Goal: Information Seeking & Learning: Learn about a topic

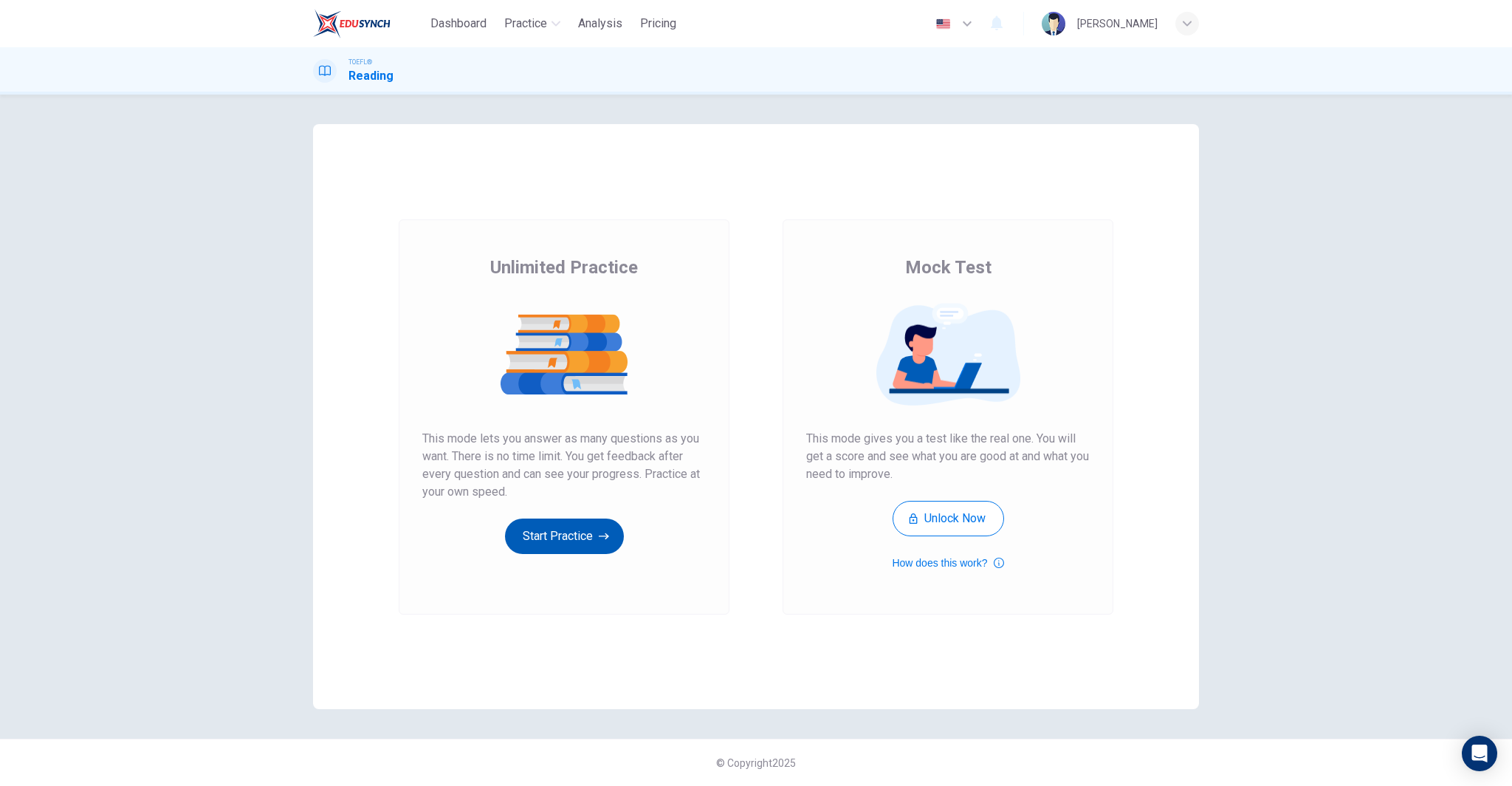
click at [564, 536] on button "Start Practice" at bounding box center [564, 536] width 119 height 36
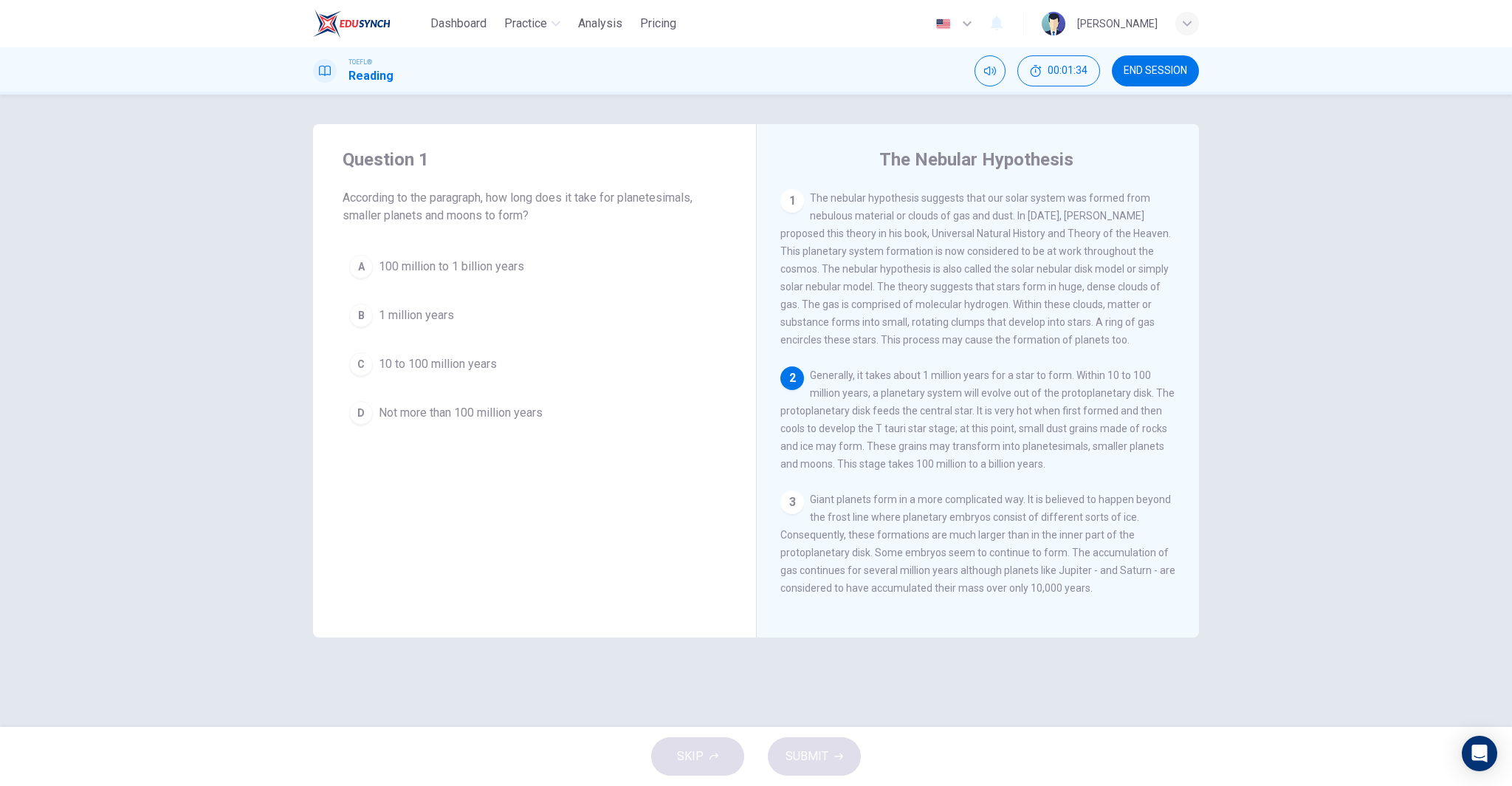
click at [531, 272] on button "A 100 million to 1 billion years" at bounding box center [535, 267] width 384 height 37
click at [840, 745] on button "SUBMIT" at bounding box center [814, 756] width 93 height 38
click at [840, 745] on div "SKIP SUBMIT" at bounding box center [756, 756] width 1512 height 59
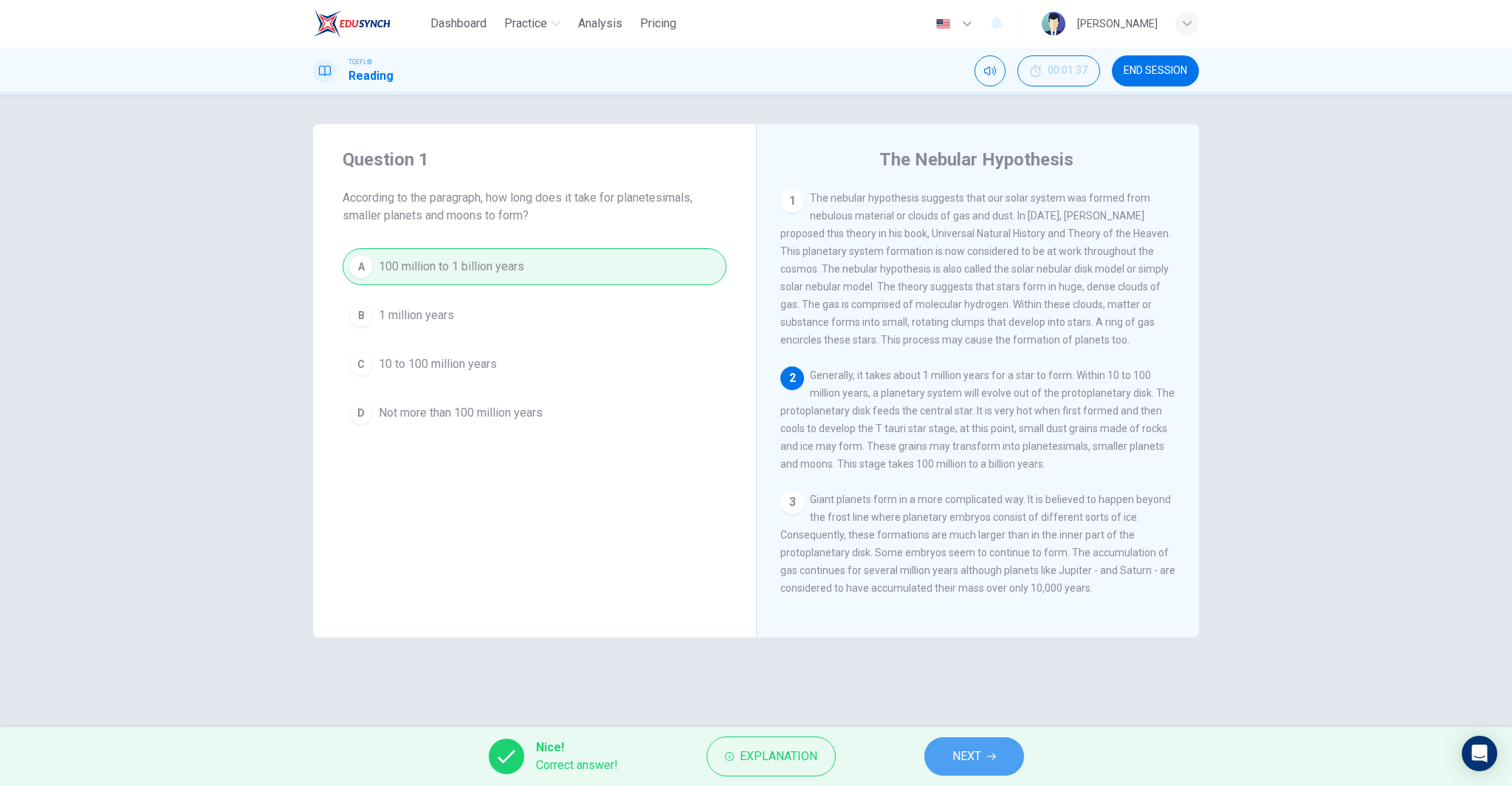
click at [978, 750] on span "NEXT" at bounding box center [967, 757] width 29 height 21
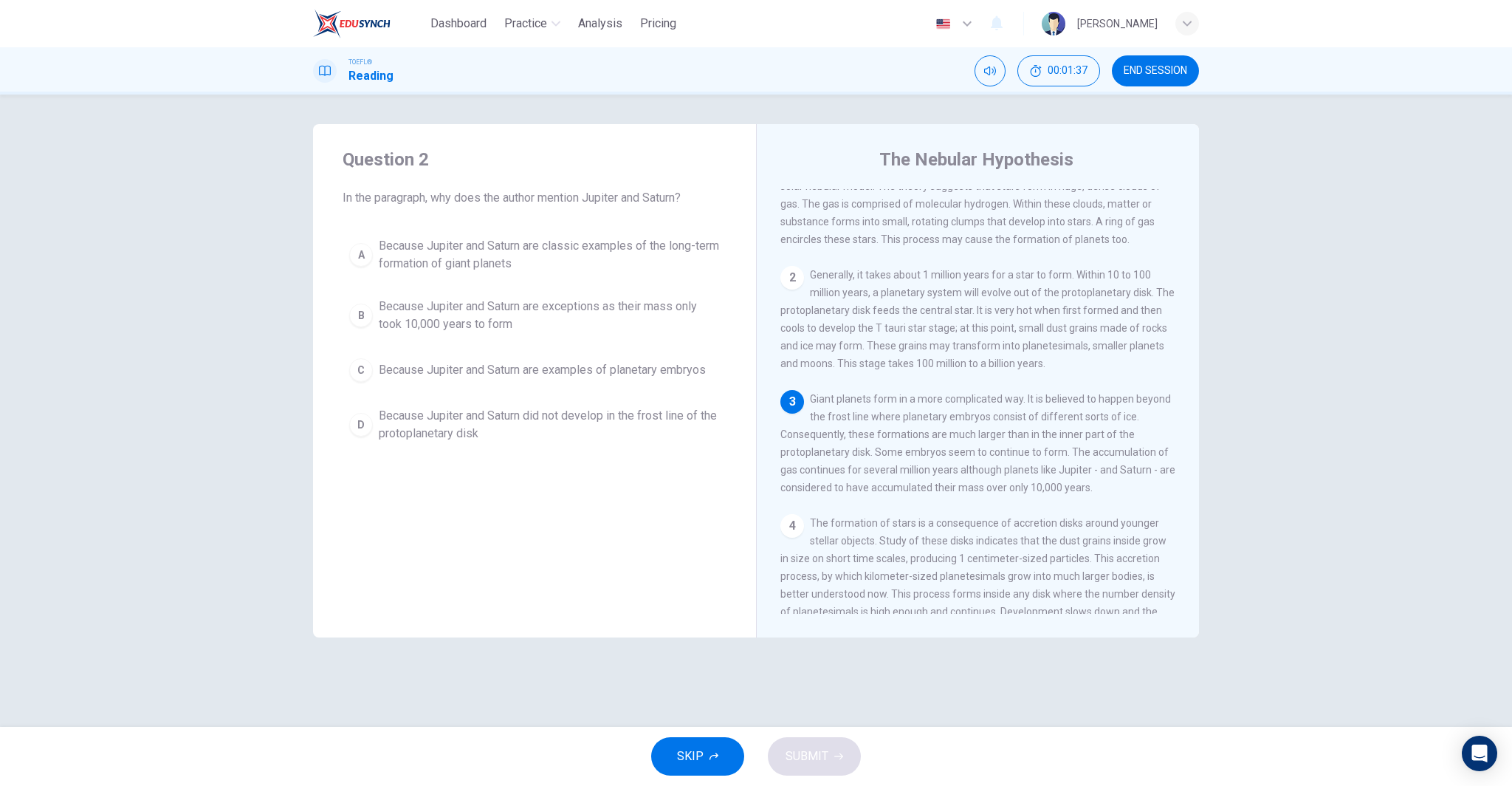
scroll to position [147, 0]
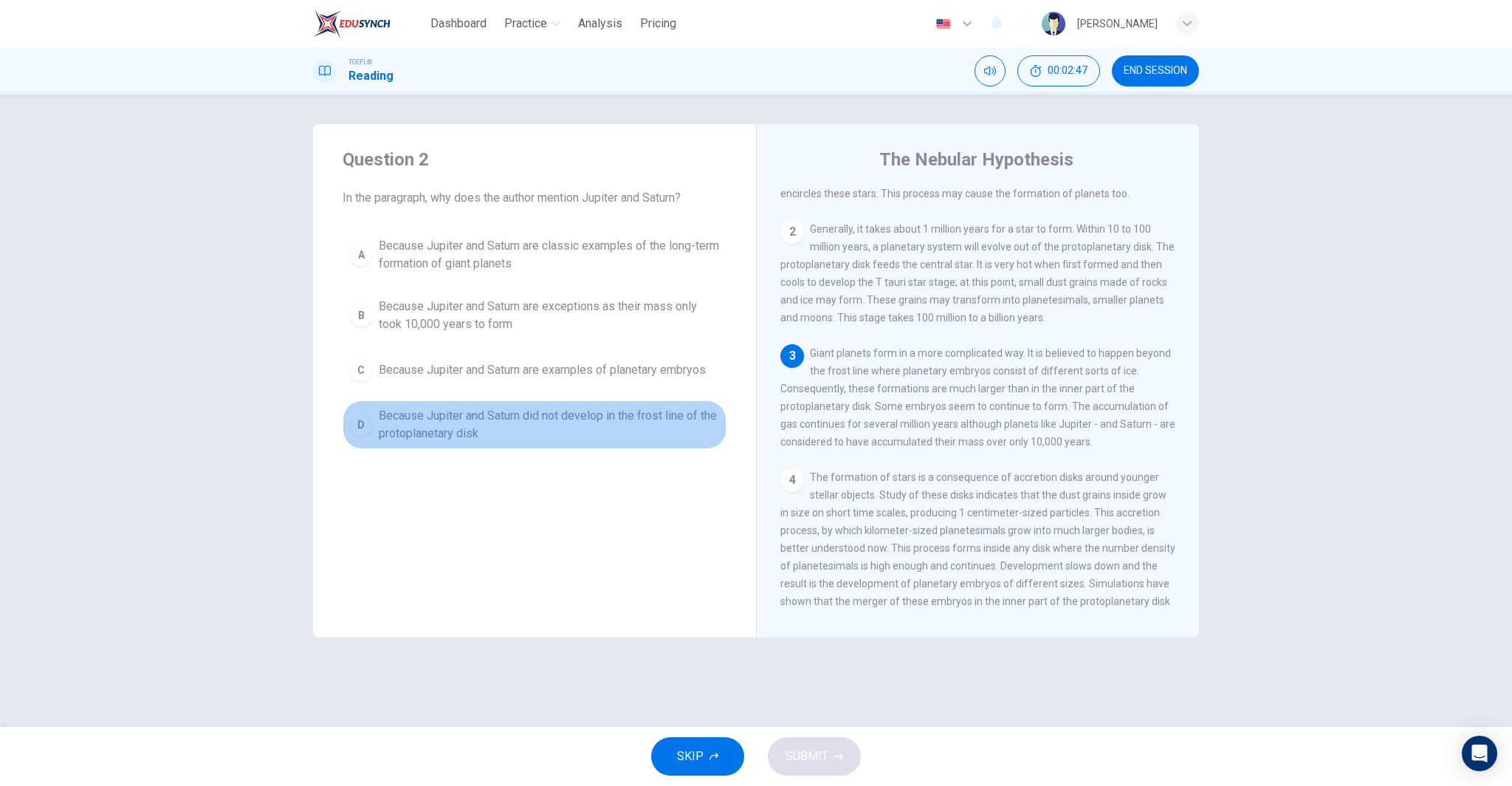
click at [563, 421] on span "Because Jupiter and Saturn did not develop in the frost line of the protoplanet…" at bounding box center [549, 425] width 341 height 36
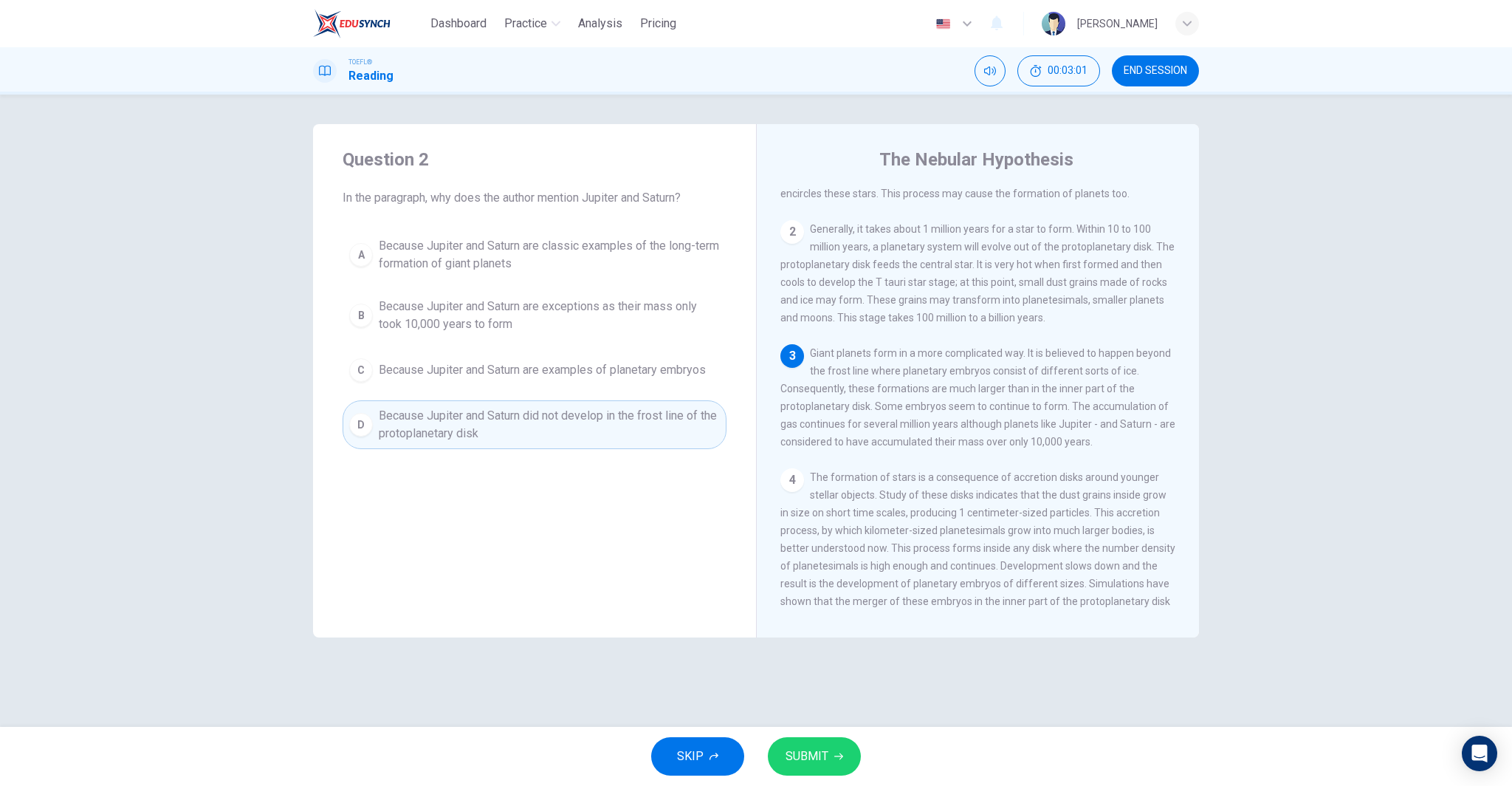
click at [454, 263] on span "Because Jupiter and Saturn are classic examples of the long-term formation of g…" at bounding box center [549, 255] width 341 height 36
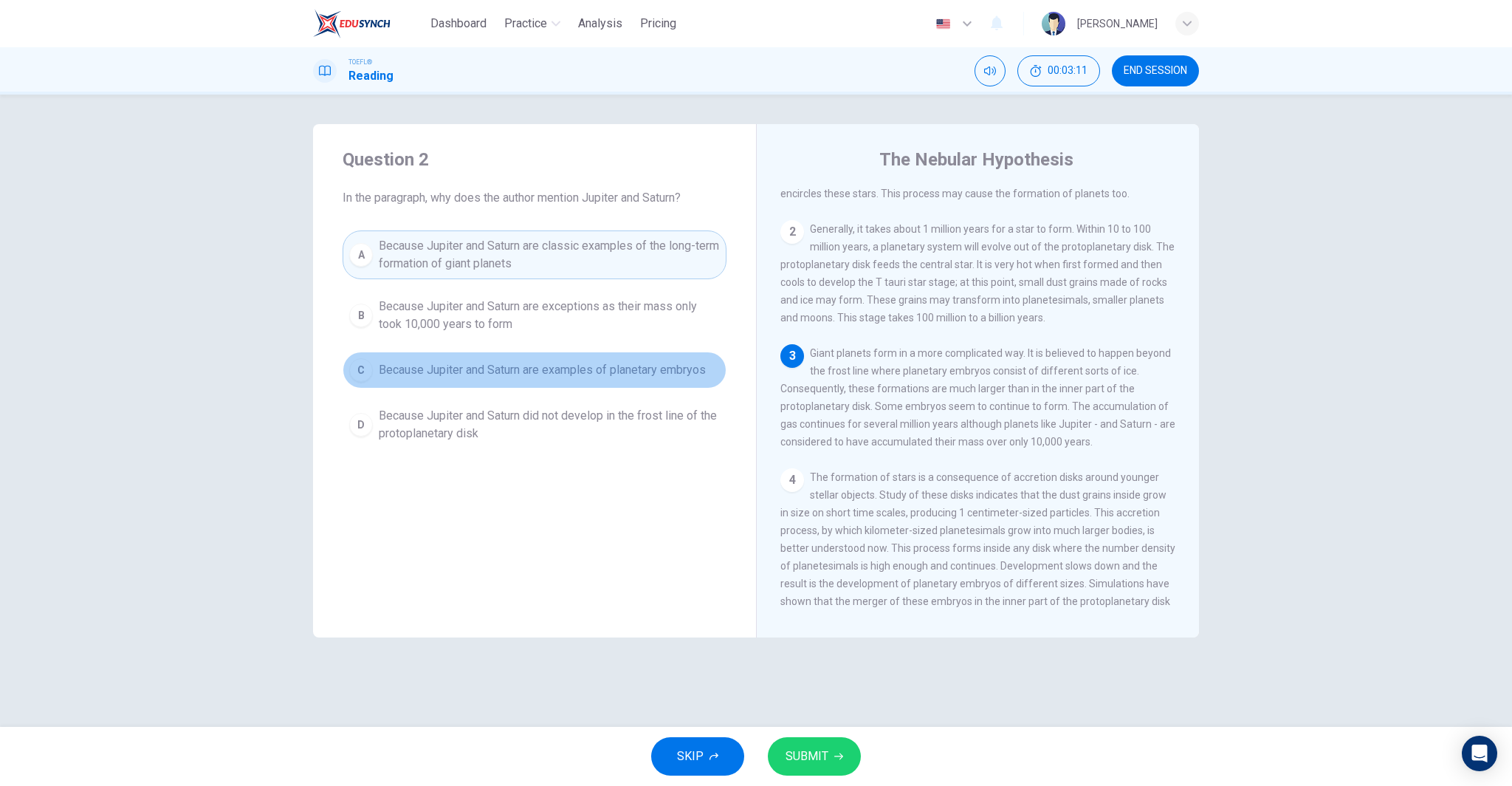
click at [506, 365] on span "Because Jupiter and Saturn are examples of planetary embryos" at bounding box center [543, 370] width 327 height 18
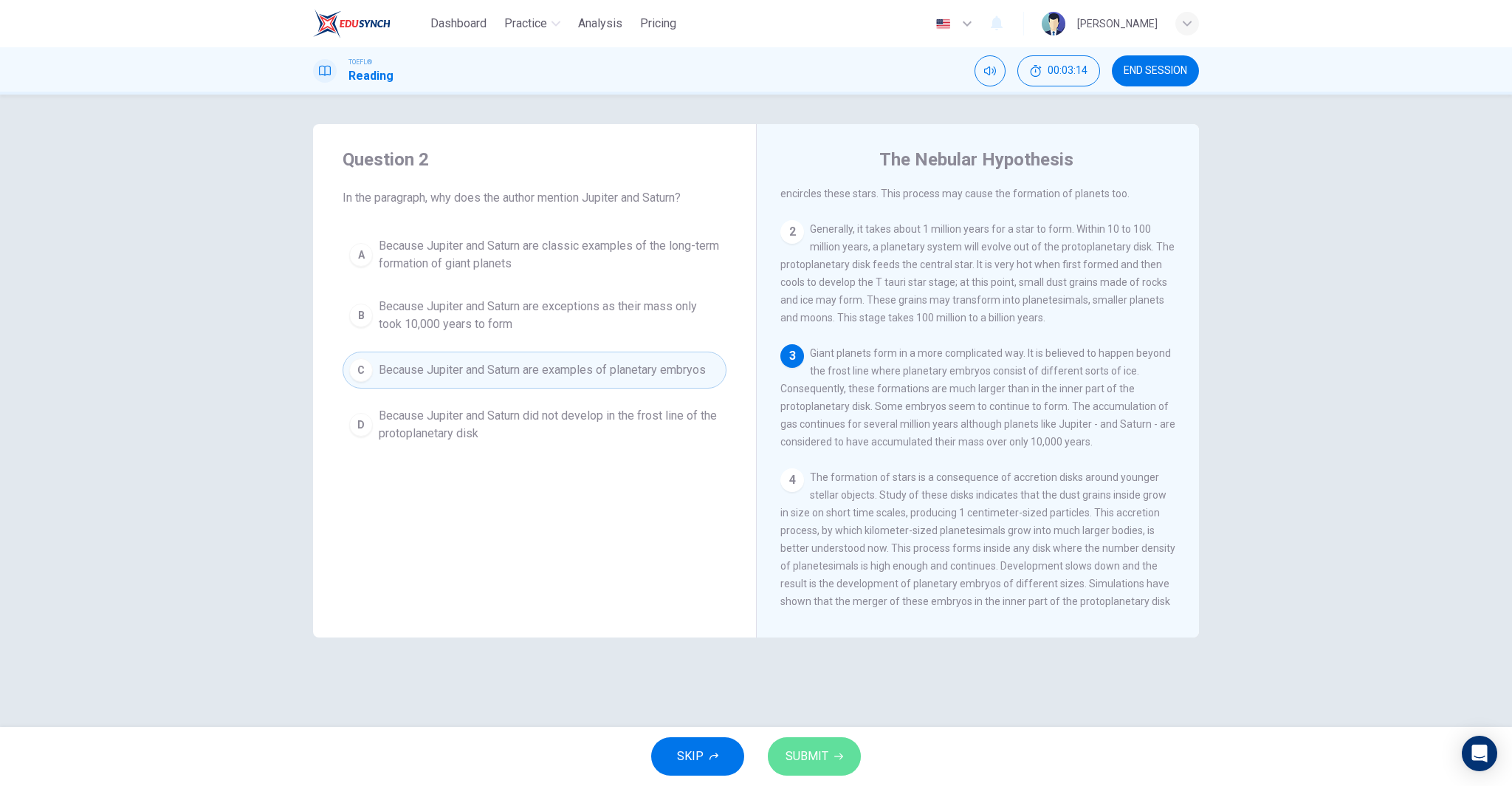
click at [803, 751] on span "SUBMIT" at bounding box center [807, 757] width 43 height 21
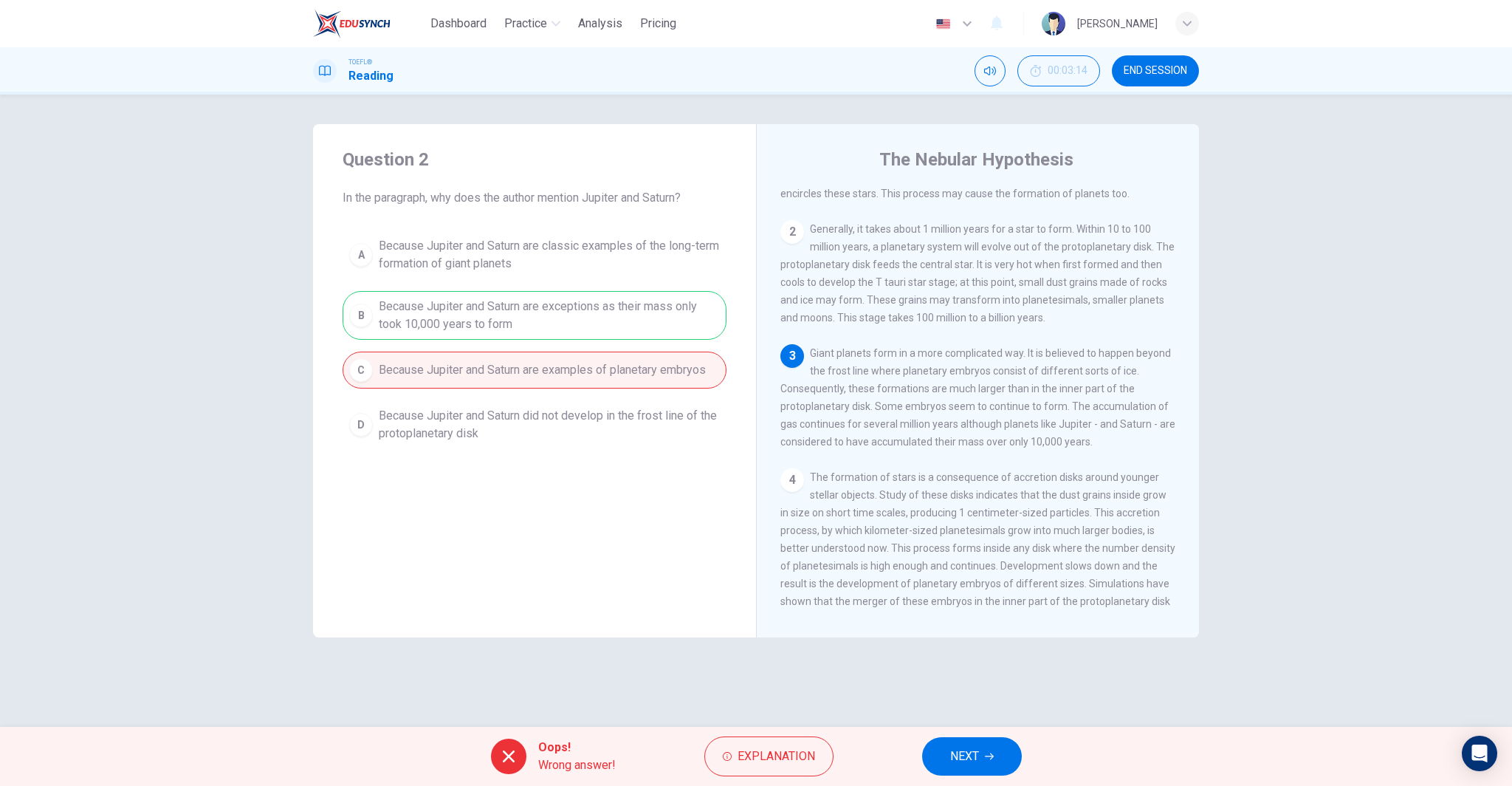
click at [1007, 748] on button "NEXT" at bounding box center [972, 756] width 100 height 38
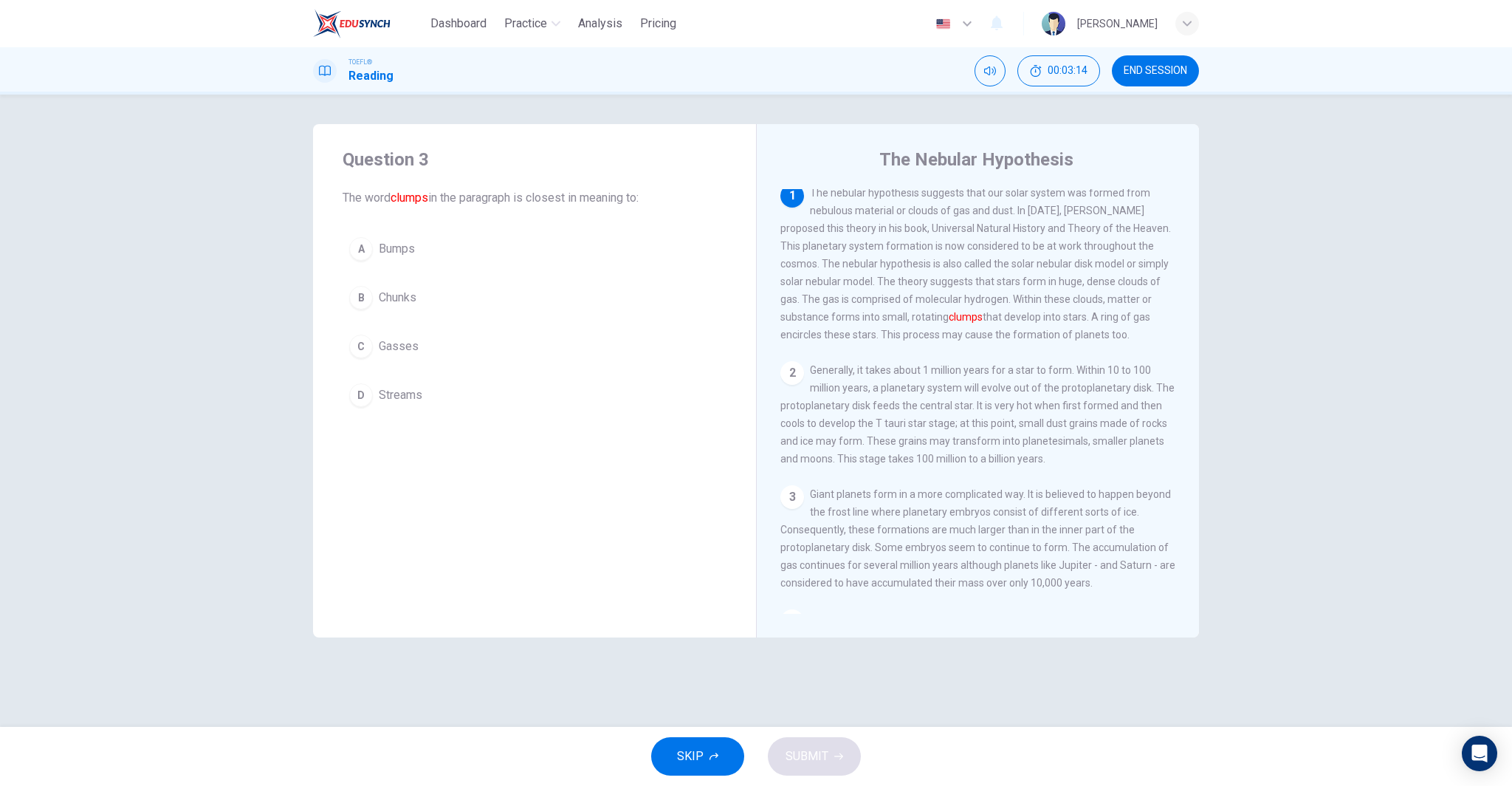
scroll to position [0, 0]
click at [421, 356] on button "C Gasses" at bounding box center [535, 347] width 384 height 37
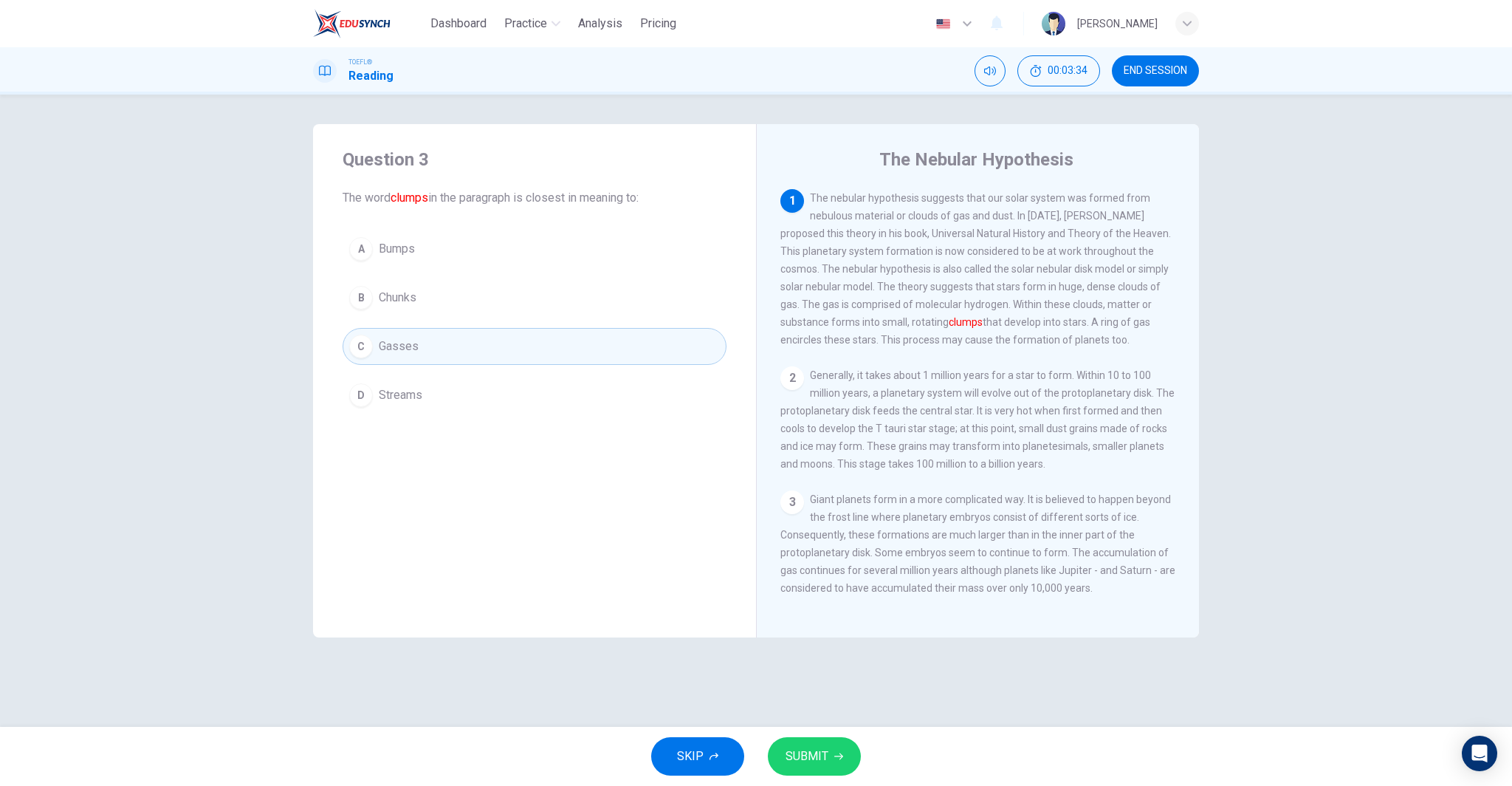
click at [825, 752] on span "SUBMIT" at bounding box center [807, 757] width 43 height 21
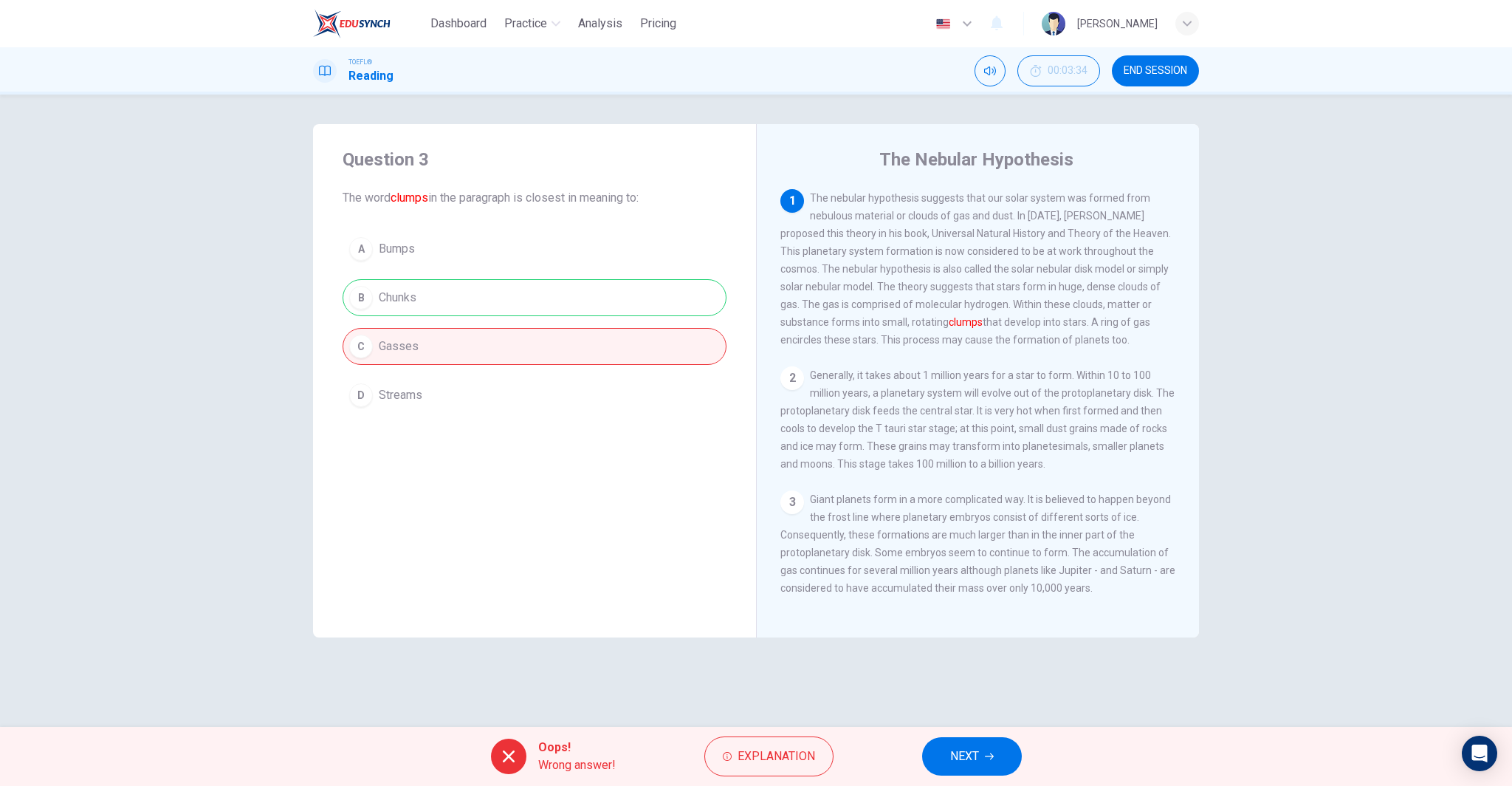
click at [1008, 759] on button "NEXT" at bounding box center [972, 756] width 100 height 38
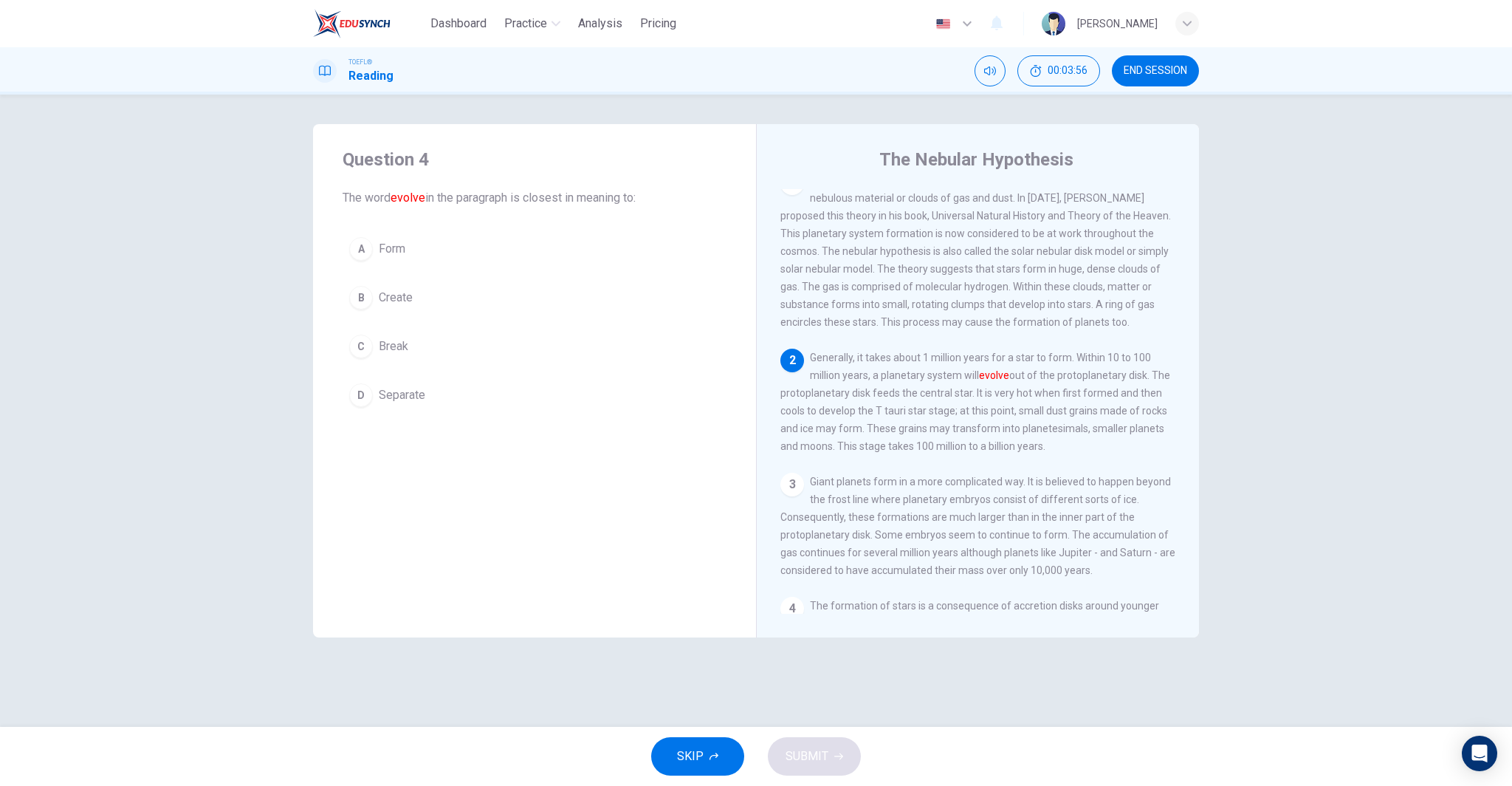
click at [439, 255] on button "A Form" at bounding box center [535, 249] width 384 height 37
click at [831, 752] on button "SUBMIT" at bounding box center [814, 756] width 93 height 38
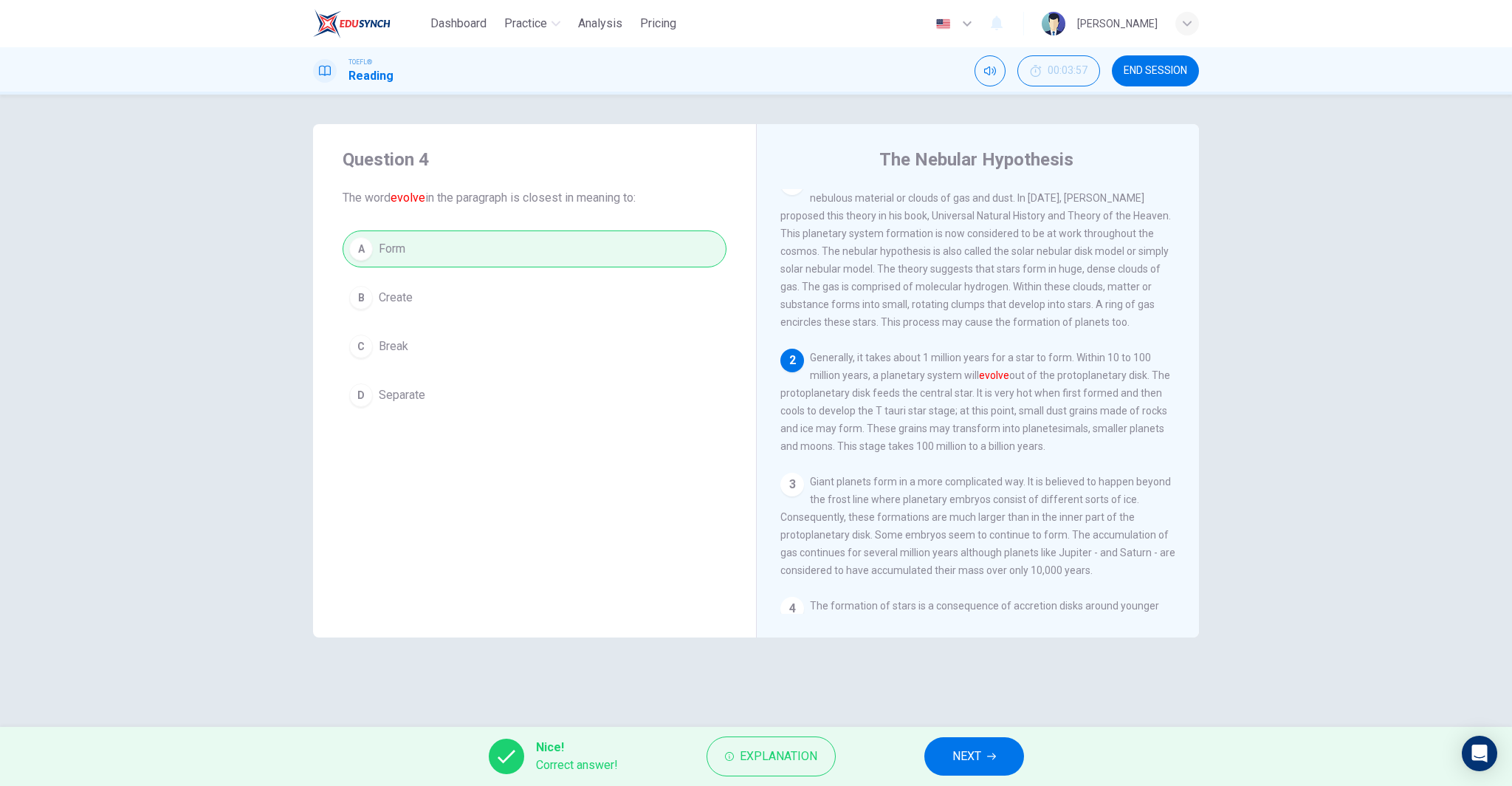
click at [937, 756] on button "NEXT" at bounding box center [973, 756] width 100 height 38
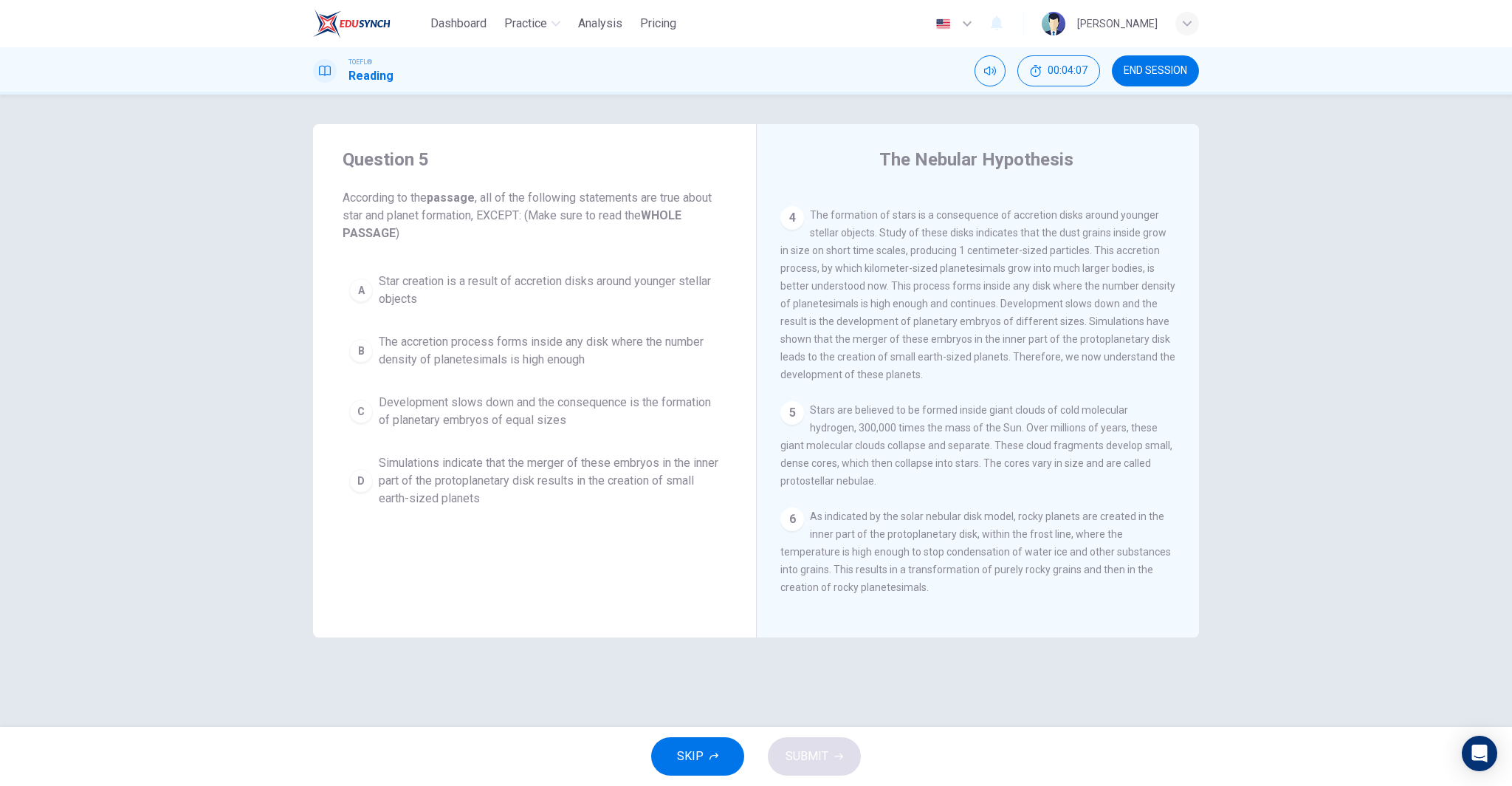
scroll to position [427, 0]
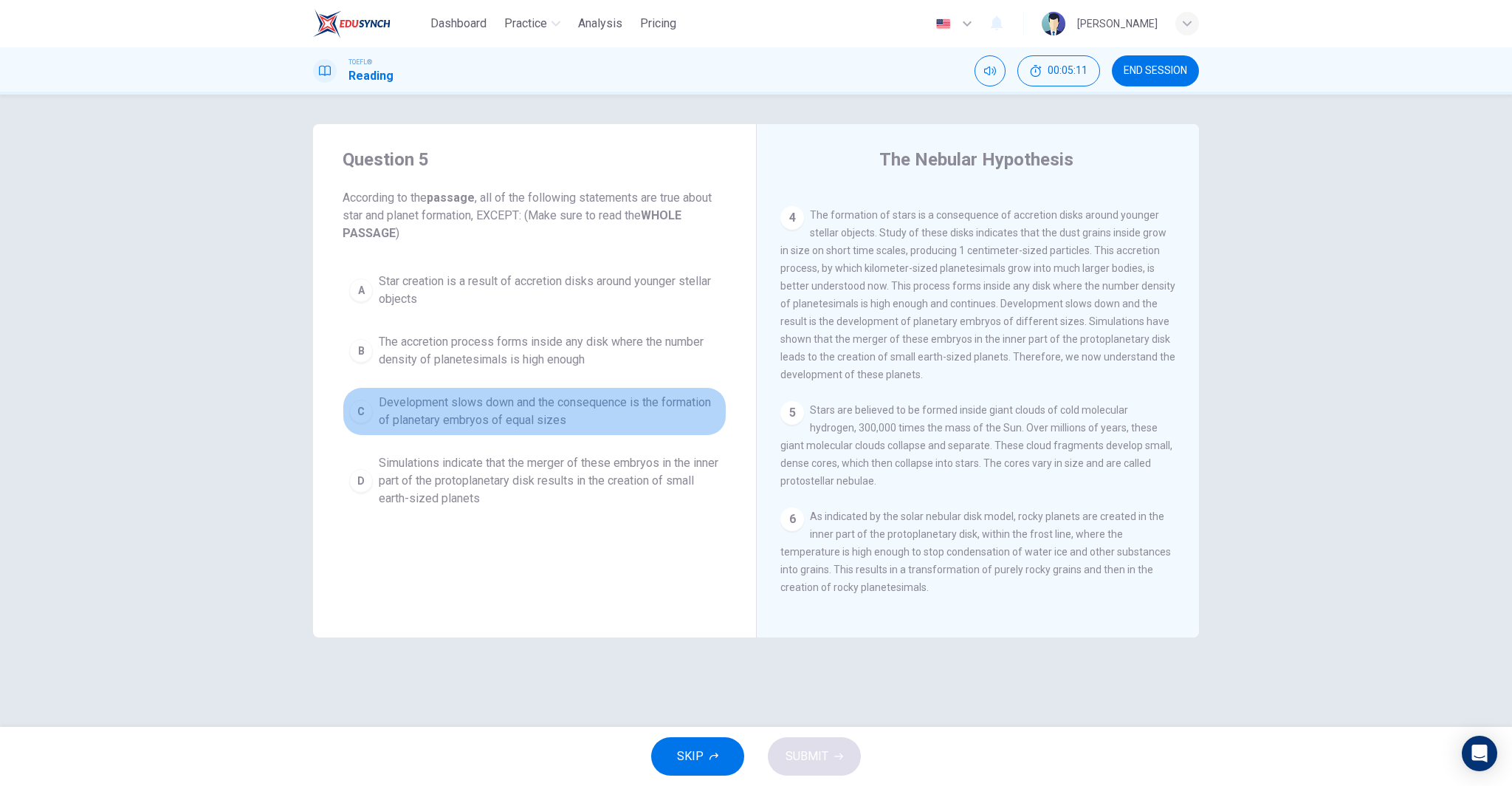
click at [598, 412] on span "Development slows down and the consequence is the formation of planetary embryo…" at bounding box center [549, 412] width 341 height 36
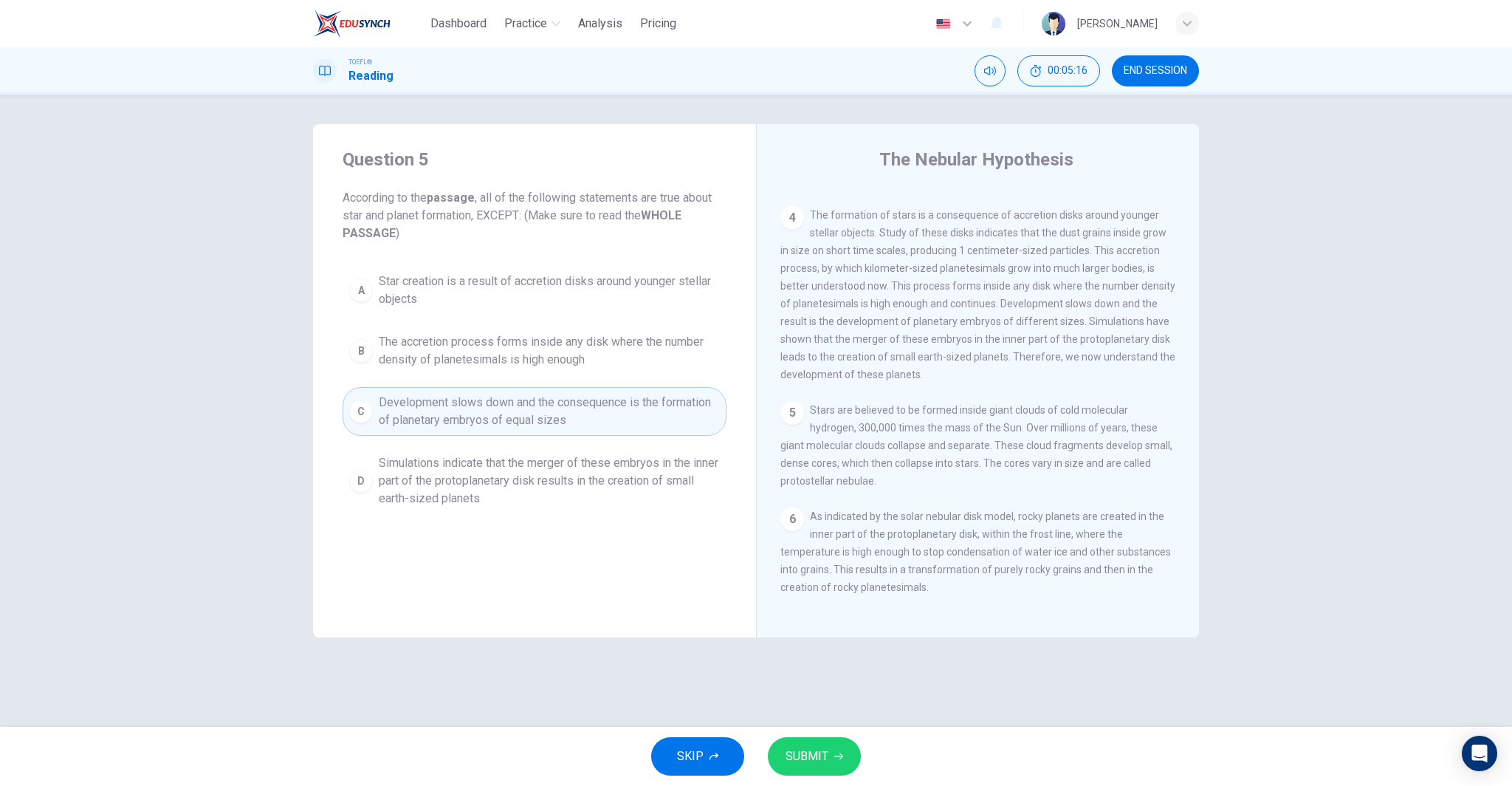
click at [818, 754] on span "SUBMIT" at bounding box center [807, 757] width 43 height 21
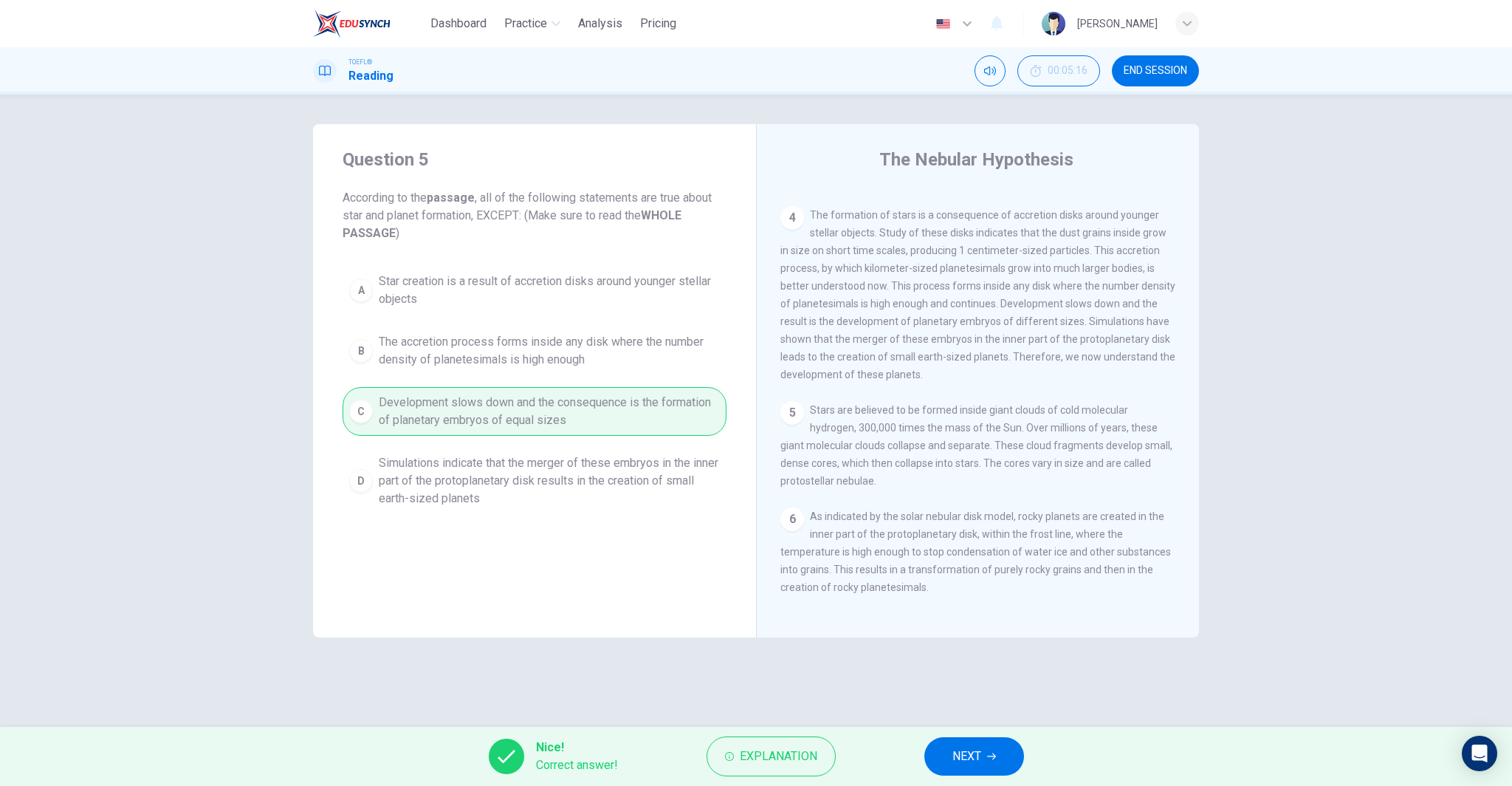
click at [970, 748] on span "NEXT" at bounding box center [967, 757] width 29 height 21
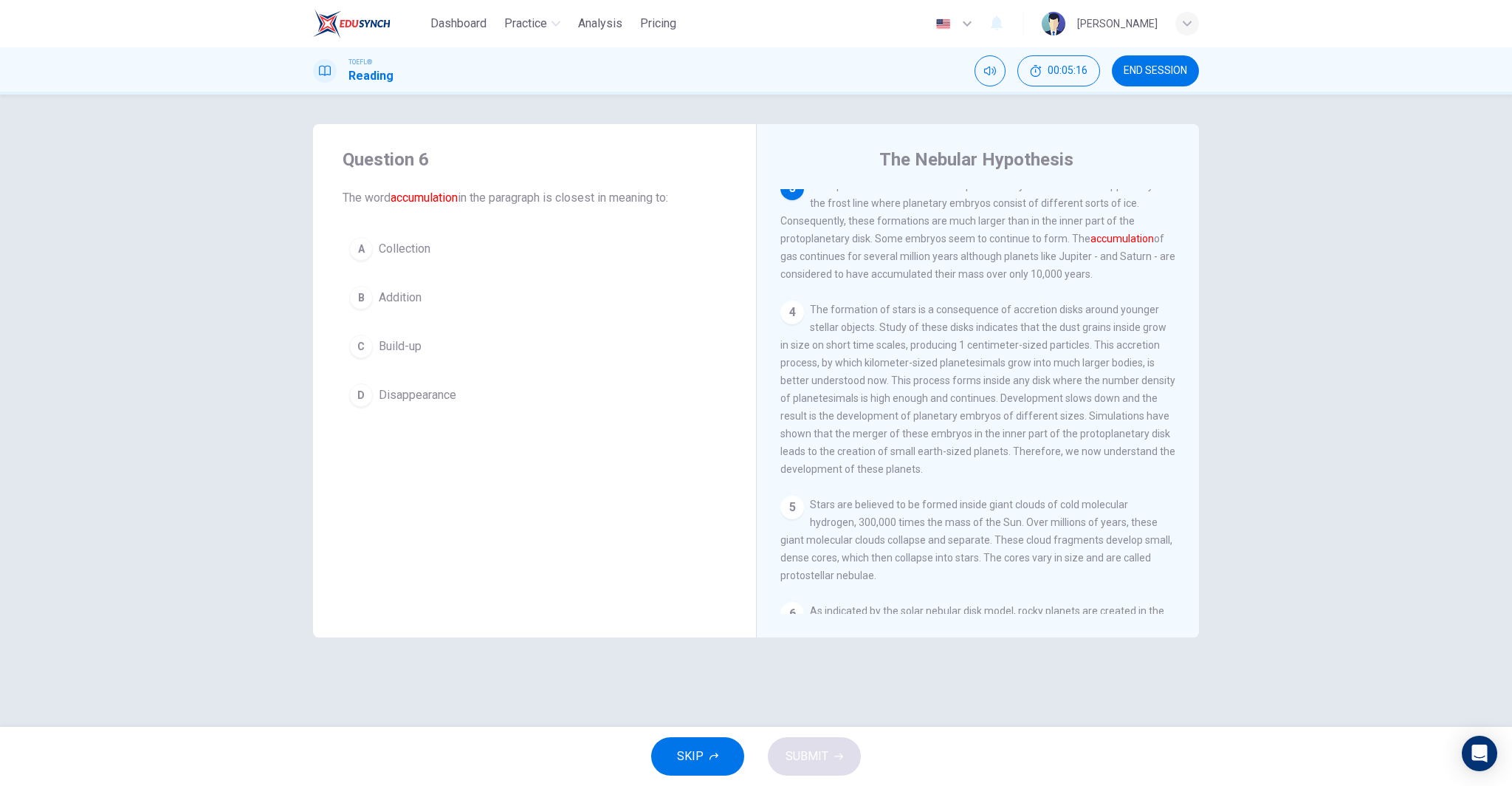
scroll to position [313, 0]
click at [472, 256] on button "A Collection" at bounding box center [535, 249] width 384 height 37
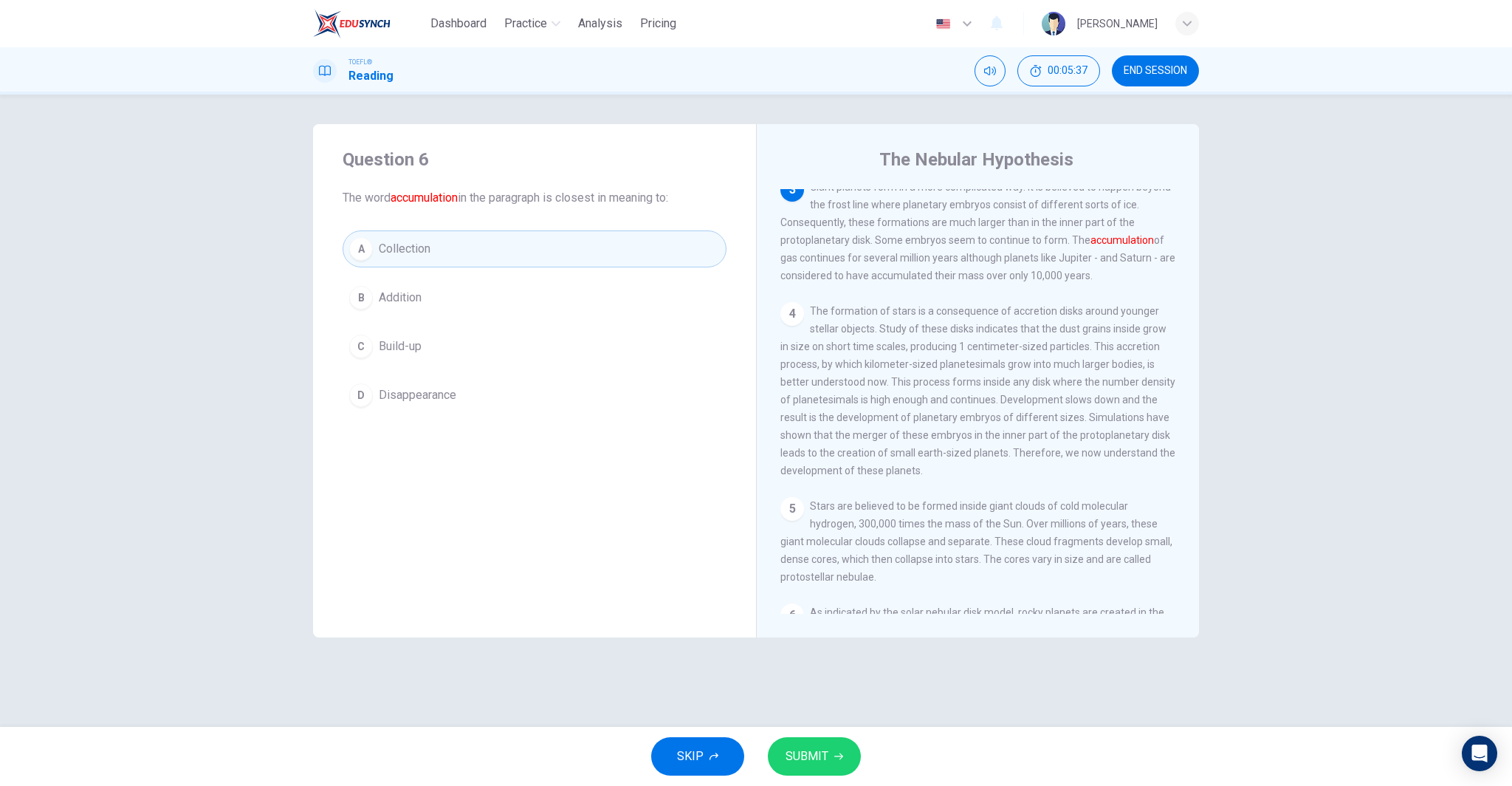
click at [465, 297] on button "B Addition" at bounding box center [535, 298] width 384 height 37
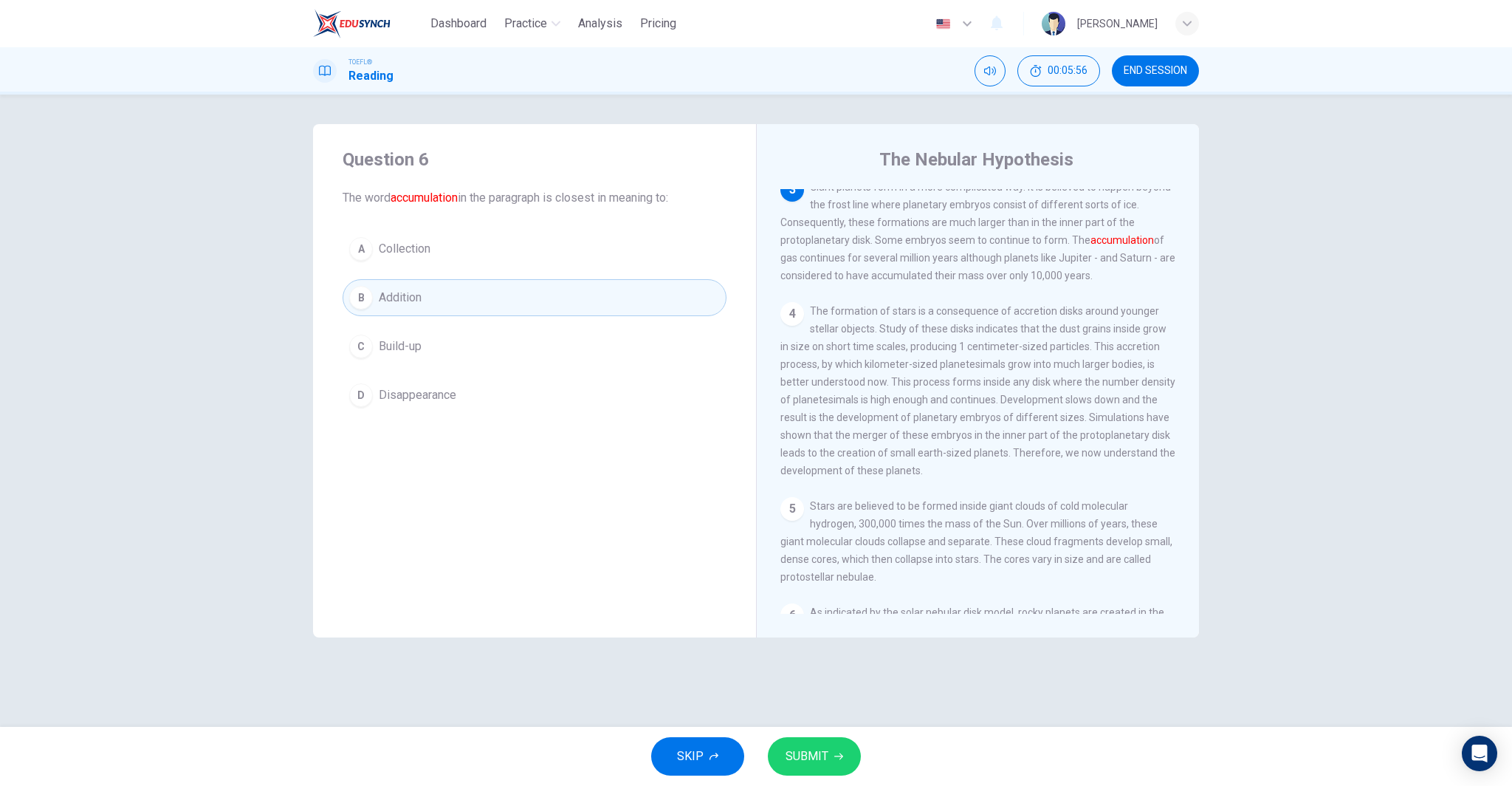
click at [828, 757] on button "SUBMIT" at bounding box center [814, 756] width 93 height 38
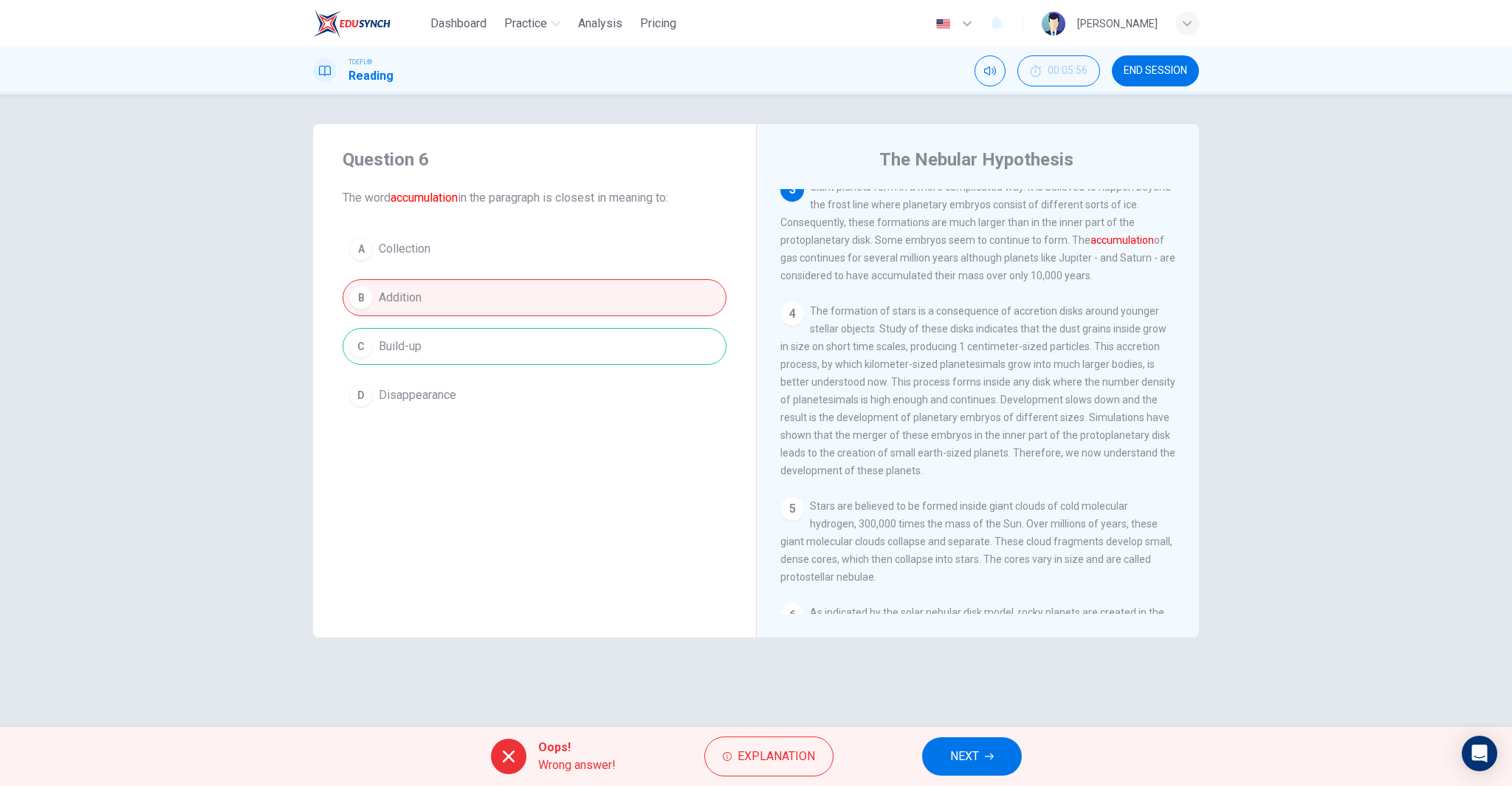
click at [999, 769] on button "NEXT" at bounding box center [972, 756] width 100 height 38
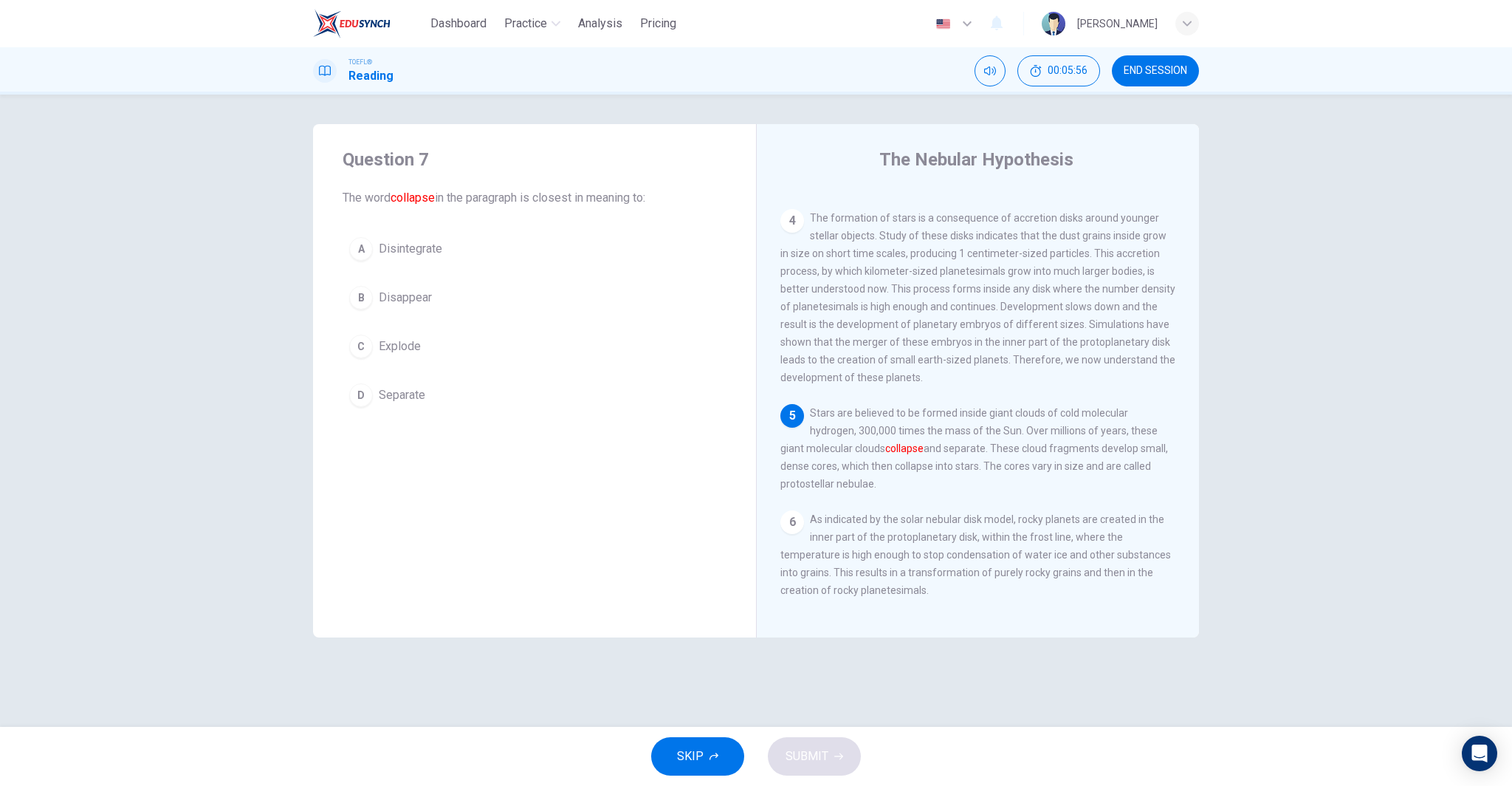
scroll to position [439, 0]
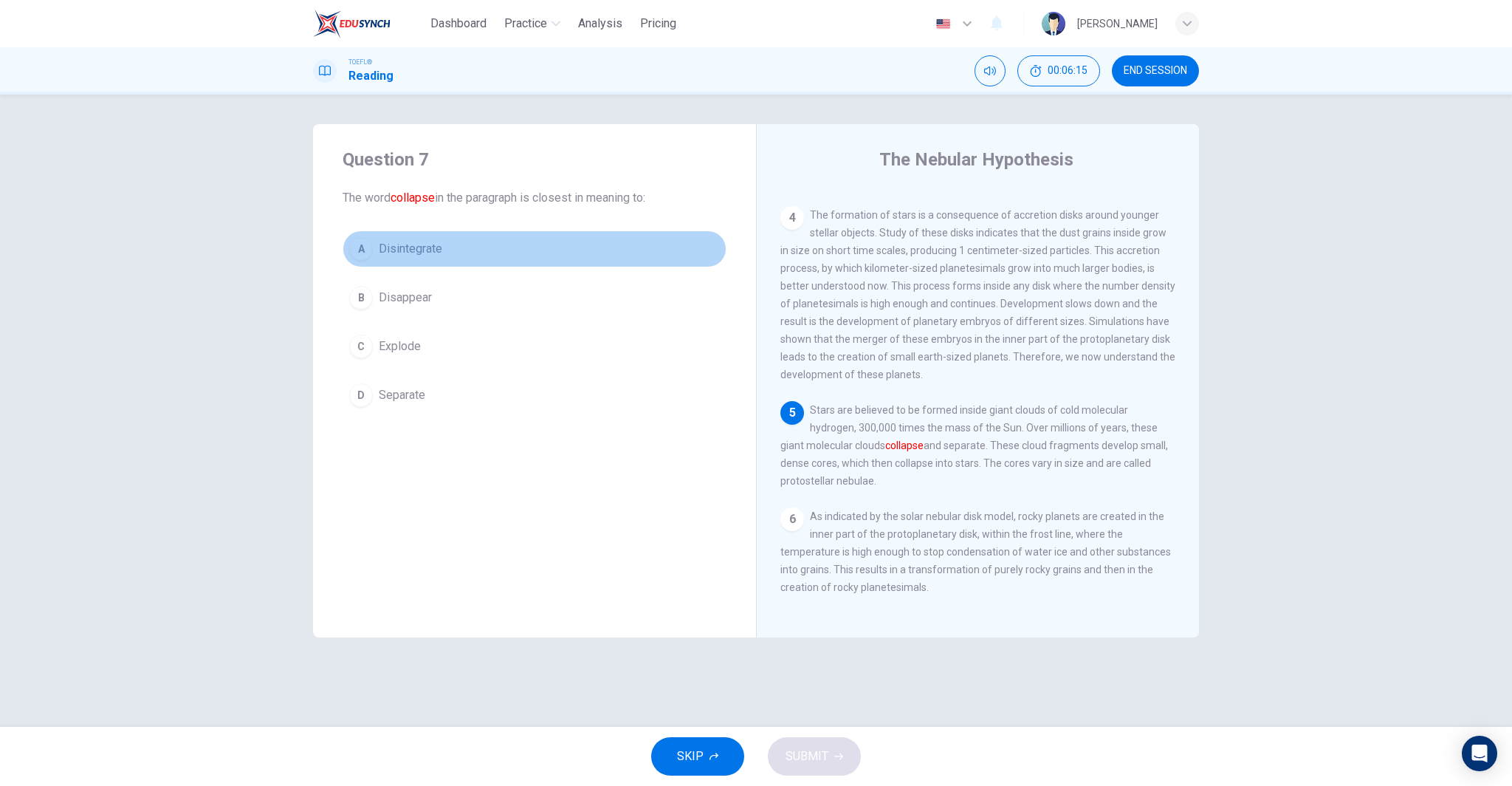
drag, startPoint x: 437, startPoint y: 250, endPoint x: 986, endPoint y: 525, distance: 614.0
click at [438, 252] on span "Disintegrate" at bounding box center [411, 249] width 63 height 18
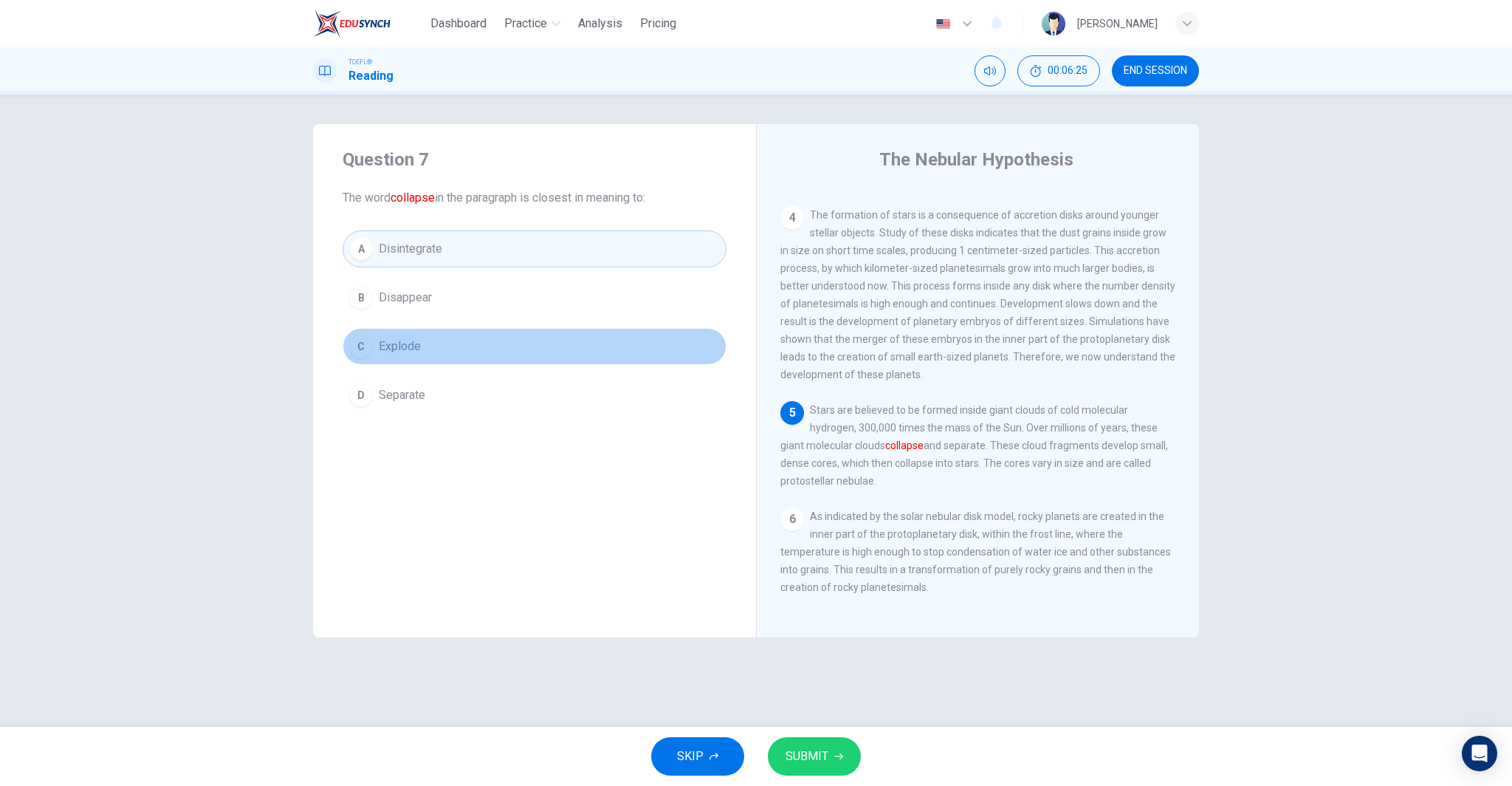
click at [469, 347] on button "C Explode" at bounding box center [535, 347] width 384 height 37
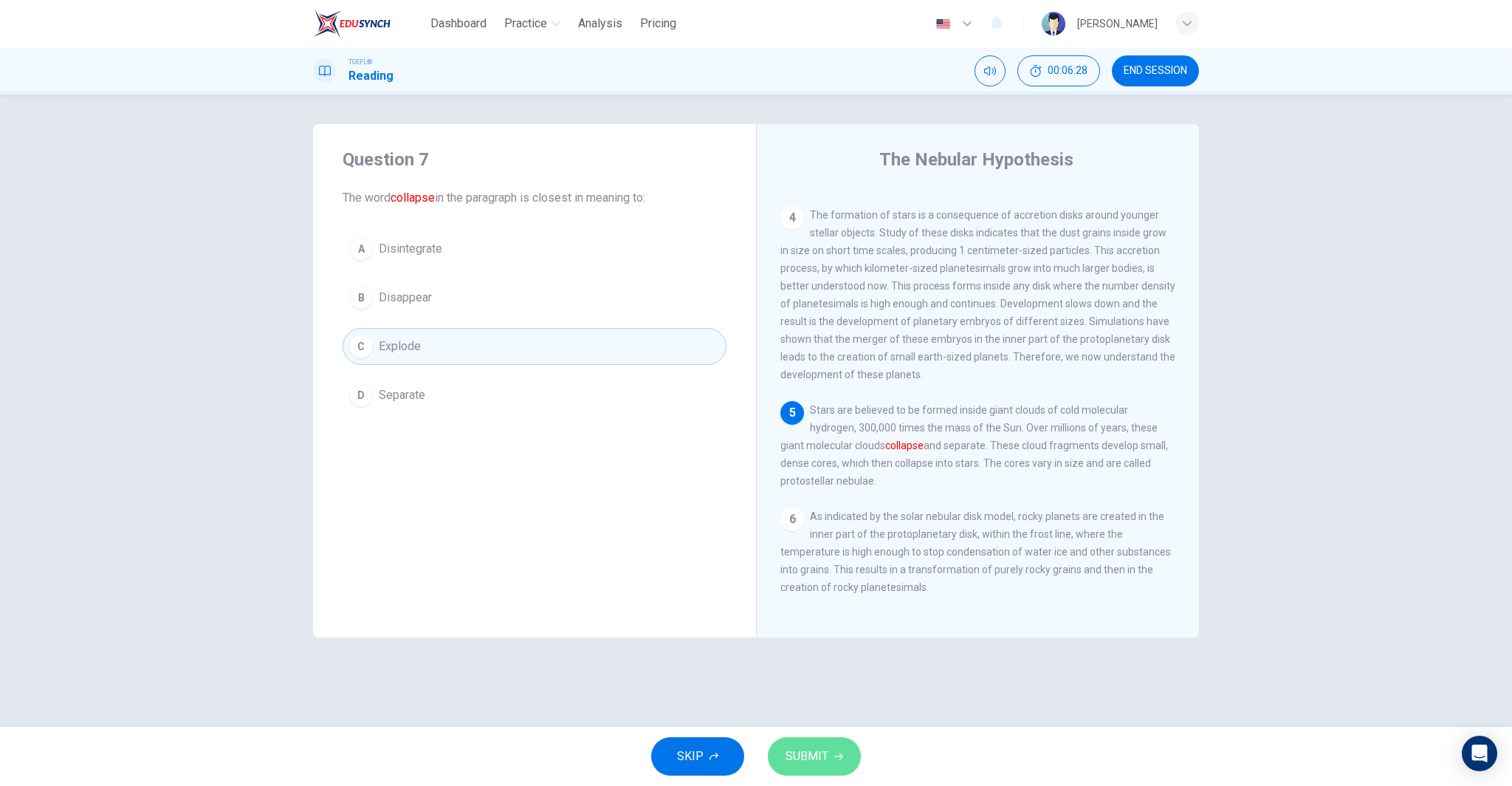
click at [810, 756] on span "SUBMIT" at bounding box center [807, 757] width 43 height 21
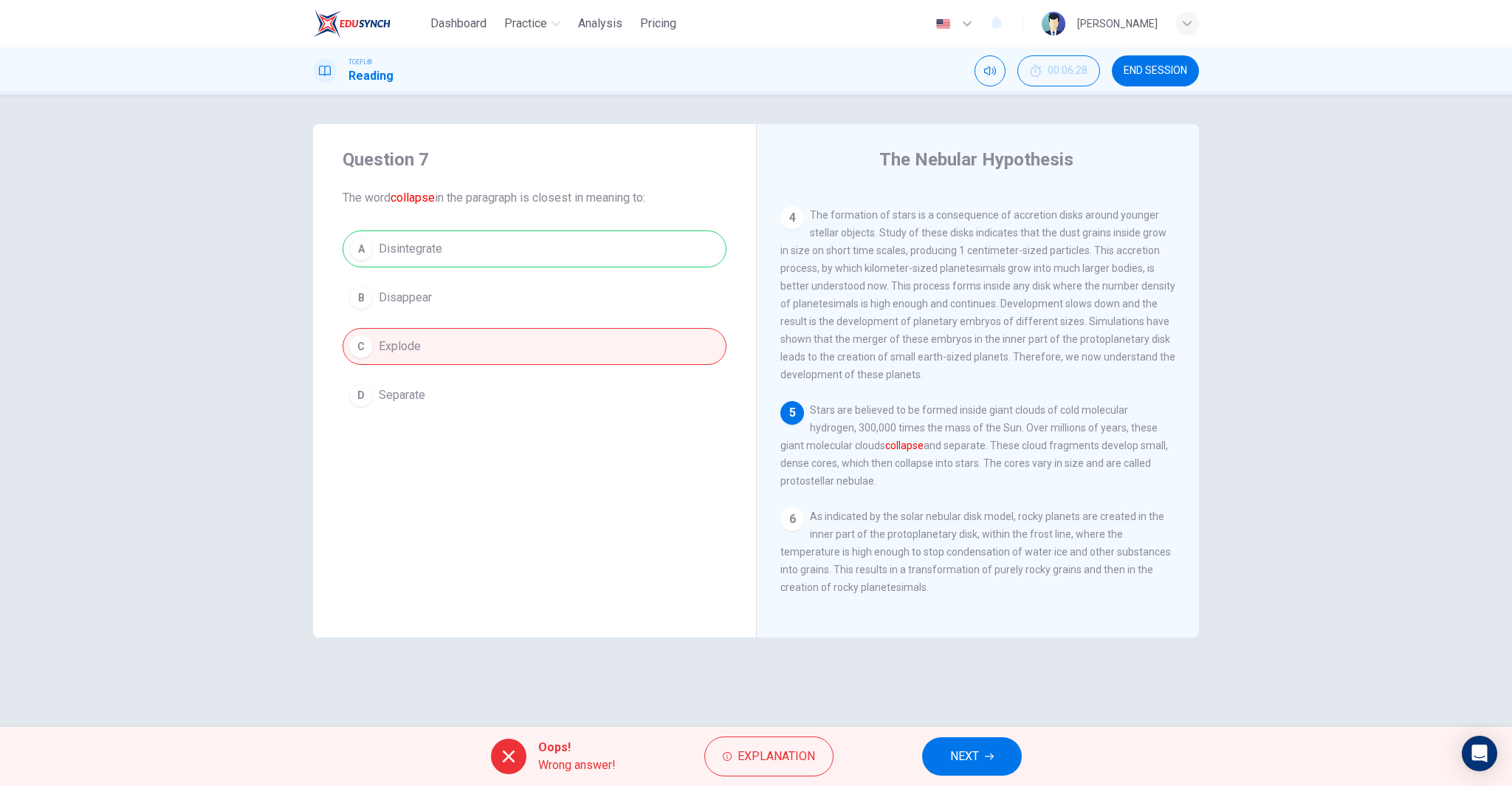
click at [969, 750] on span "NEXT" at bounding box center [965, 757] width 29 height 21
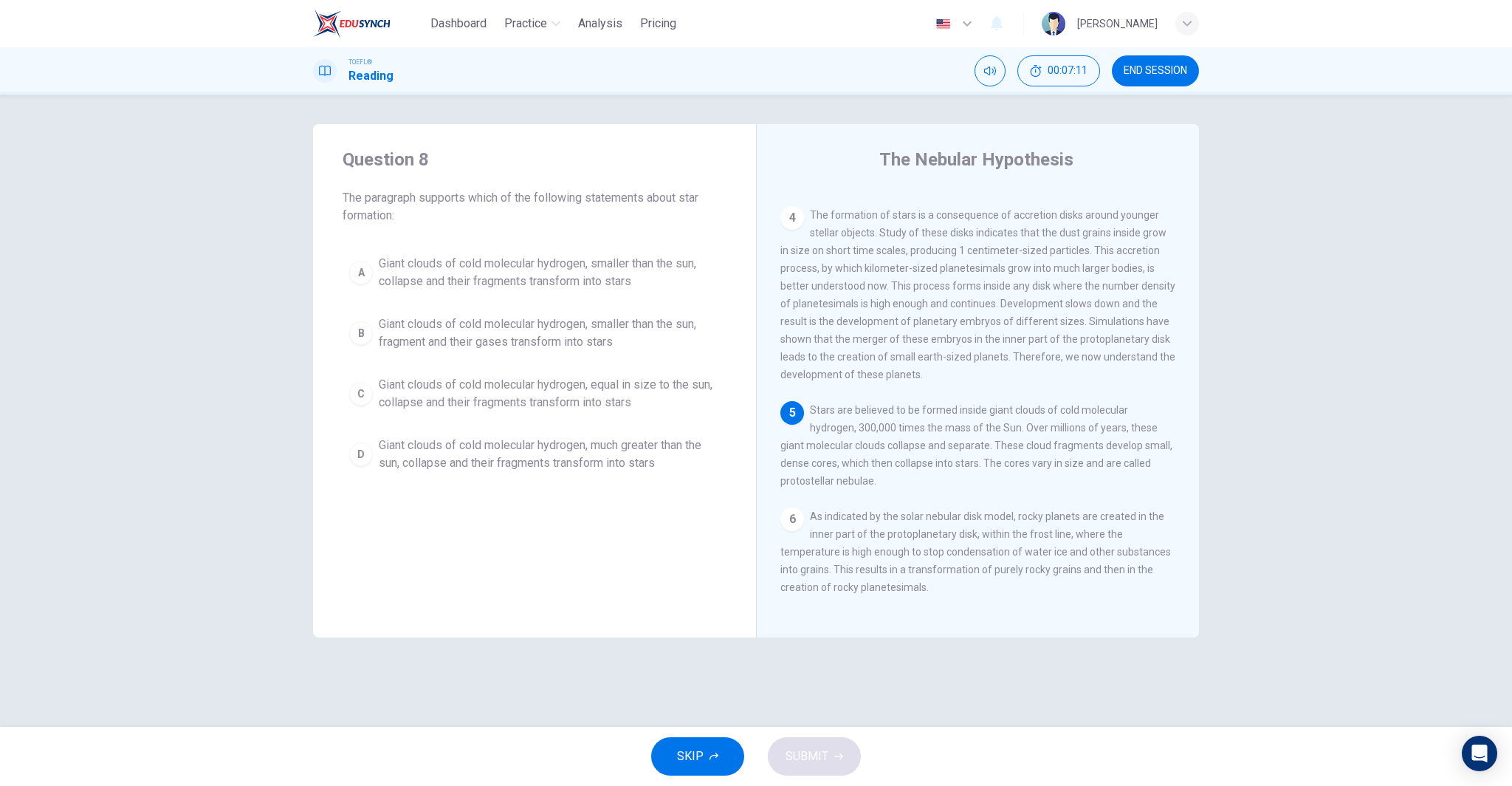
click at [523, 335] on span "Giant clouds of cold molecular hydrogen, smaller than the sun, fragment and the…" at bounding box center [549, 333] width 341 height 36
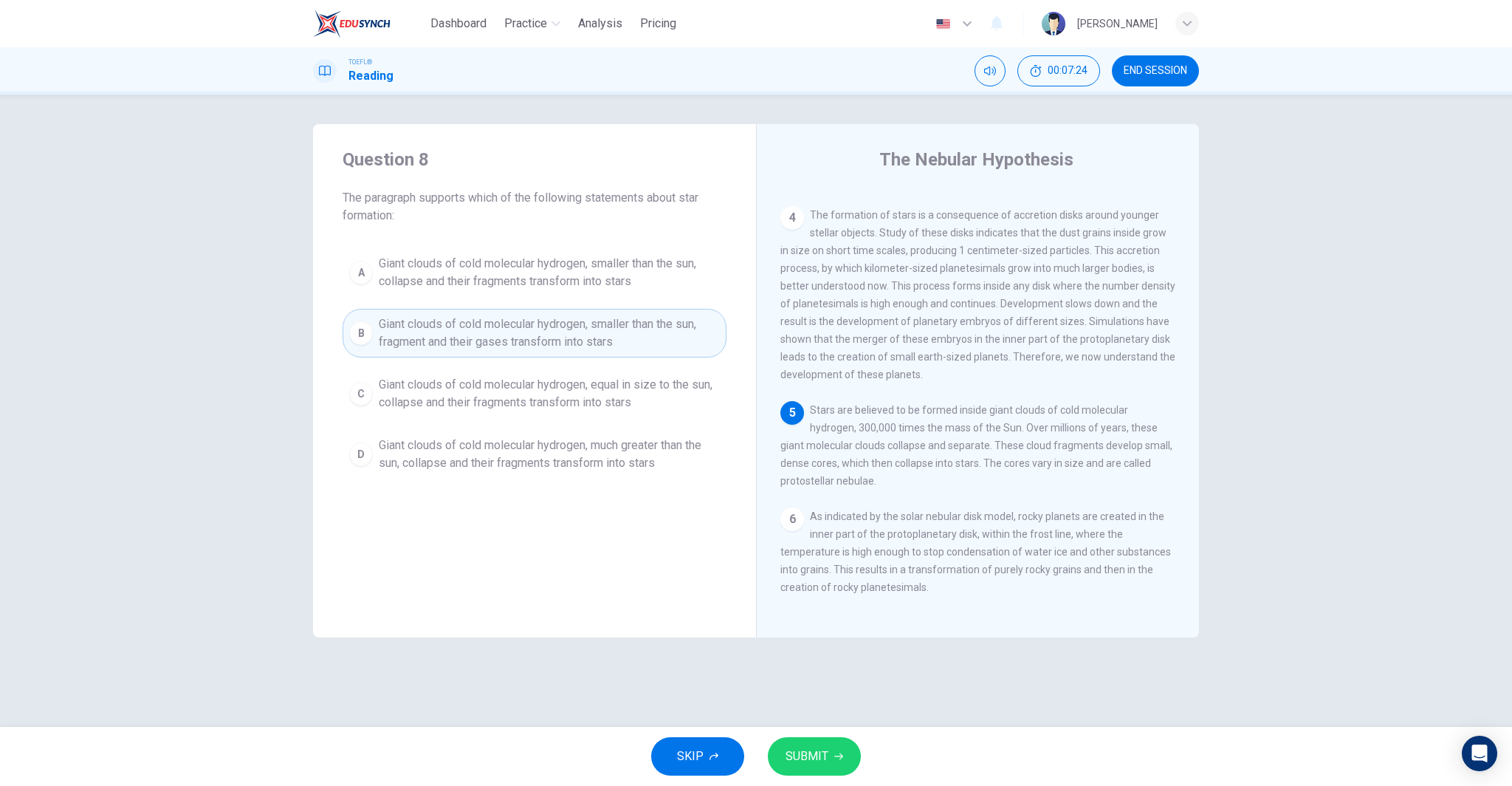
click at [561, 276] on span "Giant clouds of cold molecular hydrogen, smaller than the sun, collapse and the…" at bounding box center [549, 273] width 341 height 36
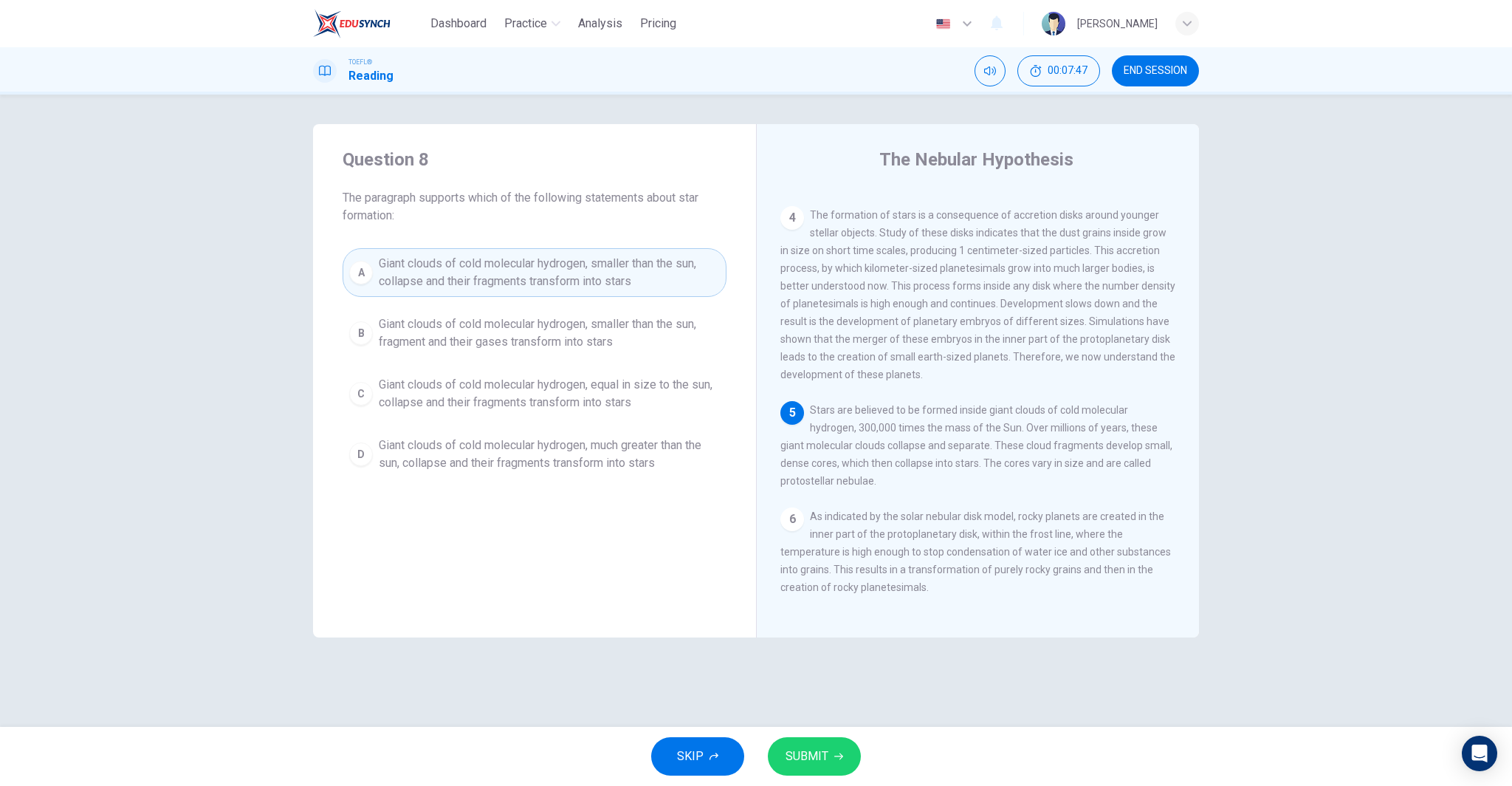
click at [607, 445] on span "Giant clouds of cold molecular hydrogen, much greater than the sun, collapse an…" at bounding box center [549, 455] width 341 height 36
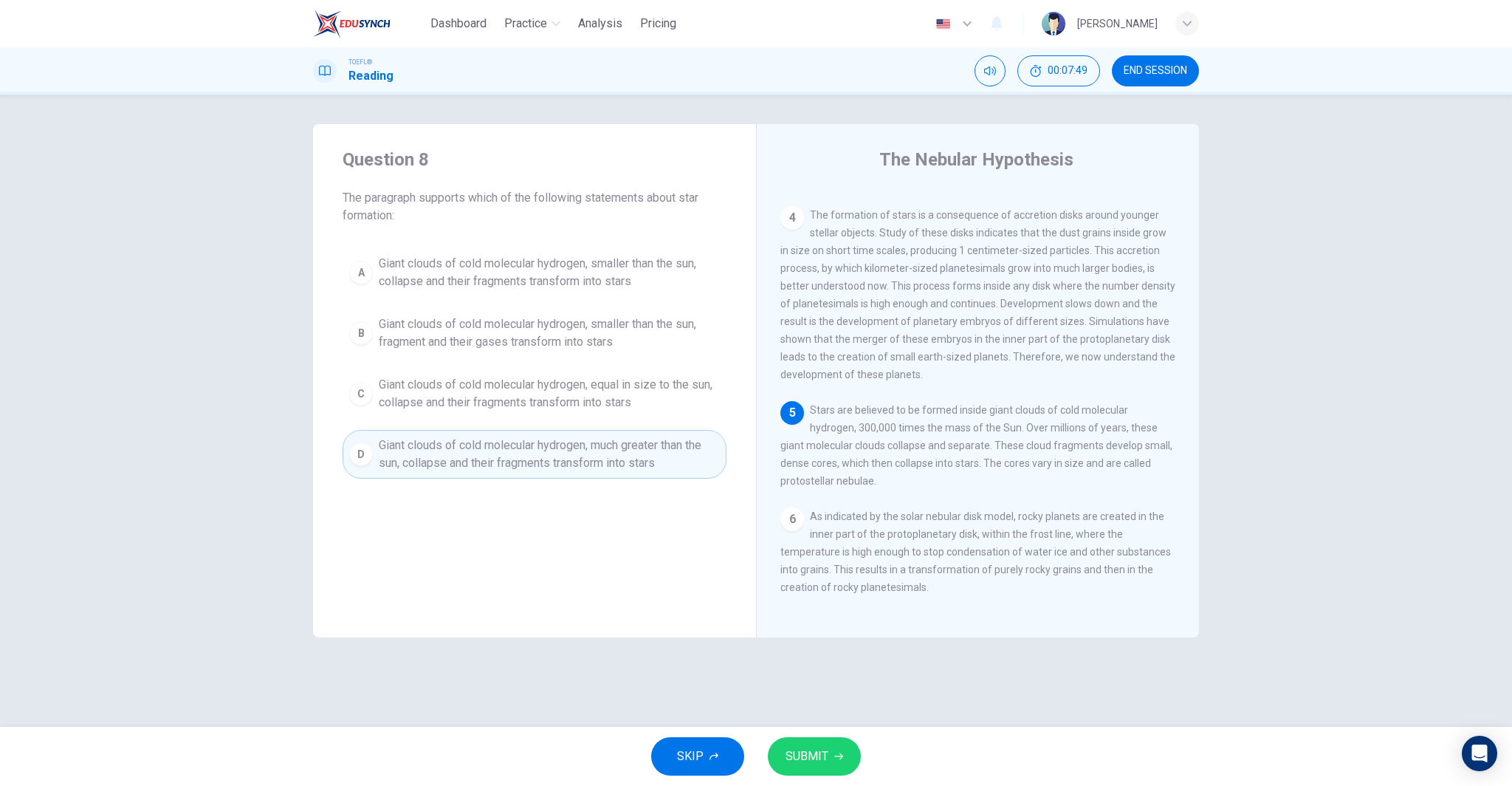
click at [823, 744] on button "SUBMIT" at bounding box center [814, 756] width 93 height 38
click at [823, 744] on div "Processing your response..." at bounding box center [756, 756] width 1512 height 59
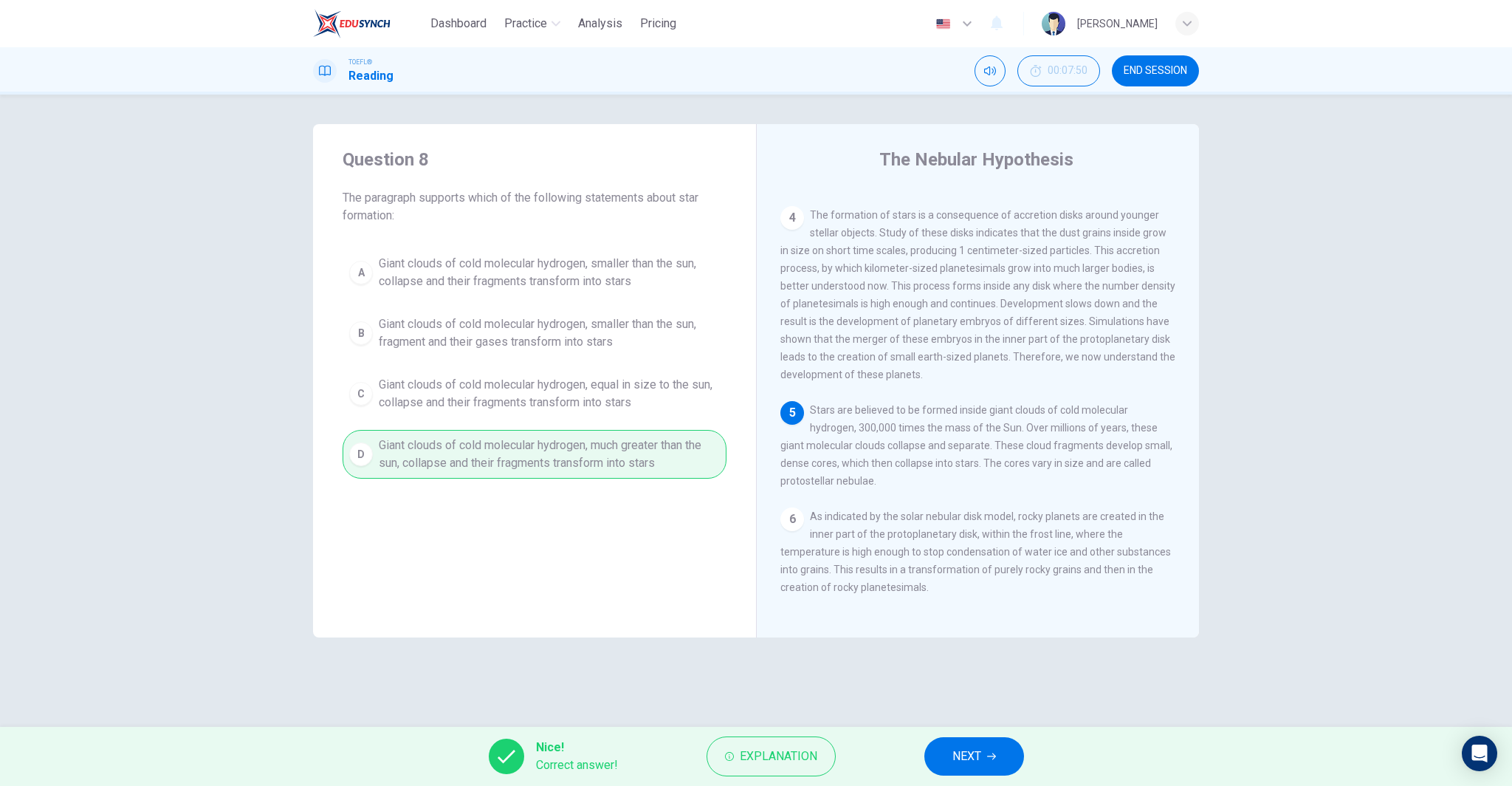
click at [995, 757] on icon "button" at bounding box center [991, 757] width 9 height 6
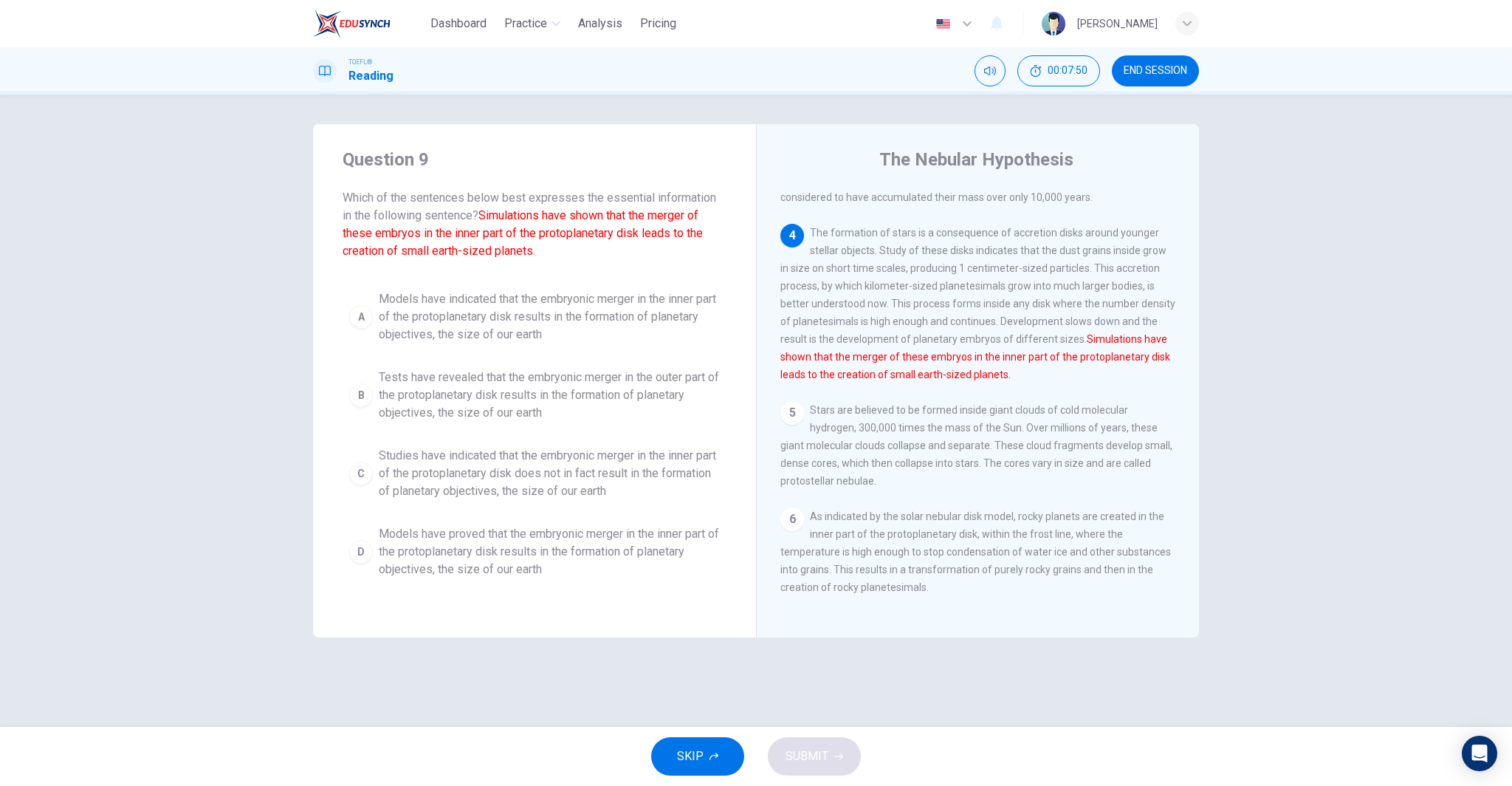
scroll to position [421, 0]
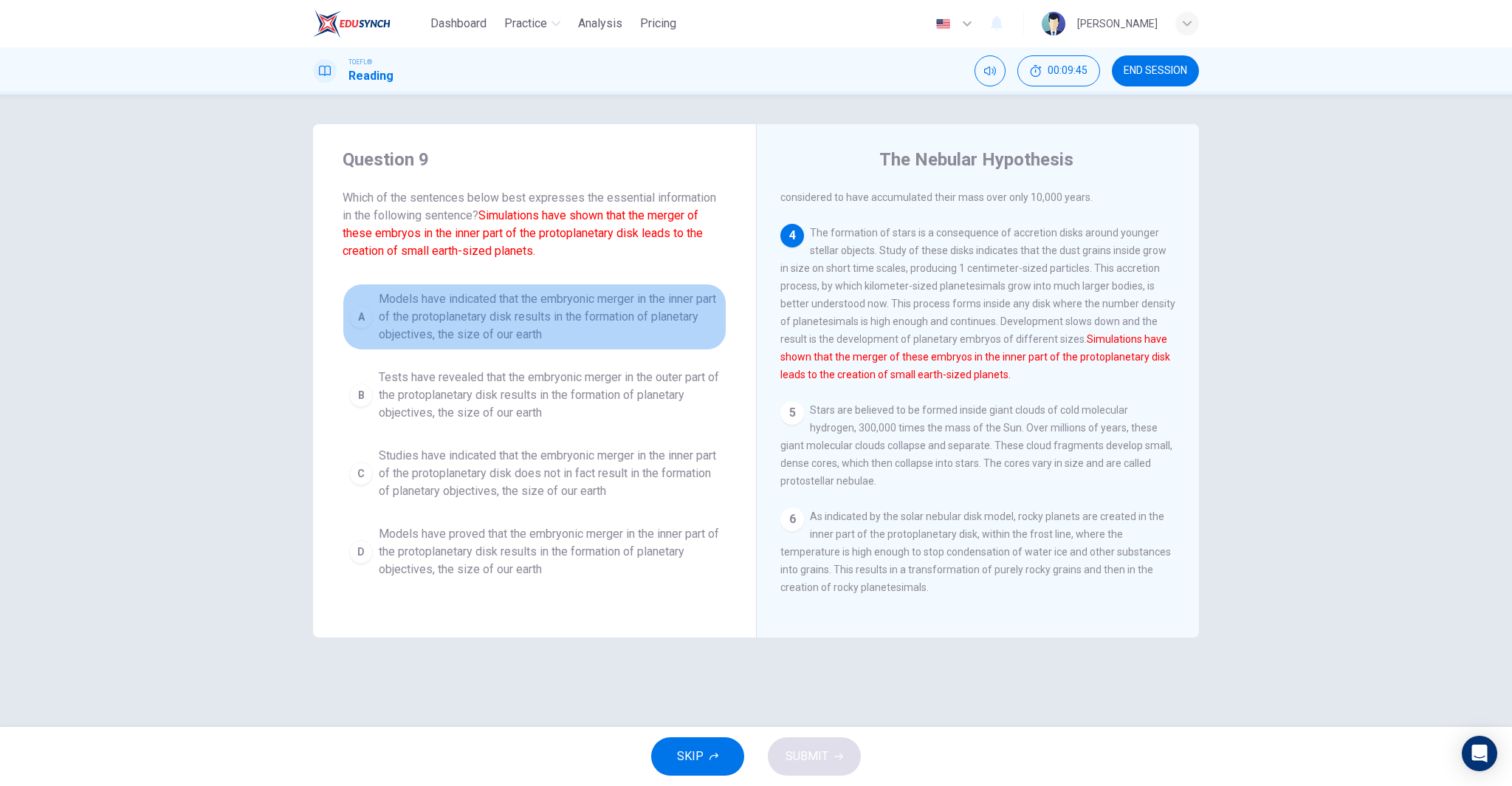
click at [500, 315] on span "Models have indicated that the embryonic merger in the inner part of the protop…" at bounding box center [549, 317] width 341 height 53
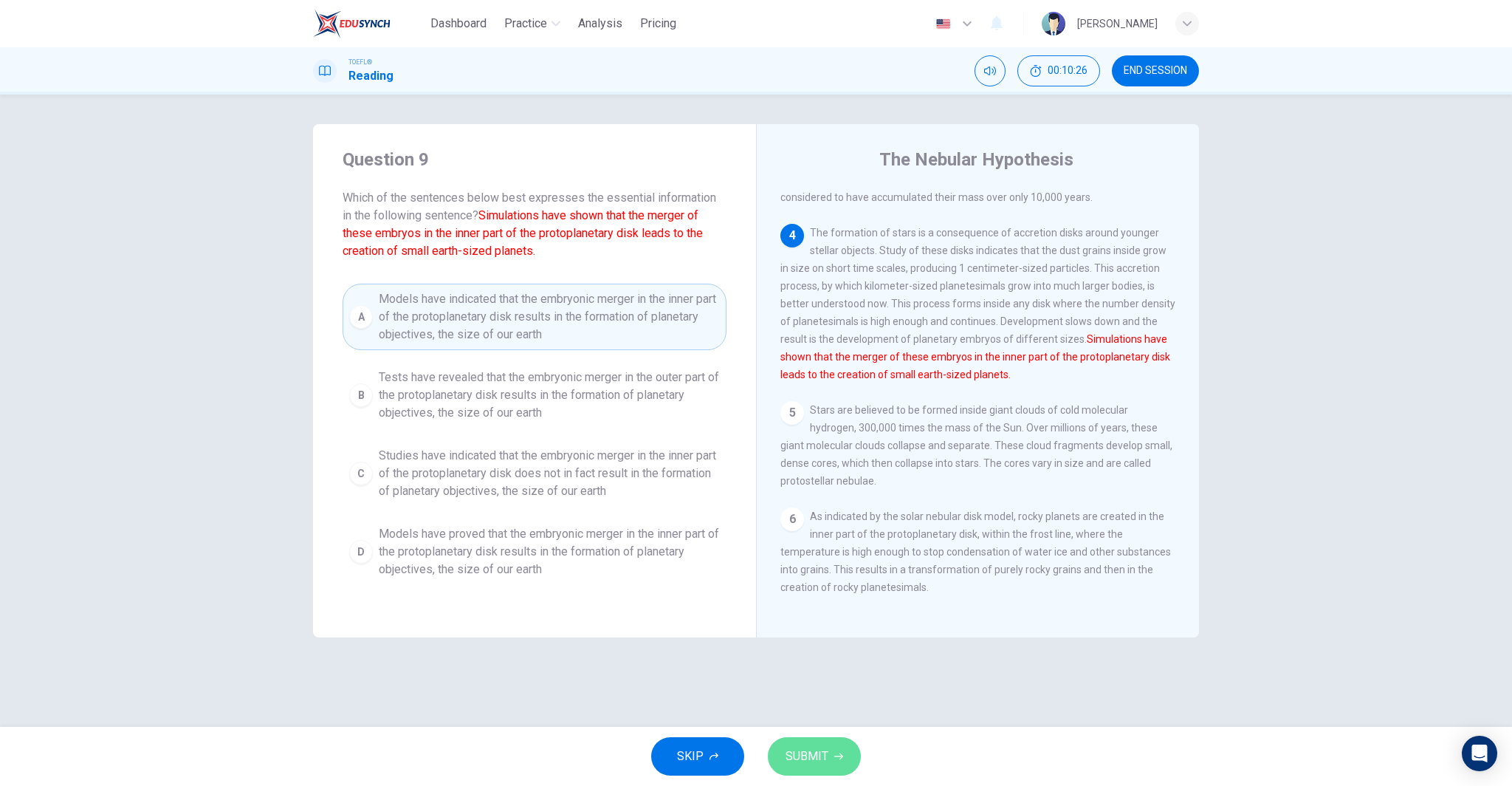
click at [824, 757] on span "SUBMIT" at bounding box center [807, 757] width 43 height 21
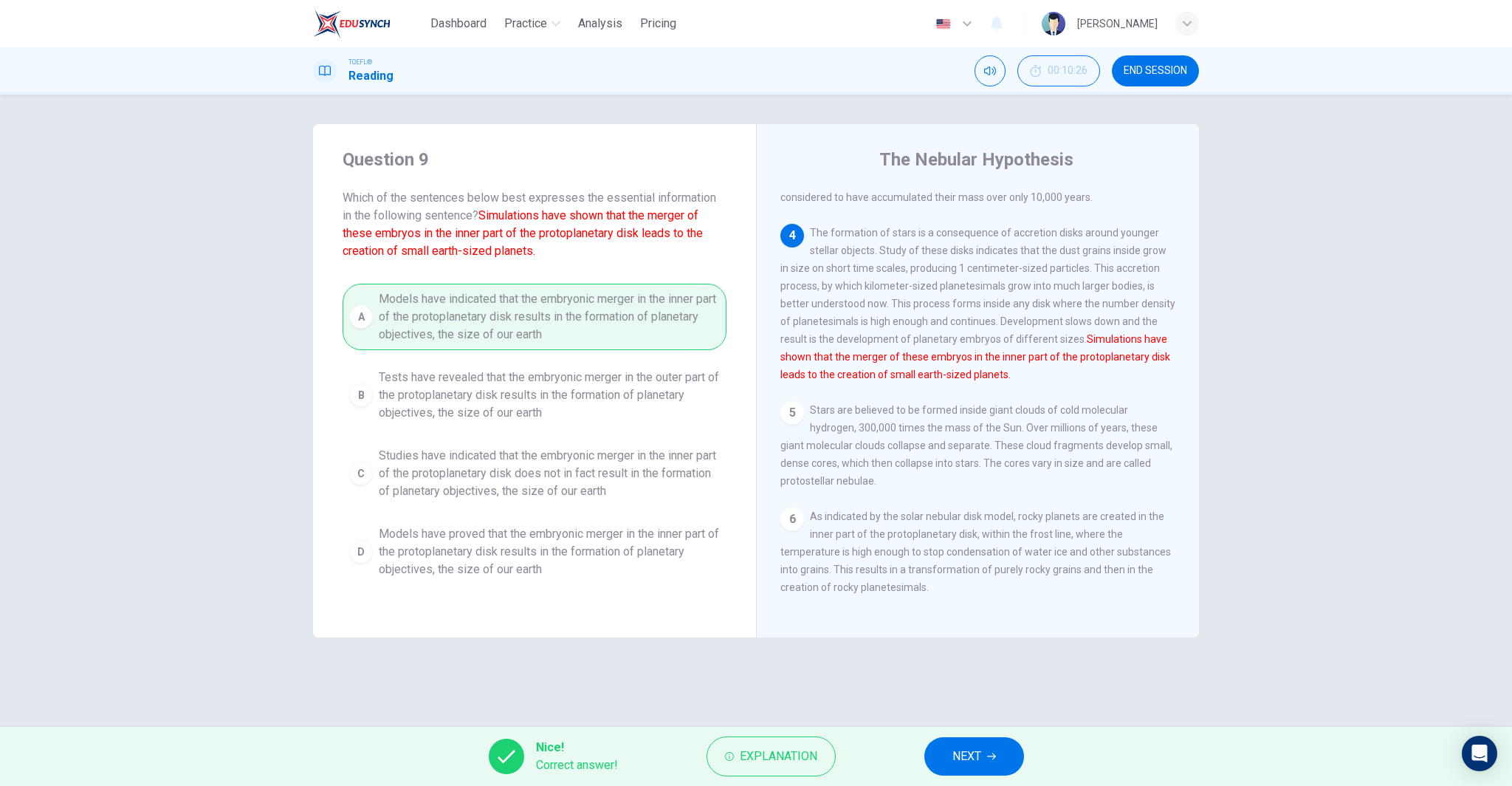
click at [943, 748] on button "NEXT" at bounding box center [973, 756] width 100 height 38
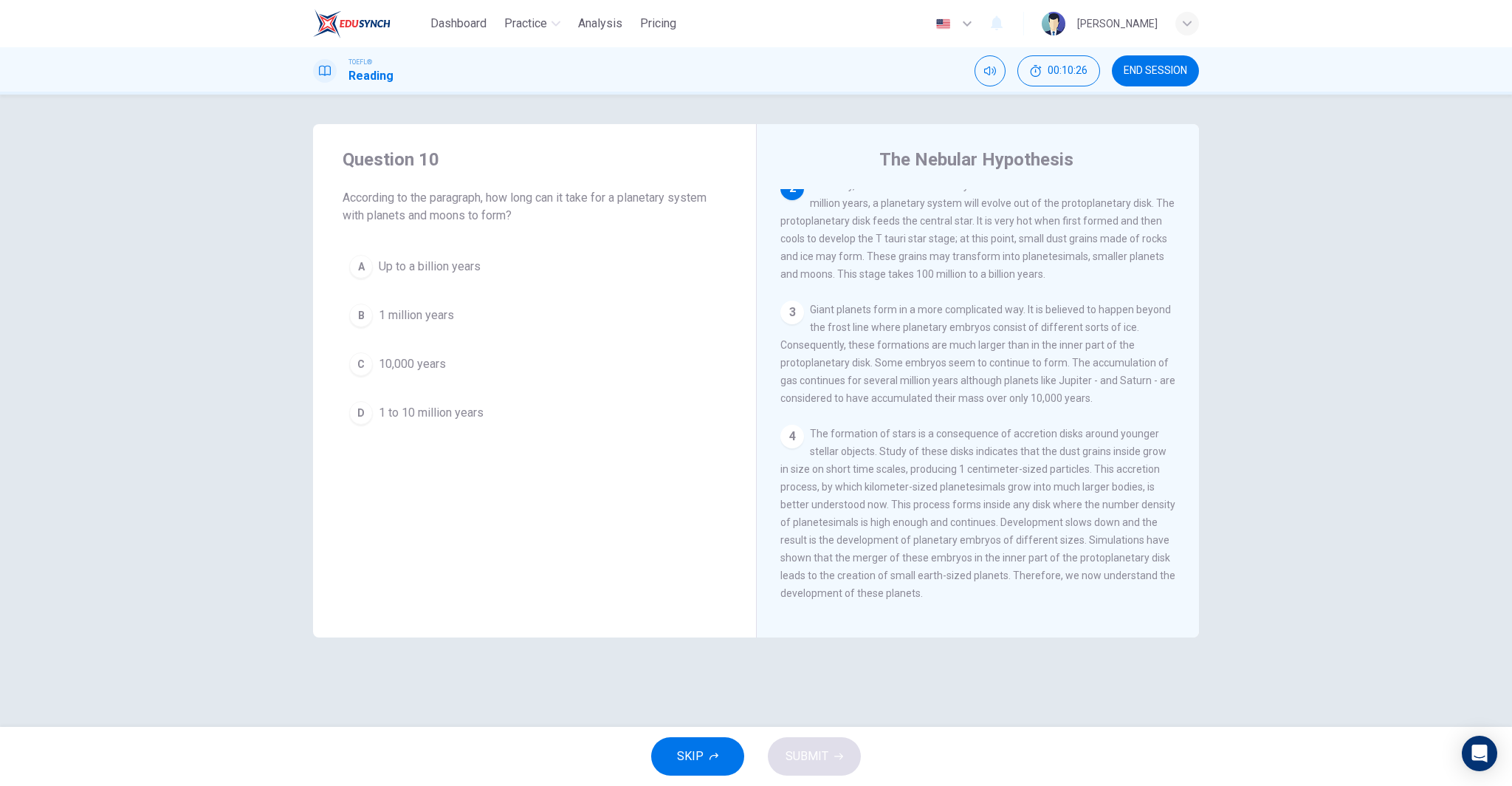
scroll to position [184, 0]
click at [441, 416] on span "1 to 10 million years" at bounding box center [431, 413] width 104 height 18
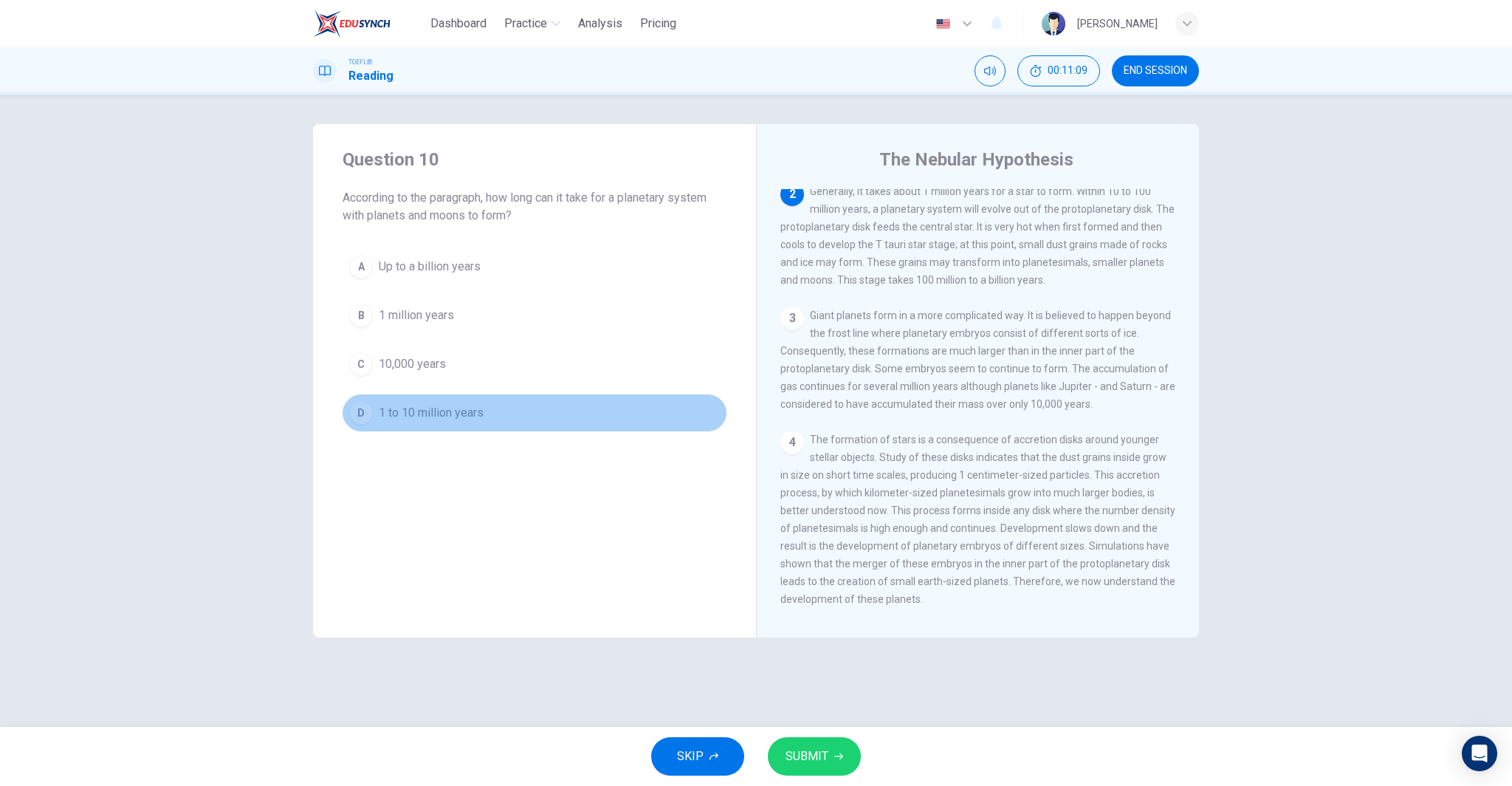
click at [441, 416] on span "1 to 10 million years" at bounding box center [431, 413] width 104 height 18
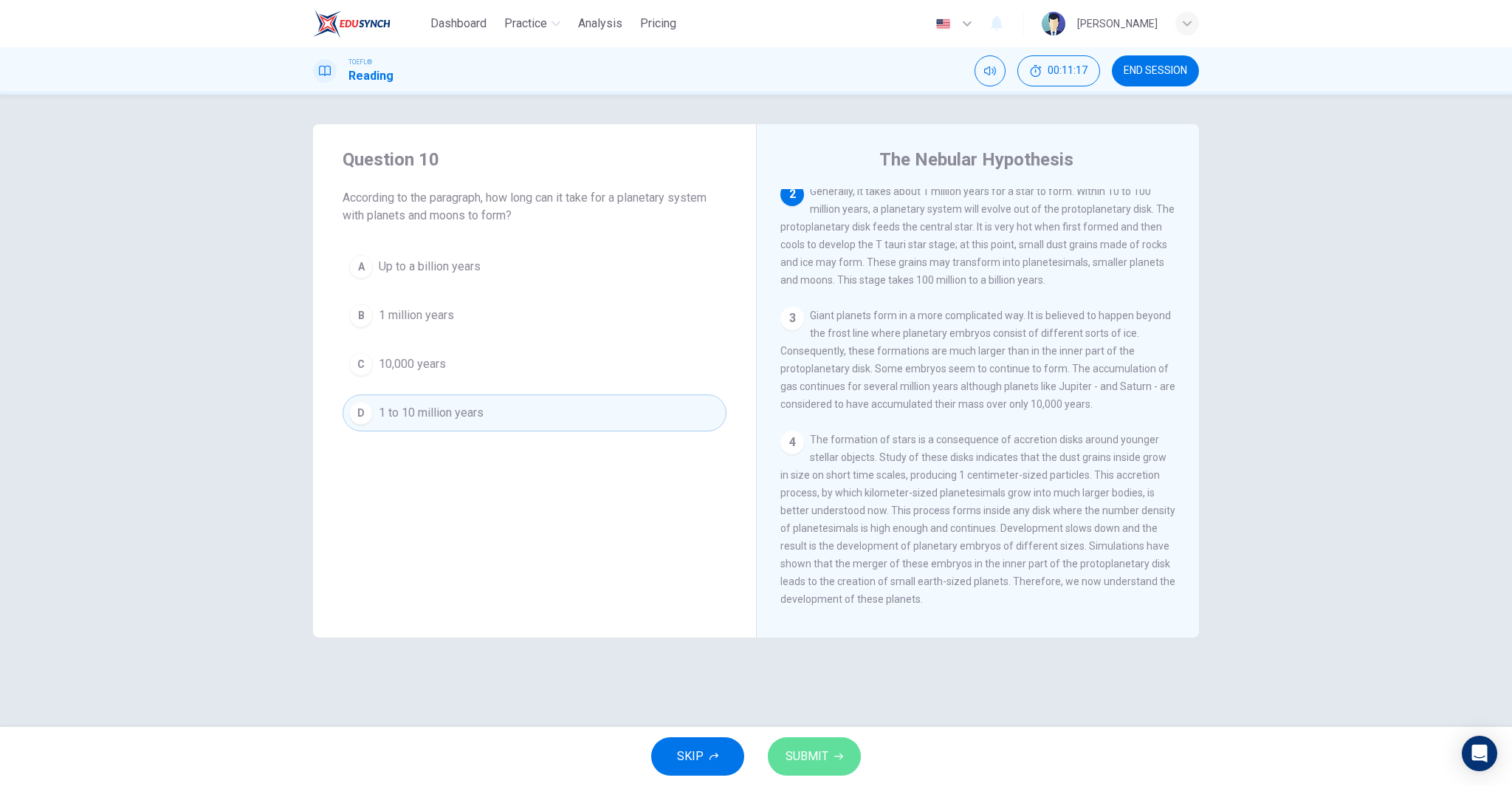
click at [841, 746] on button "SUBMIT" at bounding box center [814, 756] width 93 height 38
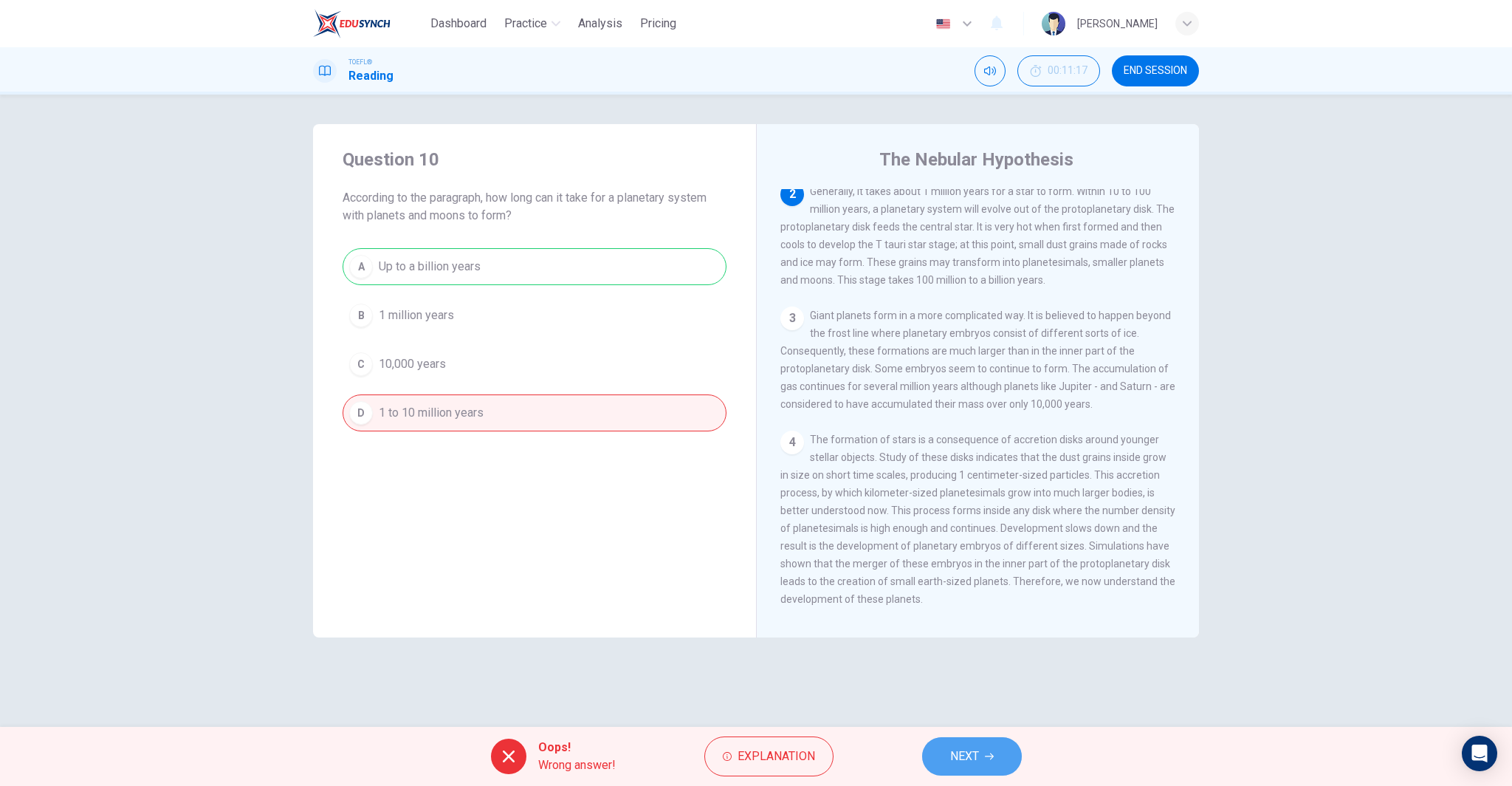
click at [990, 759] on icon "button" at bounding box center [989, 756] width 9 height 9
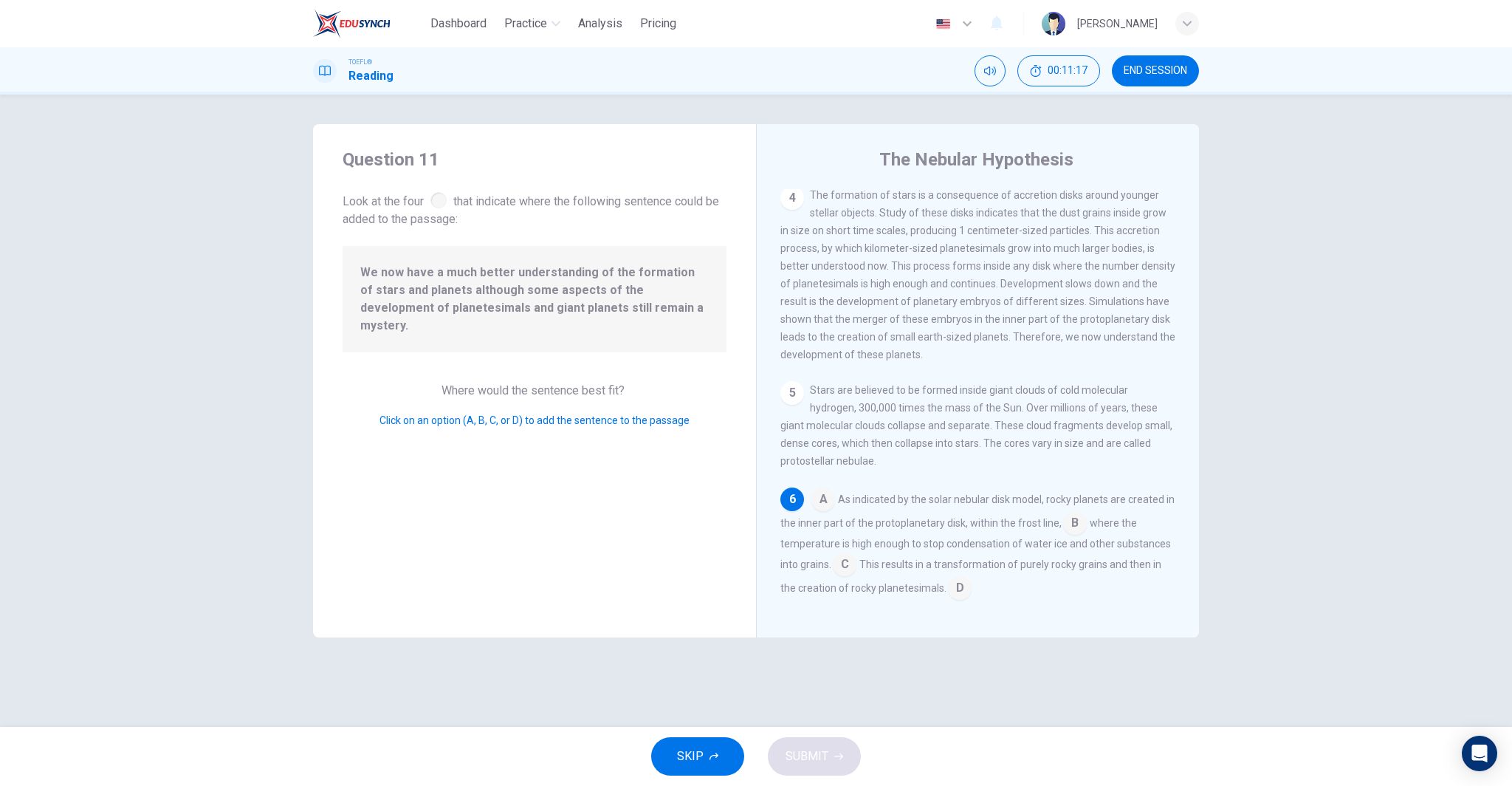
scroll to position [459, 0]
click at [842, 559] on input at bounding box center [844, 562] width 23 height 23
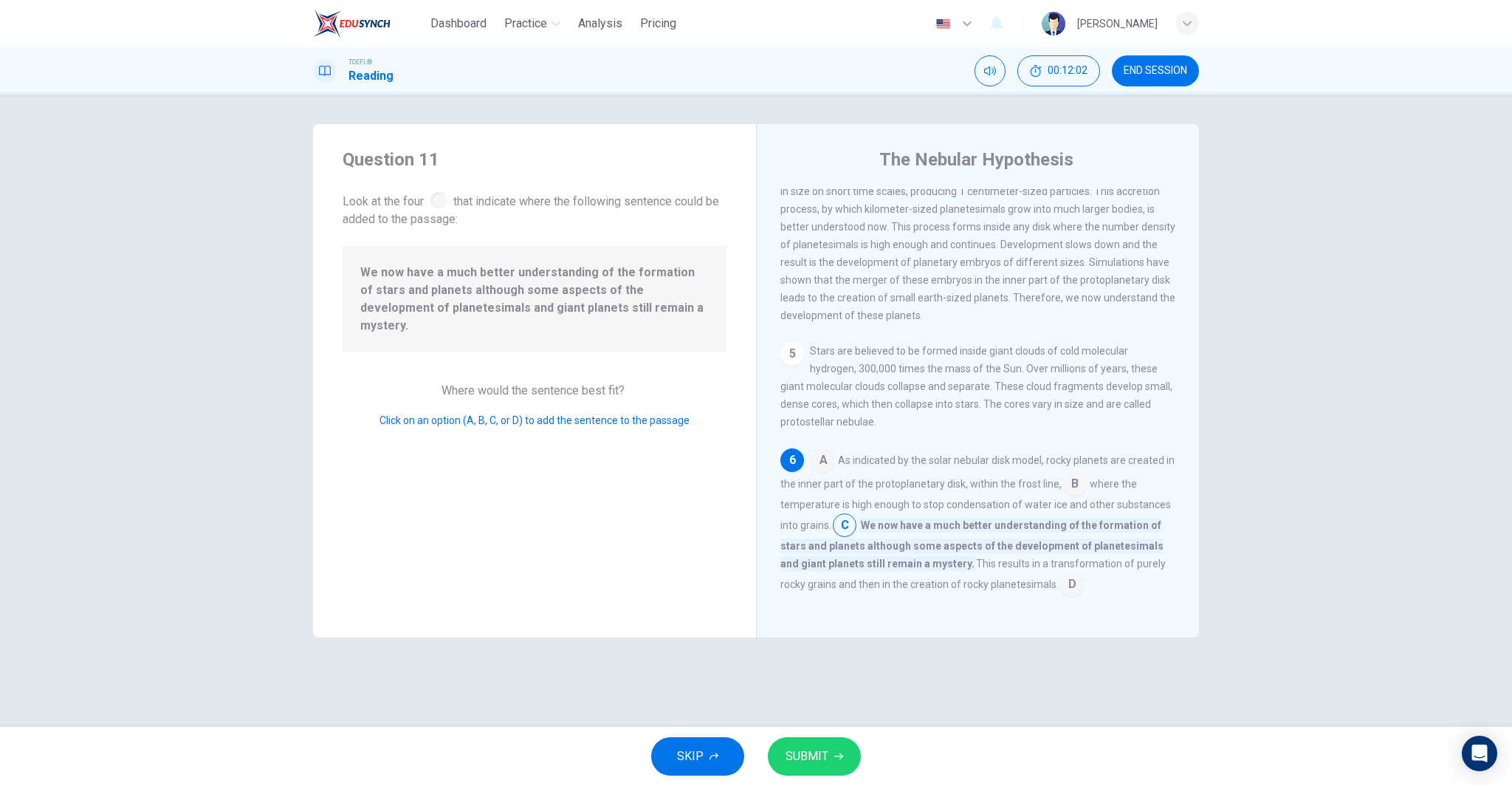
scroll to position [494, 0]
click at [820, 746] on span "SUBMIT" at bounding box center [807, 757] width 43 height 21
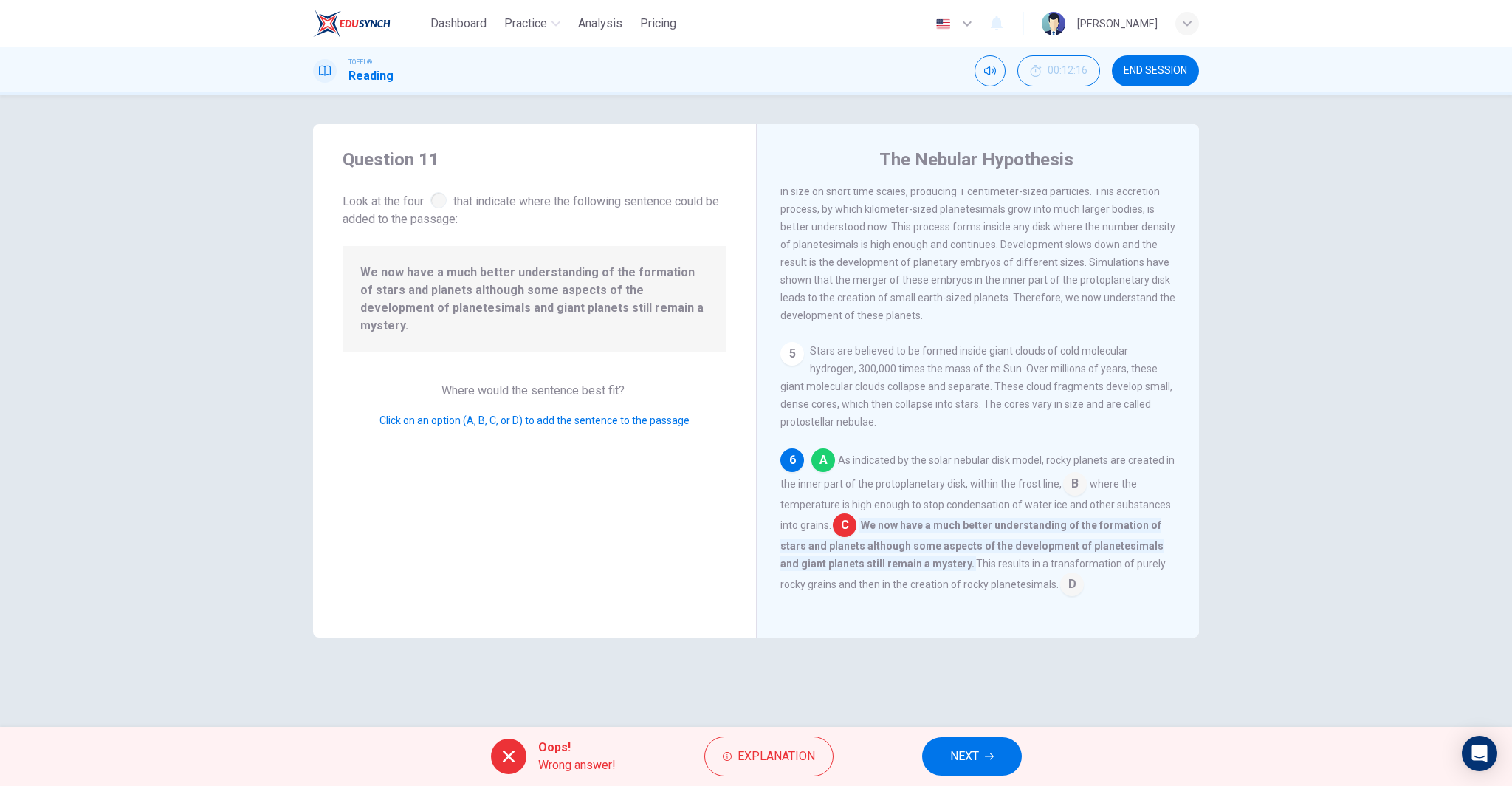
click at [974, 750] on span "NEXT" at bounding box center [965, 757] width 29 height 21
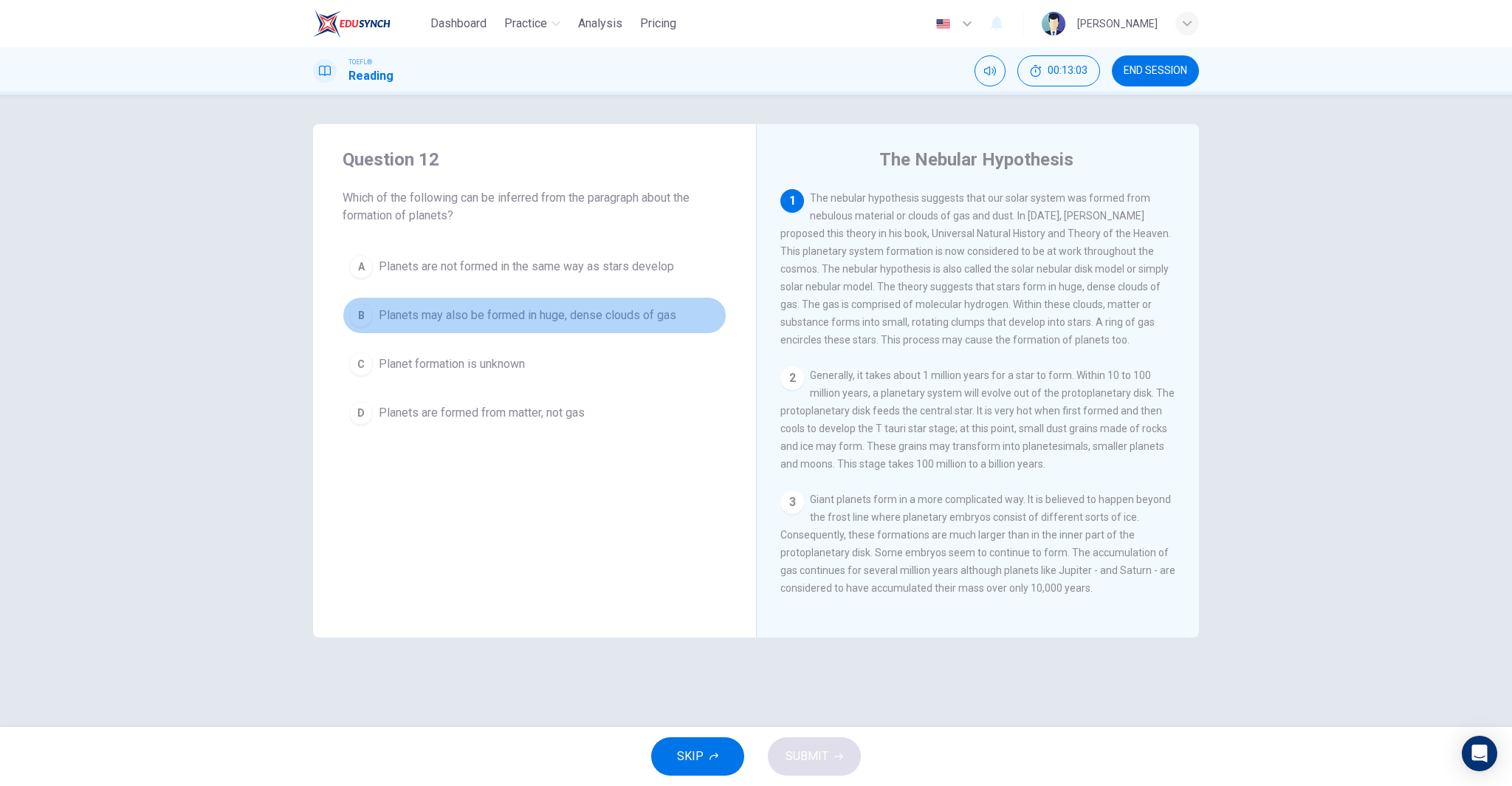
click at [546, 312] on span "Planets may also be formed in huge, dense clouds of gas" at bounding box center [527, 315] width 297 height 18
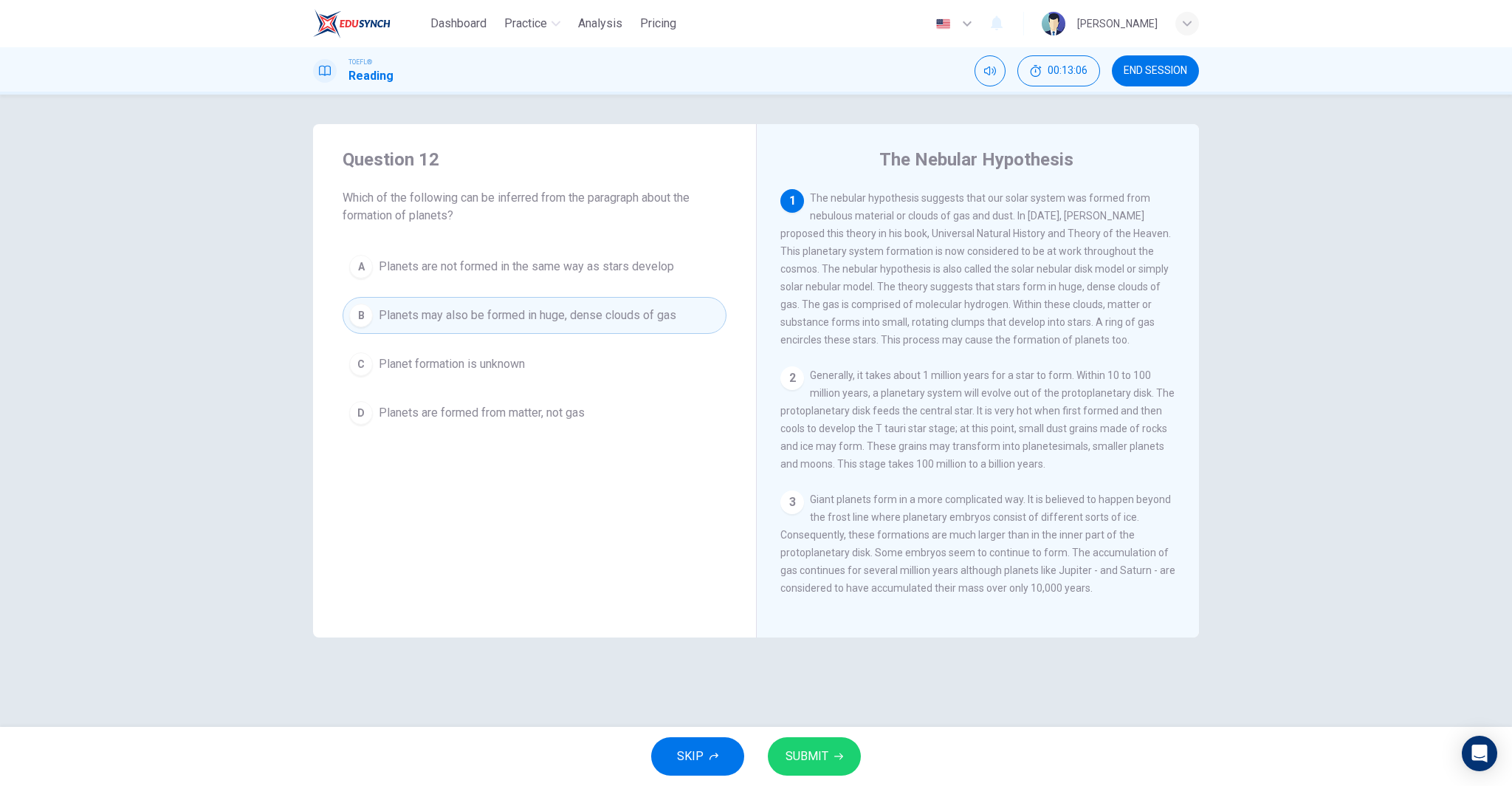
click at [830, 757] on button "SUBMIT" at bounding box center [814, 756] width 93 height 38
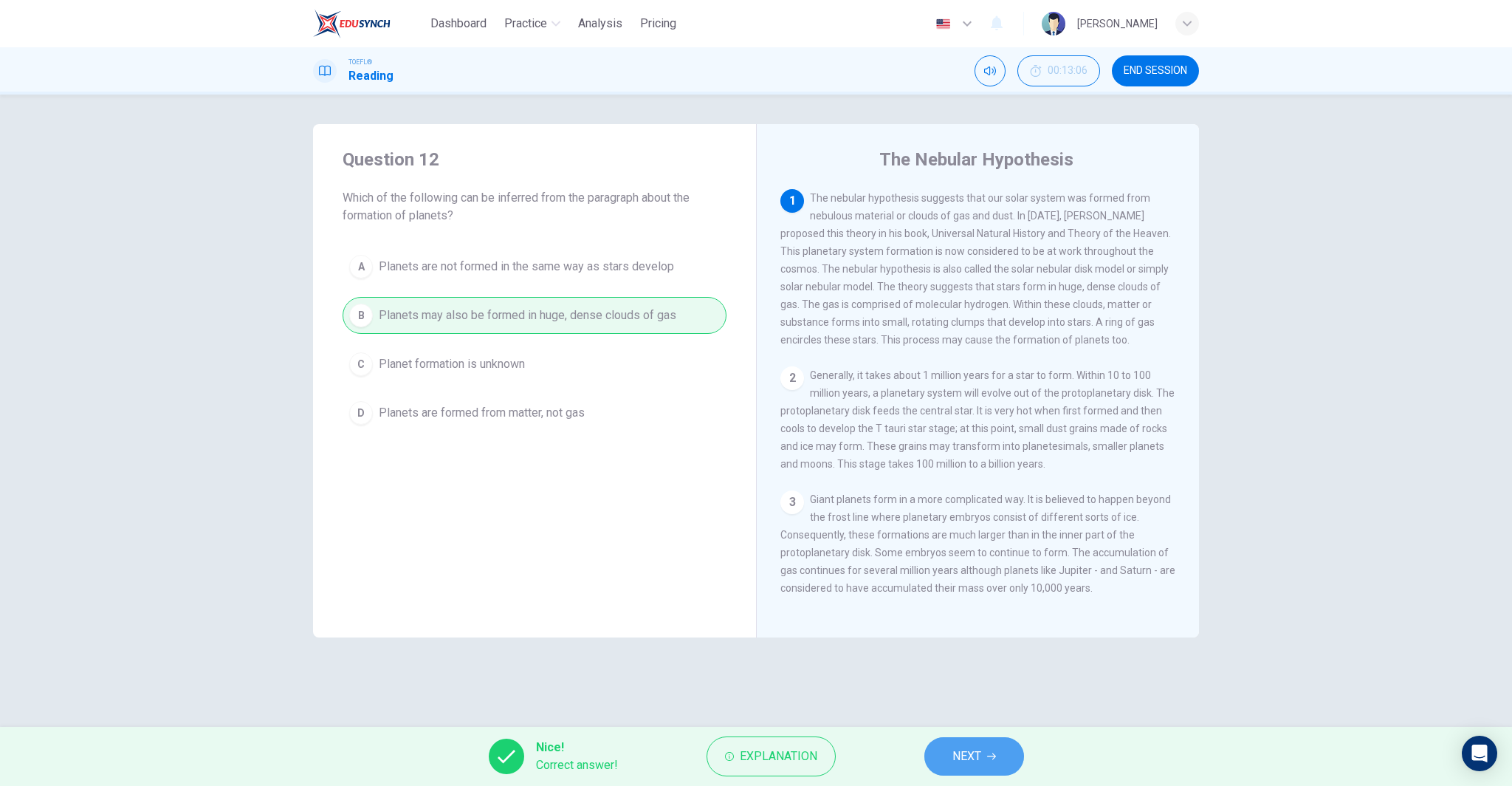
click at [982, 757] on span "NEXT" at bounding box center [967, 757] width 29 height 21
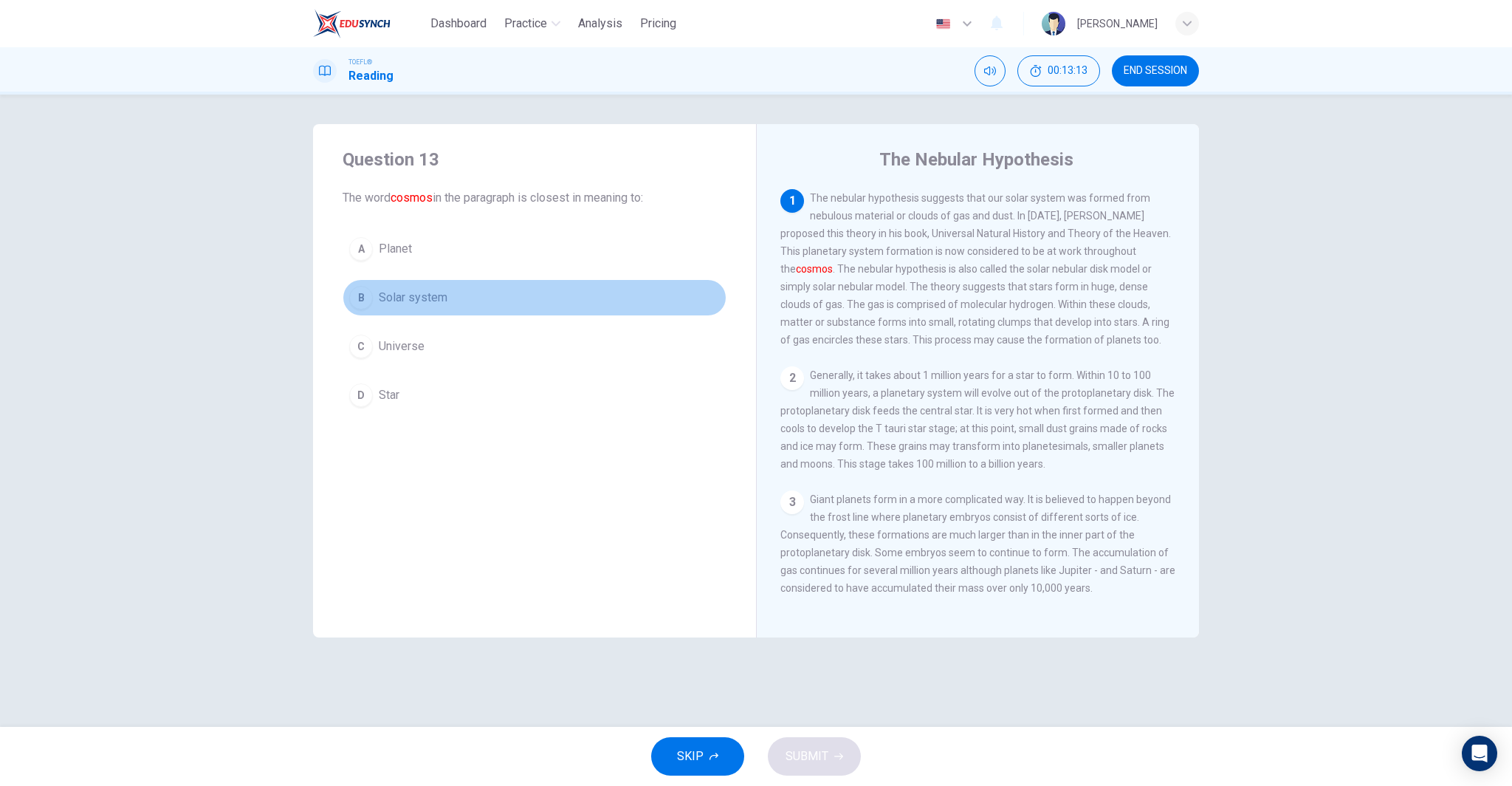
click at [470, 293] on button "B Solar system" at bounding box center [535, 298] width 384 height 37
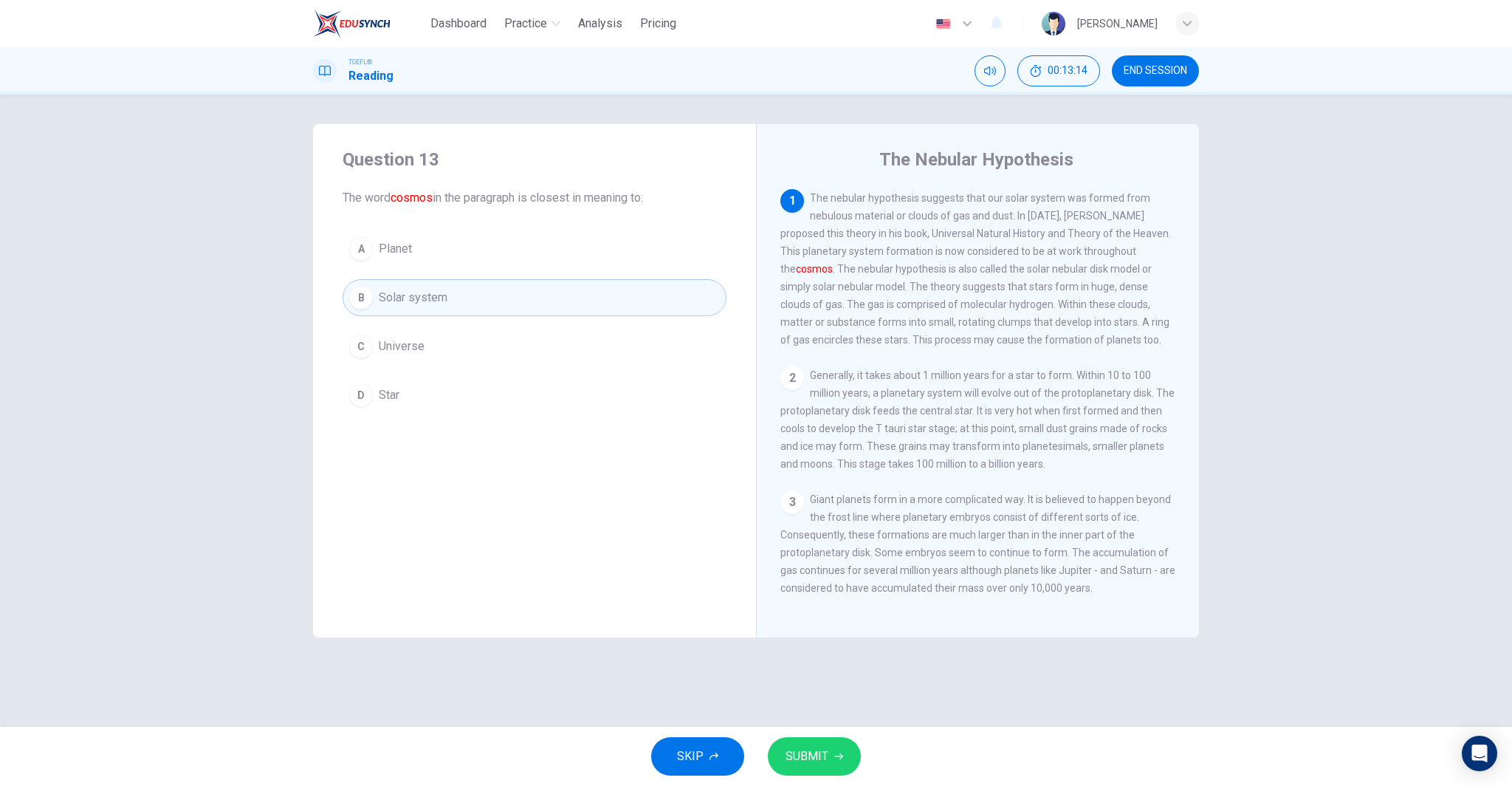
click at [790, 758] on span "SUBMIT" at bounding box center [807, 757] width 43 height 21
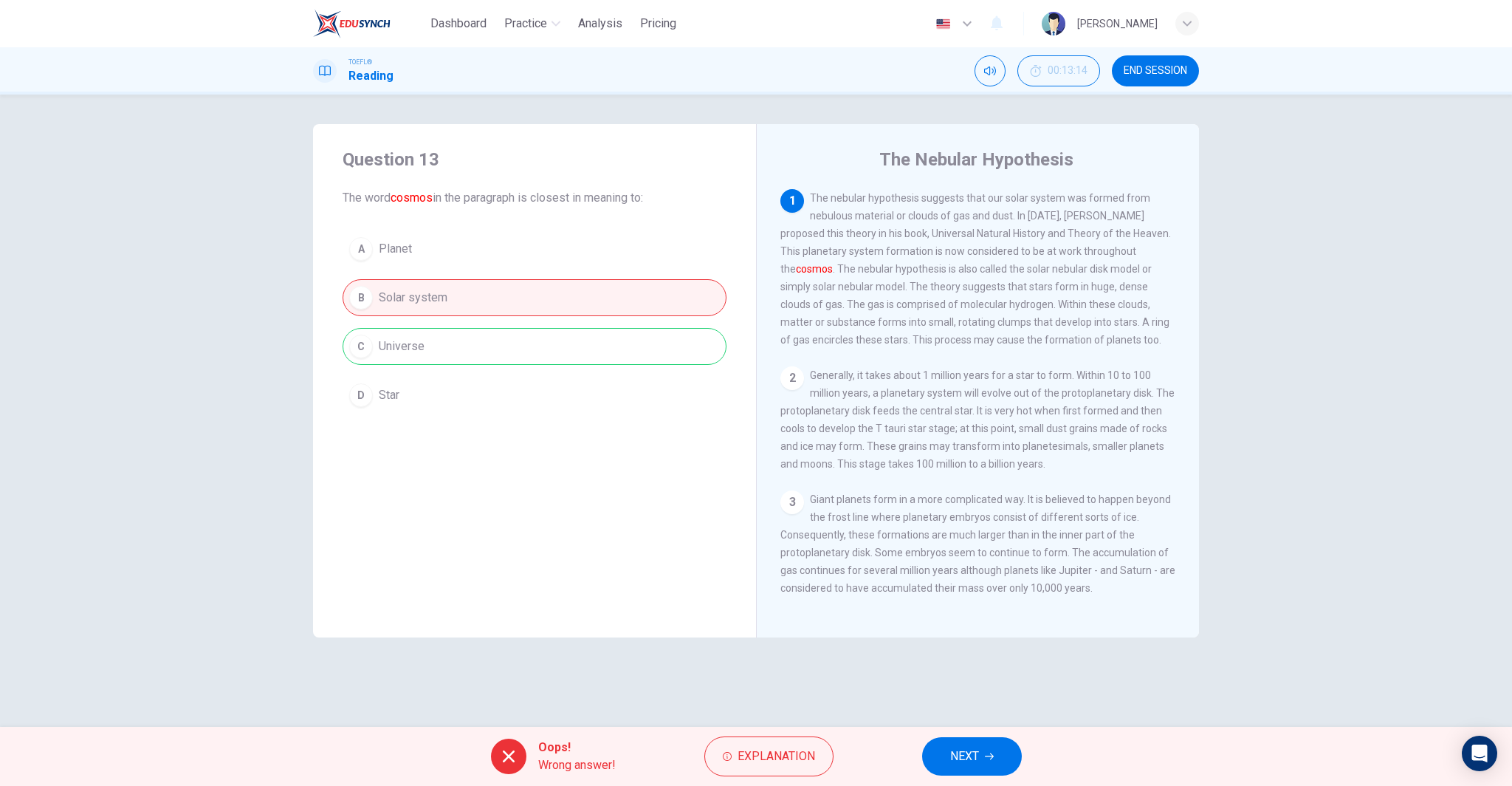
click at [958, 754] on span "NEXT" at bounding box center [965, 757] width 29 height 21
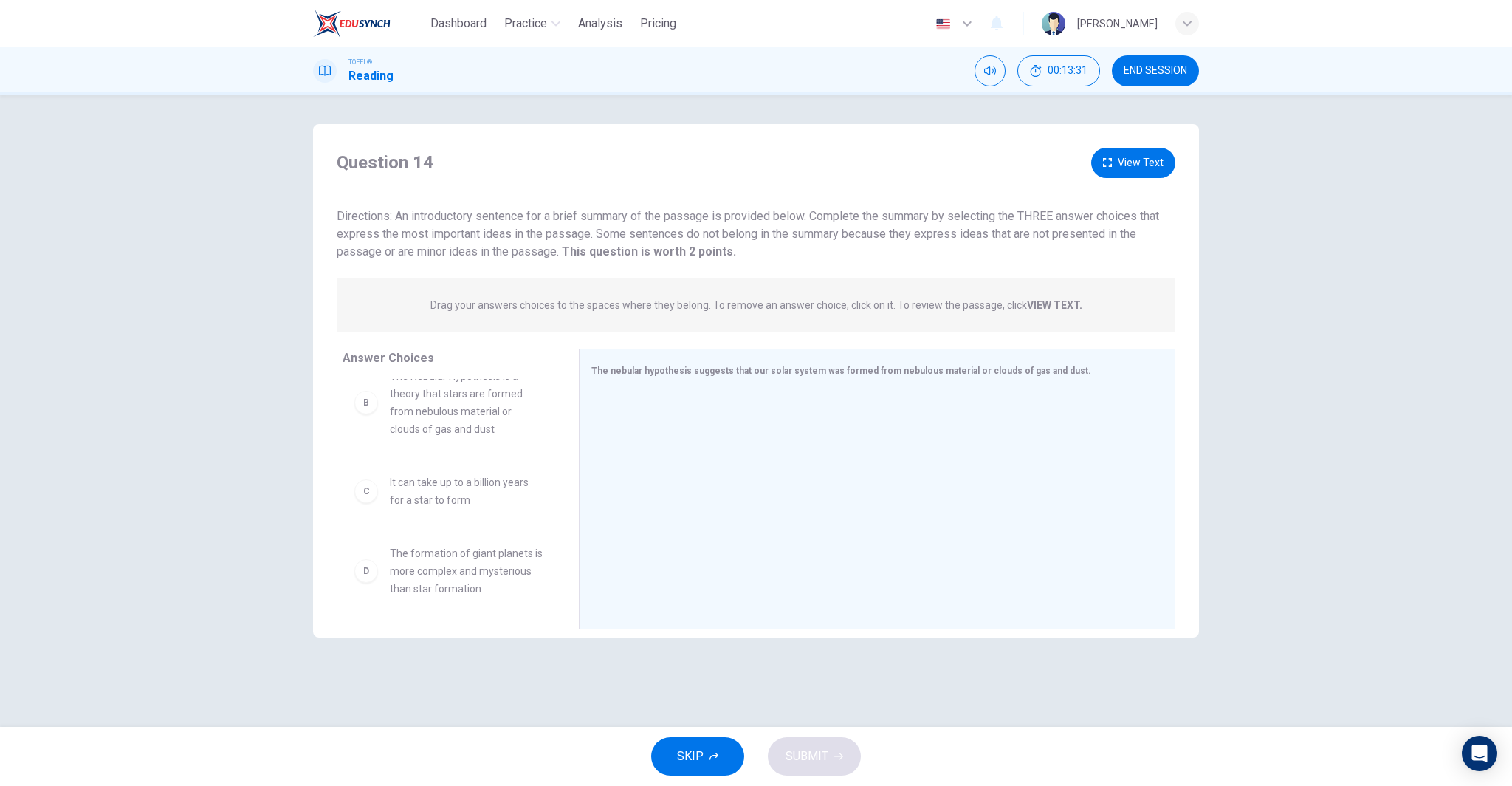
scroll to position [112, 0]
drag, startPoint x: 447, startPoint y: 510, endPoint x: 783, endPoint y: 472, distance: 338.1
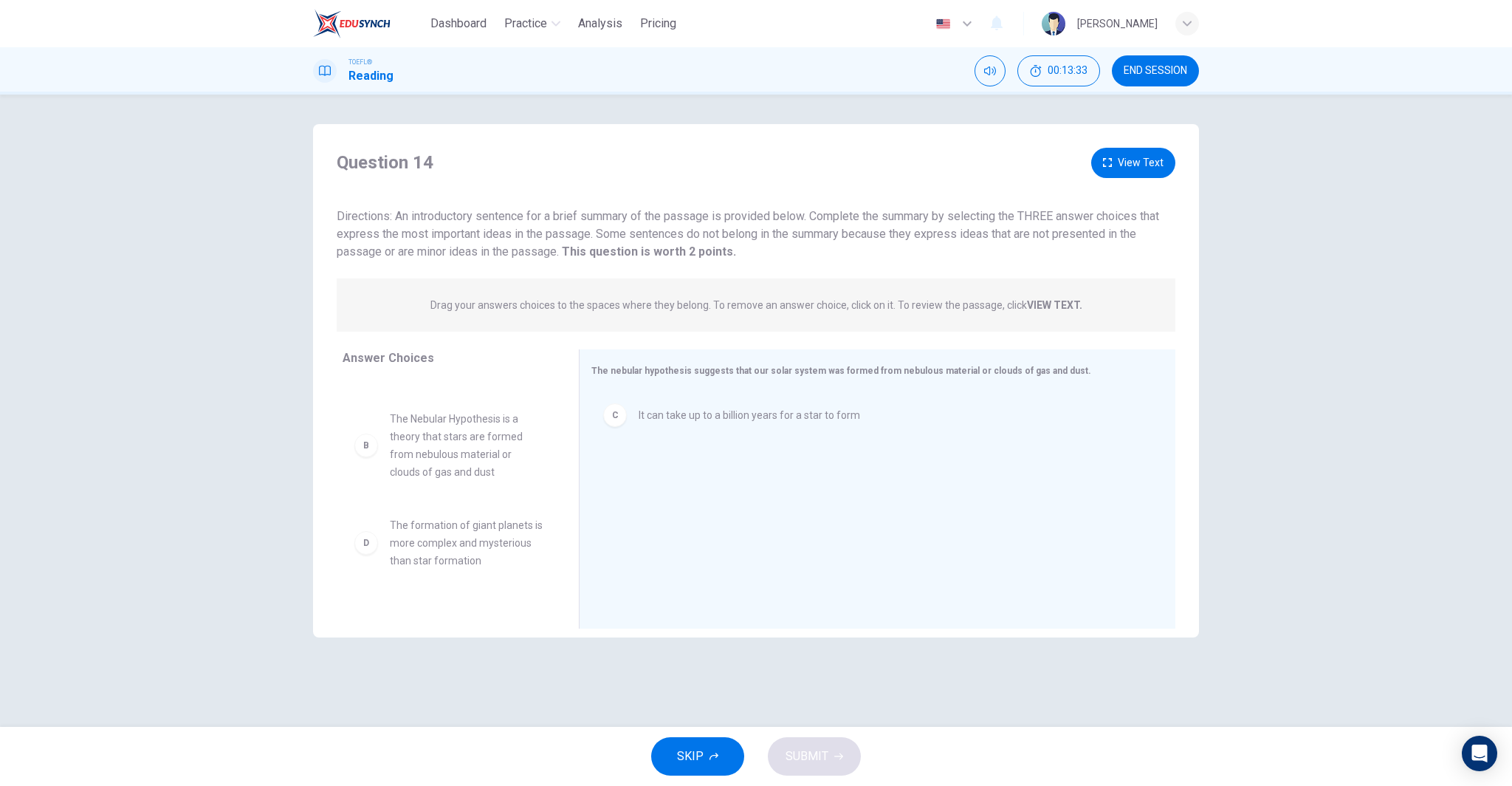
scroll to position [84, 0]
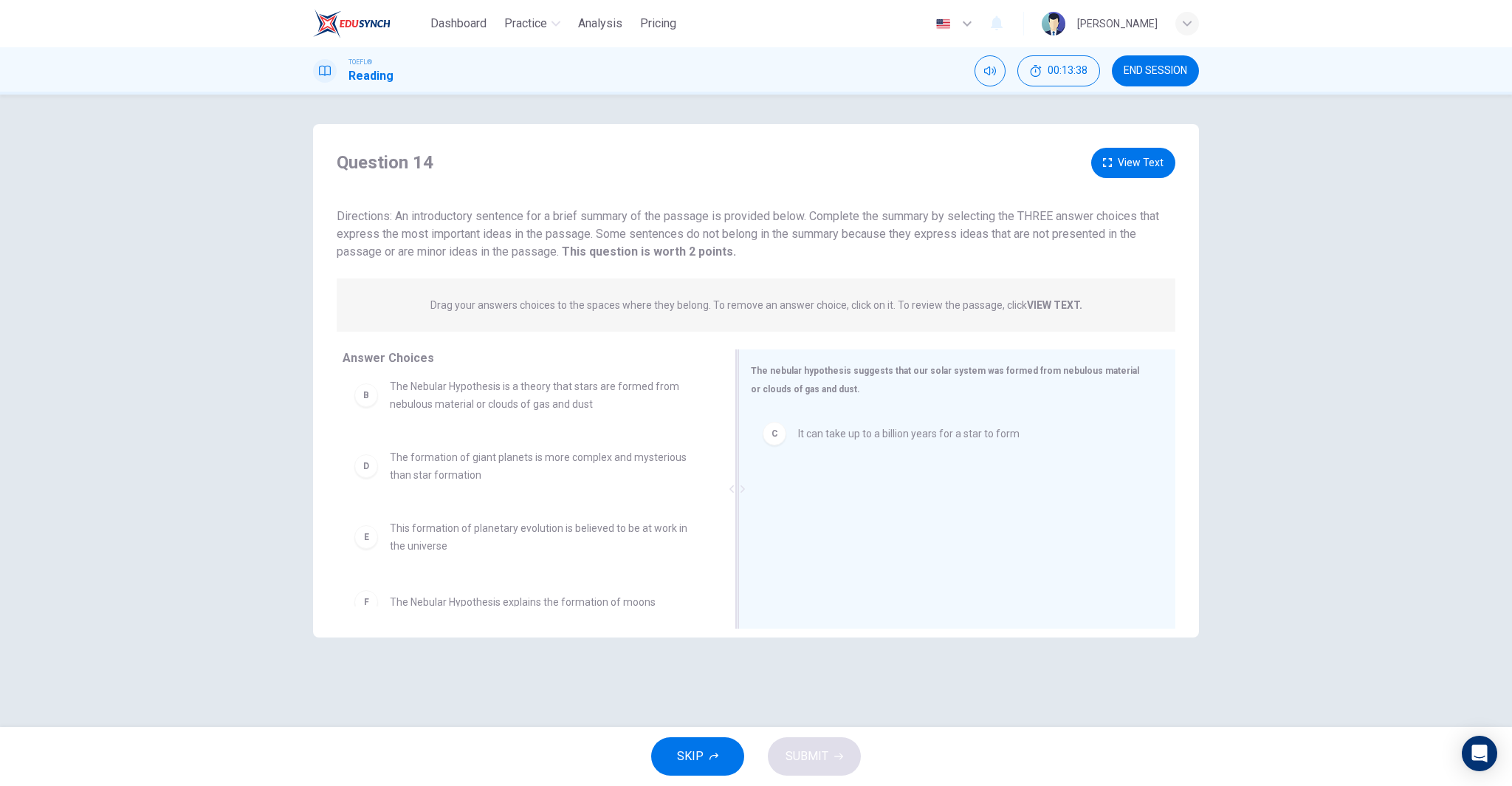
drag, startPoint x: 581, startPoint y: 481, endPoint x: 968, endPoint y: 438, distance: 389.4
click at [968, 438] on div "The nebular hypothesis suggests that our solar system was formed from nebulous …" at bounding box center [957, 489] width 437 height 280
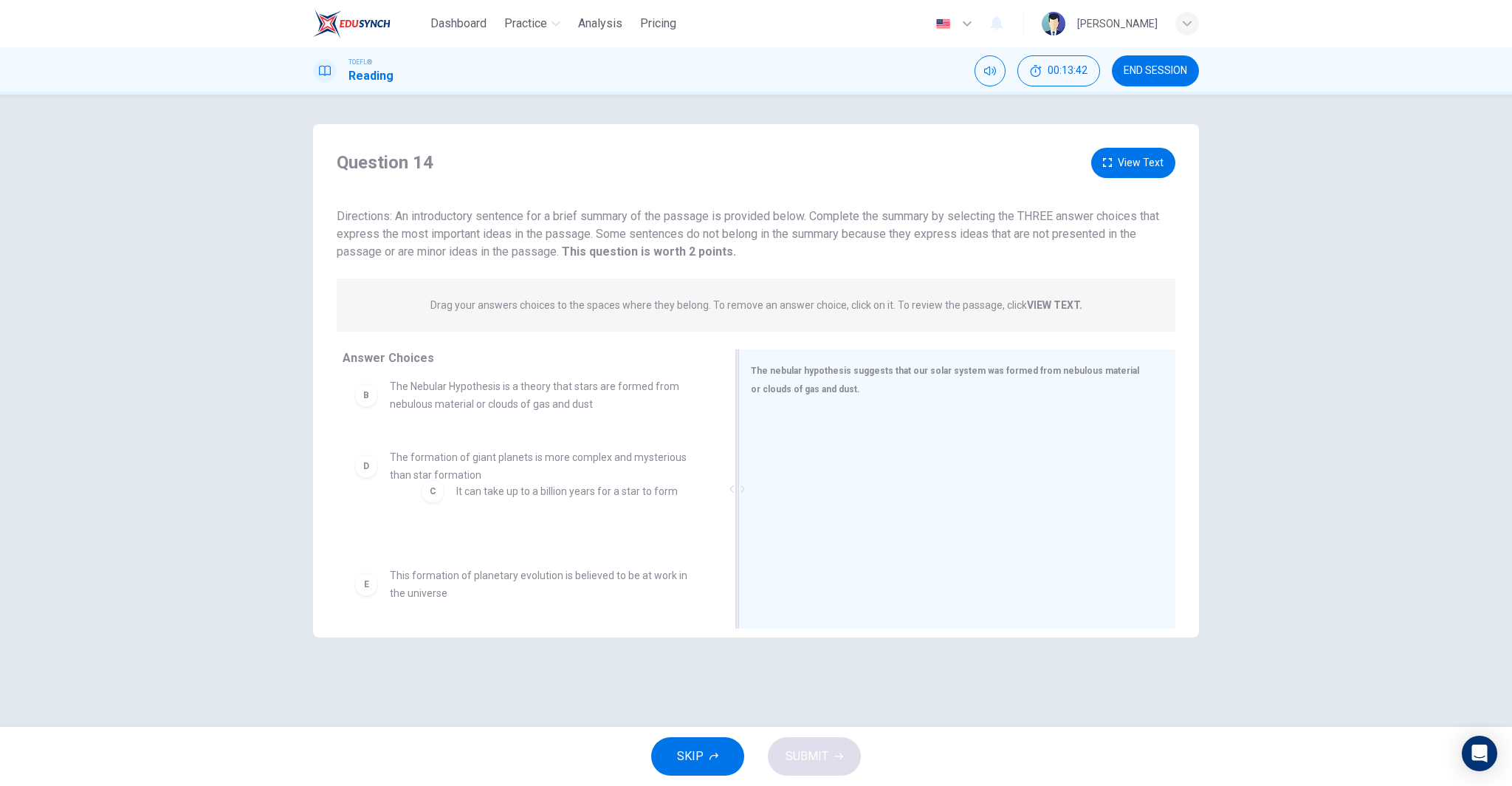
drag, startPoint x: 876, startPoint y: 443, endPoint x: 528, endPoint y: 501, distance: 352.8
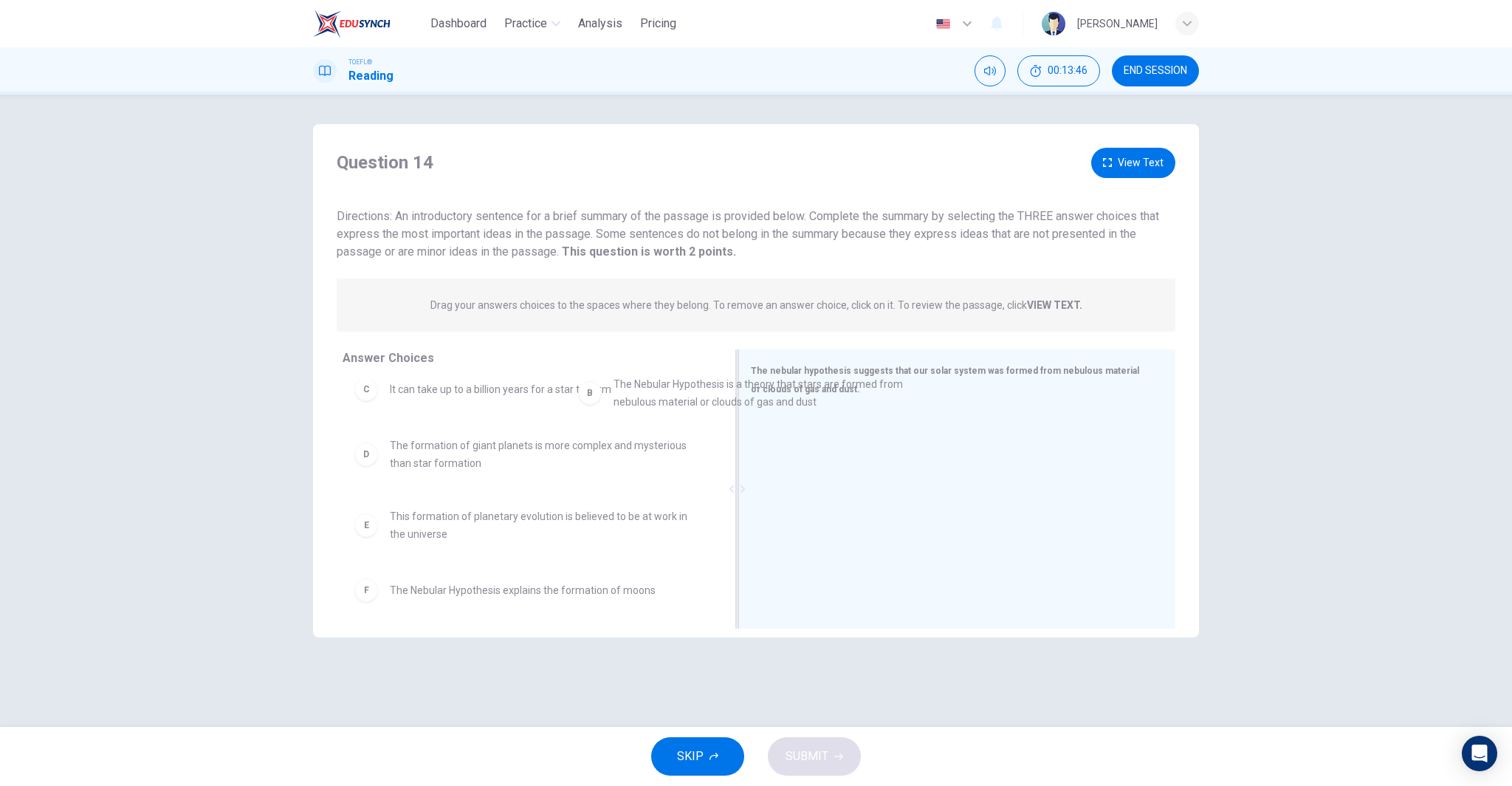
scroll to position [80, 0]
drag, startPoint x: 493, startPoint y: 403, endPoint x: 799, endPoint y: 423, distance: 306.7
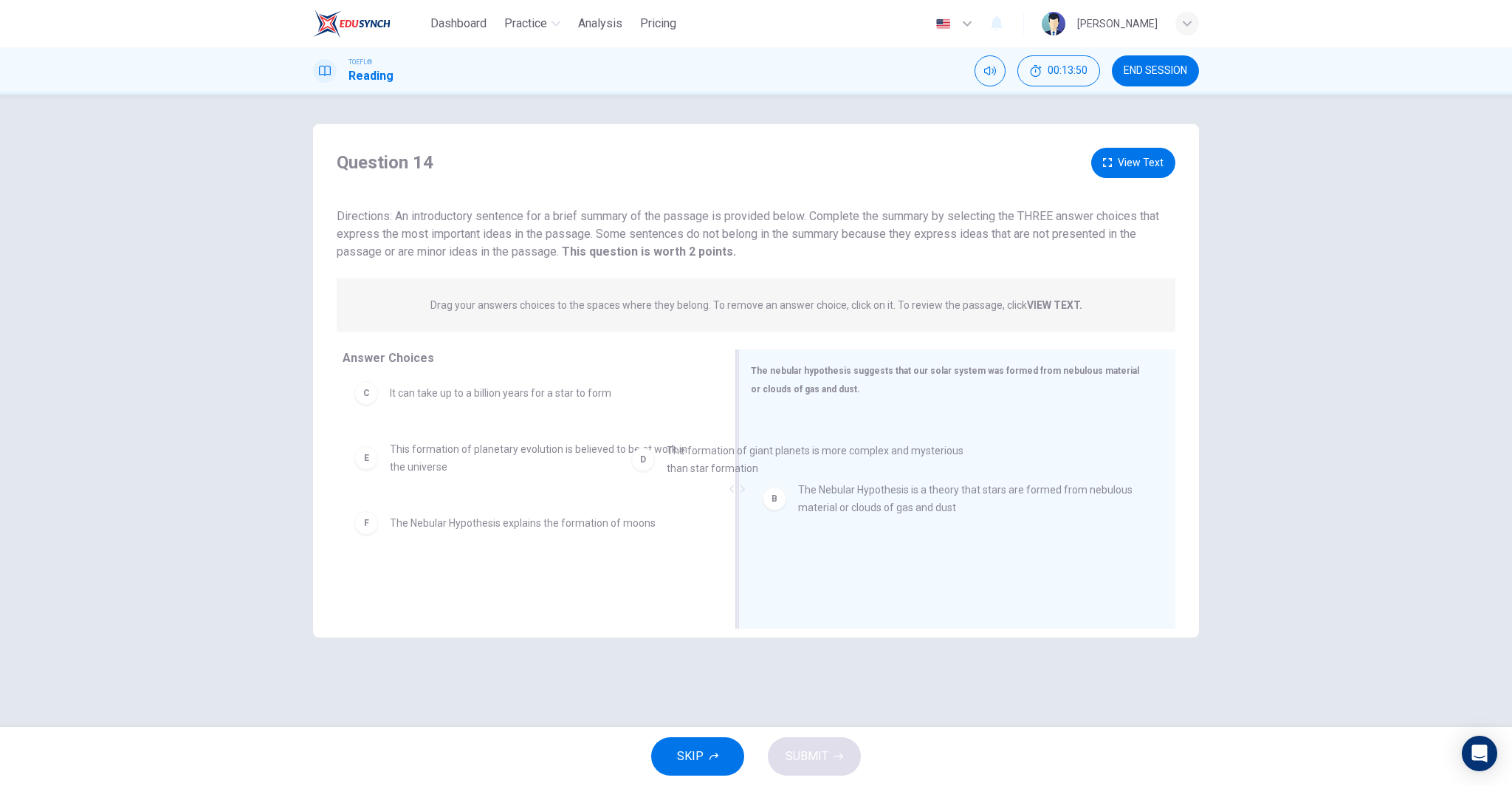
drag, startPoint x: 606, startPoint y: 460, endPoint x: 924, endPoint y: 476, distance: 318.4
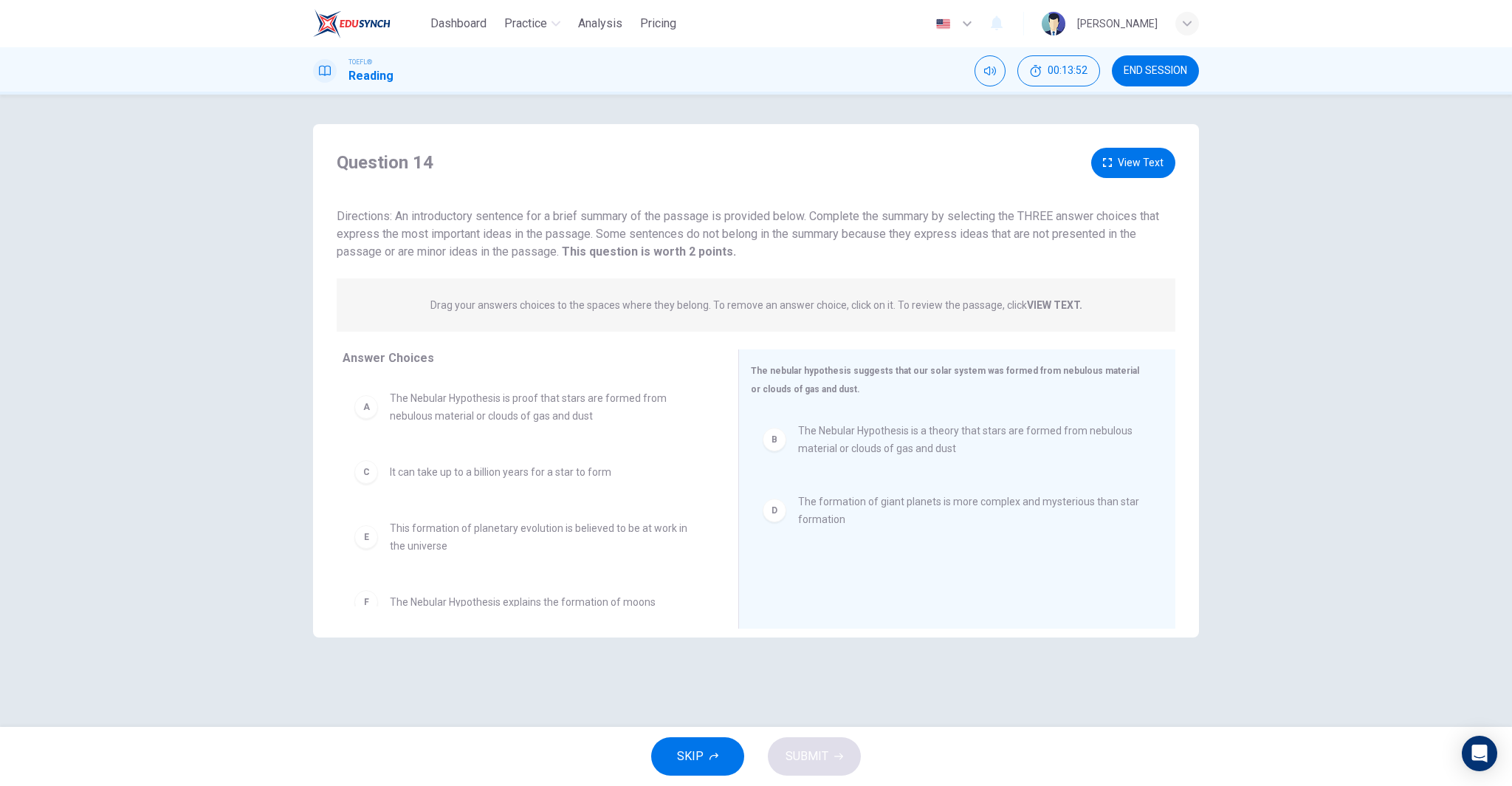
scroll to position [0, 0]
drag, startPoint x: 1007, startPoint y: 442, endPoint x: 952, endPoint y: 405, distance: 66.3
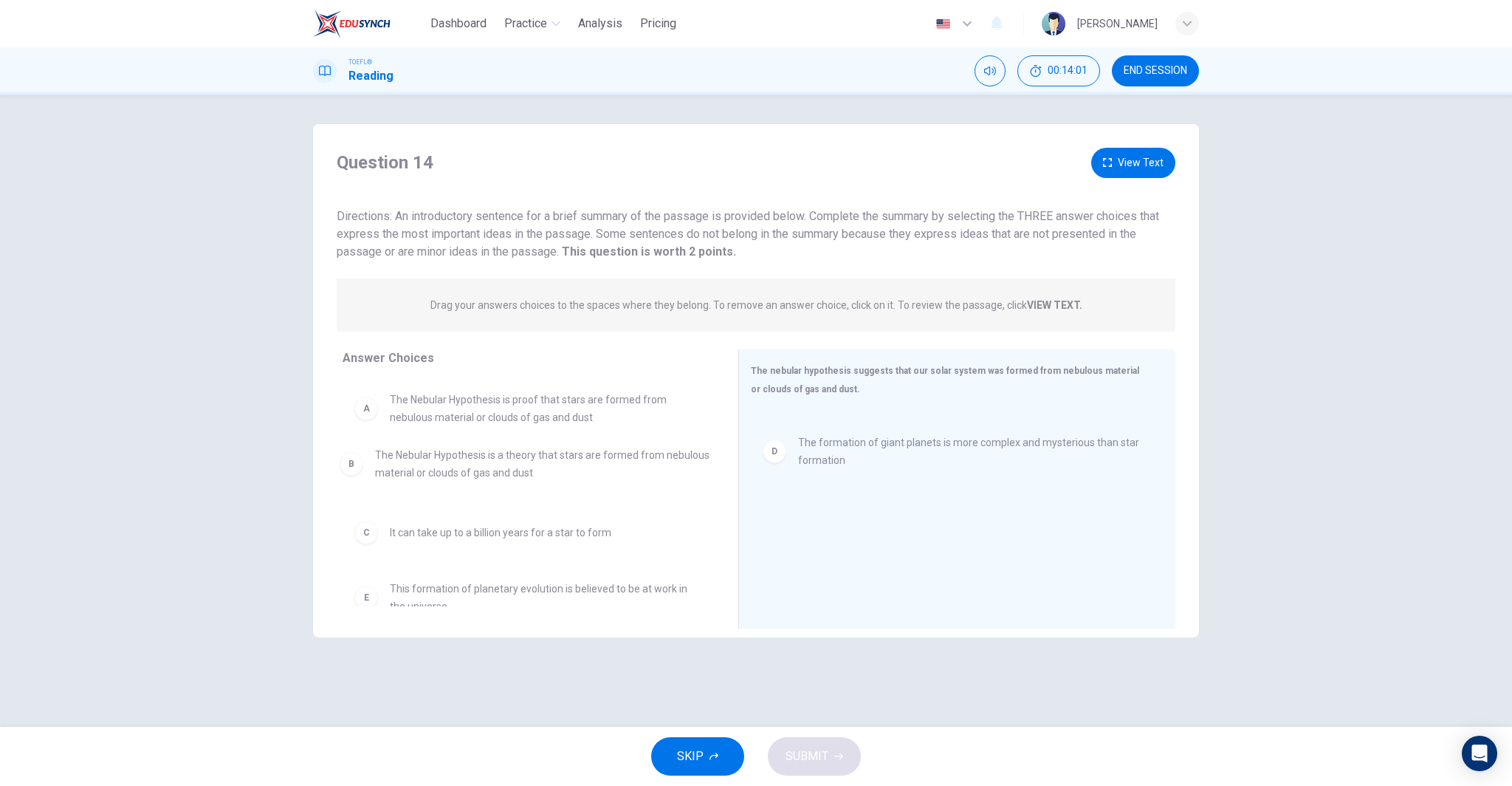
drag, startPoint x: 956, startPoint y: 447, endPoint x: 517, endPoint y: 473, distance: 439.8
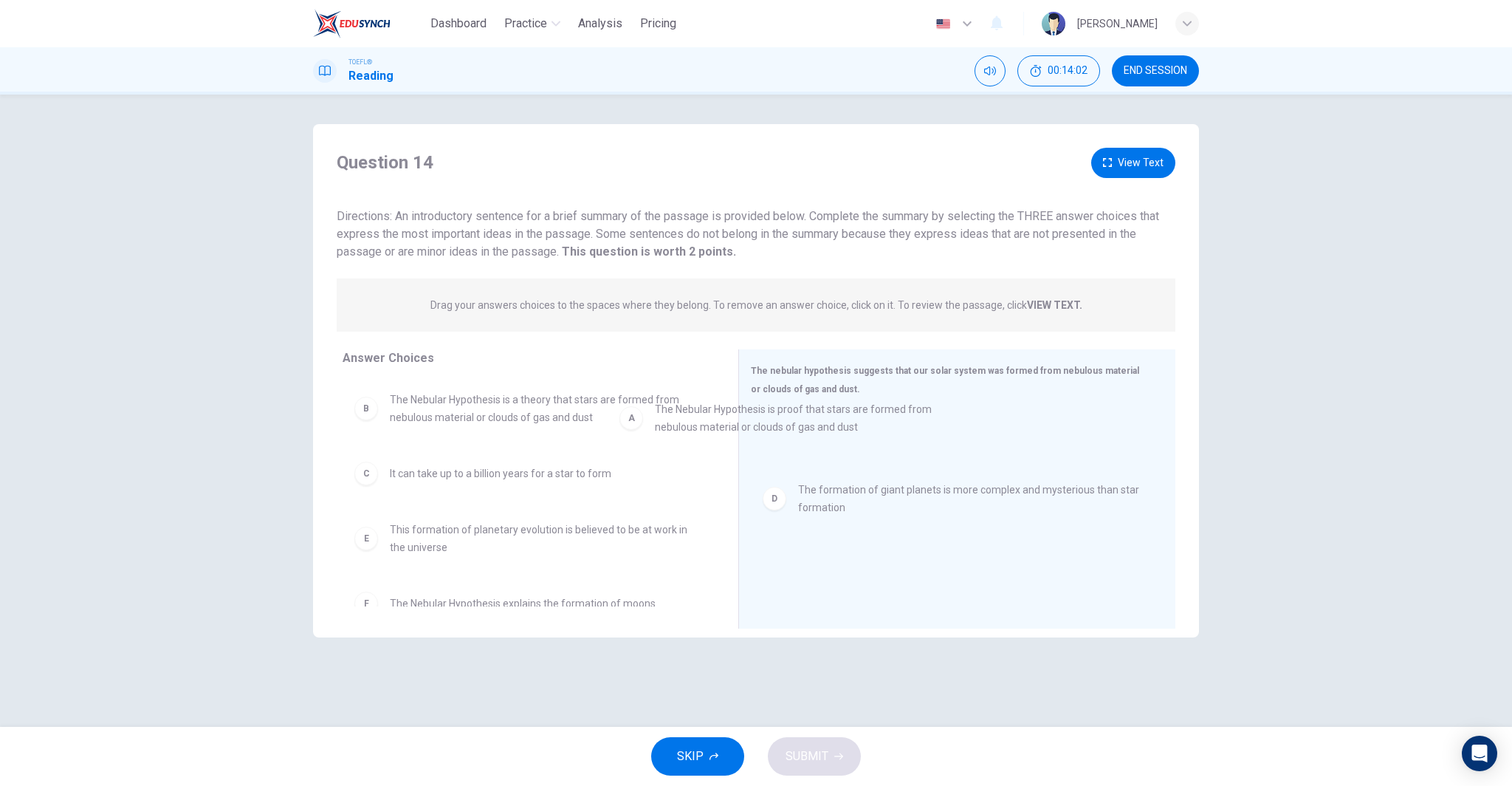
drag, startPoint x: 531, startPoint y: 414, endPoint x: 924, endPoint y: 425, distance: 393.2
drag, startPoint x: 870, startPoint y: 446, endPoint x: 610, endPoint y: 487, distance: 263.2
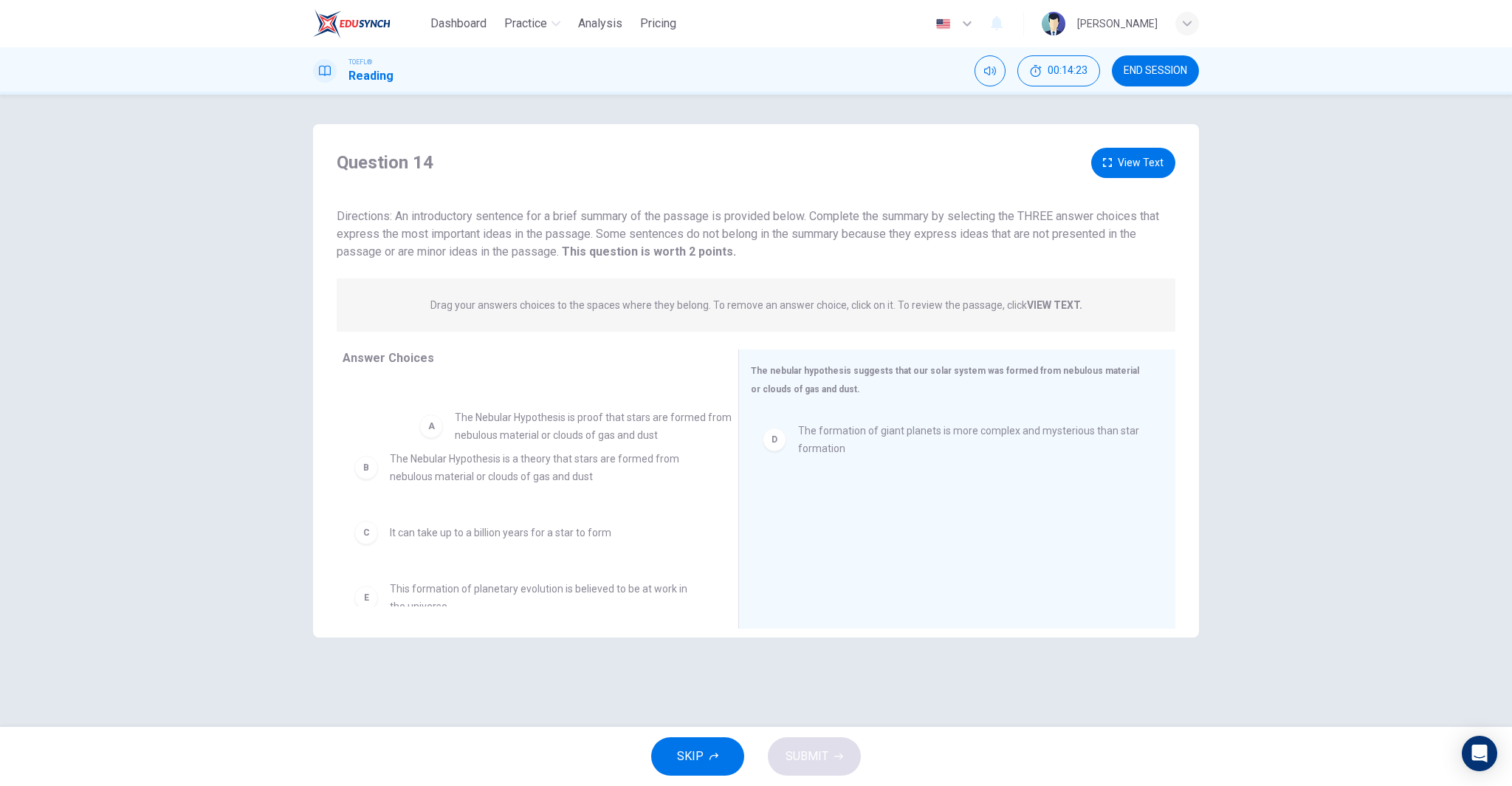
drag, startPoint x: 470, startPoint y: 408, endPoint x: 539, endPoint y: 425, distance: 71.1
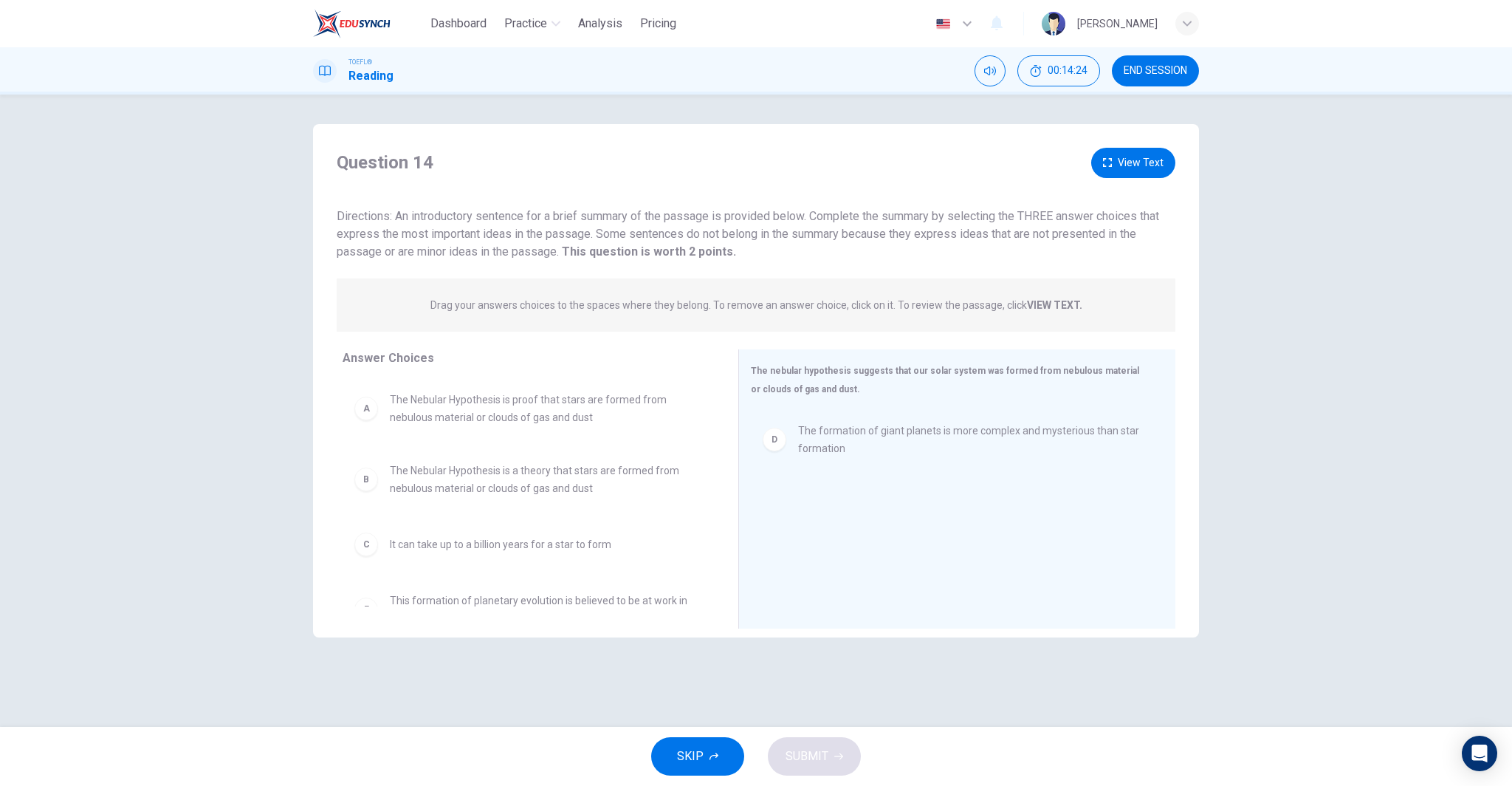
click at [522, 463] on span "The Nebular Hypothesis is a theory that stars are formed from nebulous material…" at bounding box center [546, 480] width 313 height 36
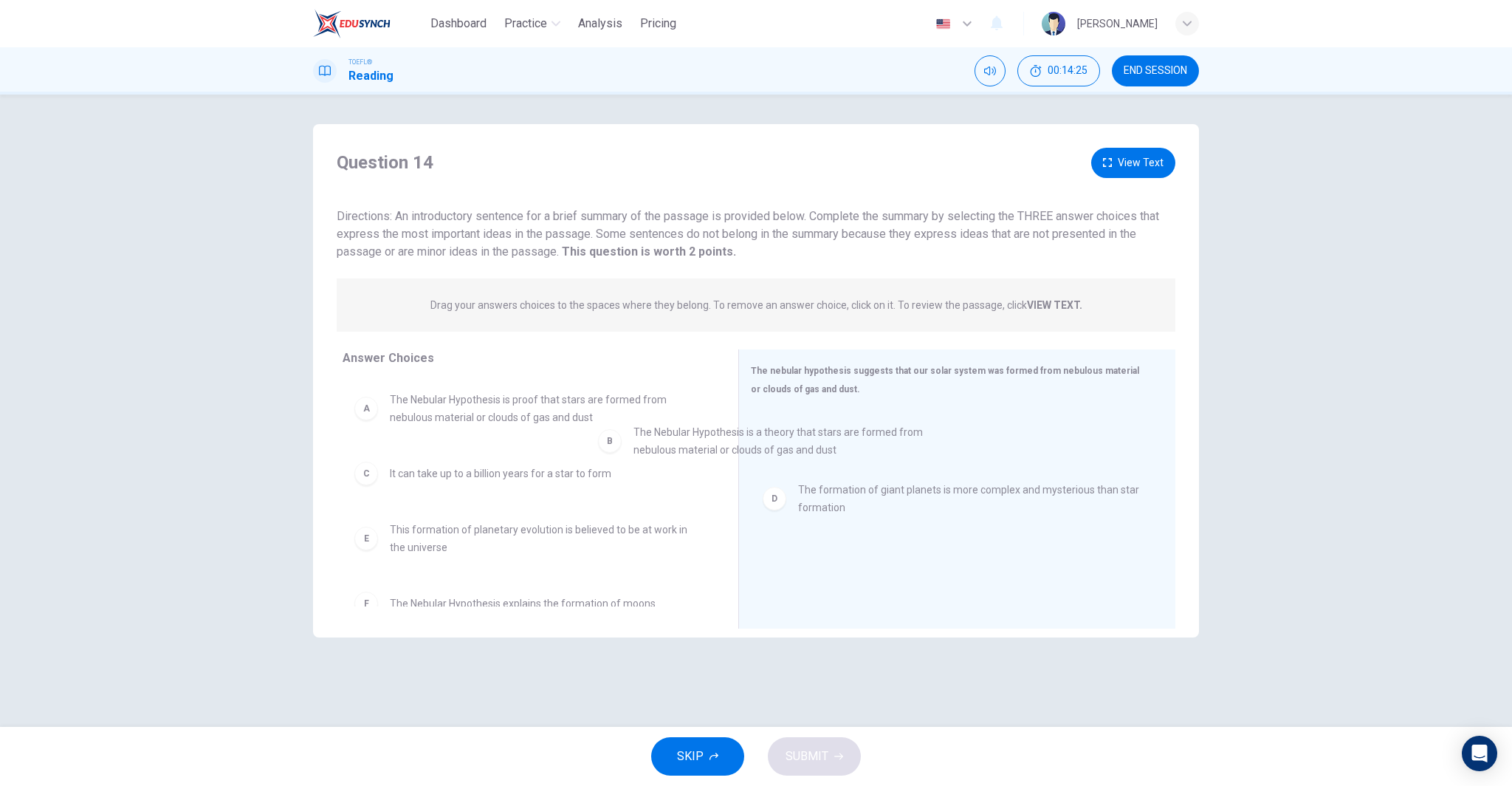
drag, startPoint x: 505, startPoint y: 478, endPoint x: 828, endPoint y: 432, distance: 326.3
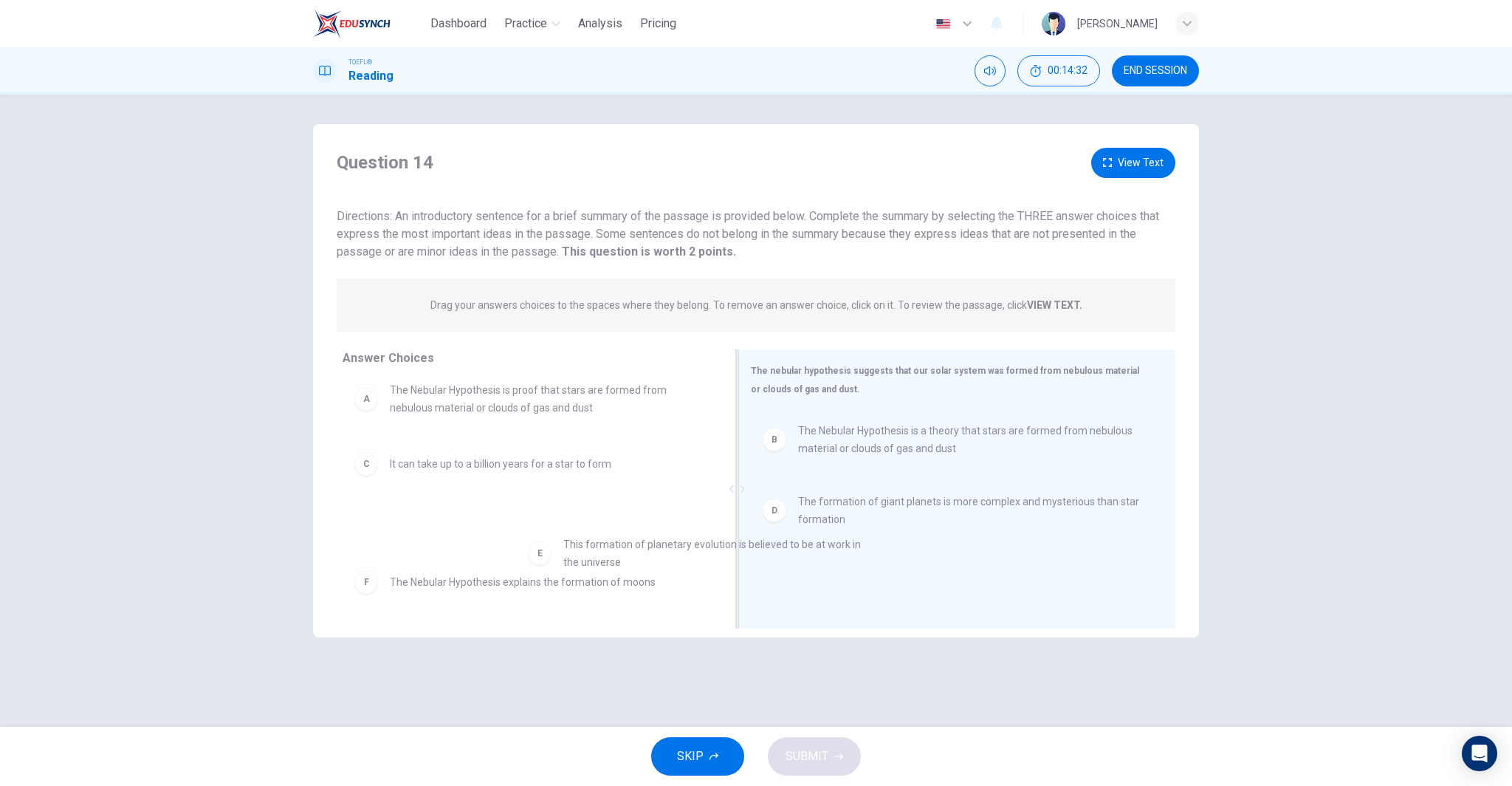
scroll to position [19, 0]
drag, startPoint x: 558, startPoint y: 541, endPoint x: 1061, endPoint y: 548, distance: 503.0
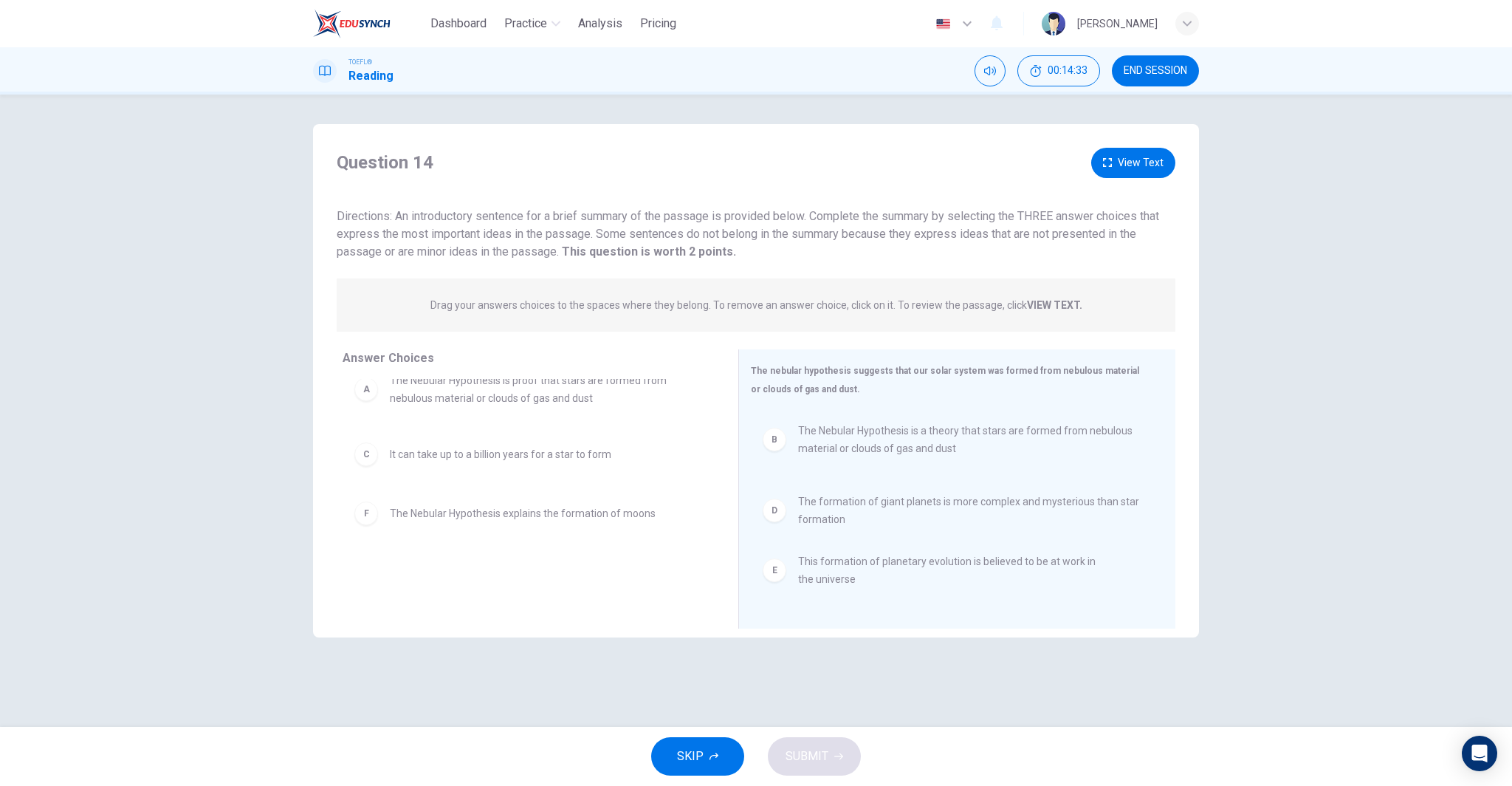
scroll to position [0, 0]
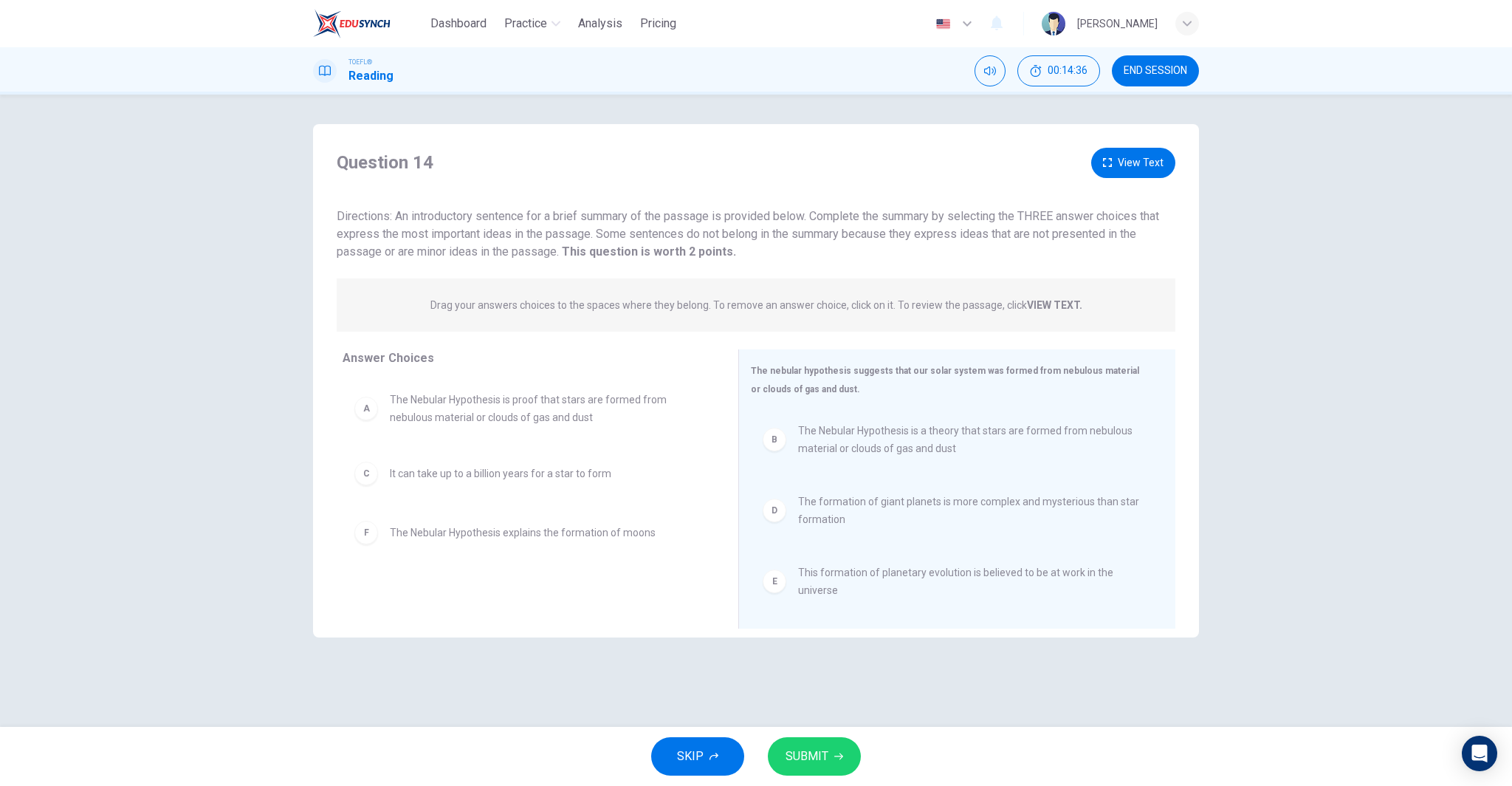
click at [827, 750] on button "SUBMIT" at bounding box center [814, 756] width 93 height 38
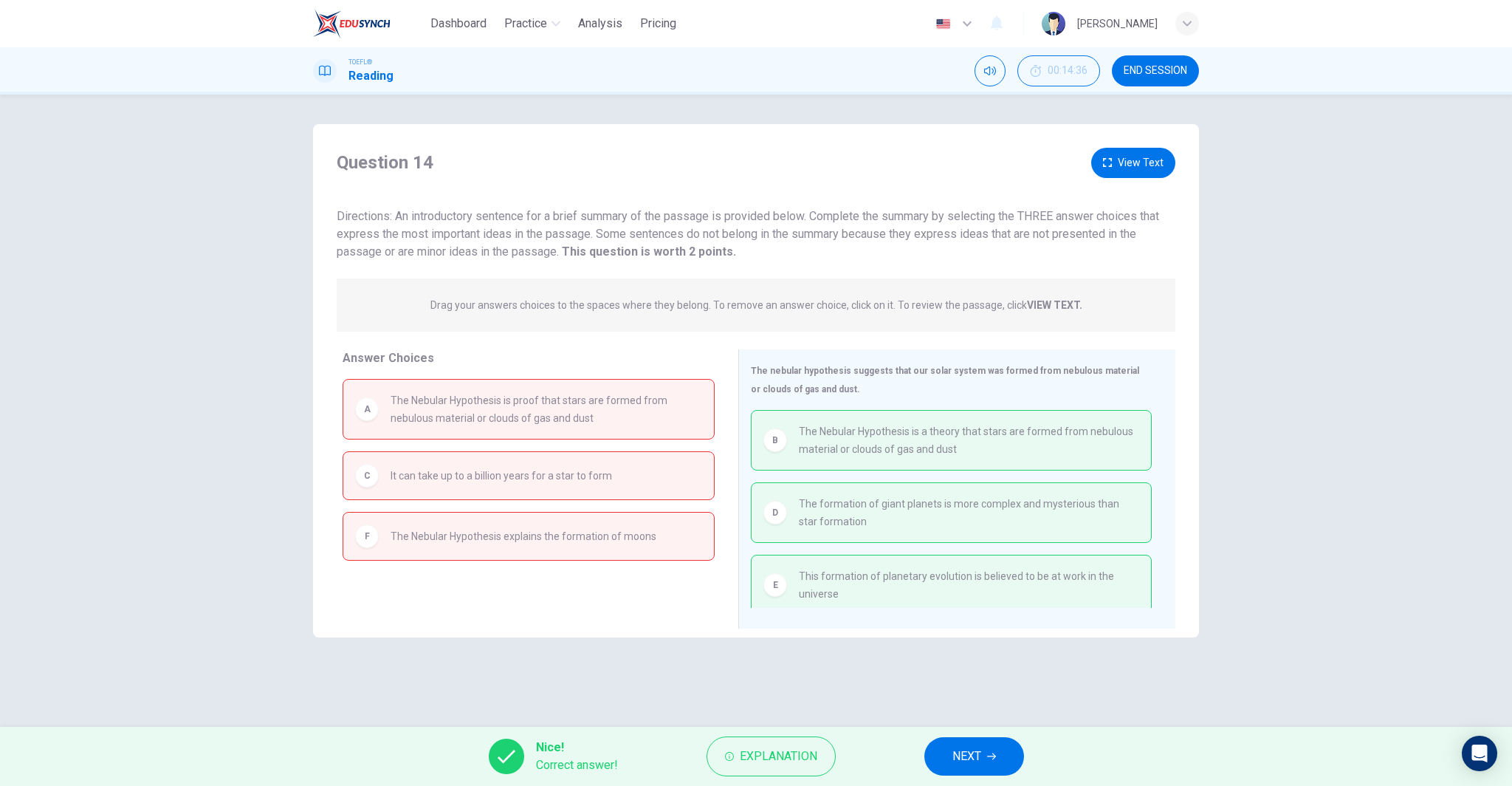
click at [971, 754] on span "NEXT" at bounding box center [967, 757] width 29 height 21
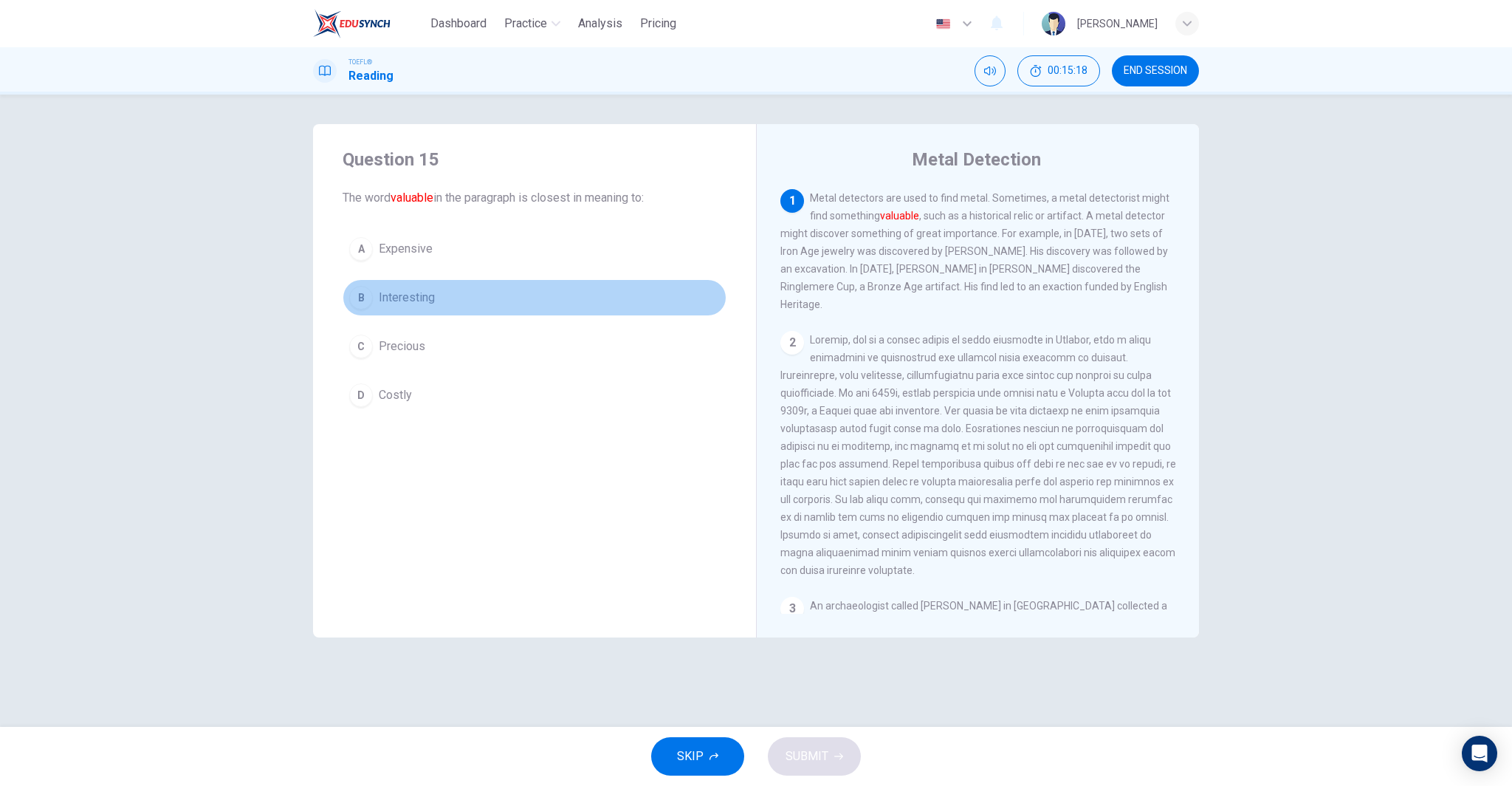
click at [453, 293] on button "B Interesting" at bounding box center [535, 298] width 384 height 37
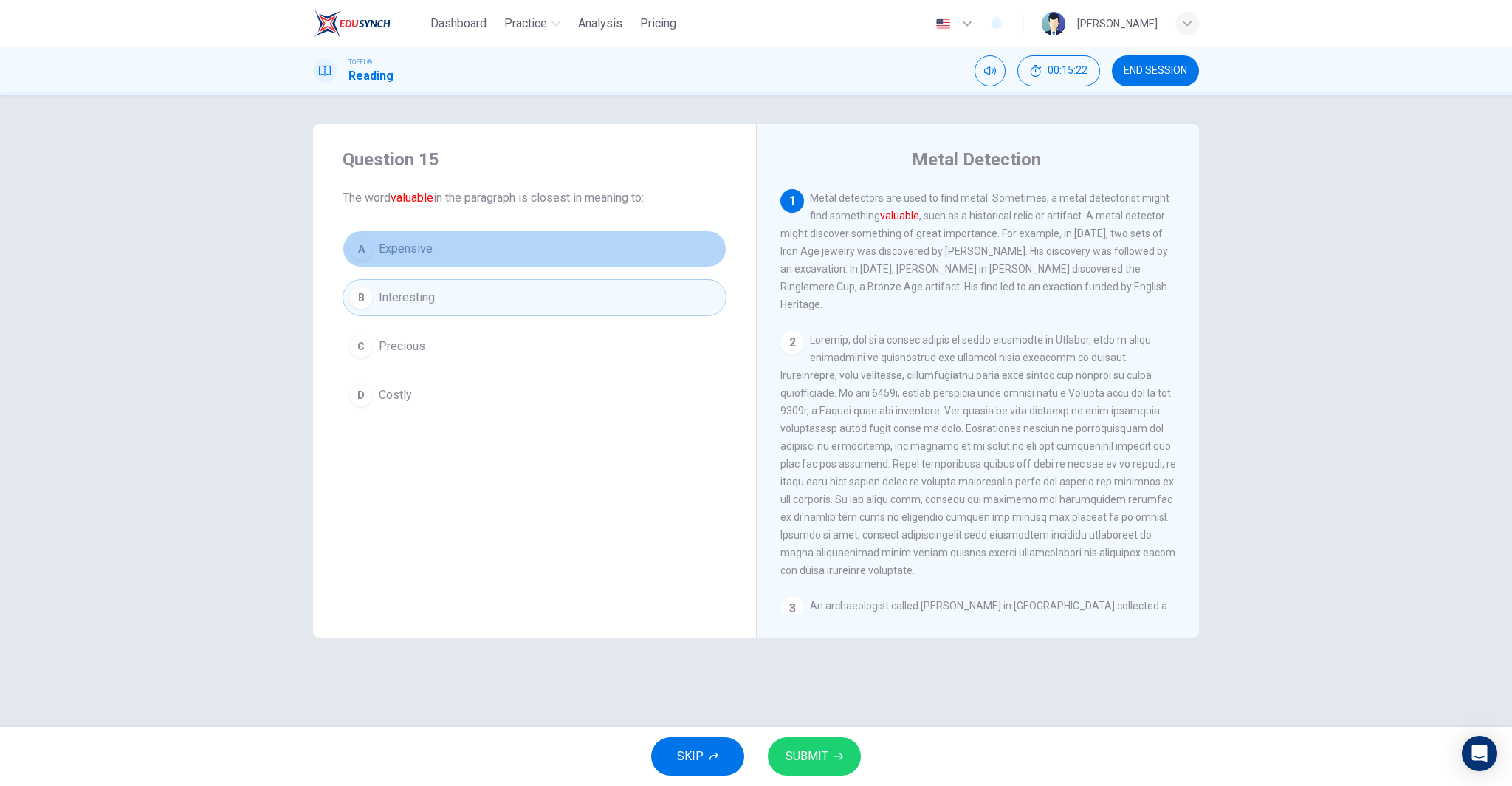
click at [404, 263] on button "A Expensive" at bounding box center [535, 249] width 384 height 37
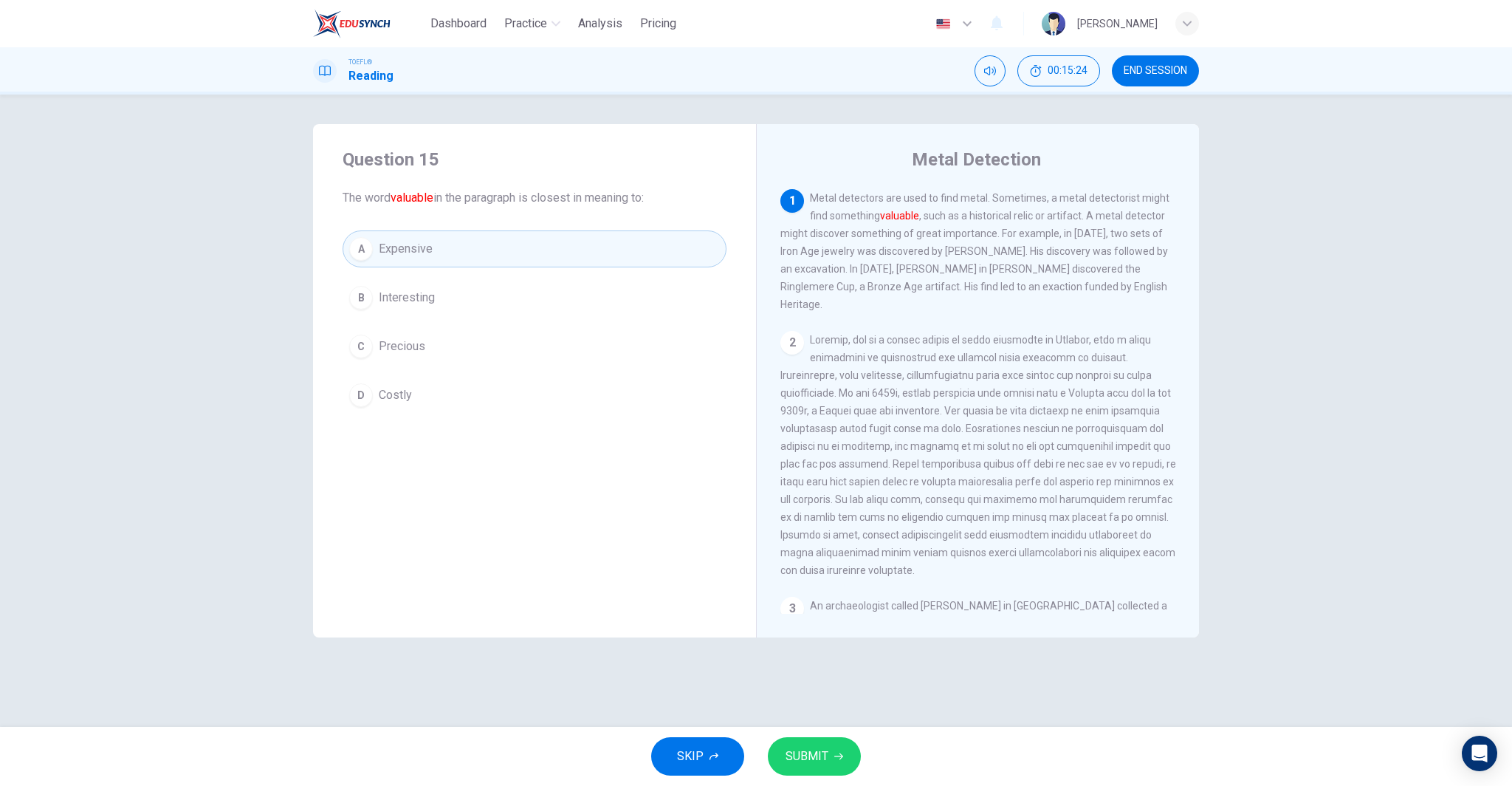
click at [435, 352] on button "C Precious" at bounding box center [535, 347] width 384 height 37
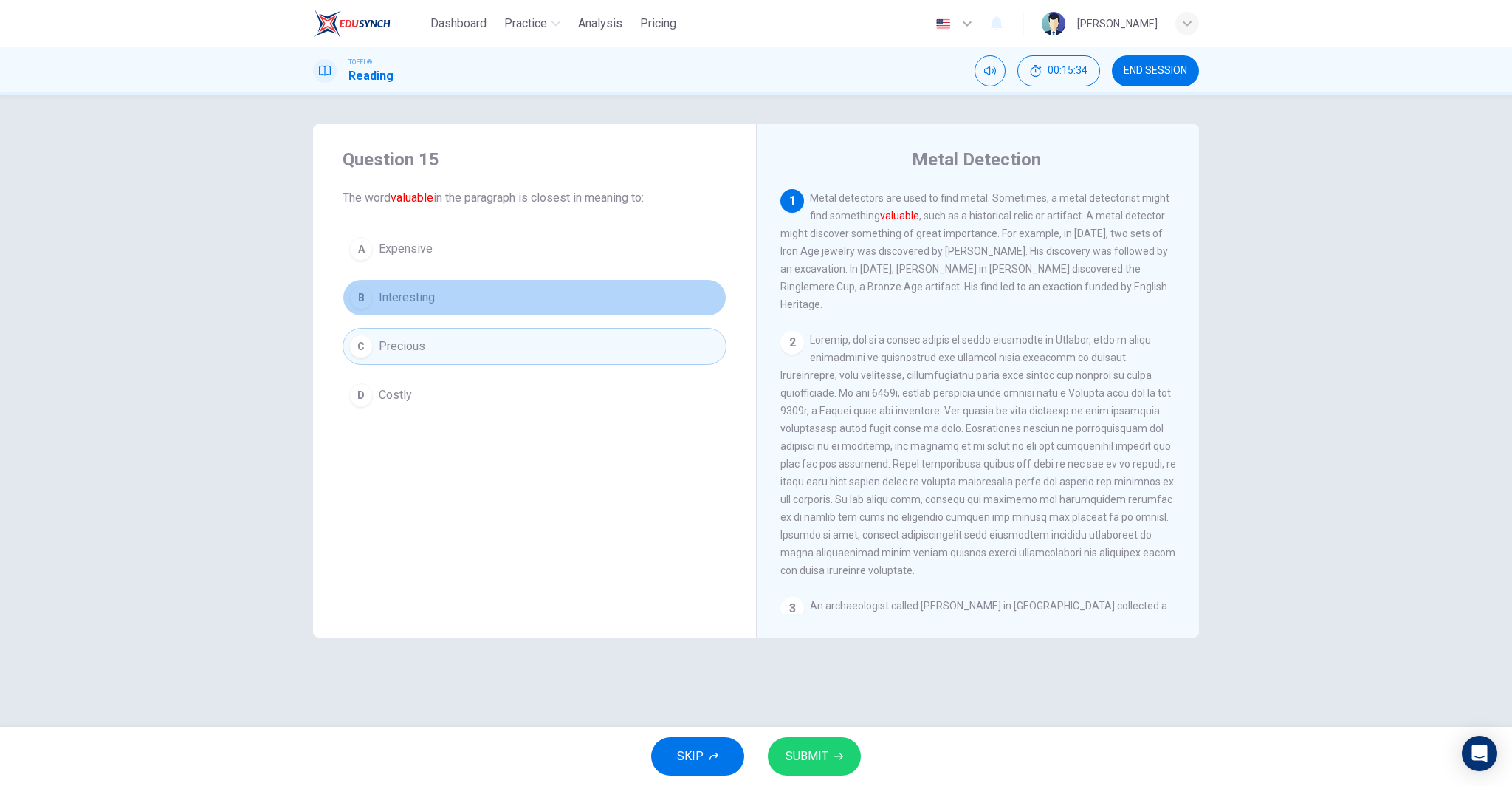
click at [516, 302] on button "B Interesting" at bounding box center [535, 298] width 384 height 37
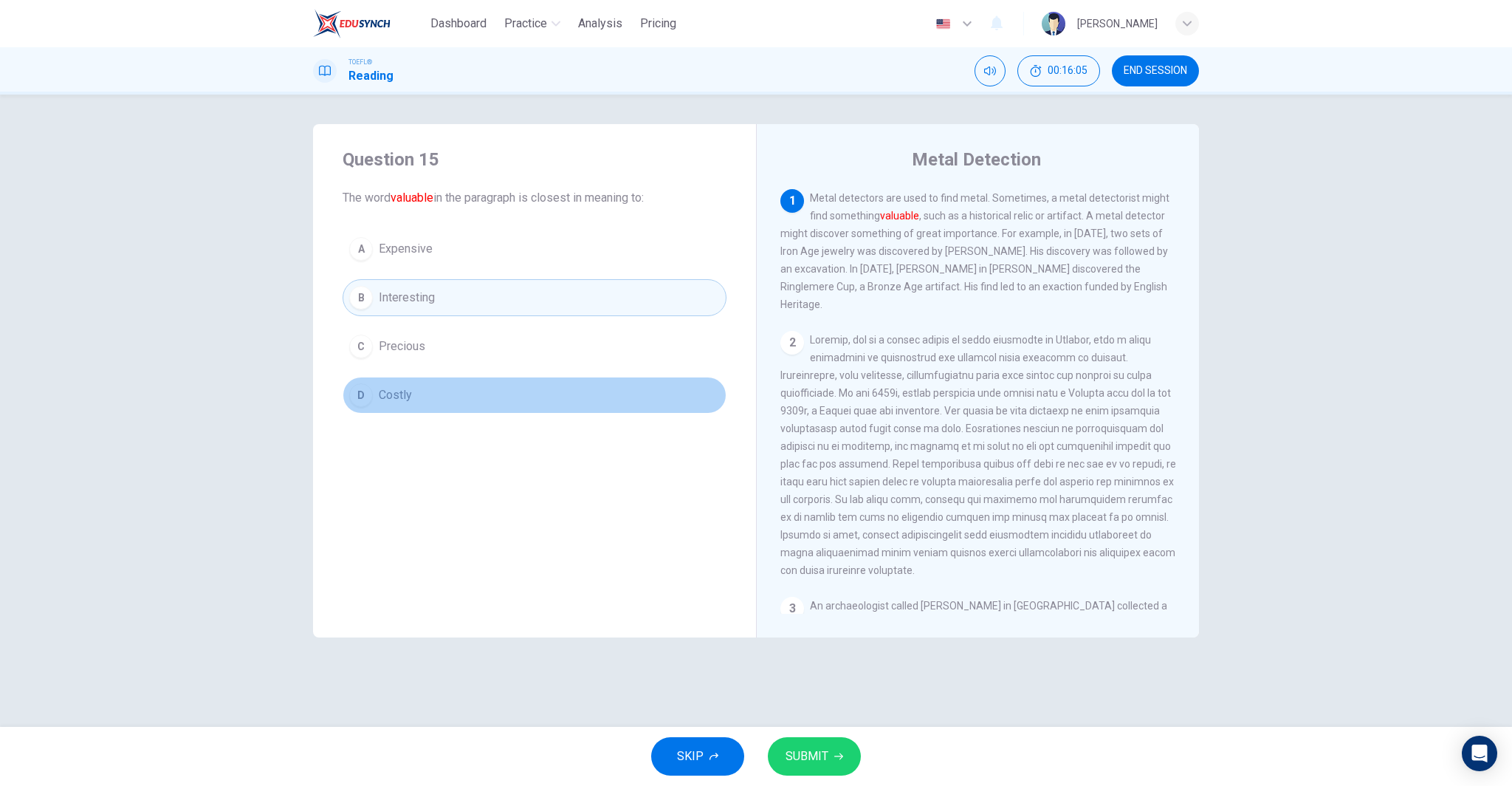
click at [515, 404] on button "D Costly" at bounding box center [535, 395] width 384 height 37
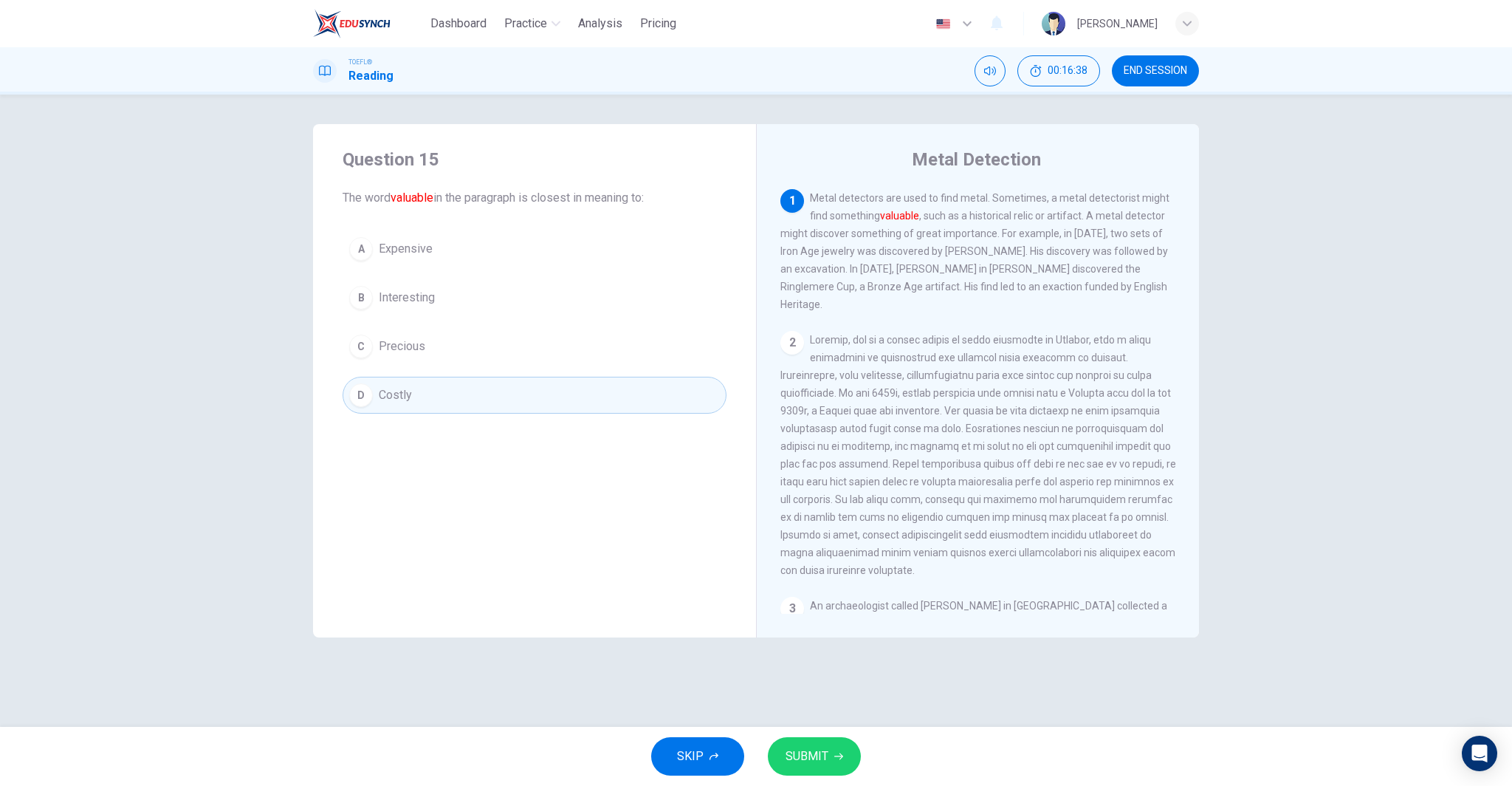
click at [497, 216] on div "Question 15 The word valuable in the paragraph is closest in meaning to: A Expe…" at bounding box center [535, 280] width 443 height 314
click at [486, 247] on button "A Expensive" at bounding box center [535, 249] width 384 height 37
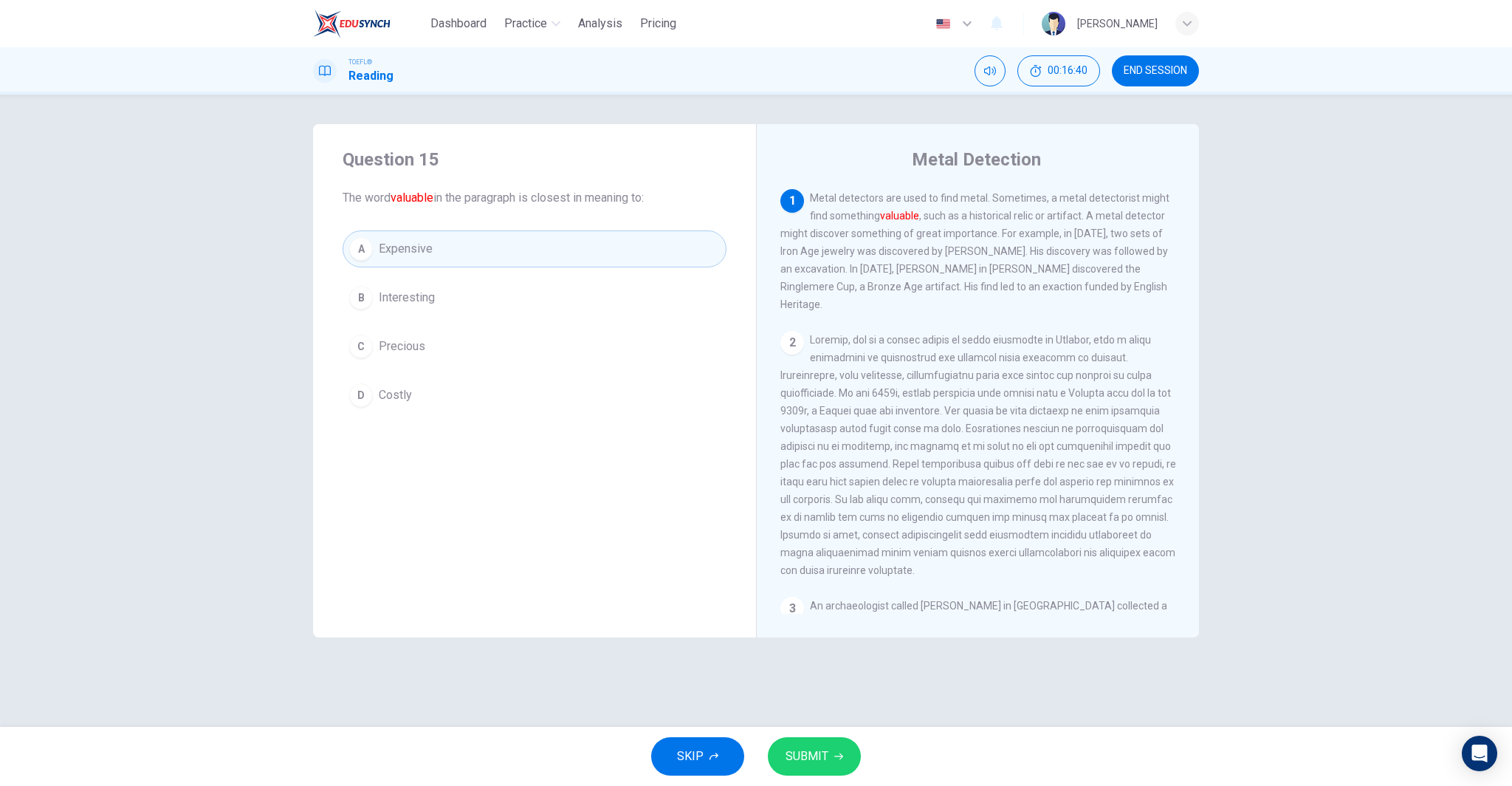
click at [424, 399] on button "D Costly" at bounding box center [535, 395] width 384 height 37
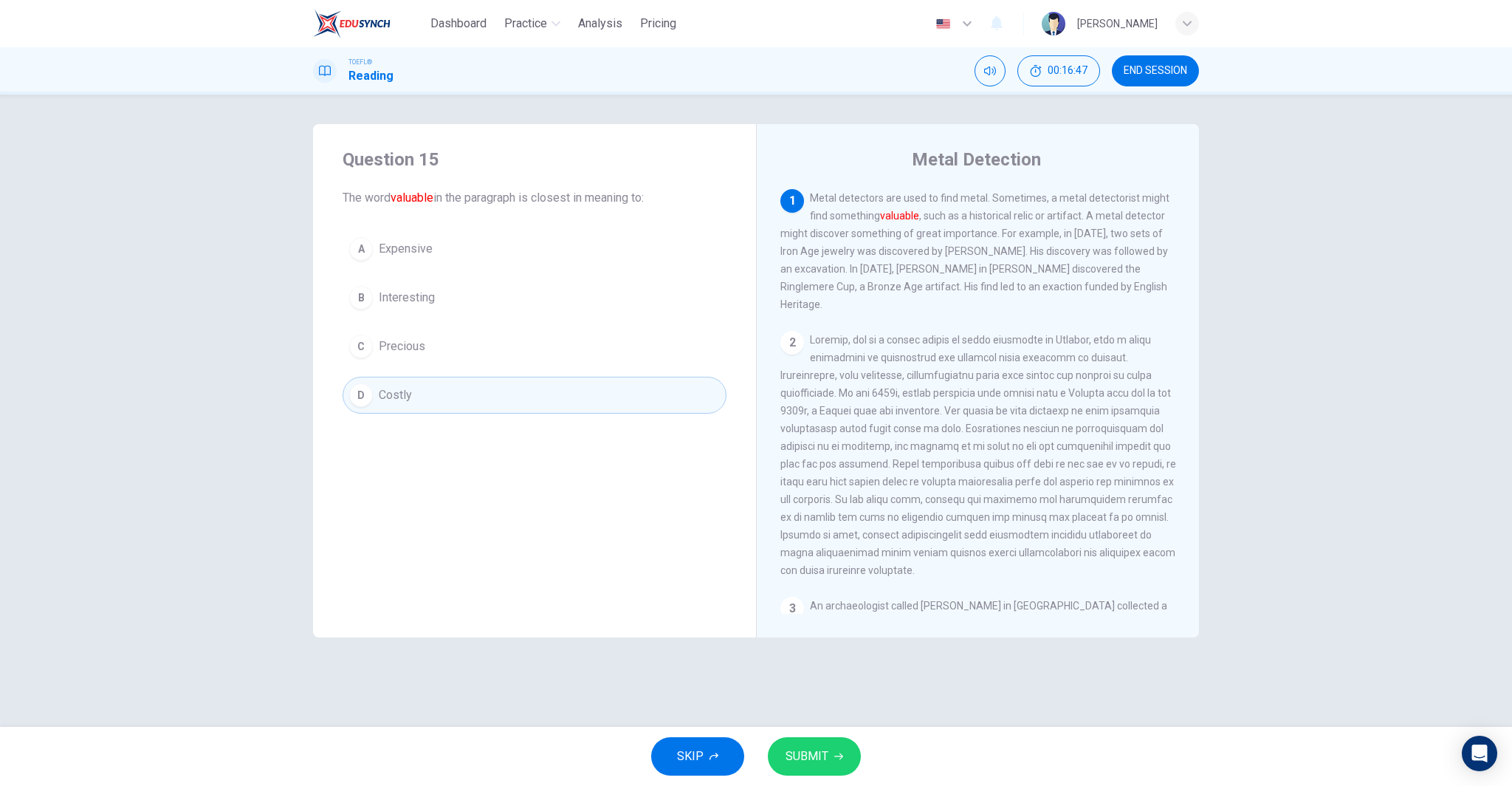
click at [497, 357] on button "C Precious" at bounding box center [535, 347] width 384 height 37
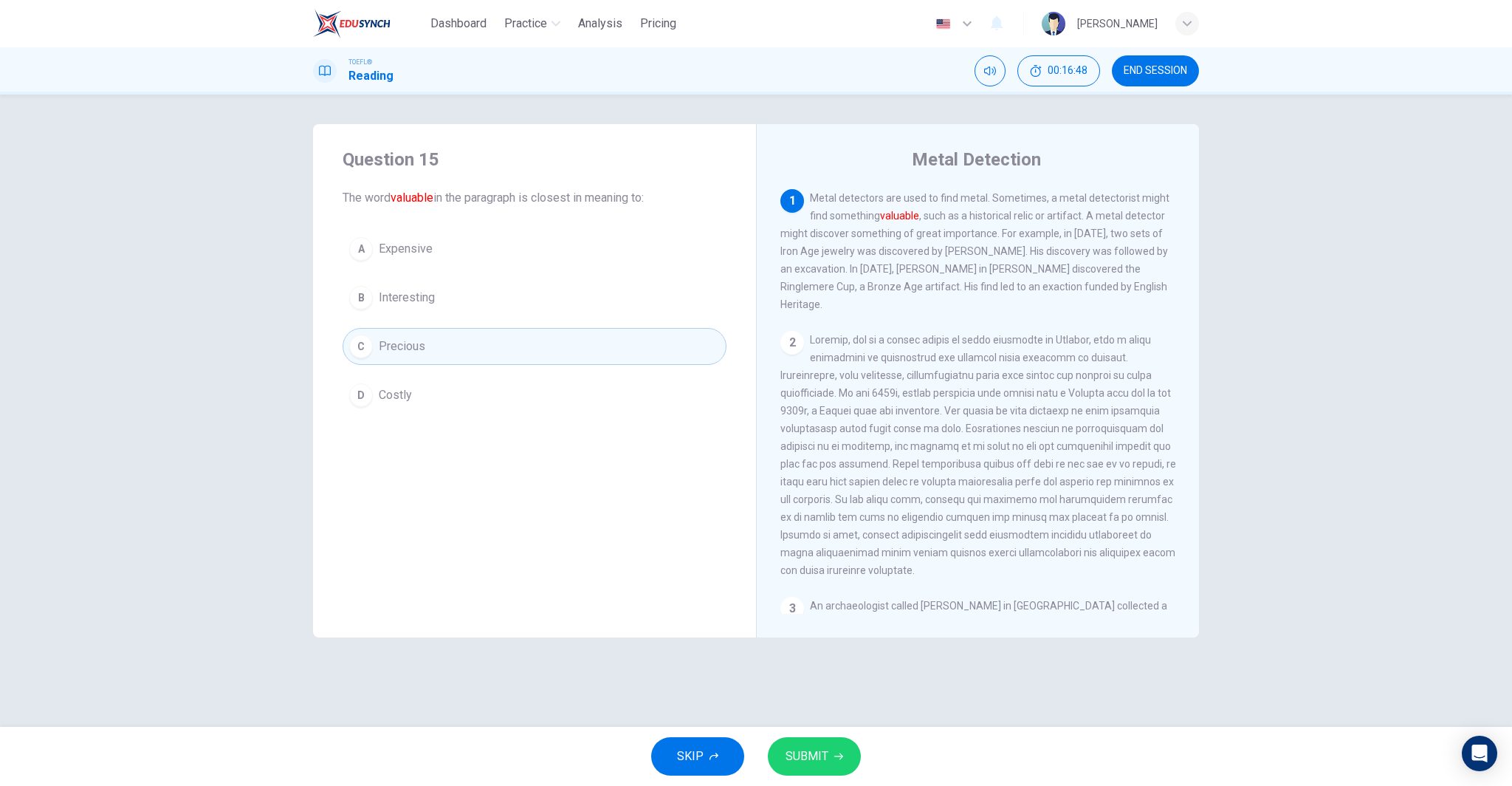
click at [830, 751] on button "SUBMIT" at bounding box center [814, 756] width 93 height 38
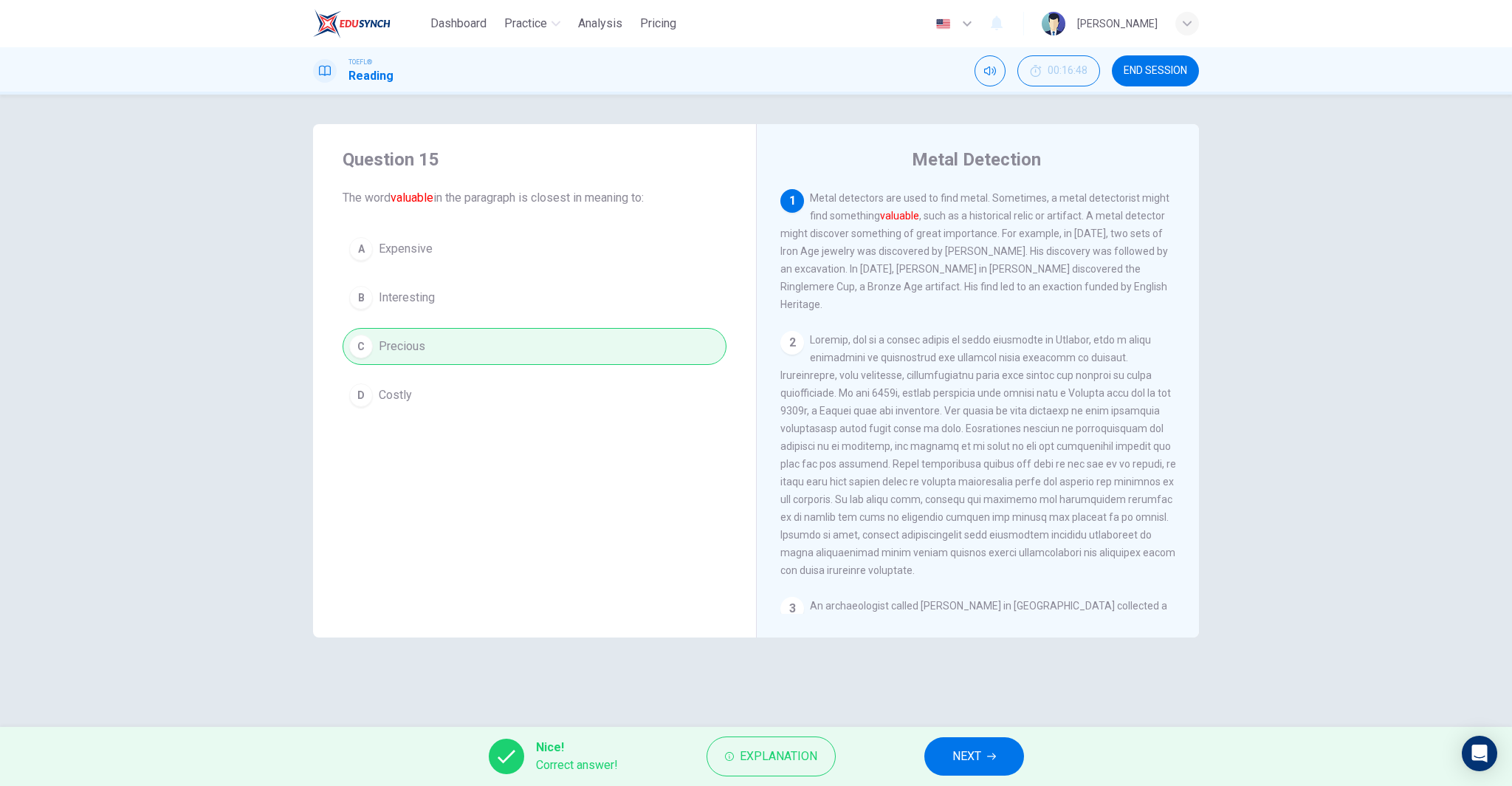
click at [985, 758] on button "NEXT" at bounding box center [973, 756] width 100 height 38
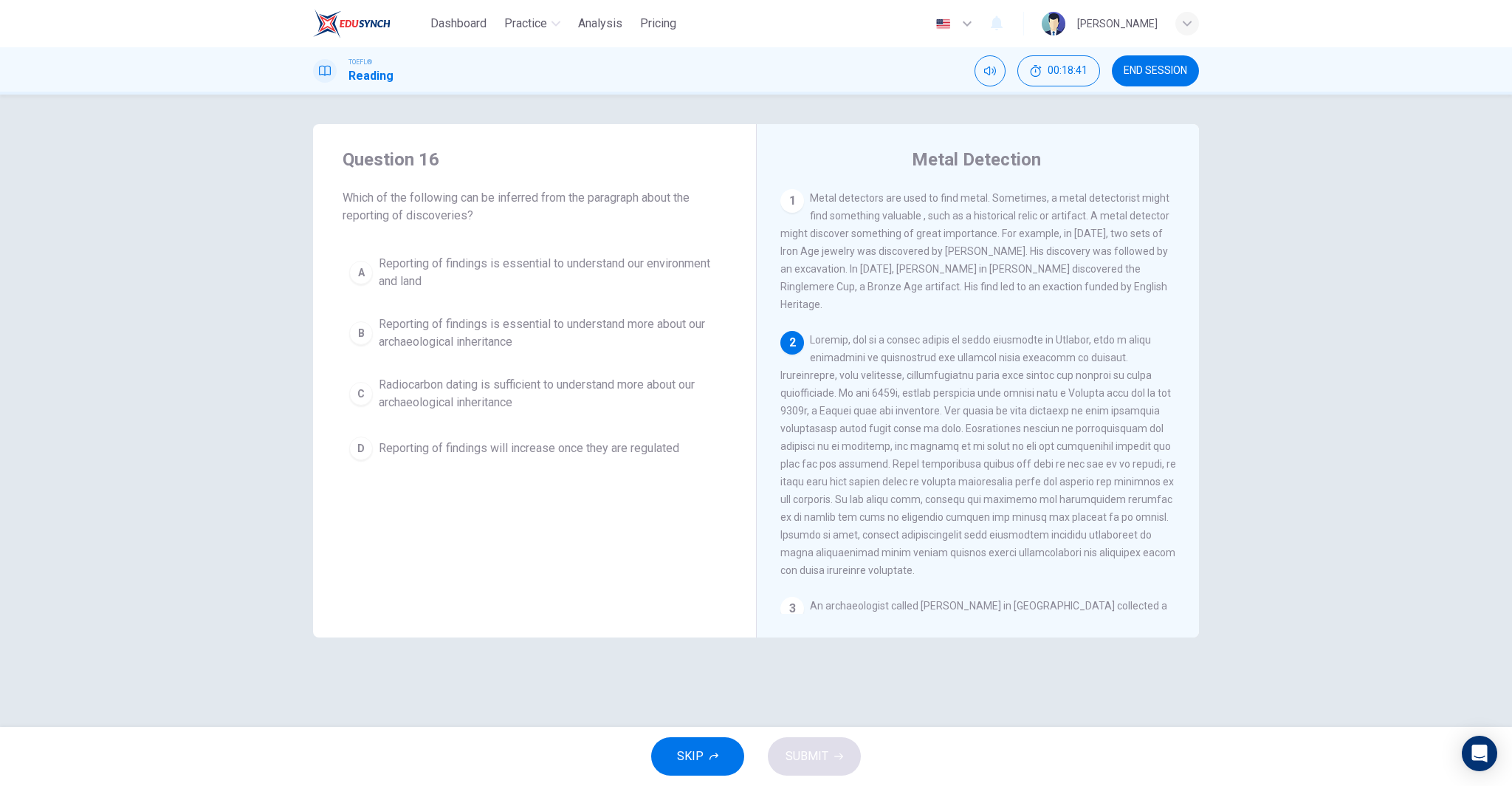
click at [609, 367] on div "A Reporting of findings is essential to understand our environment and land B R…" at bounding box center [535, 357] width 384 height 219
click at [602, 398] on span "Radiocarbon dating is sufficient to understand more about our archaeological in…" at bounding box center [549, 394] width 341 height 36
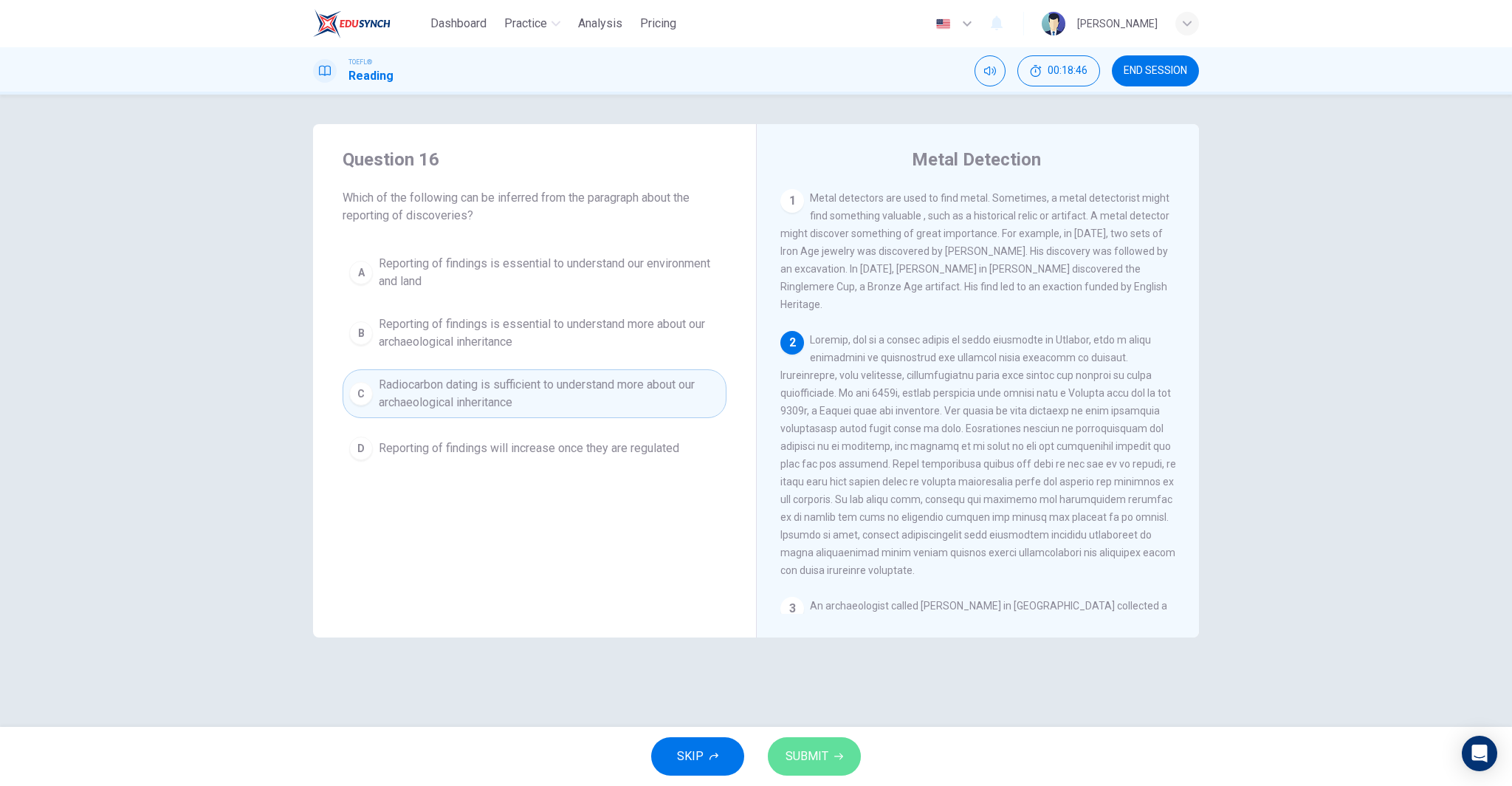
click at [816, 755] on span "SUBMIT" at bounding box center [807, 757] width 43 height 21
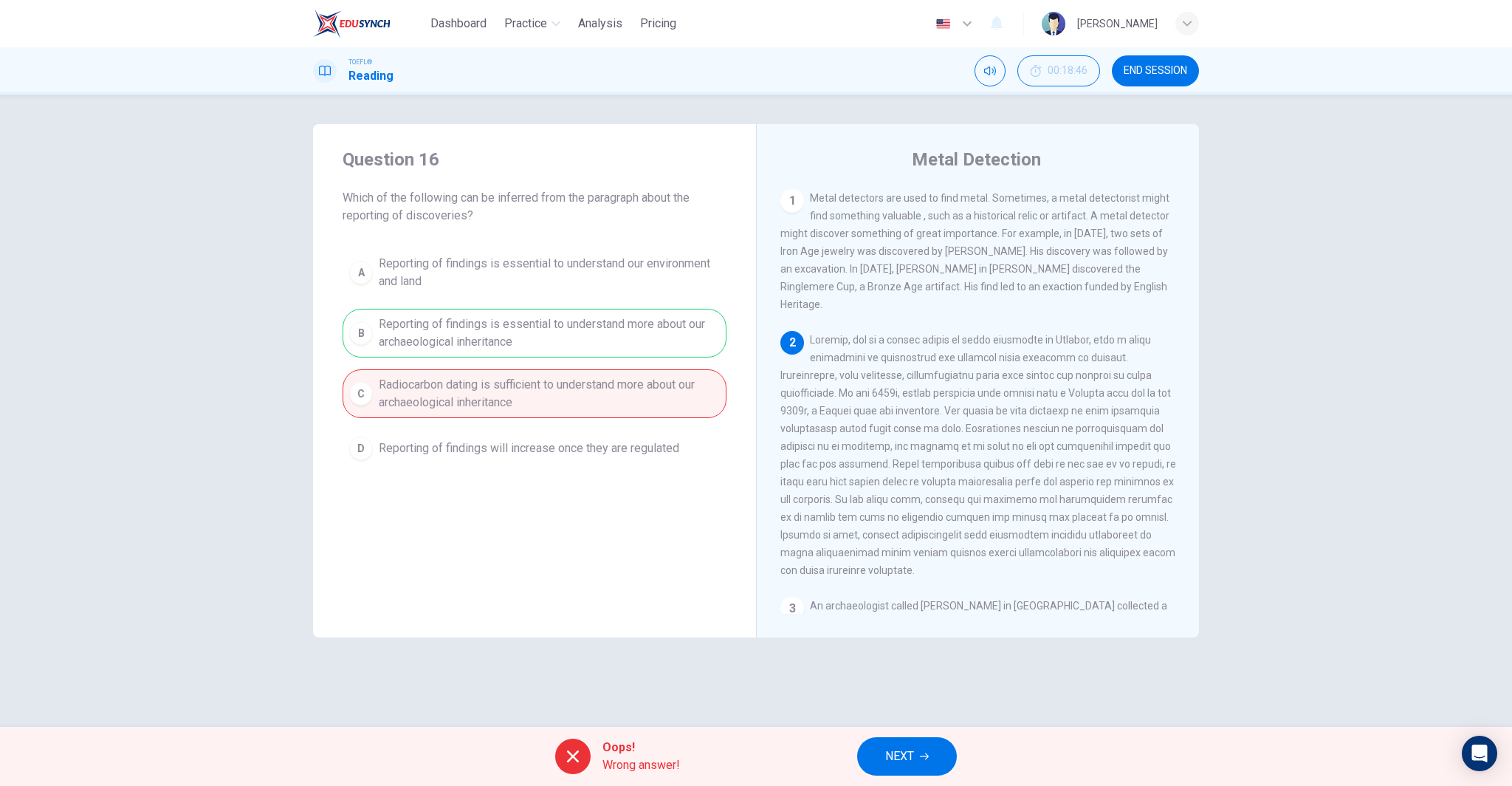
click at [912, 757] on span "NEXT" at bounding box center [900, 757] width 29 height 21
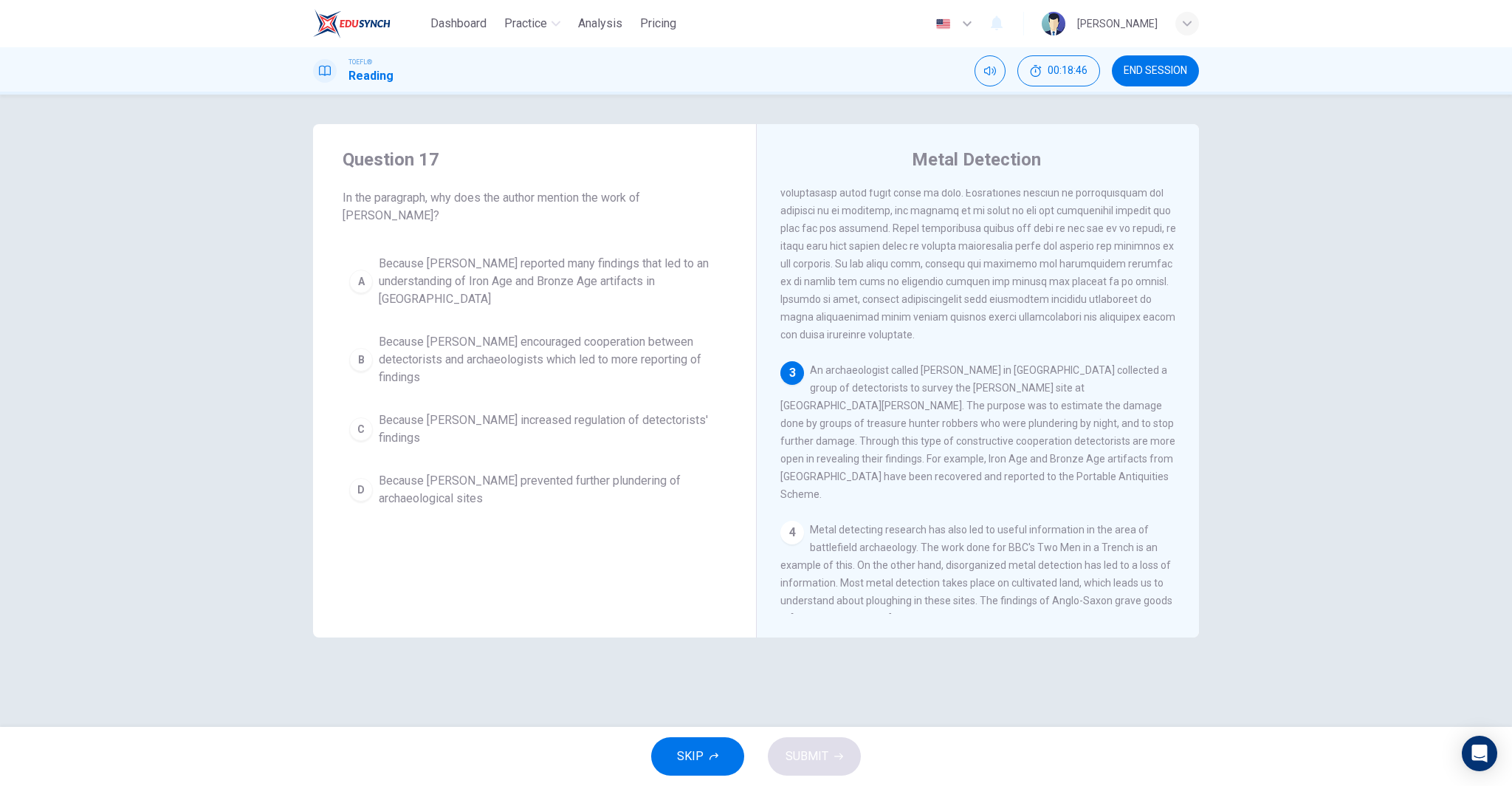
scroll to position [238, 0]
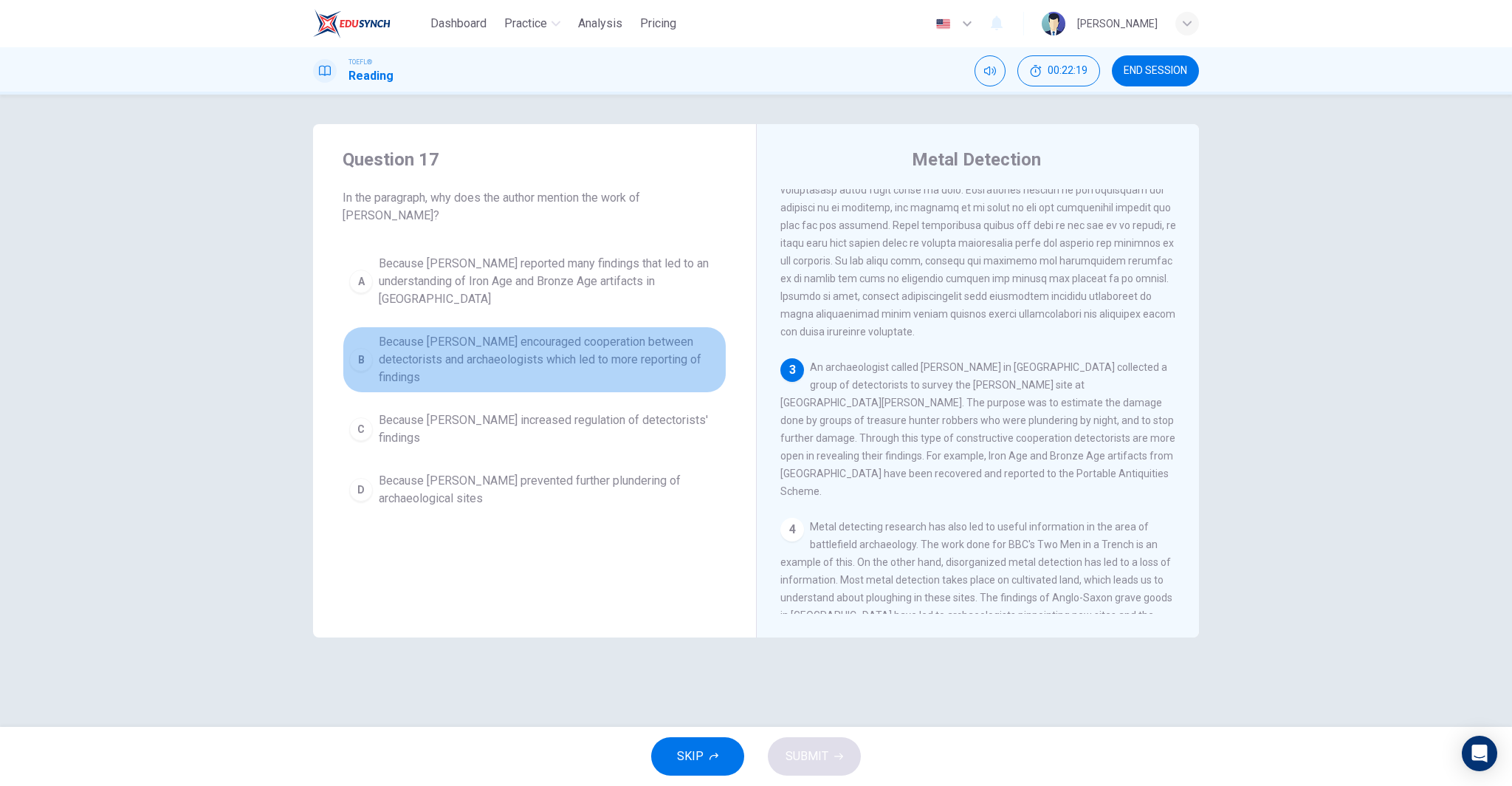
click at [552, 333] on span "Because [PERSON_NAME] encouraged cooperation between detectorists and archaeolo…" at bounding box center [549, 360] width 341 height 53
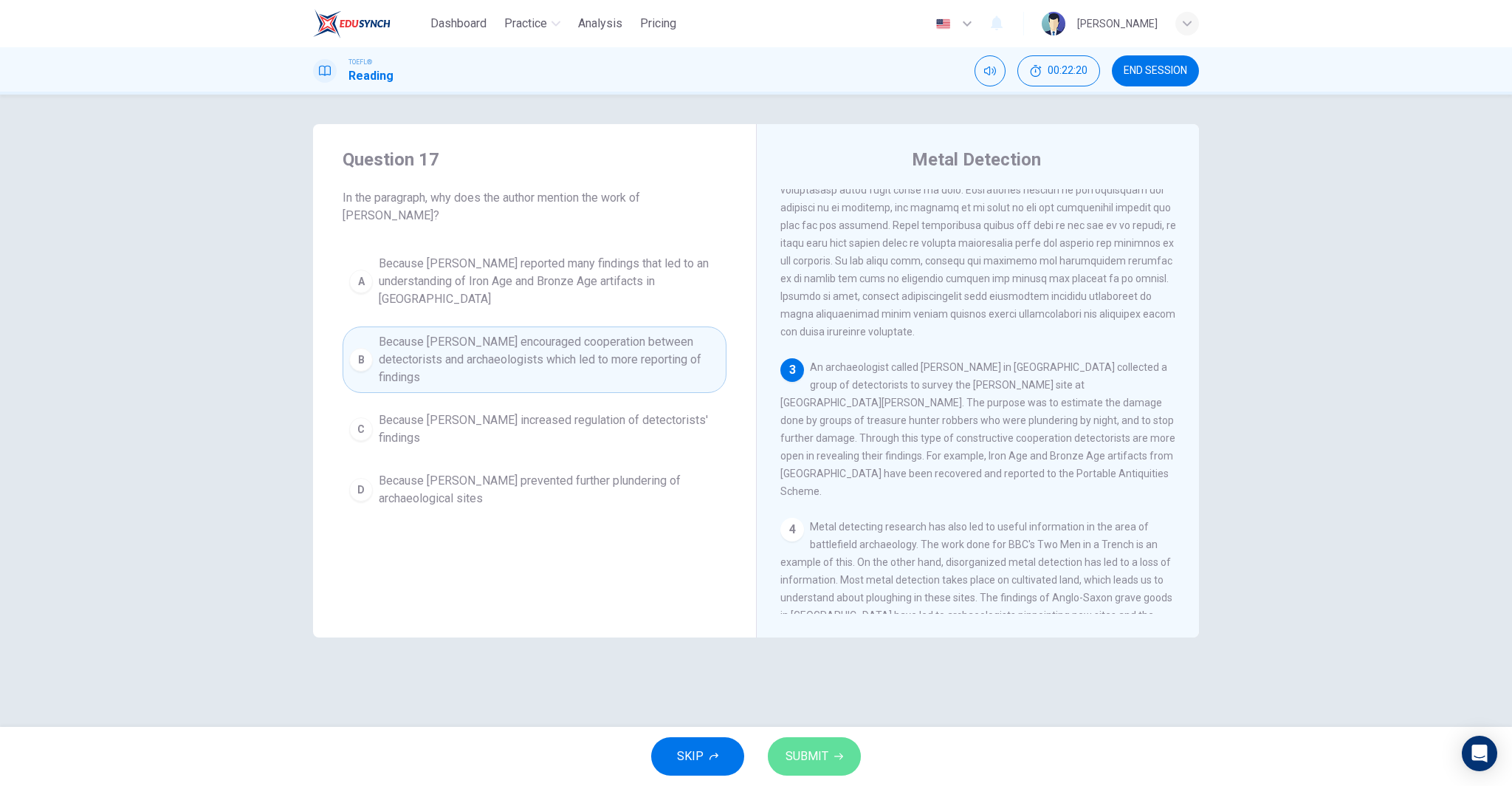
click at [782, 751] on button "SUBMIT" at bounding box center [814, 756] width 93 height 38
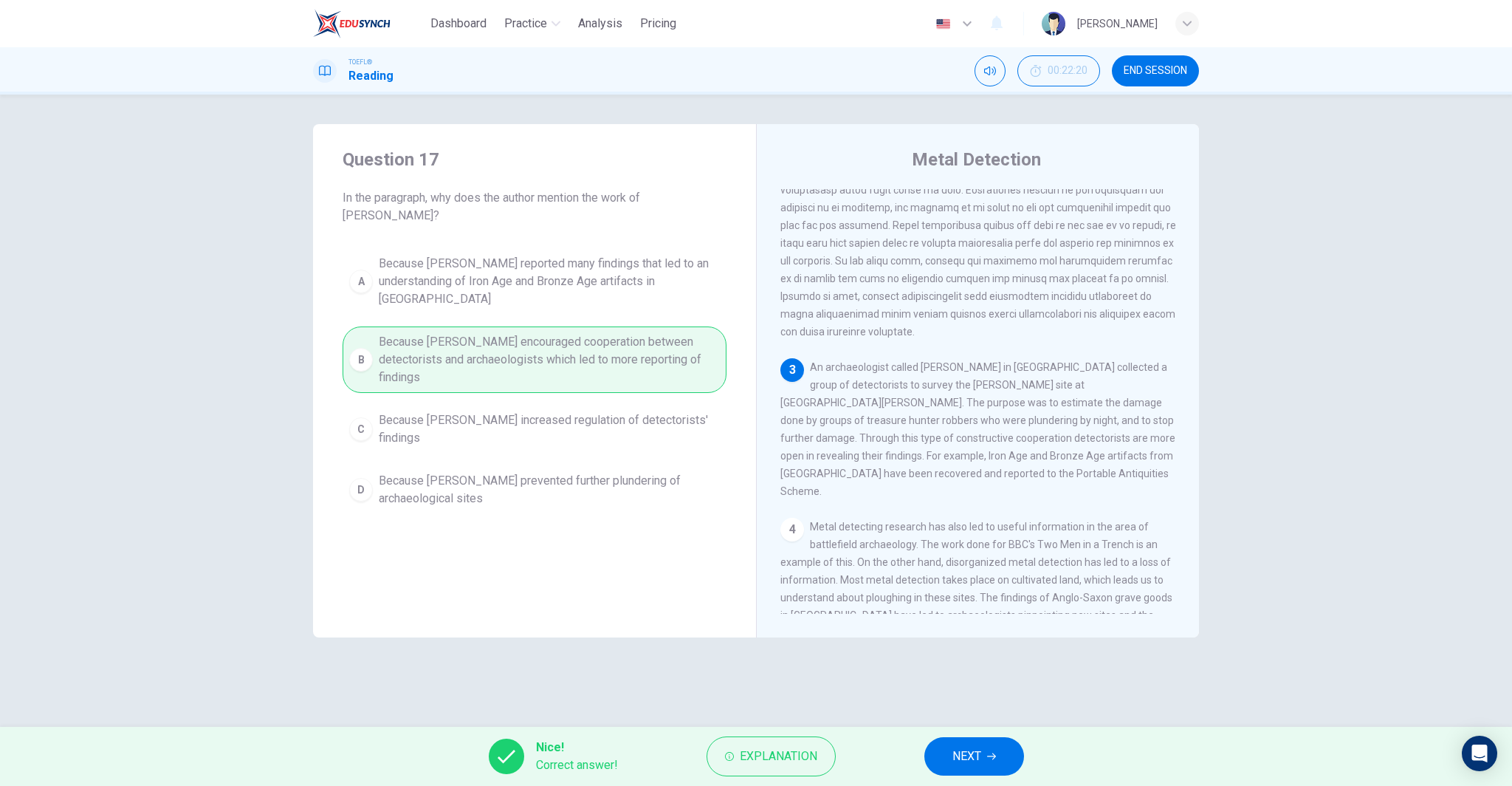
click at [984, 766] on button "NEXT" at bounding box center [973, 756] width 100 height 38
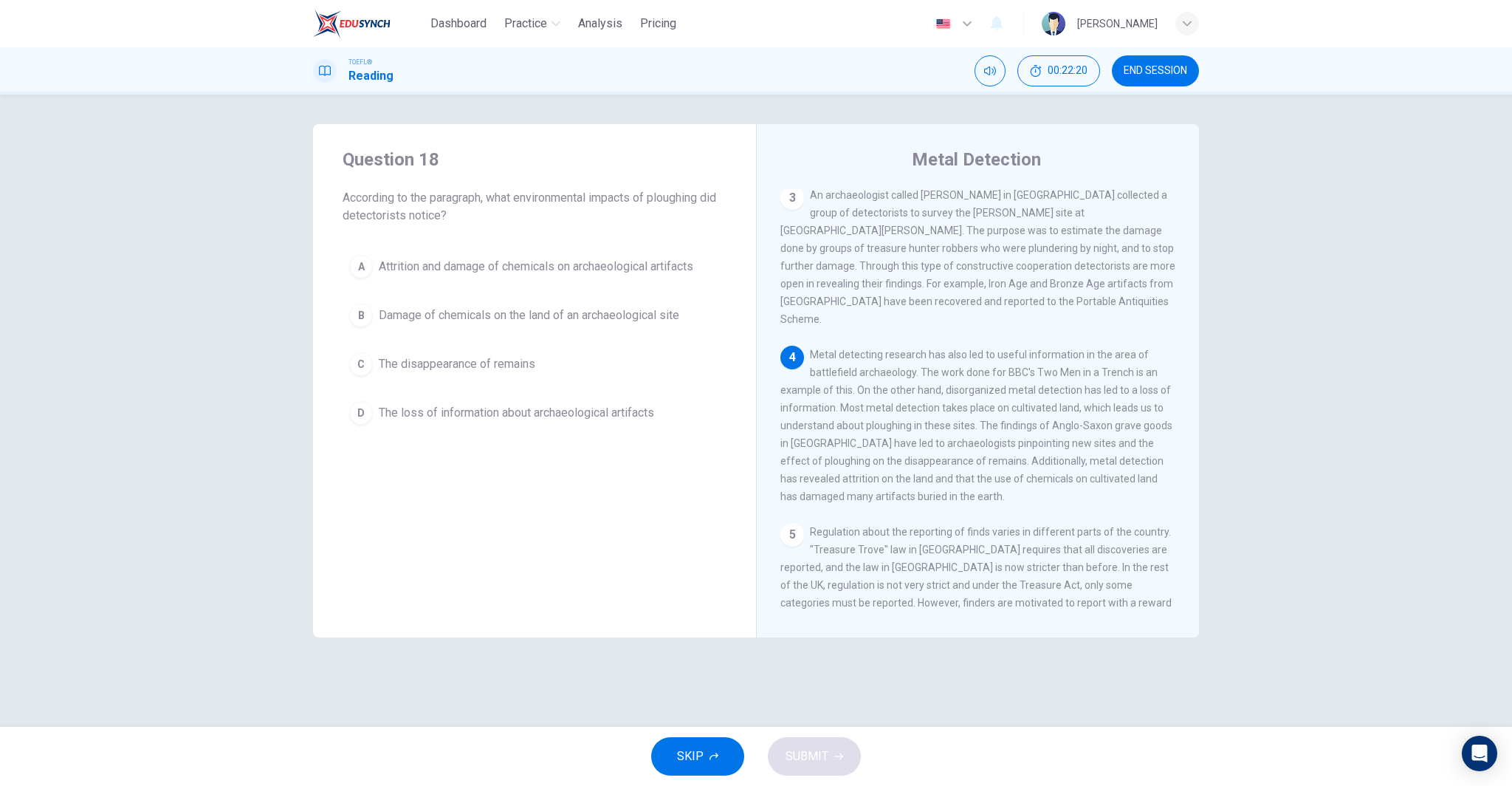
scroll to position [422, 0]
click at [552, 340] on div "A Attrition and damage of chemicals on archaeological artifacts B Damage of che…" at bounding box center [535, 340] width 384 height 183
click at [547, 363] on button "C The disappearance of remains" at bounding box center [535, 365] width 384 height 37
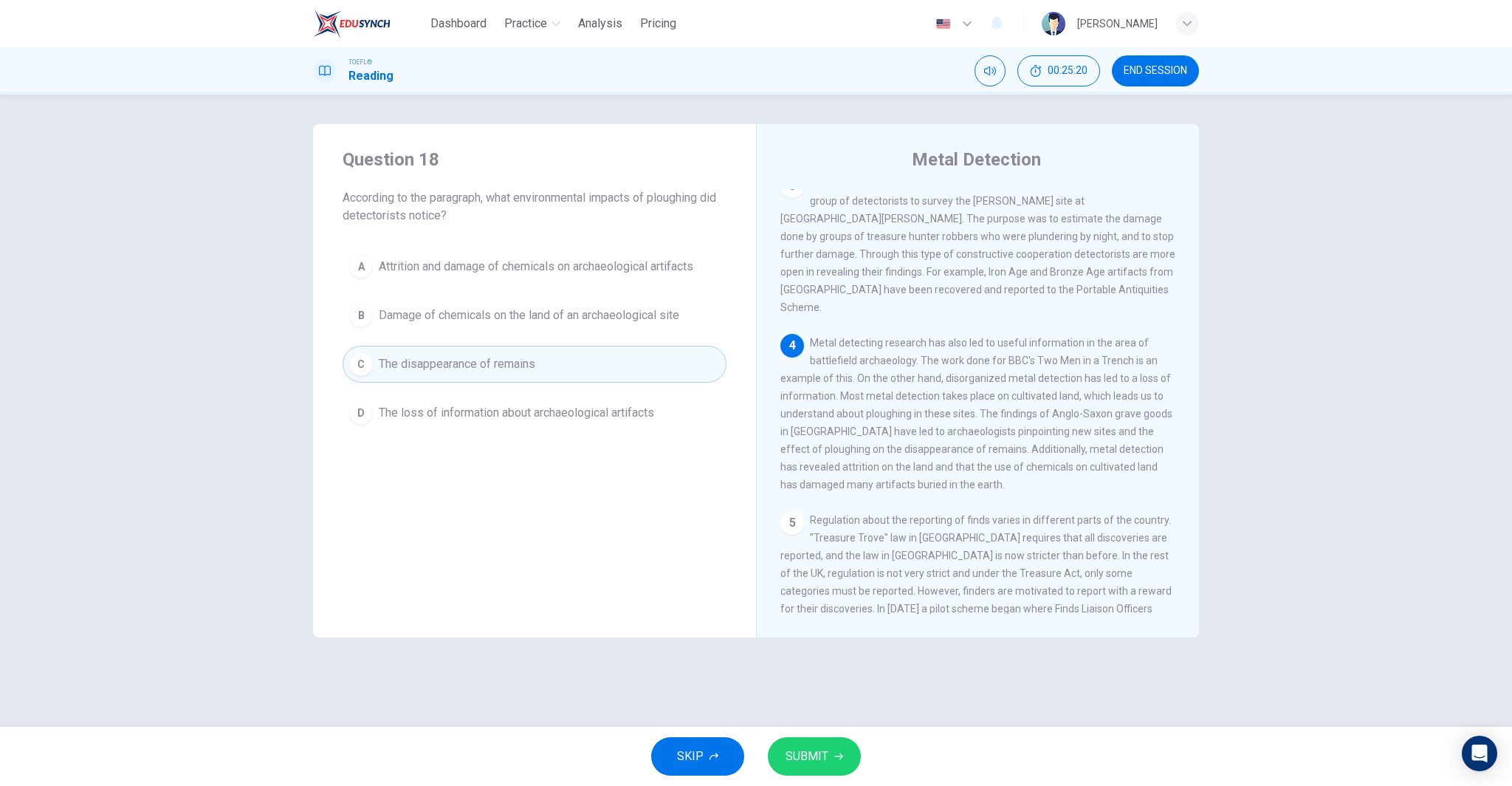
click at [850, 754] on button "SUBMIT" at bounding box center [814, 756] width 93 height 38
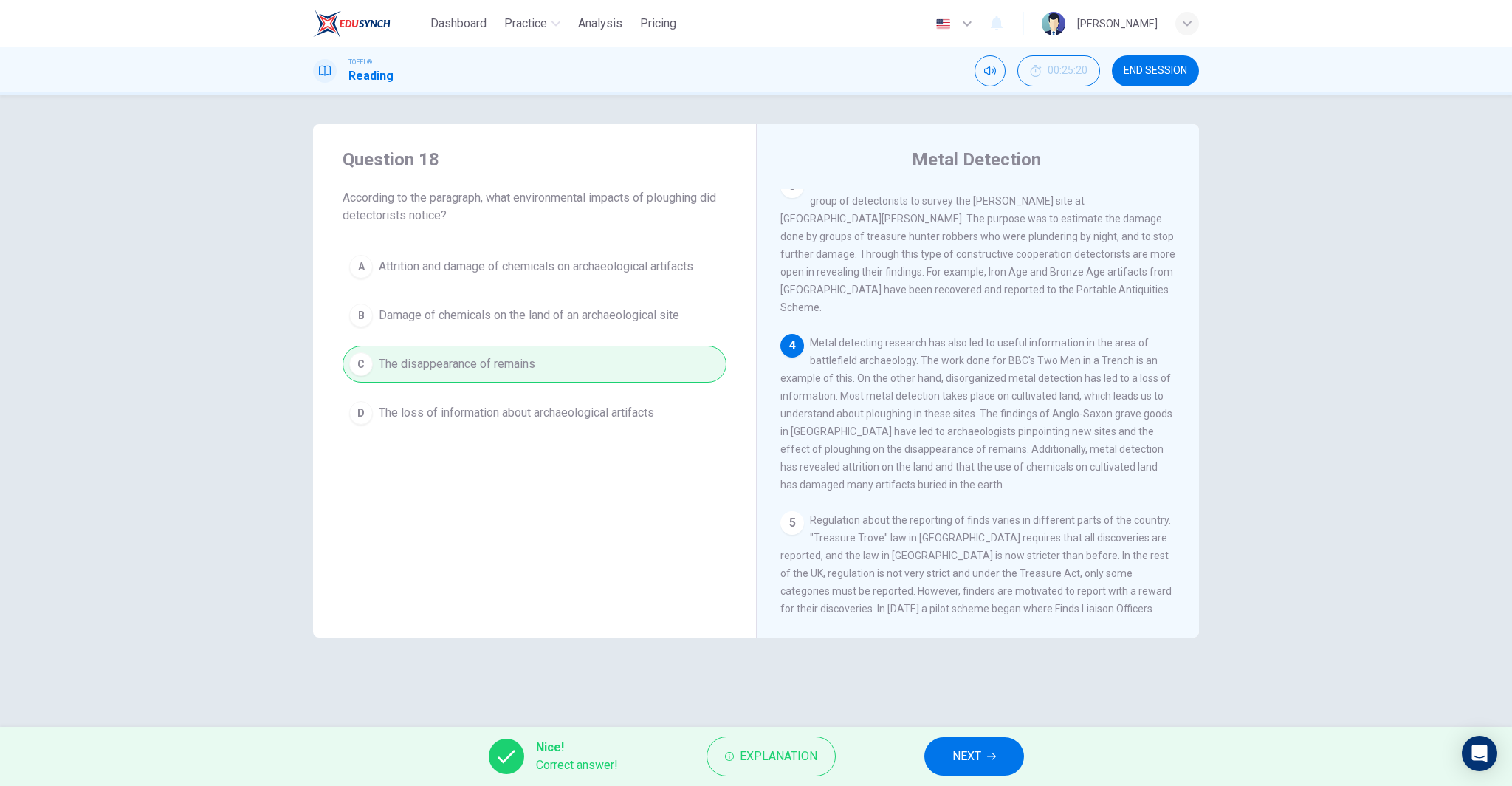
click at [943, 754] on button "NEXT" at bounding box center [973, 756] width 100 height 38
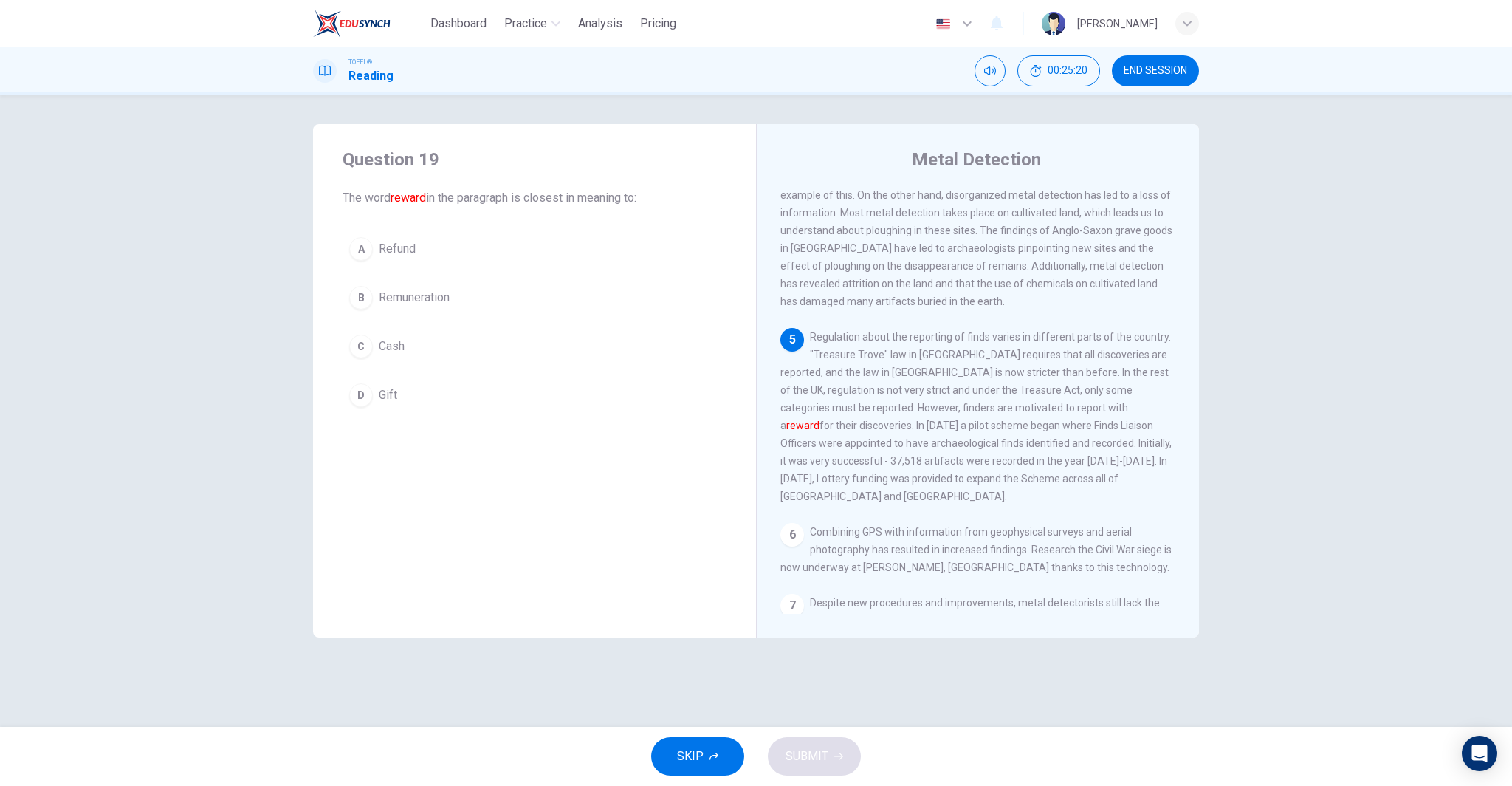
scroll to position [606, 0]
click at [439, 344] on button "C Cash" at bounding box center [535, 347] width 384 height 37
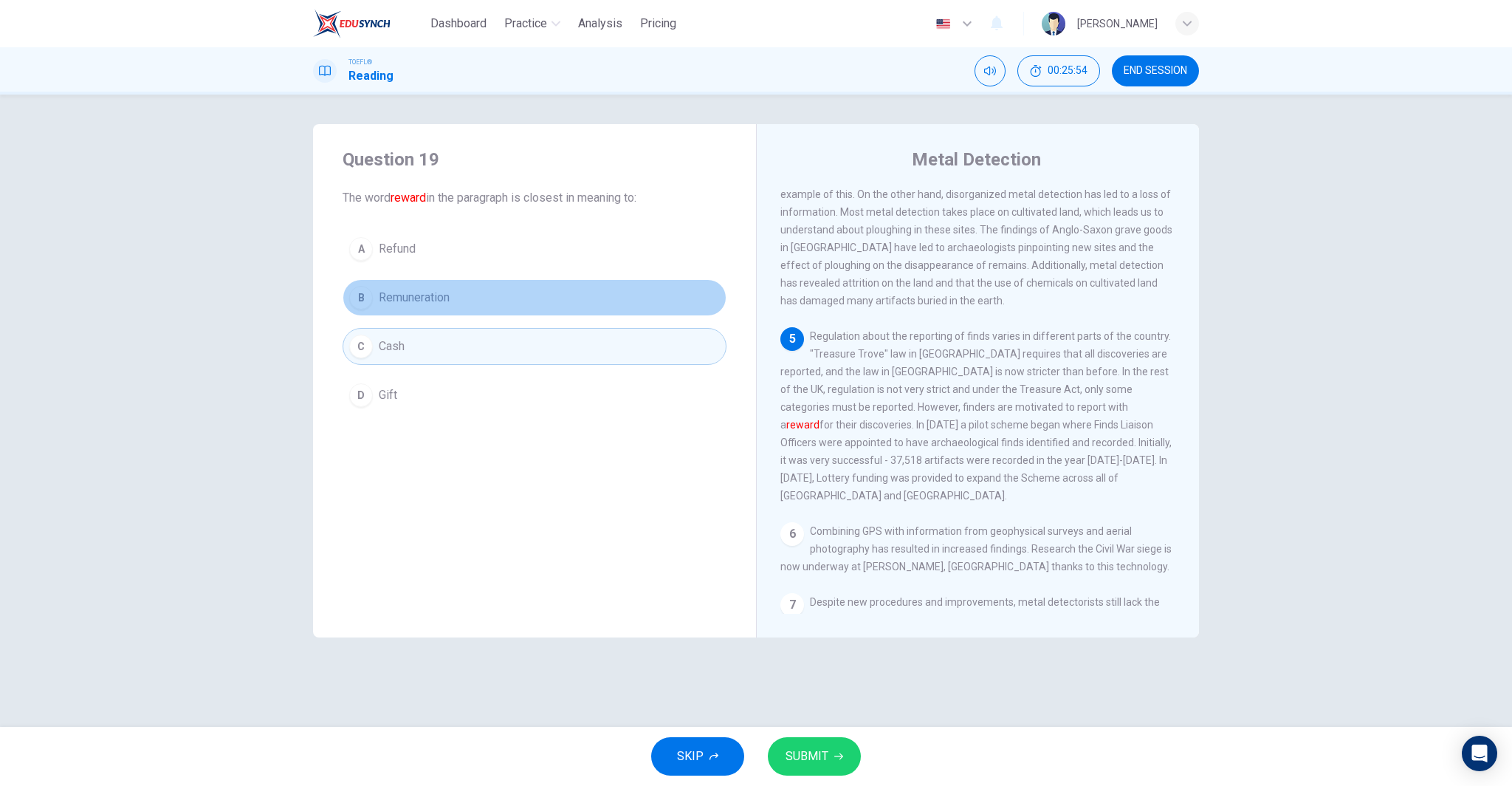
click at [497, 301] on button "B Remuneration" at bounding box center [535, 298] width 384 height 37
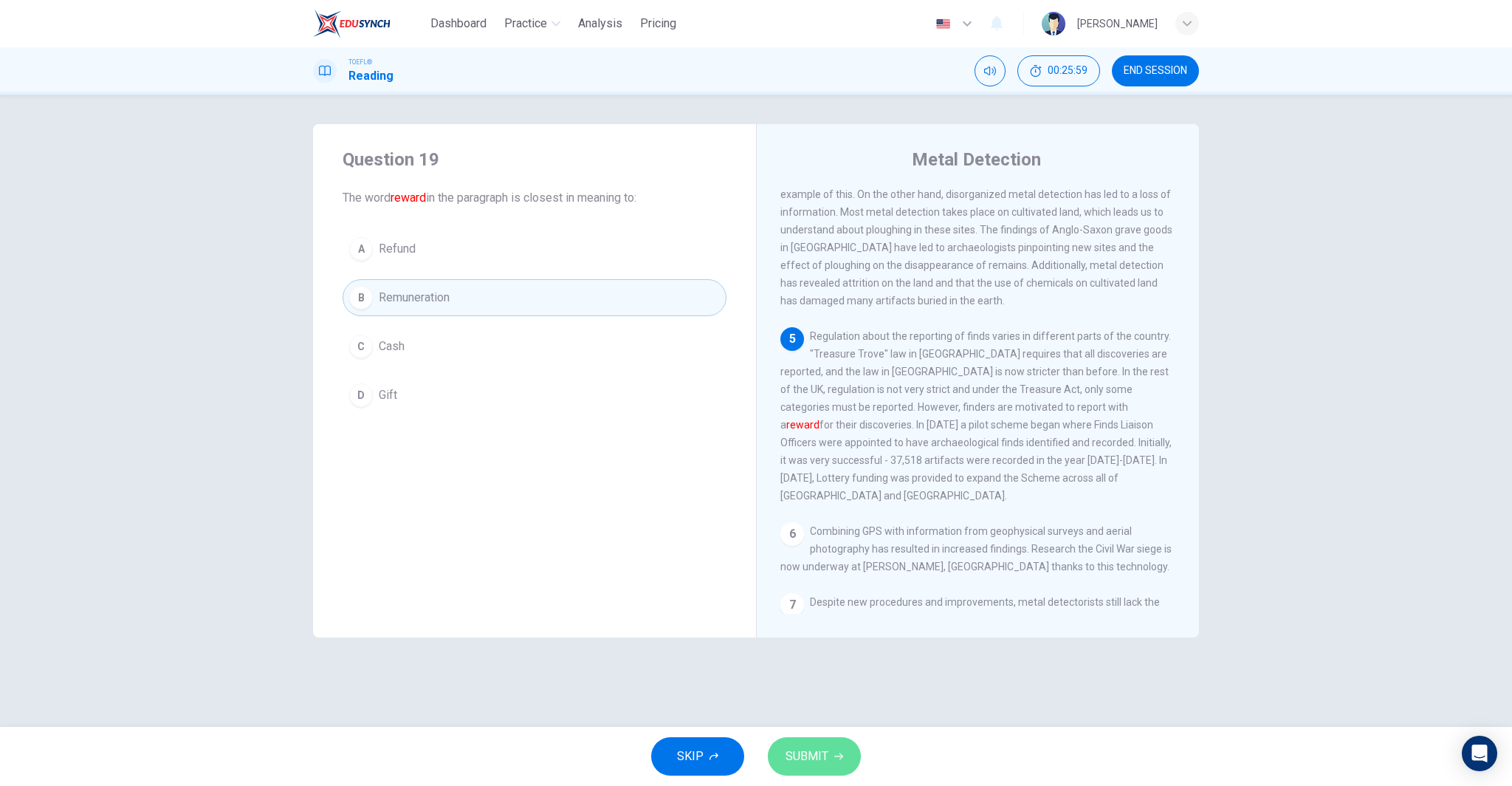
click at [810, 742] on button "SUBMIT" at bounding box center [814, 756] width 93 height 38
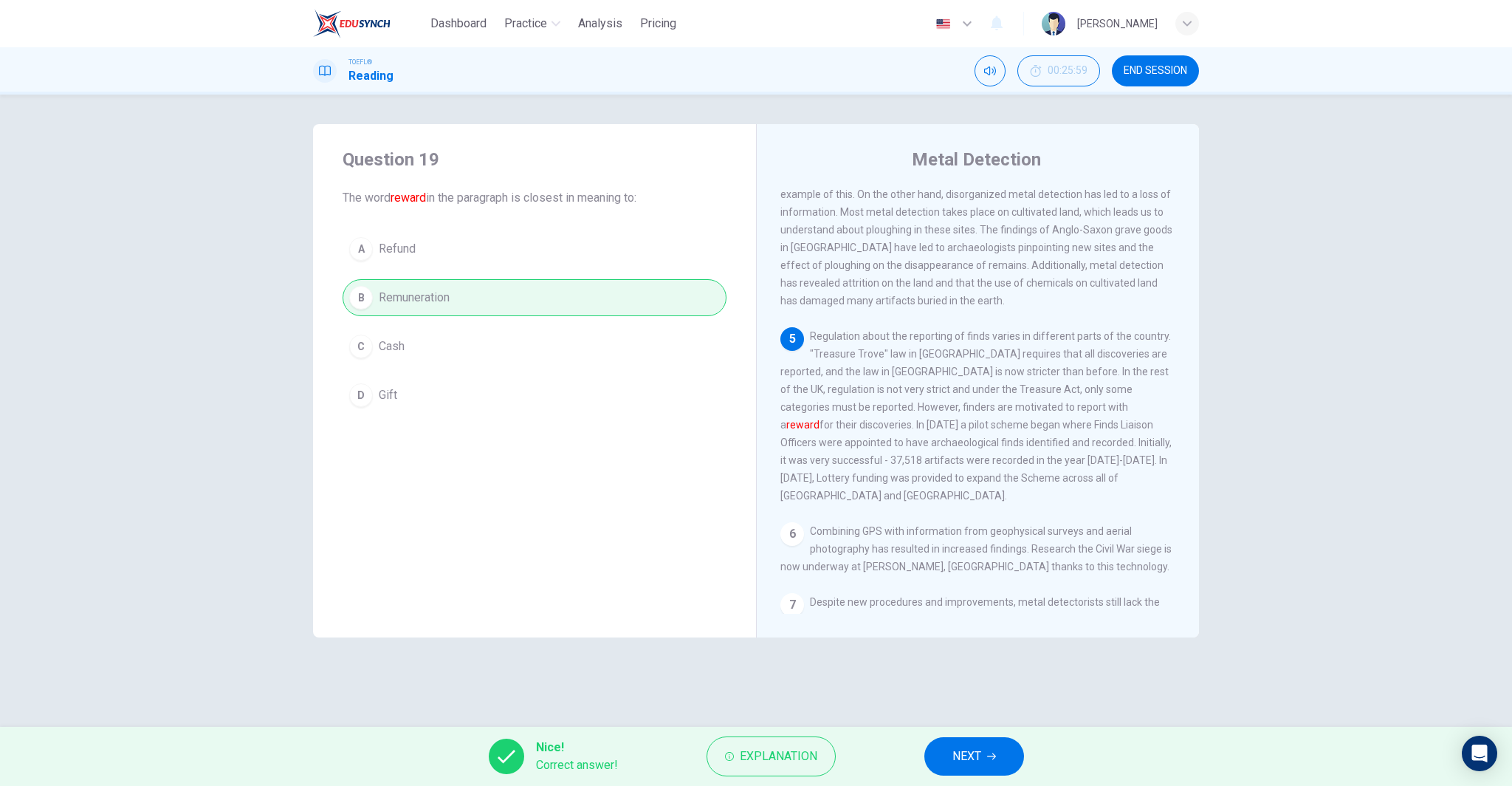
click at [983, 754] on button "NEXT" at bounding box center [973, 756] width 100 height 38
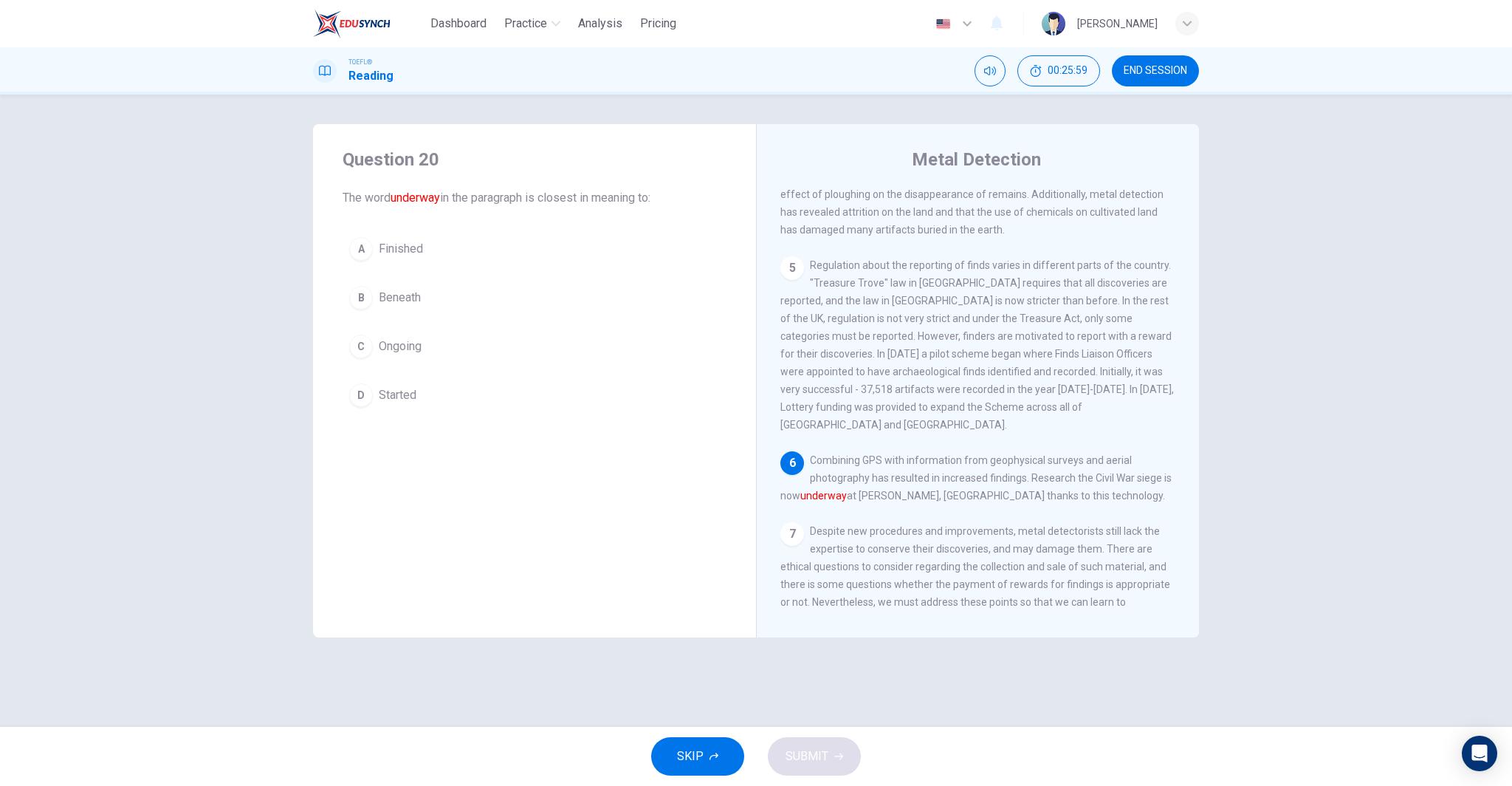
scroll to position [678, 0]
click at [431, 345] on button "C Ongoing" at bounding box center [535, 347] width 384 height 37
click at [846, 760] on button "SUBMIT" at bounding box center [814, 756] width 93 height 38
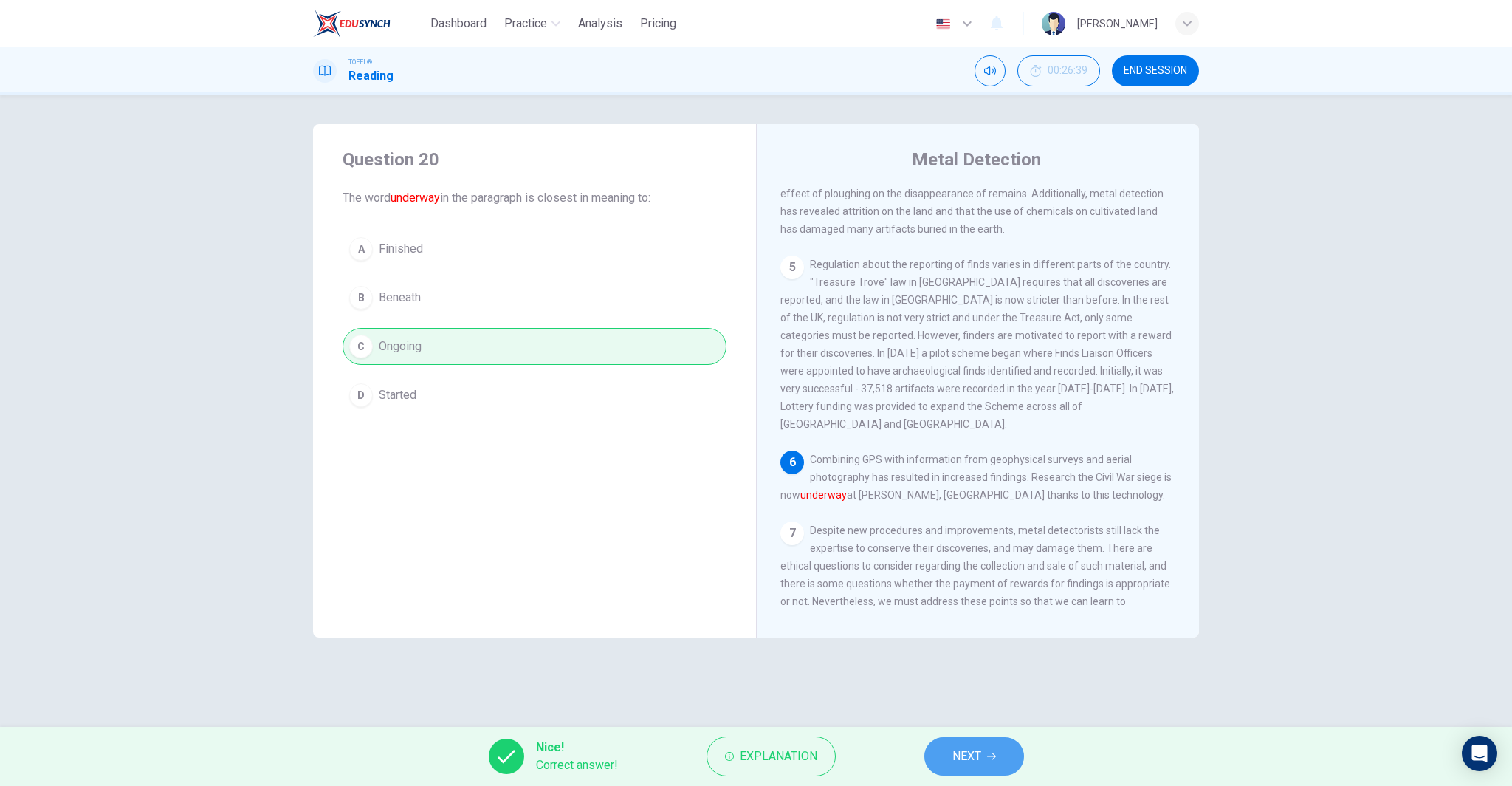
click at [957, 747] on span "NEXT" at bounding box center [967, 757] width 29 height 21
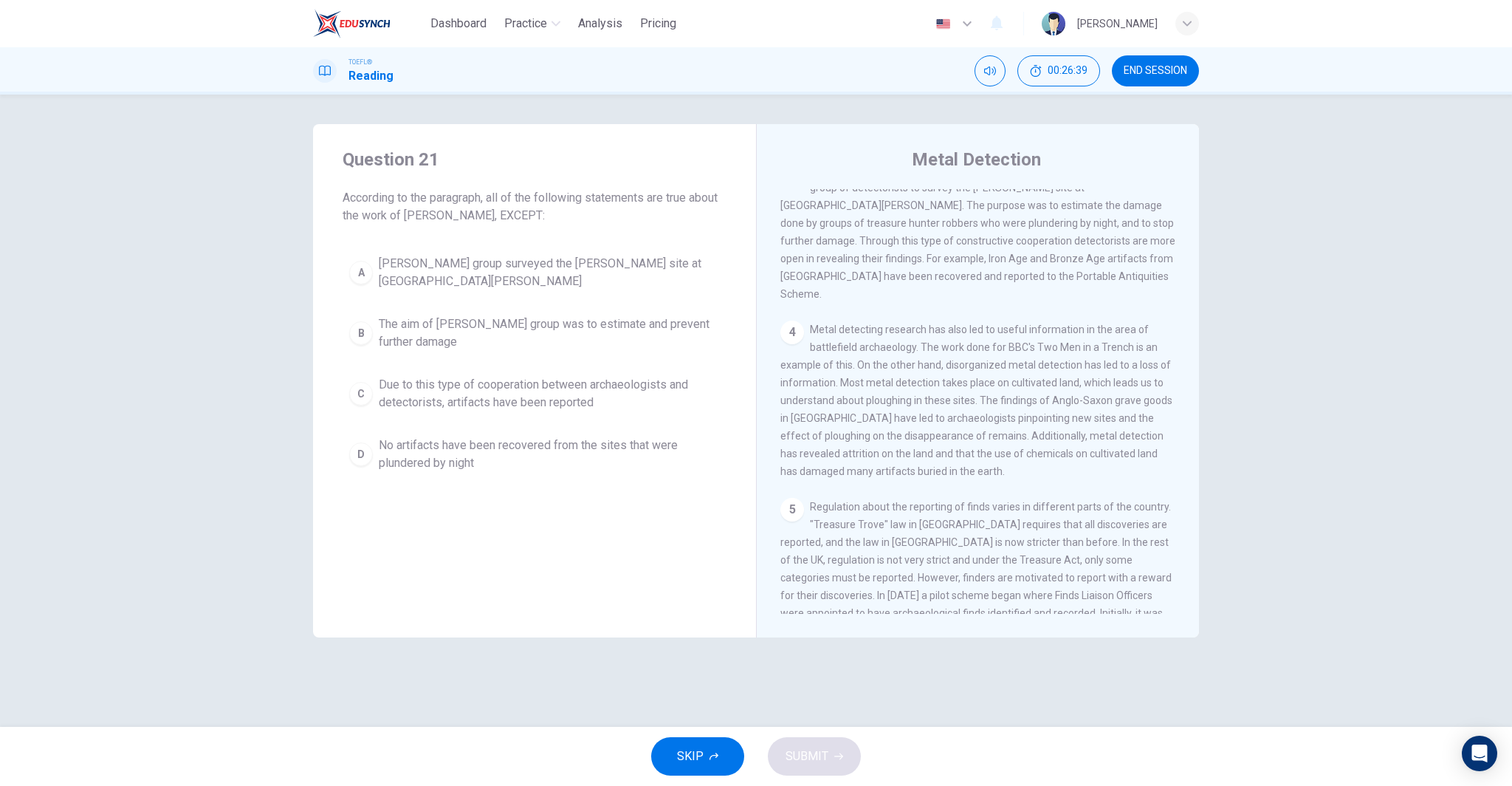
scroll to position [387, 0]
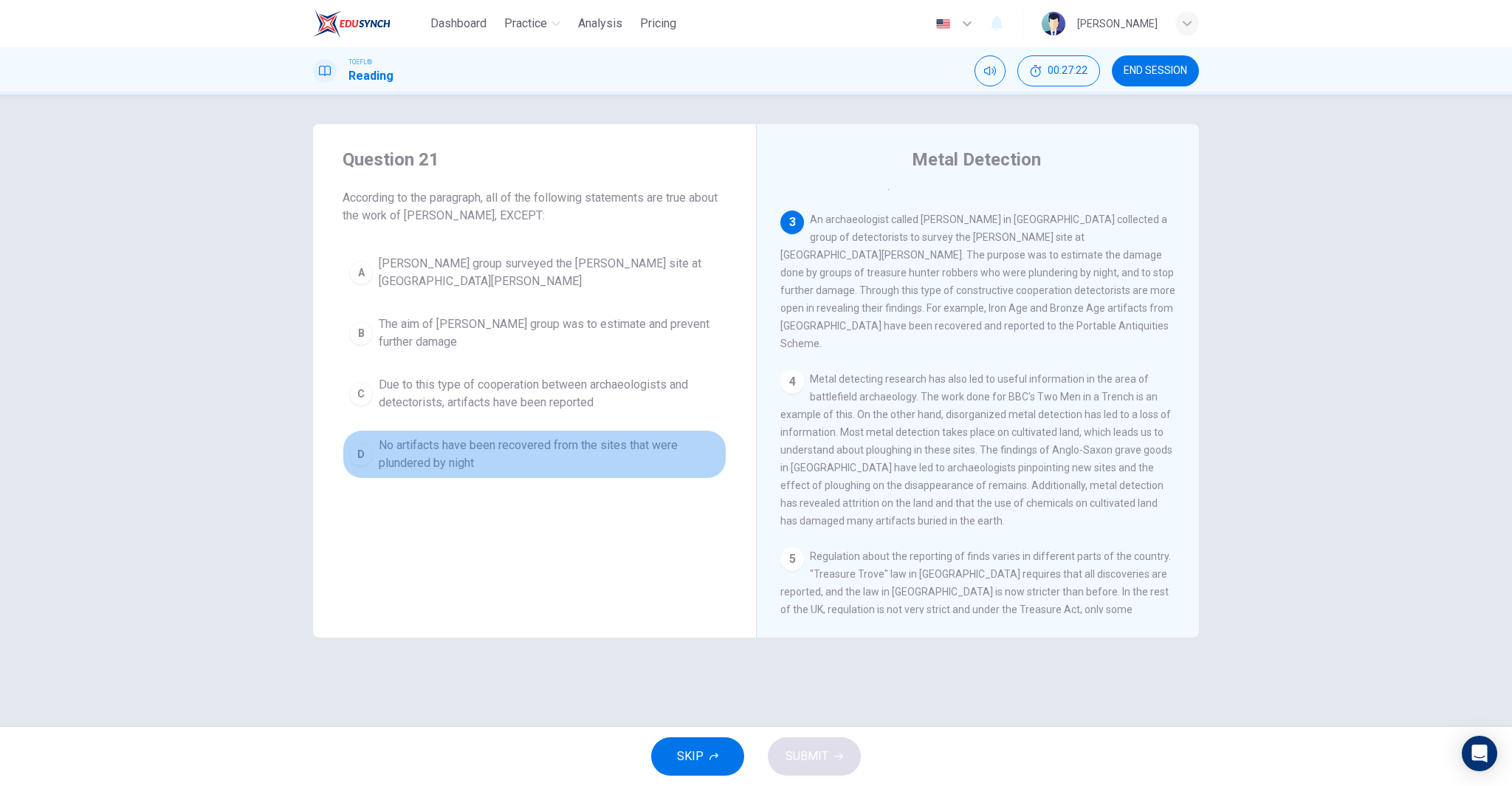
click at [509, 445] on span "No artifacts have been recovered from the sites that were plundered by night" at bounding box center [549, 455] width 341 height 36
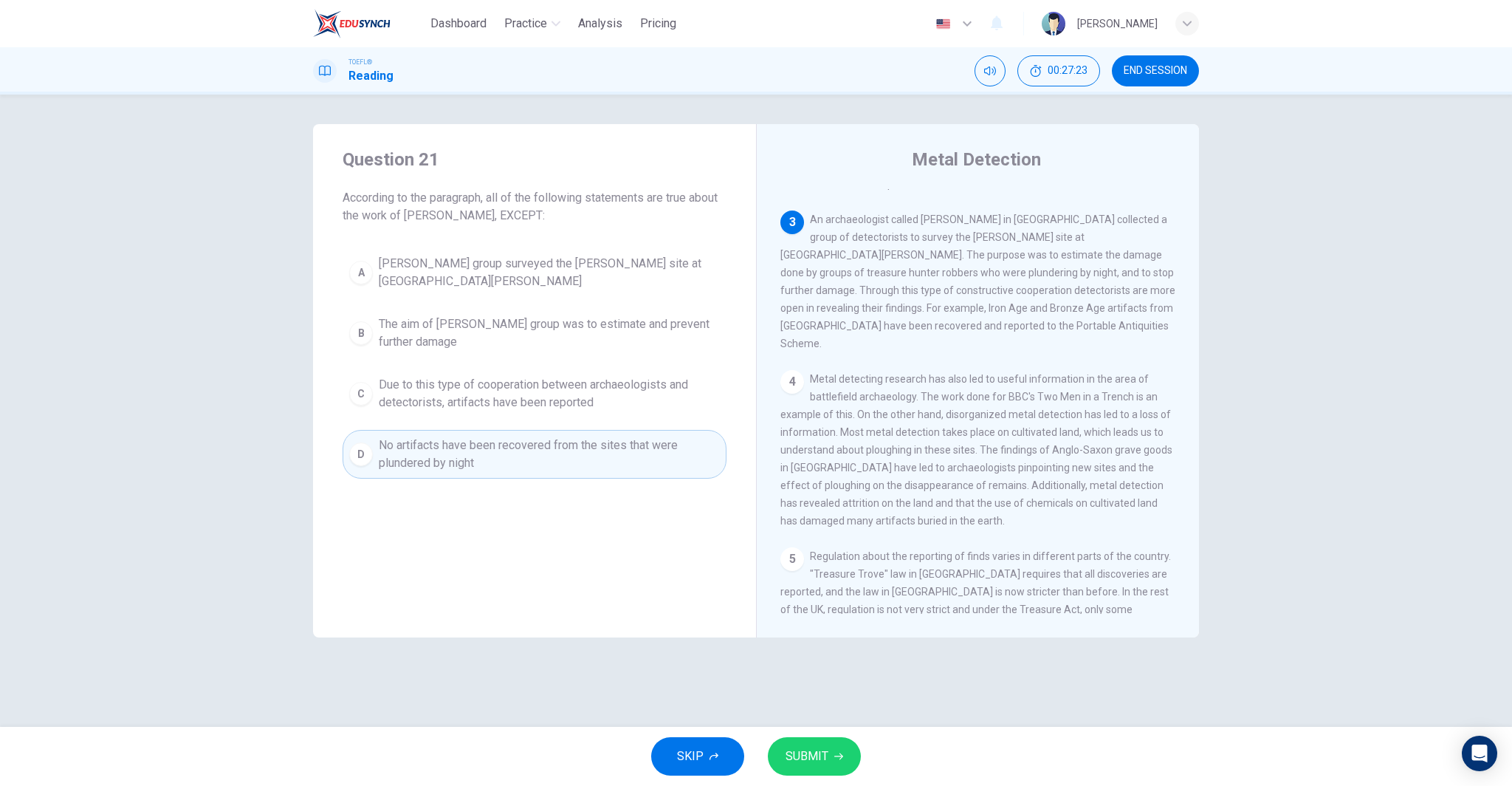
click at [850, 762] on button "SUBMIT" at bounding box center [814, 756] width 93 height 38
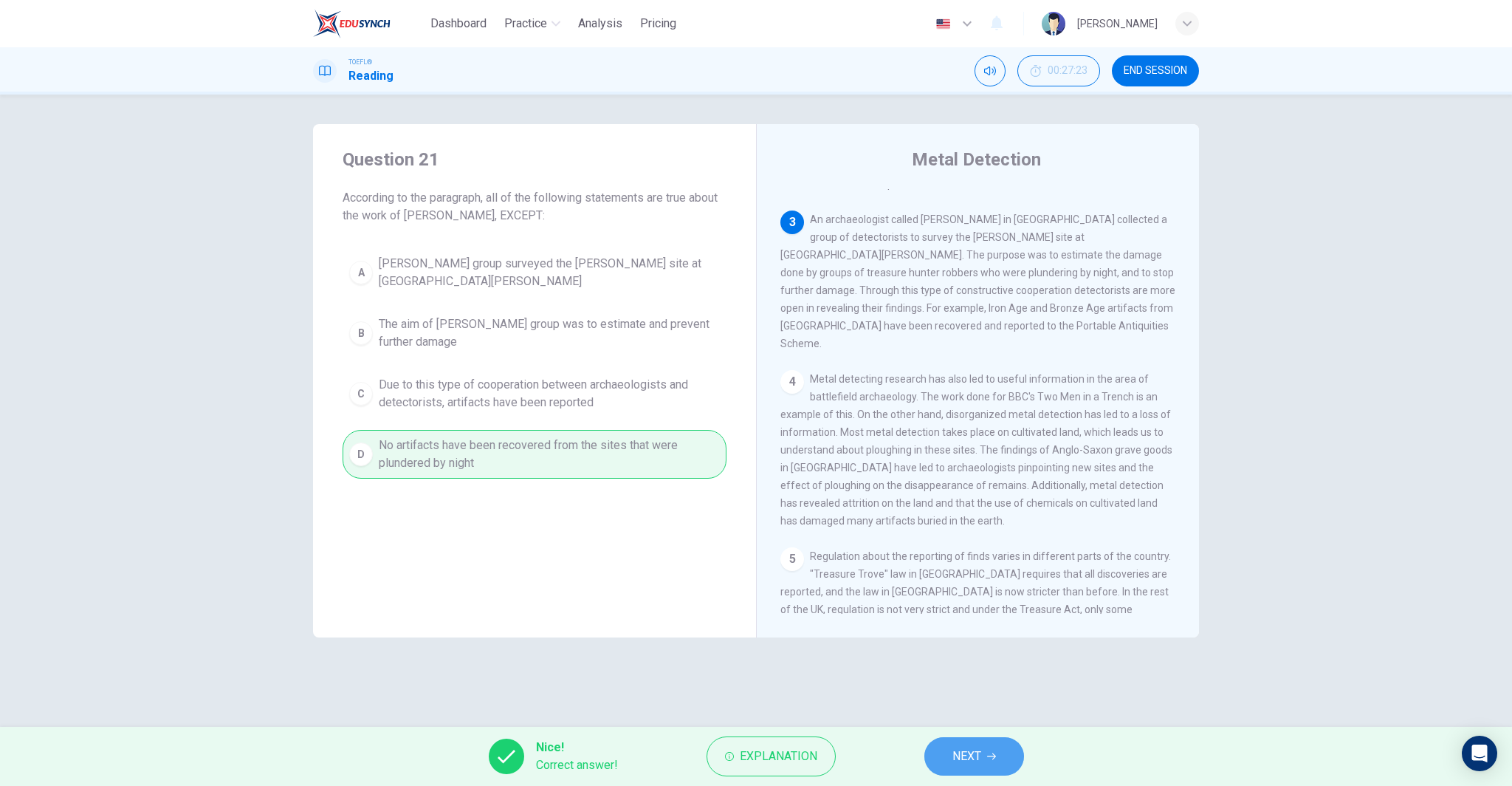
click at [978, 766] on span "NEXT" at bounding box center [967, 757] width 29 height 21
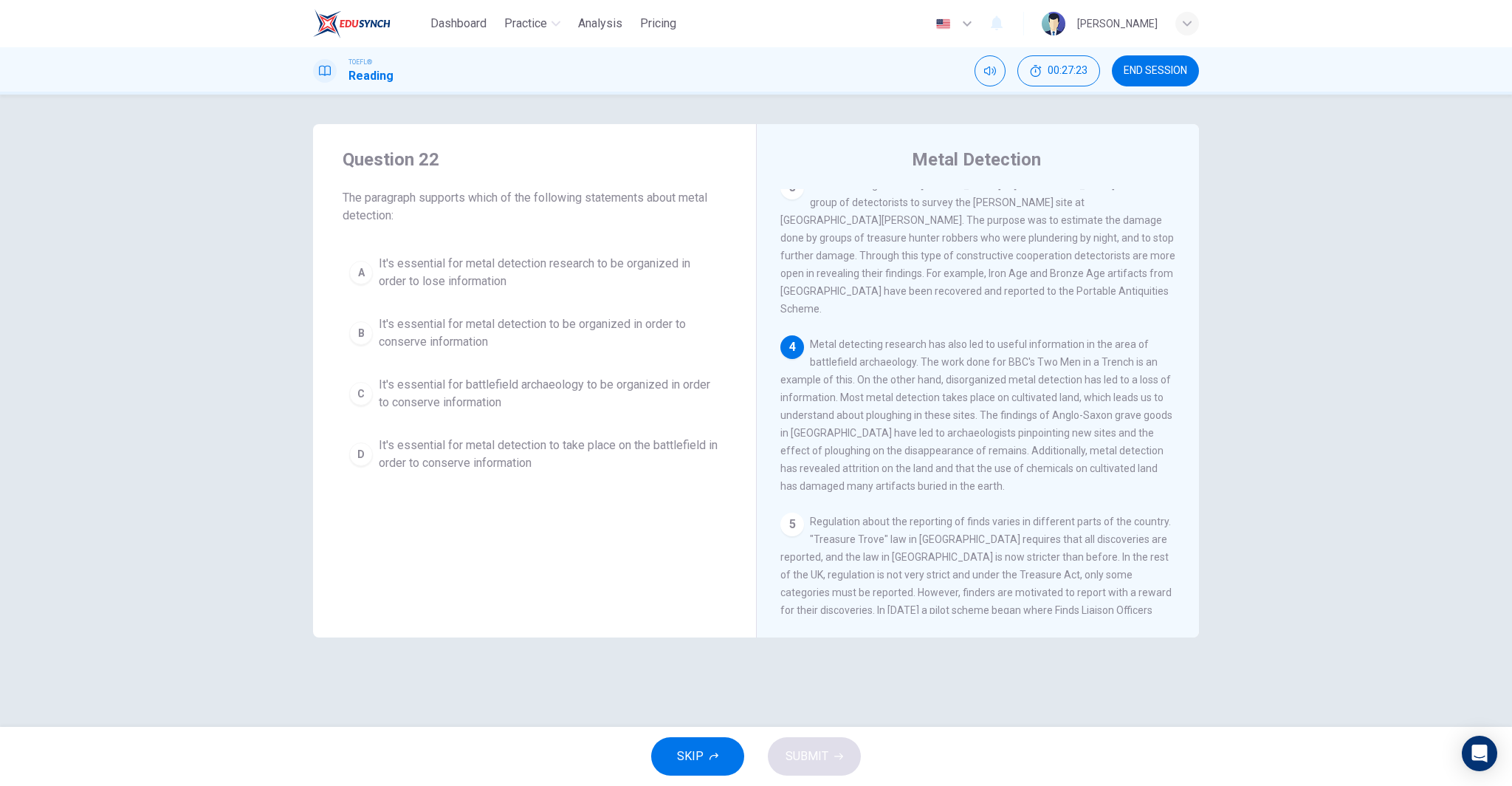
scroll to position [422, 0]
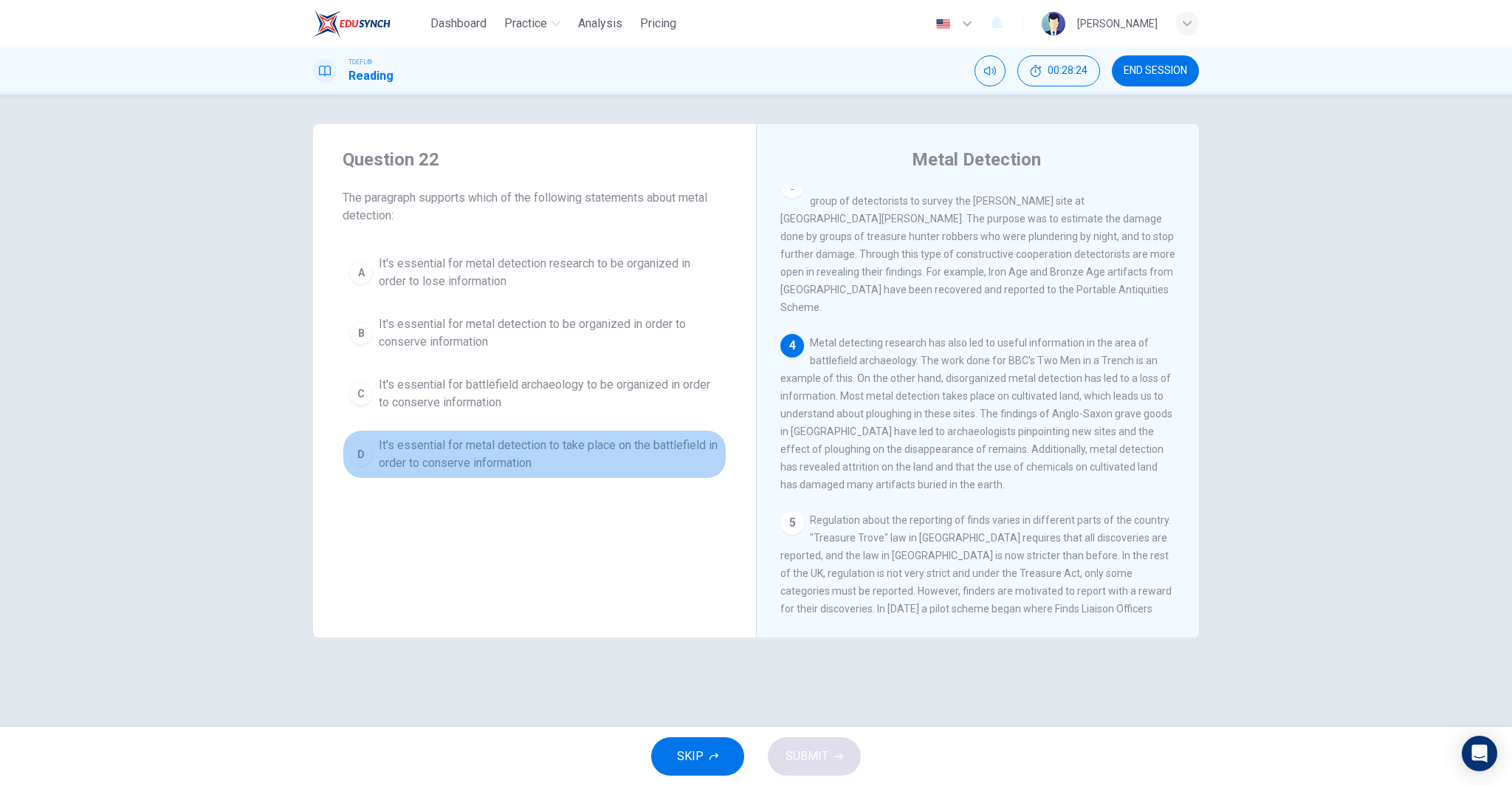
click at [673, 448] on span "It's essential for metal detection to take place on the battlefield in order to…" at bounding box center [549, 455] width 341 height 36
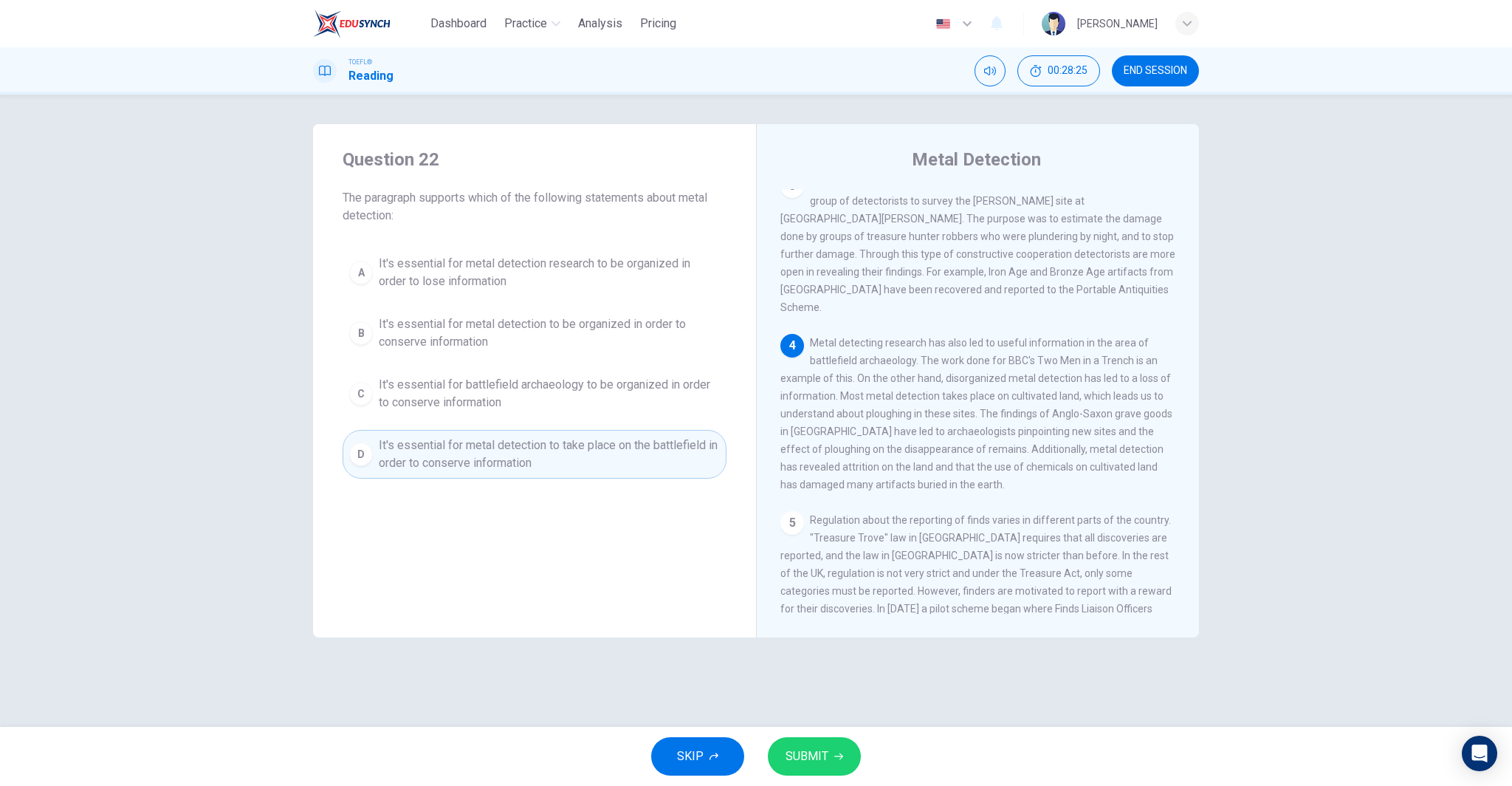
click at [830, 764] on button "SUBMIT" at bounding box center [814, 756] width 93 height 38
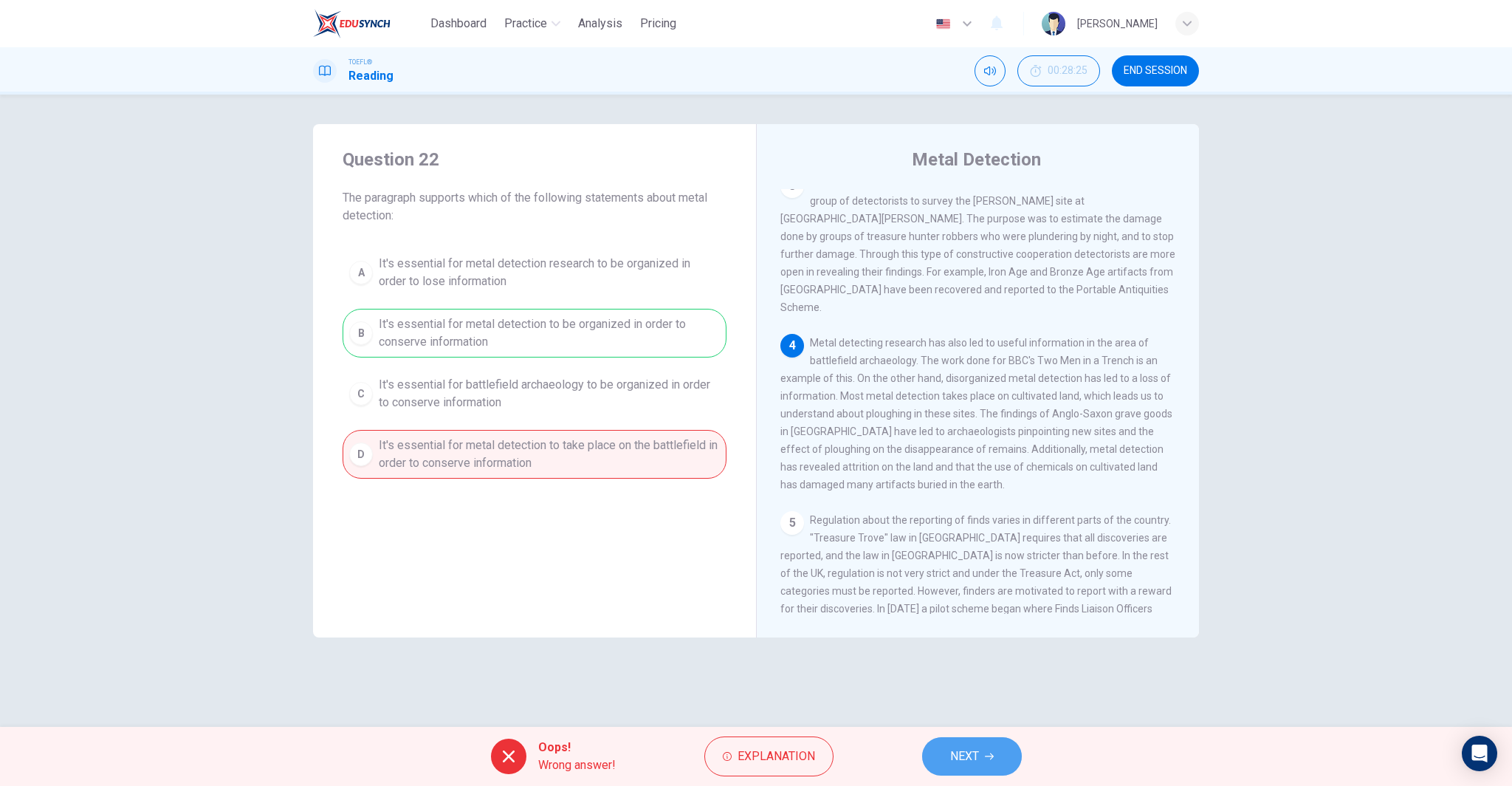
click at [956, 741] on button "NEXT" at bounding box center [972, 756] width 100 height 38
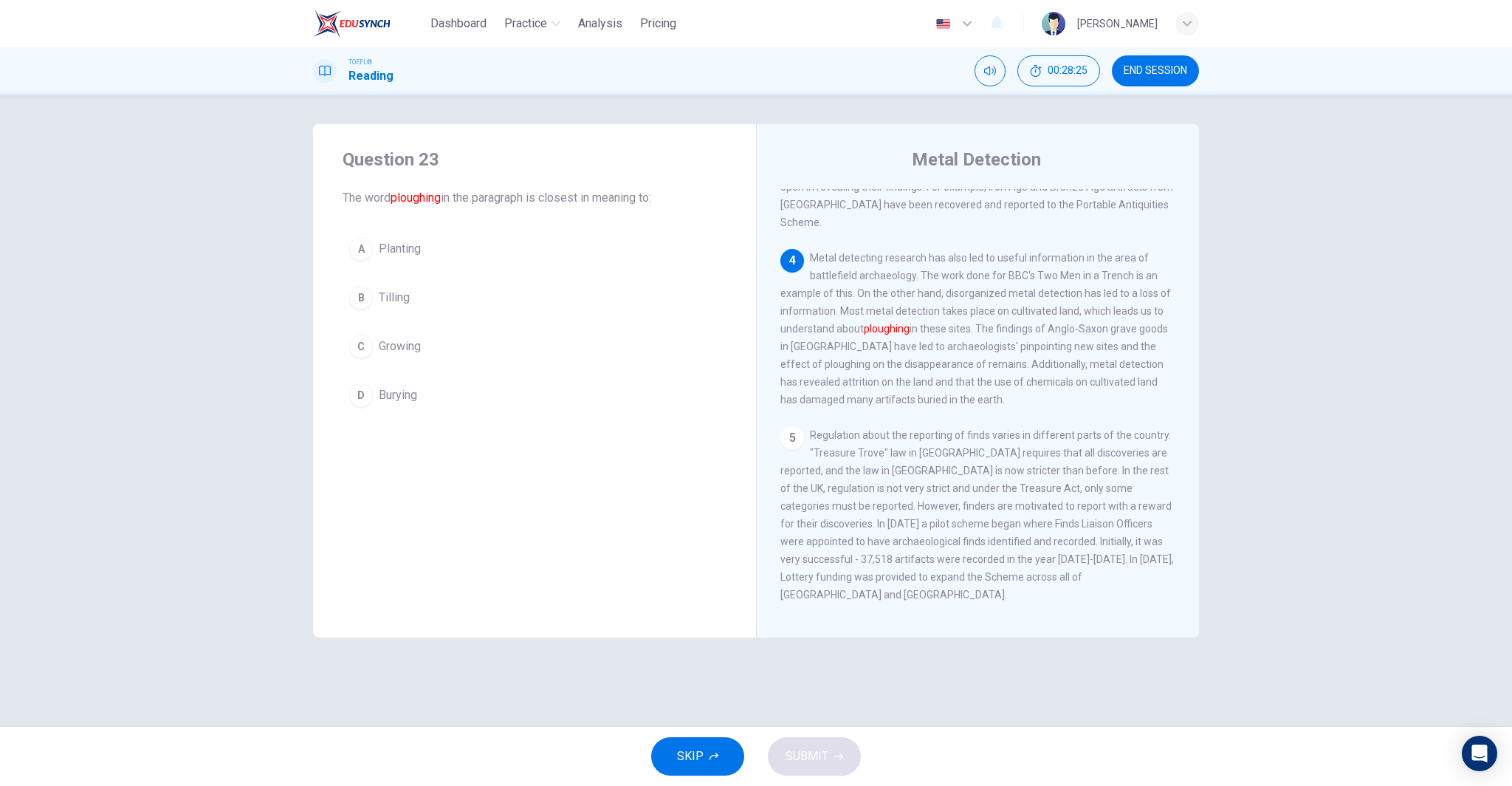
scroll to position [533, 0]
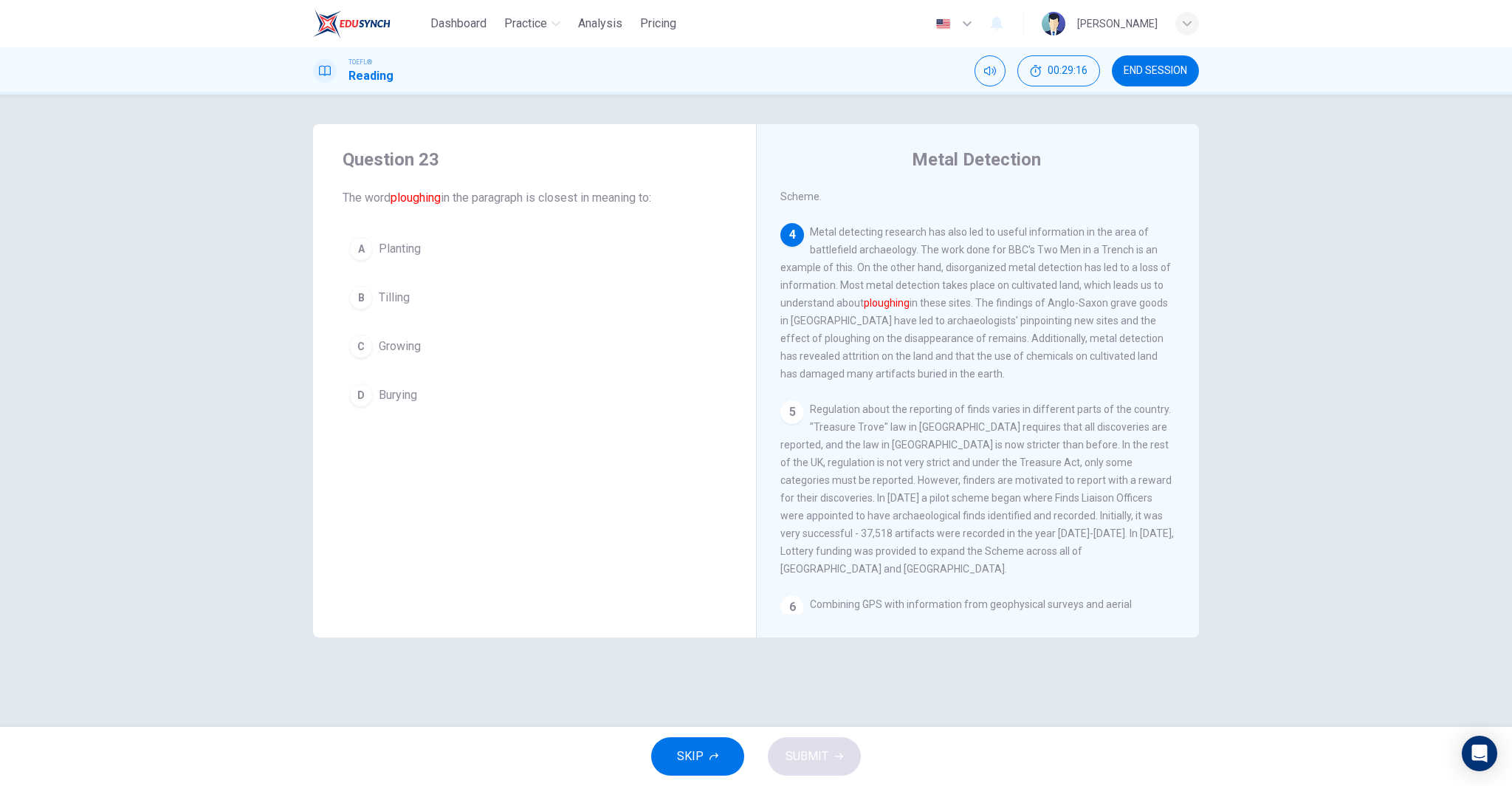
click at [432, 350] on button "C Growing" at bounding box center [535, 347] width 384 height 37
click at [826, 754] on span "SUBMIT" at bounding box center [807, 757] width 43 height 21
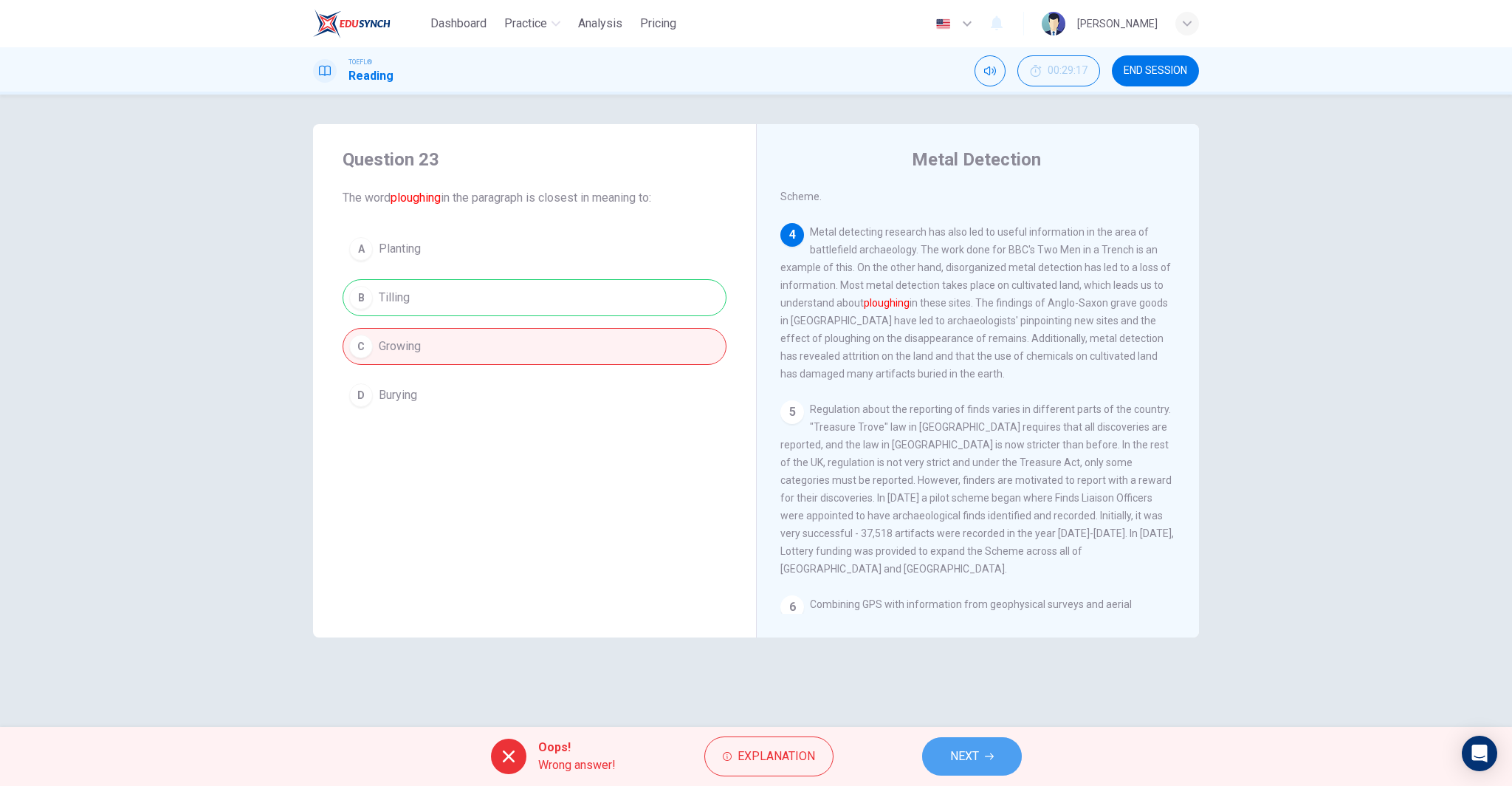
click at [965, 748] on span "NEXT" at bounding box center [965, 757] width 29 height 21
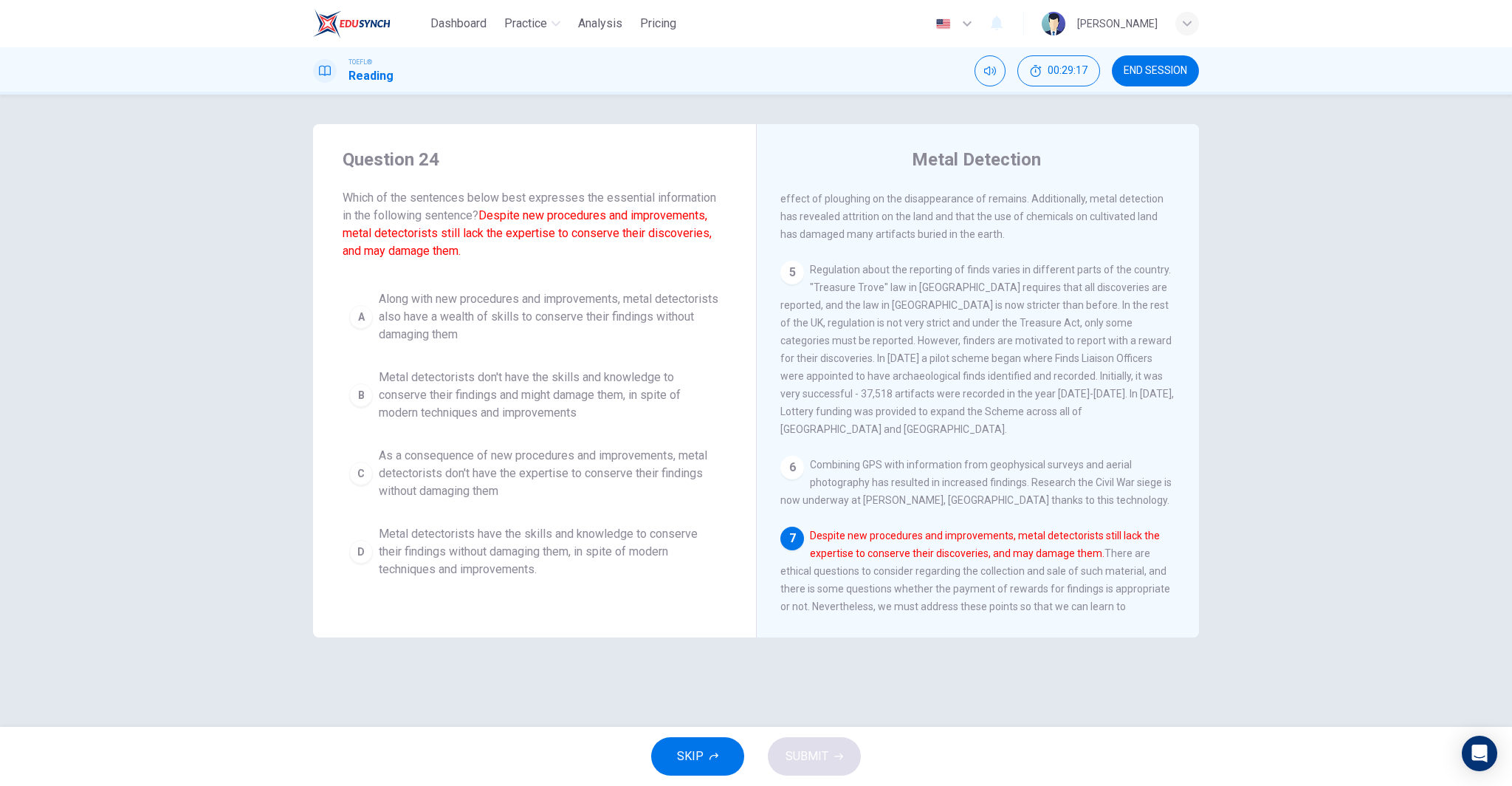
scroll to position [678, 0]
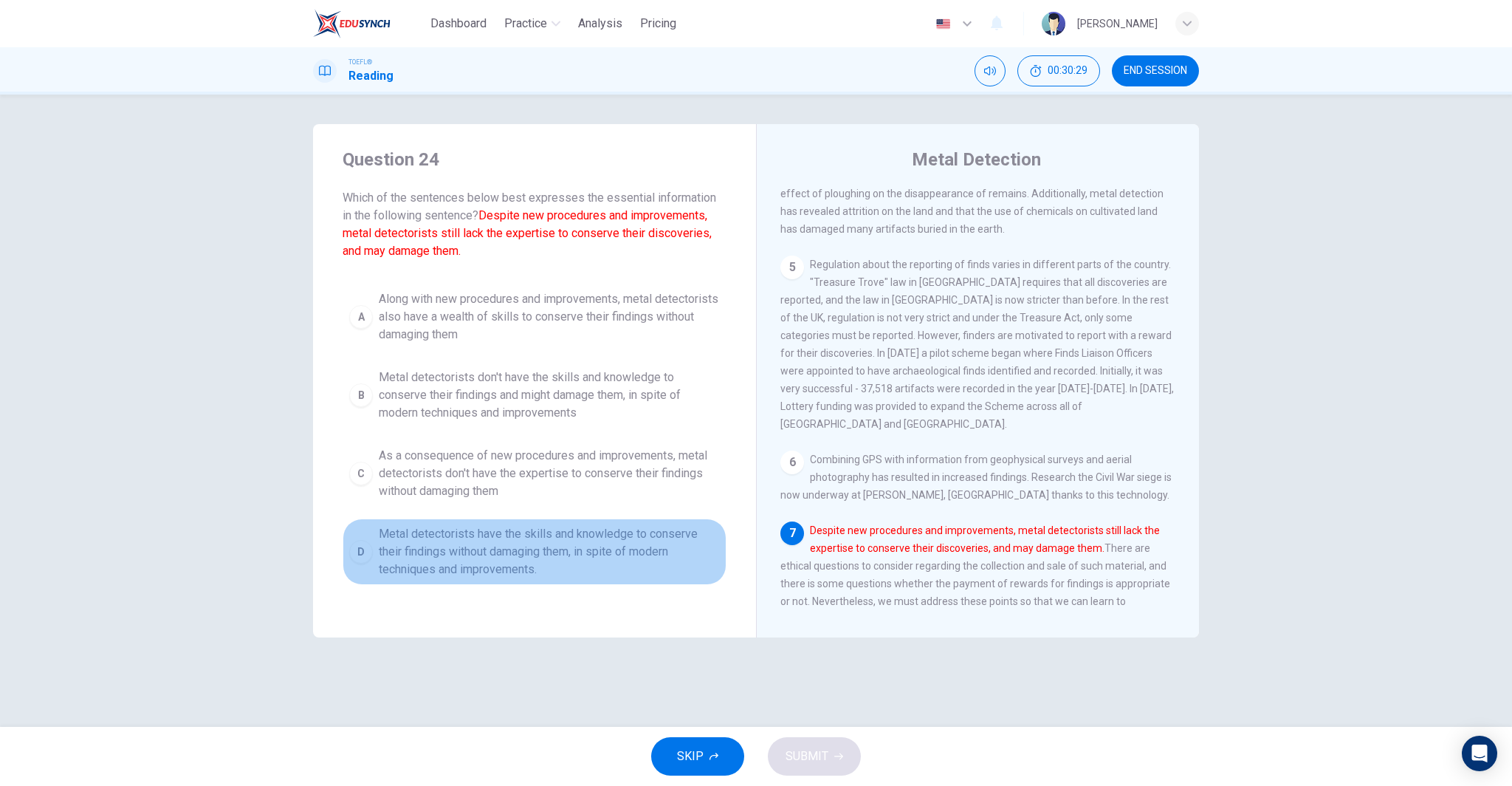
click at [472, 561] on span "Metal detectorists have the skills and knowledge to conserve their findings wit…" at bounding box center [549, 552] width 341 height 53
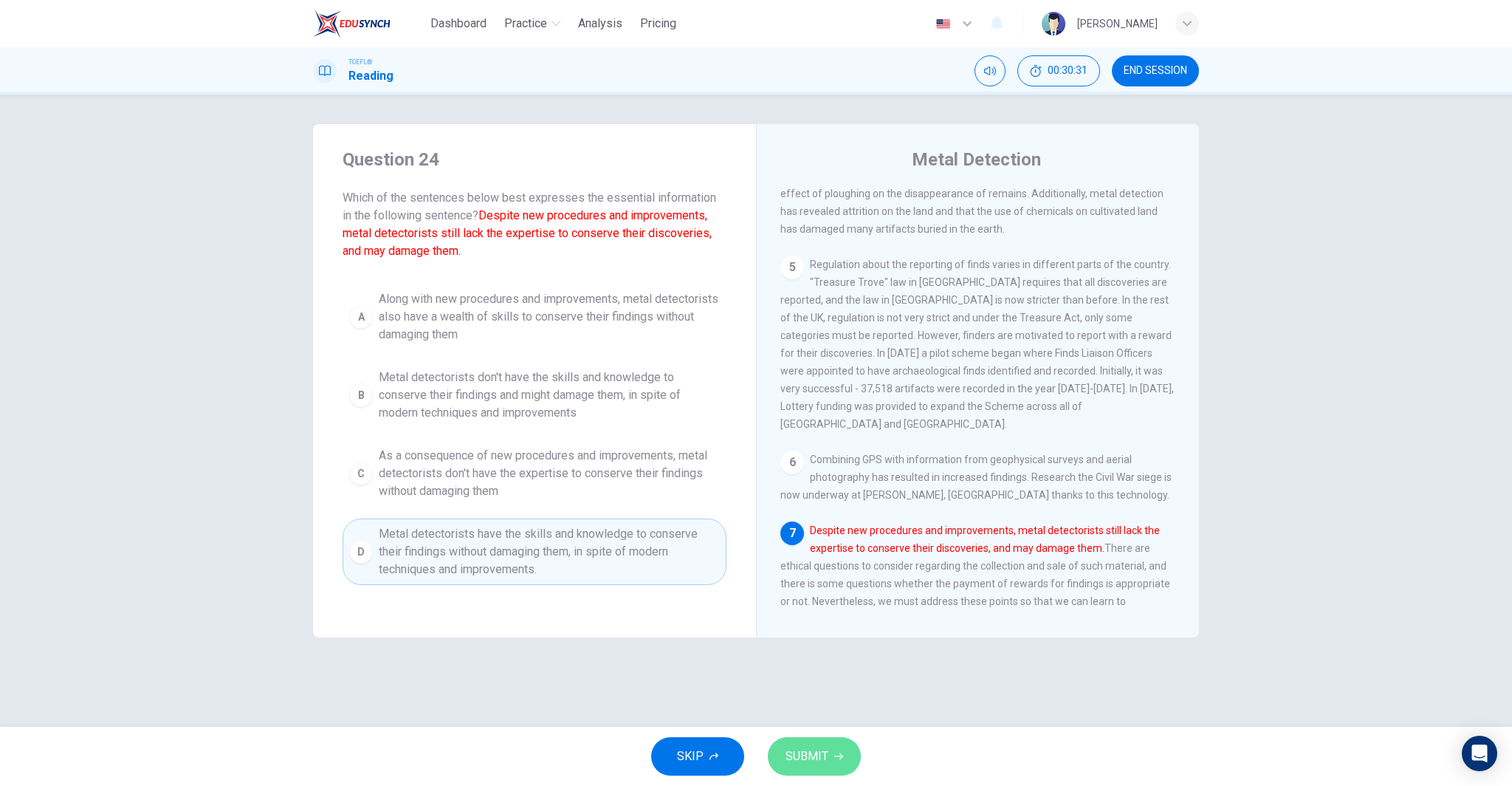
click at [799, 752] on span "SUBMIT" at bounding box center [807, 757] width 43 height 21
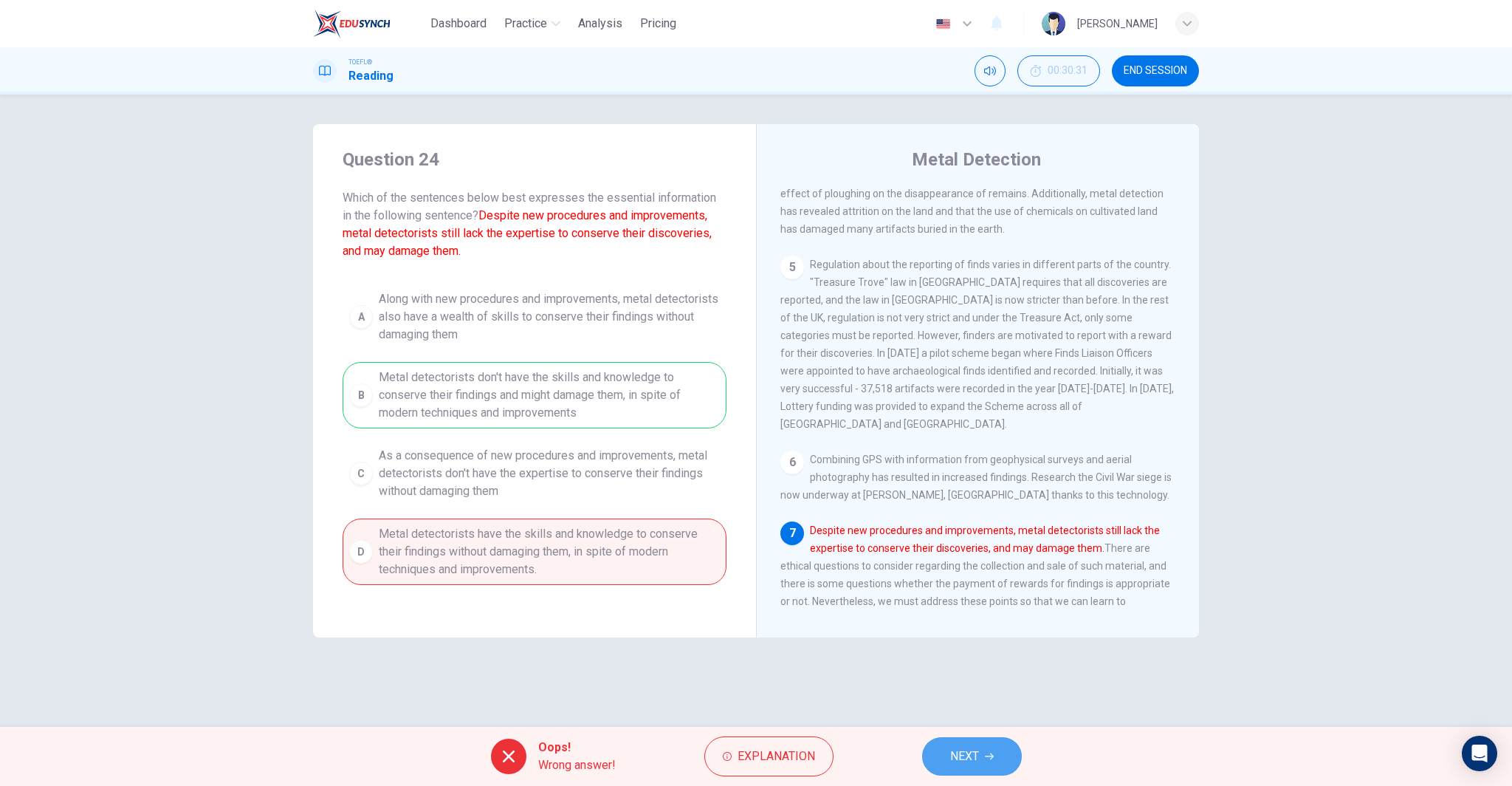
click at [969, 755] on span "NEXT" at bounding box center [965, 757] width 29 height 21
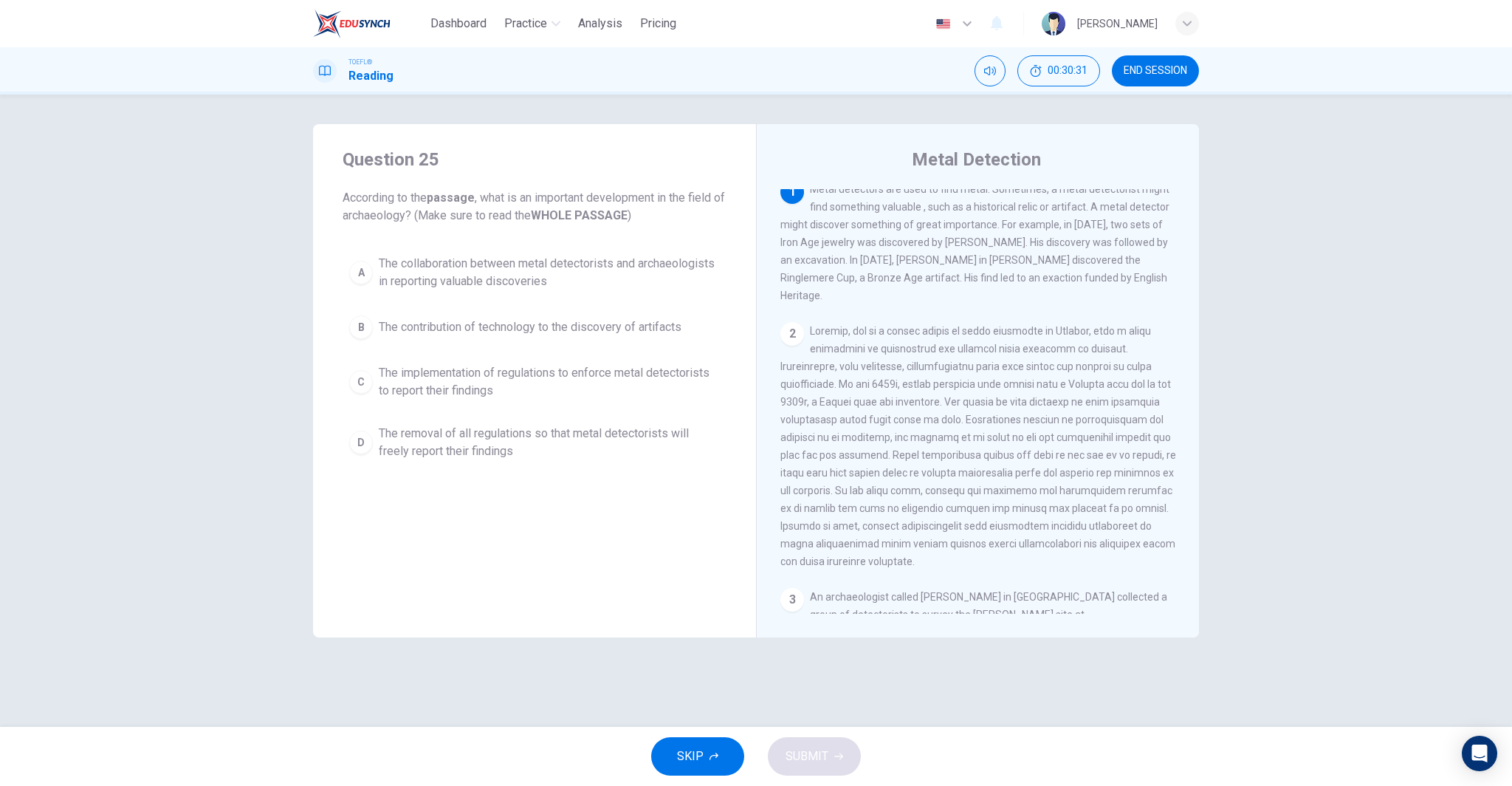
scroll to position [0, 0]
click at [477, 462] on div "A The collaboration between metal detectorists and archaeologists in reporting …" at bounding box center [535, 357] width 384 height 219
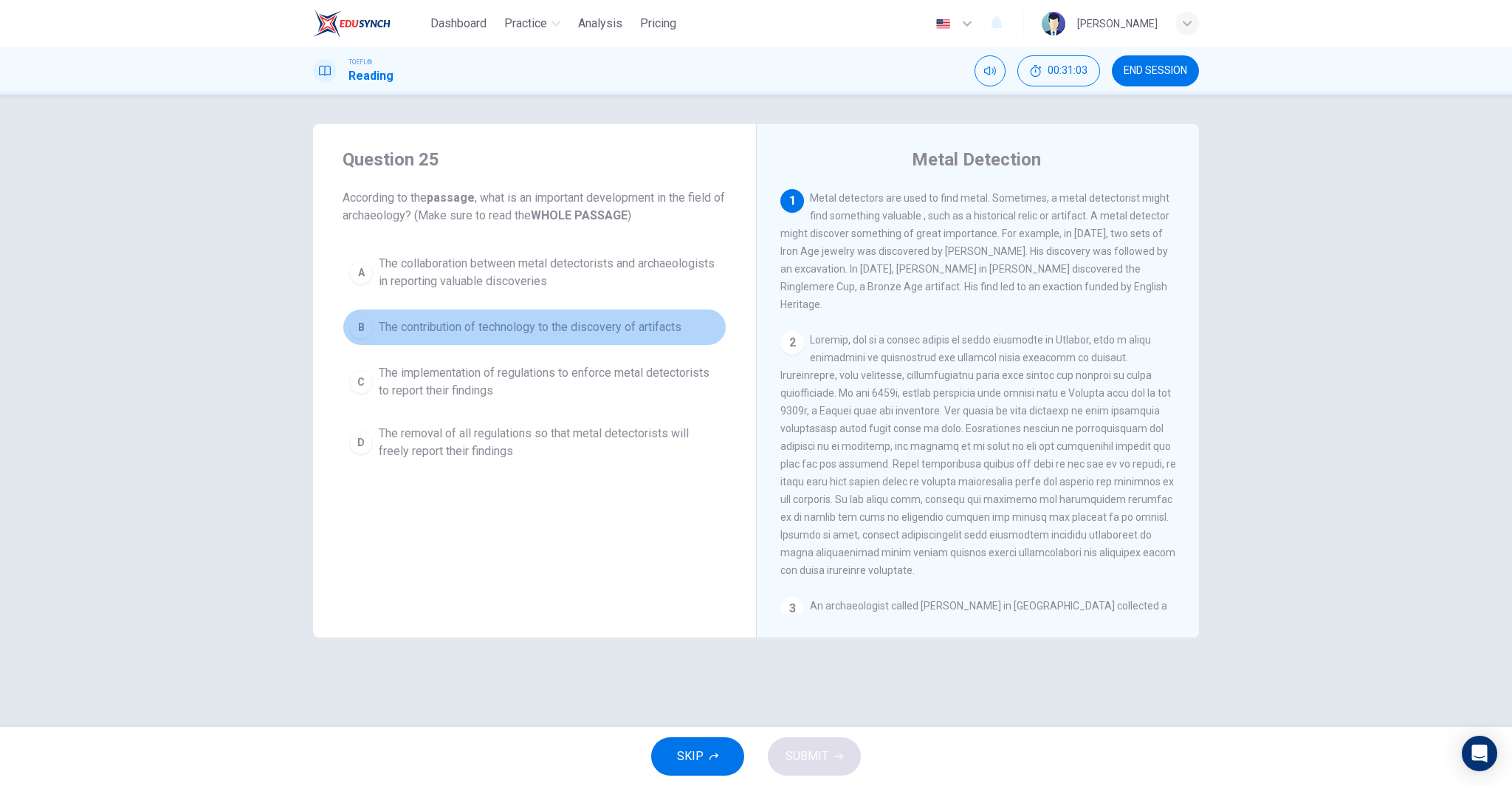
click at [599, 331] on span "The contribution of technology to the discovery of artifacts" at bounding box center [530, 327] width 303 height 18
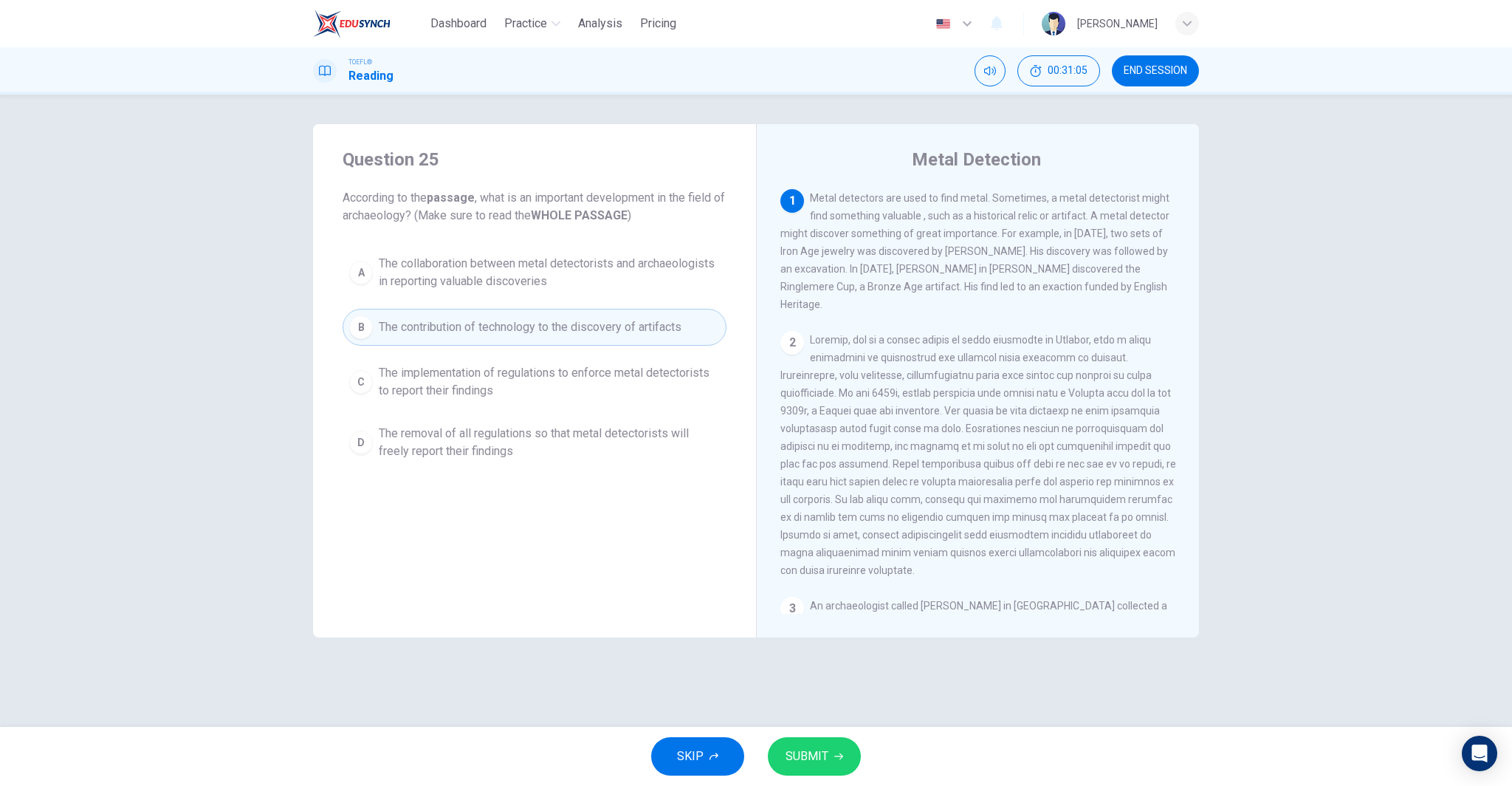
click at [845, 757] on button "SUBMIT" at bounding box center [814, 756] width 93 height 38
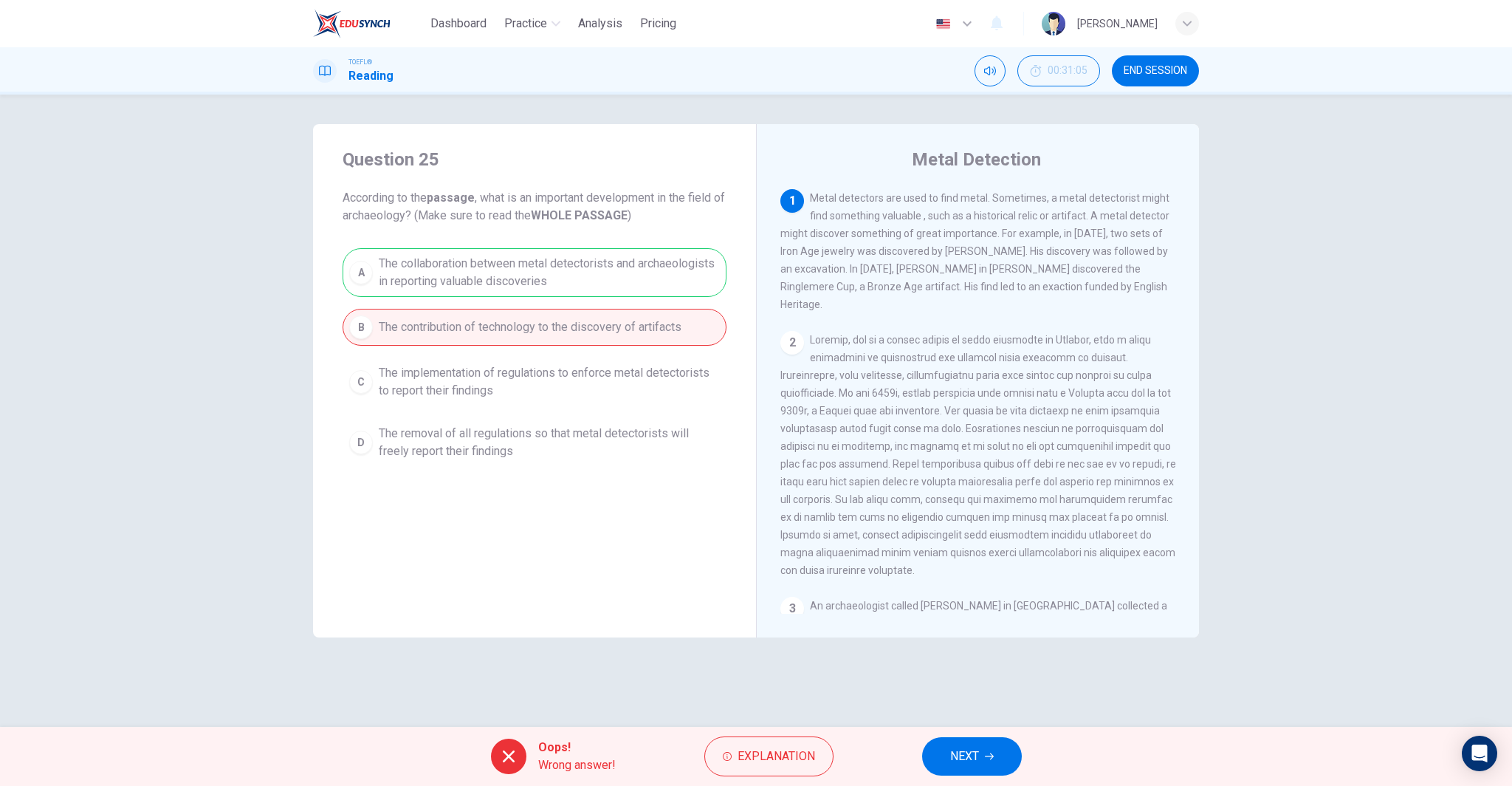
click at [943, 784] on div "Oops! Wrong answer! Explanation NEXT" at bounding box center [756, 756] width 1512 height 59
click at [955, 765] on span "NEXT" at bounding box center [965, 757] width 29 height 21
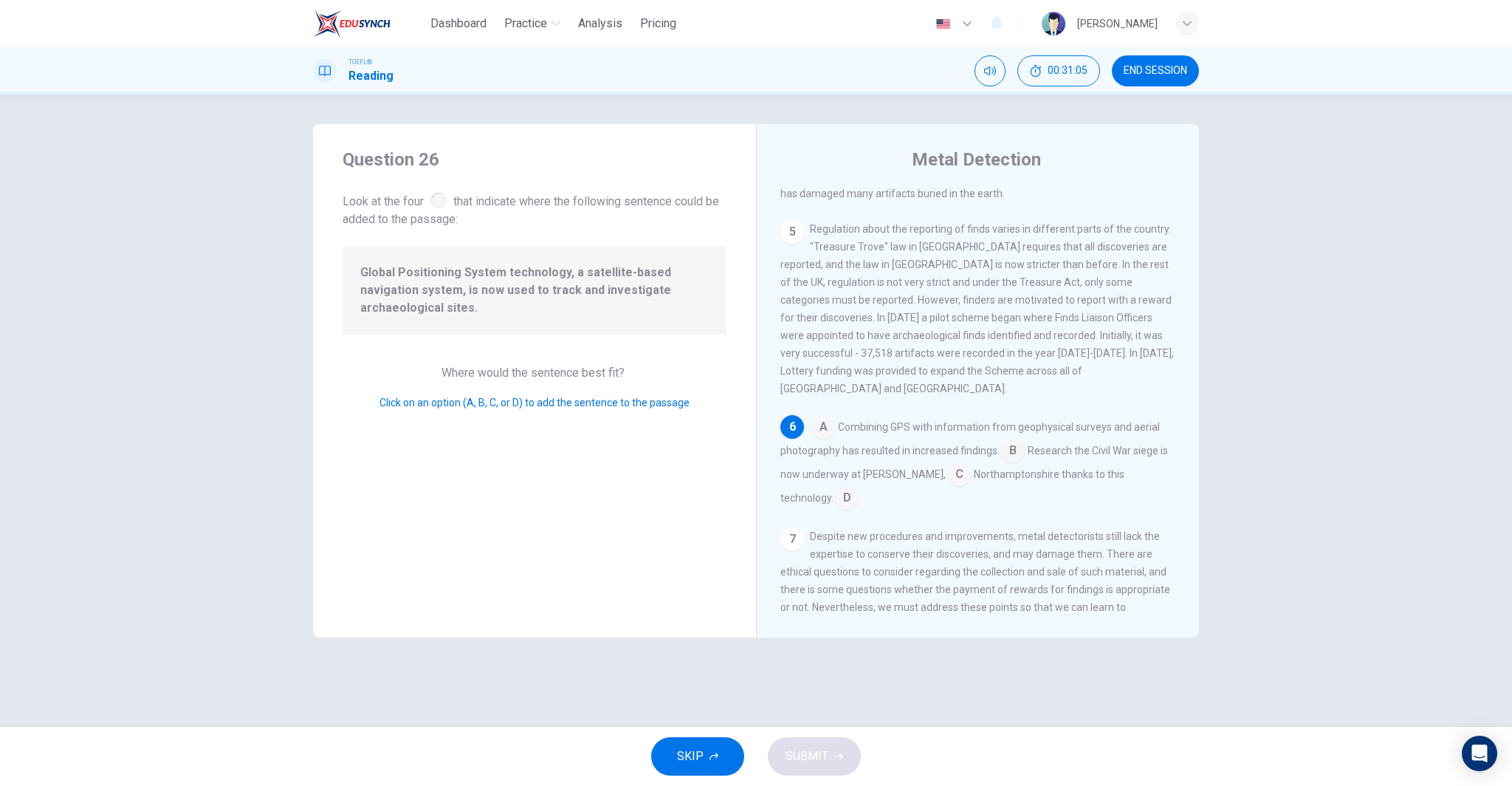
scroll to position [717, 0]
click at [817, 413] on input at bounding box center [823, 425] width 23 height 23
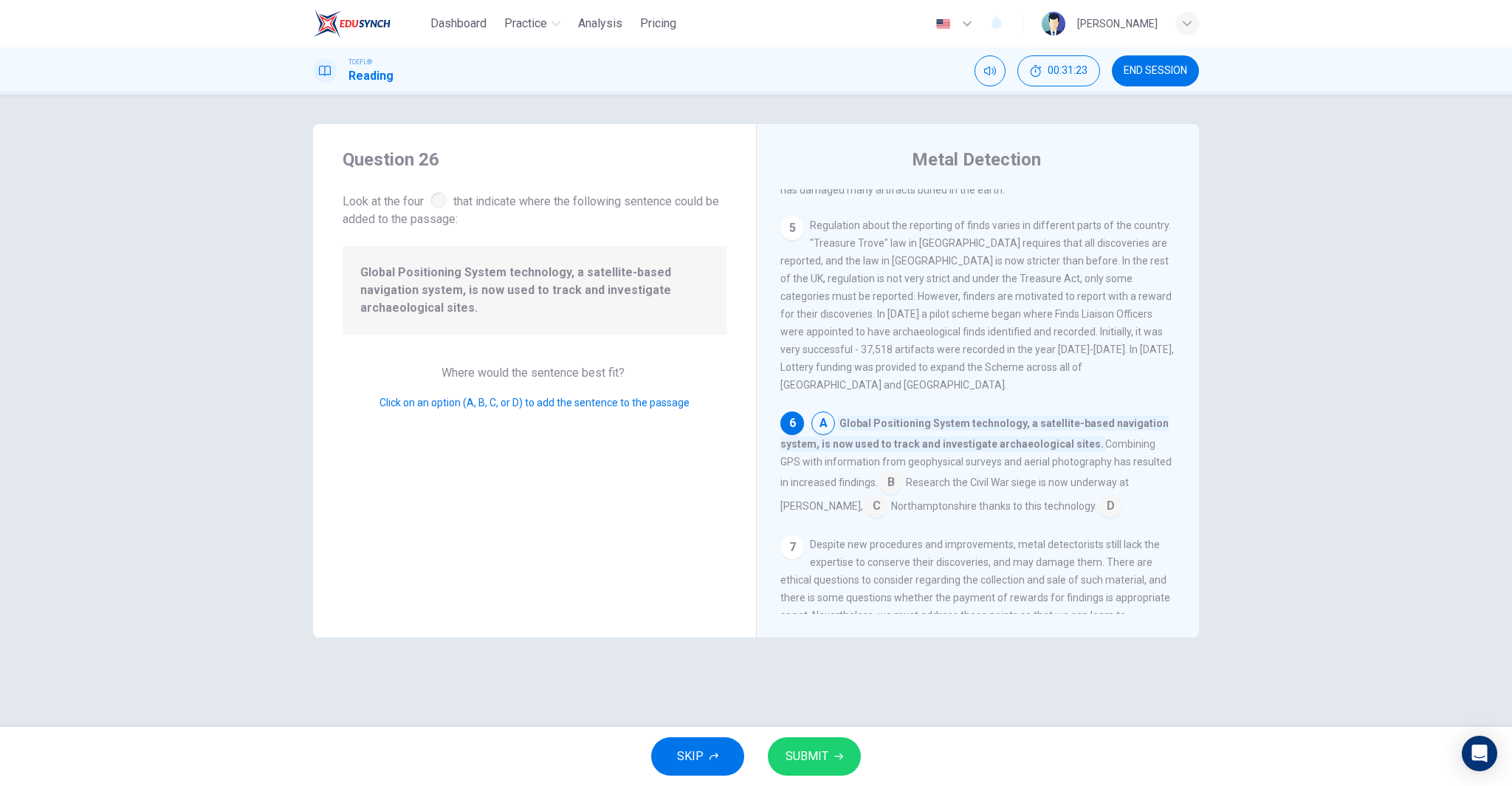
click at [836, 750] on button "SUBMIT" at bounding box center [814, 756] width 93 height 38
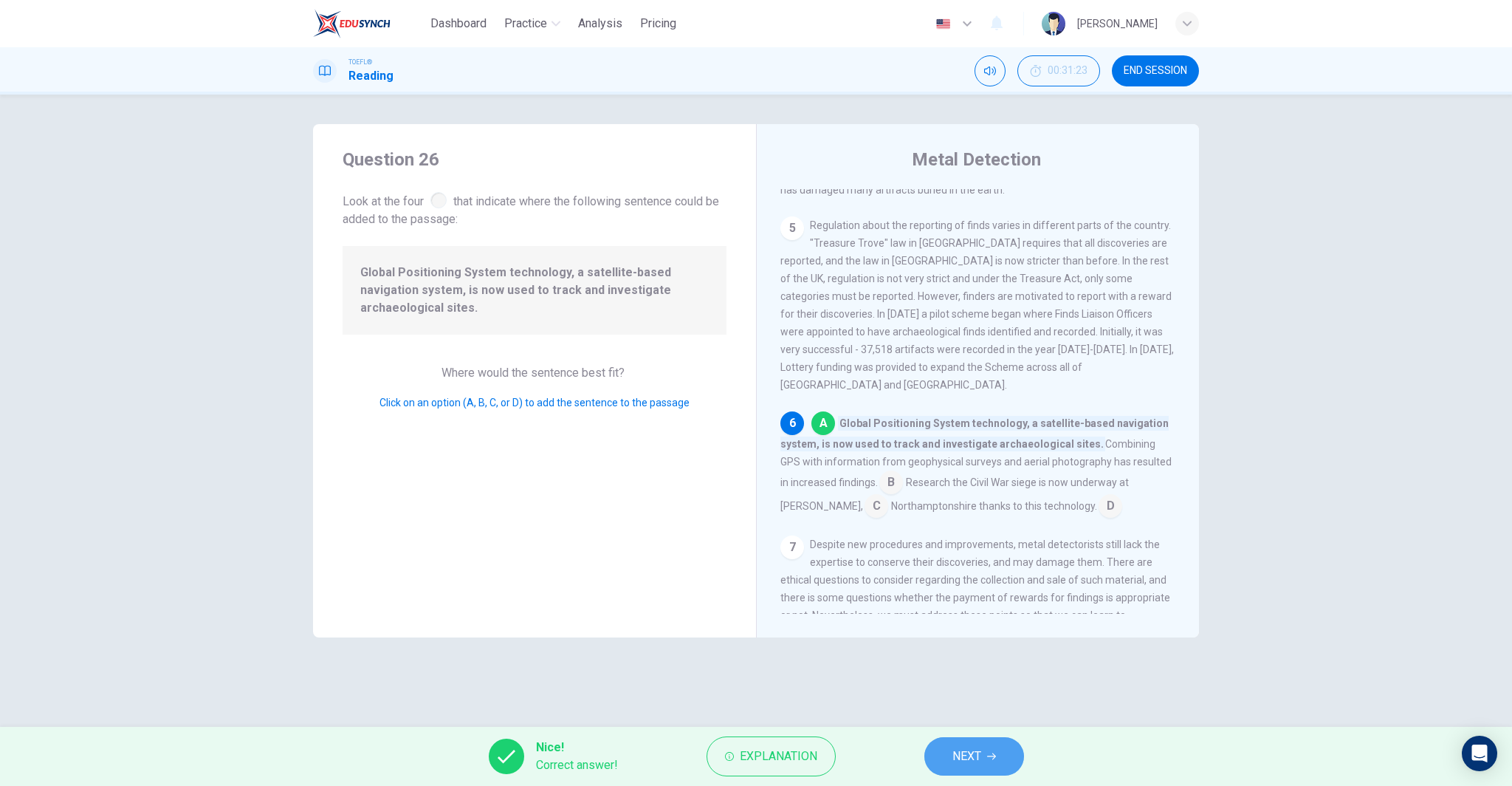
click at [971, 752] on span "NEXT" at bounding box center [967, 757] width 29 height 21
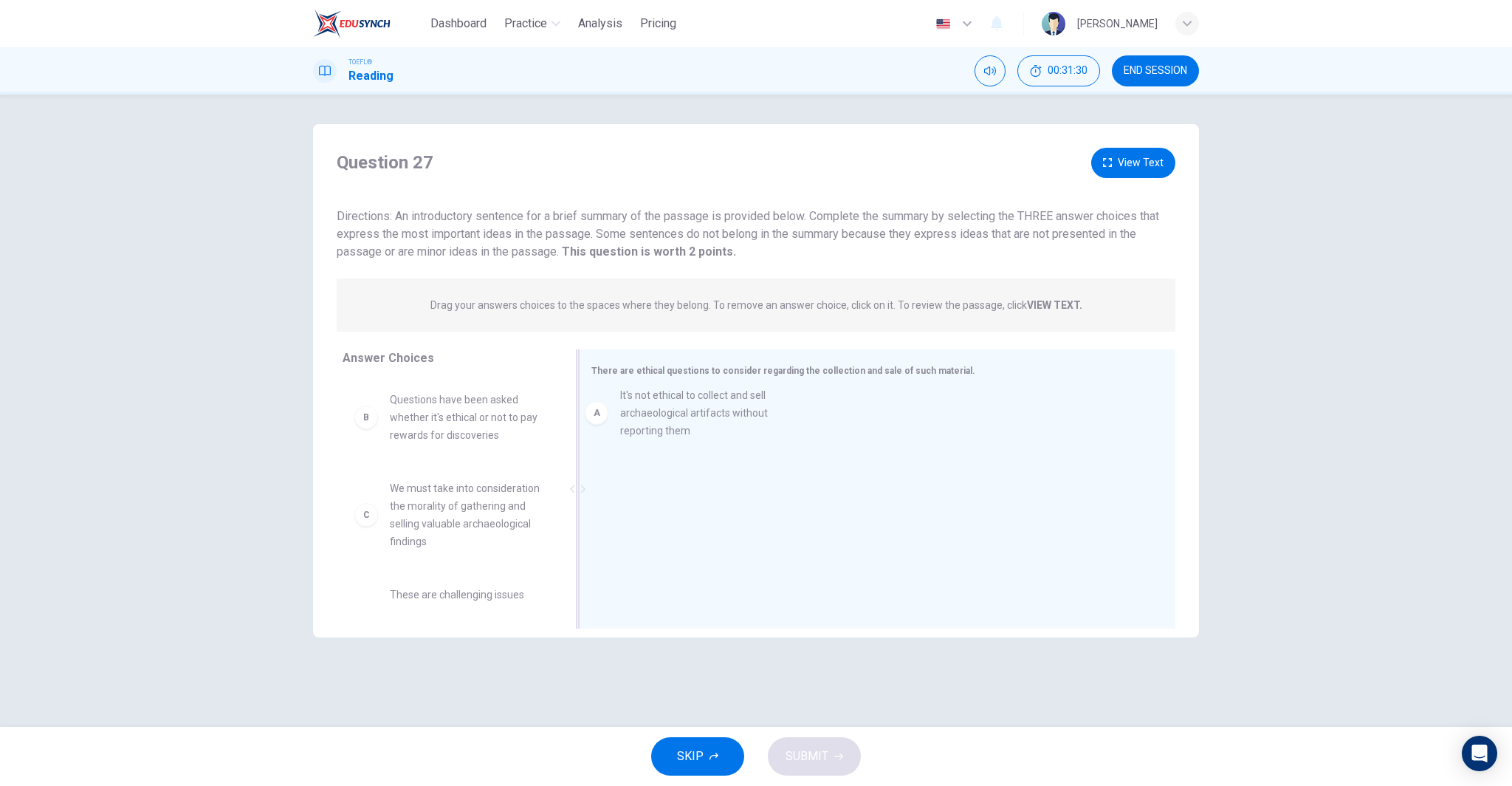
drag, startPoint x: 471, startPoint y: 421, endPoint x: 755, endPoint y: 416, distance: 284.0
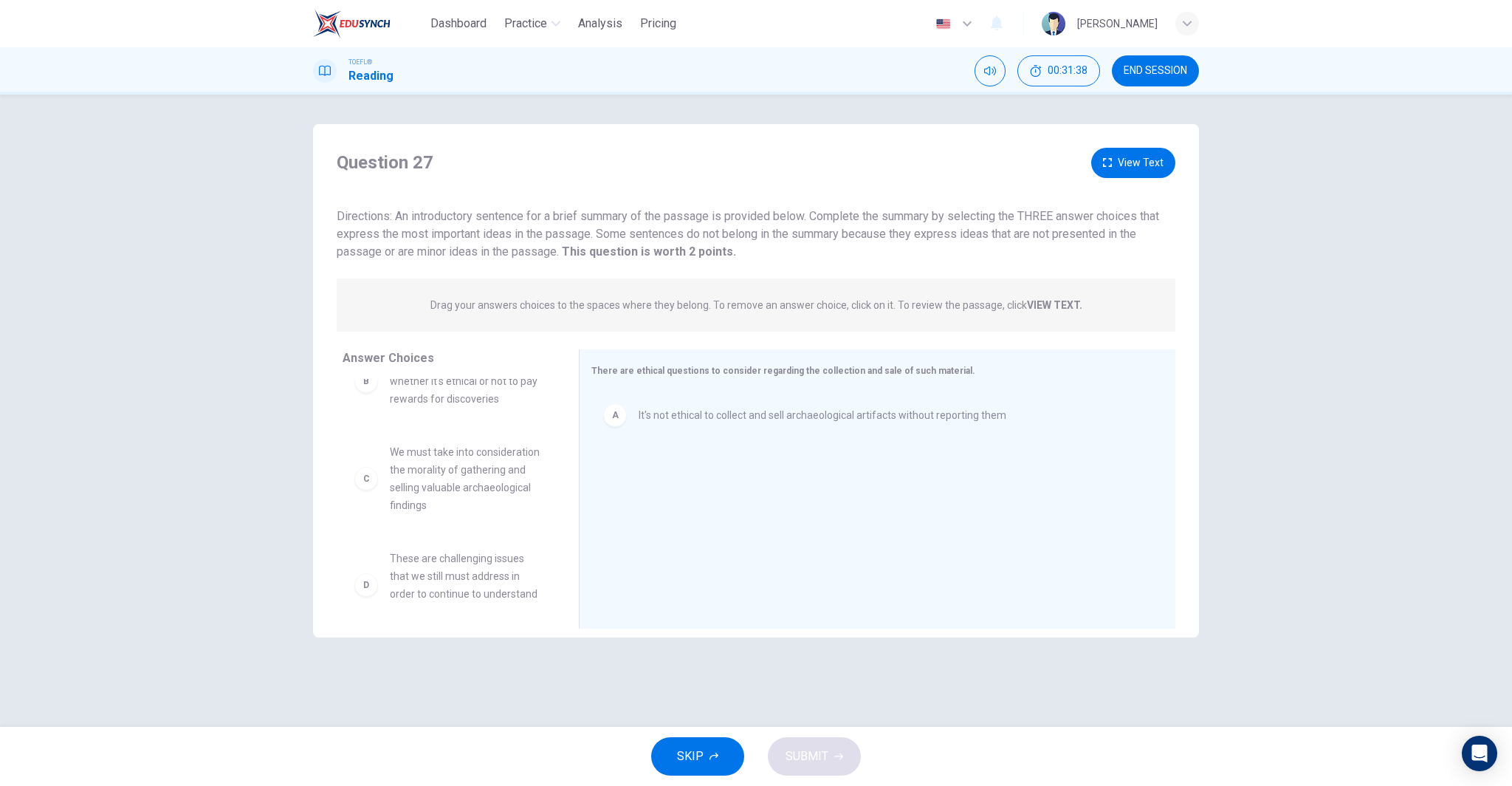
scroll to position [39, 0]
drag, startPoint x: 460, startPoint y: 485, endPoint x: 740, endPoint y: 476, distance: 280.1
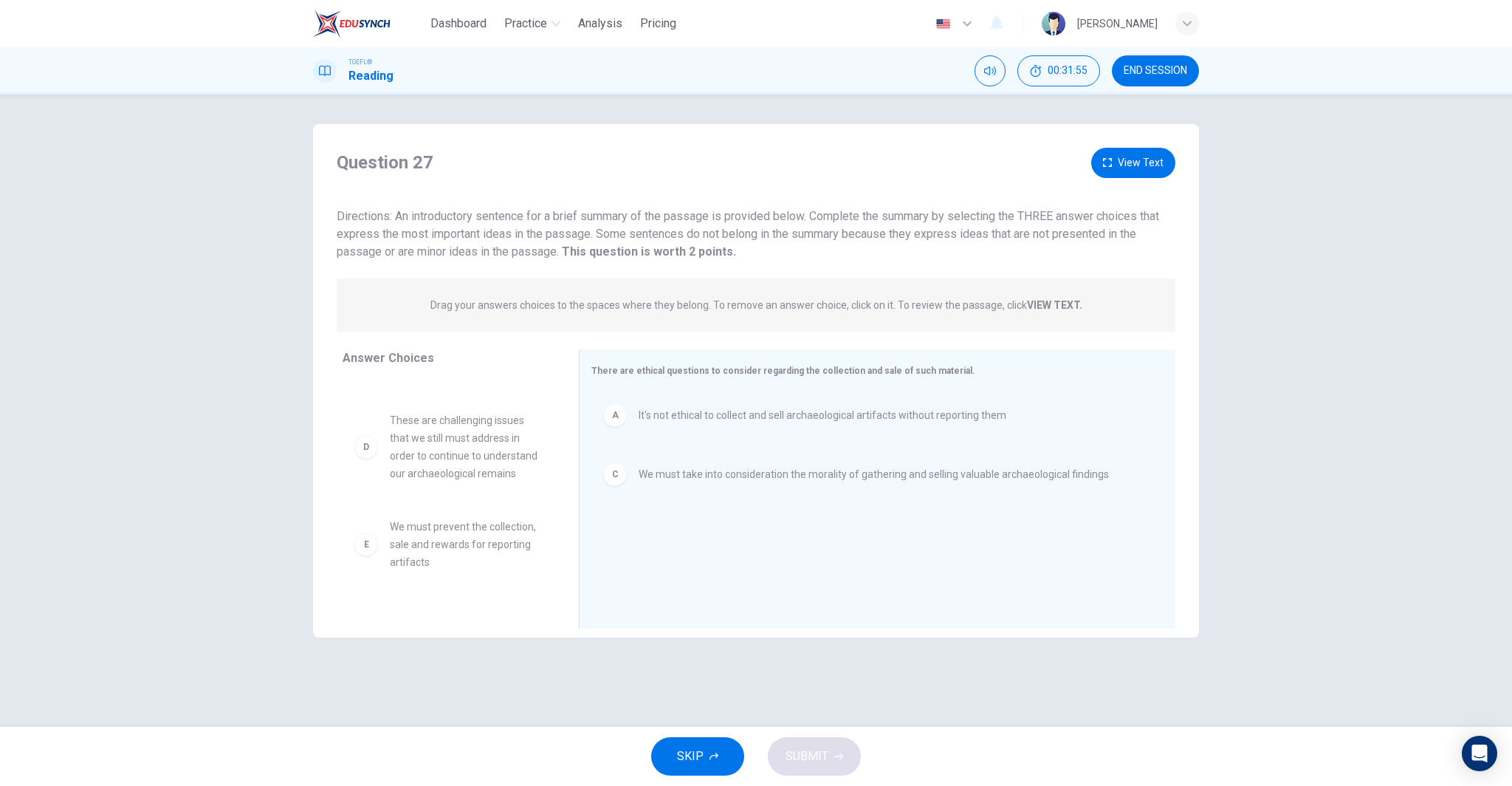
scroll to position [67, 0]
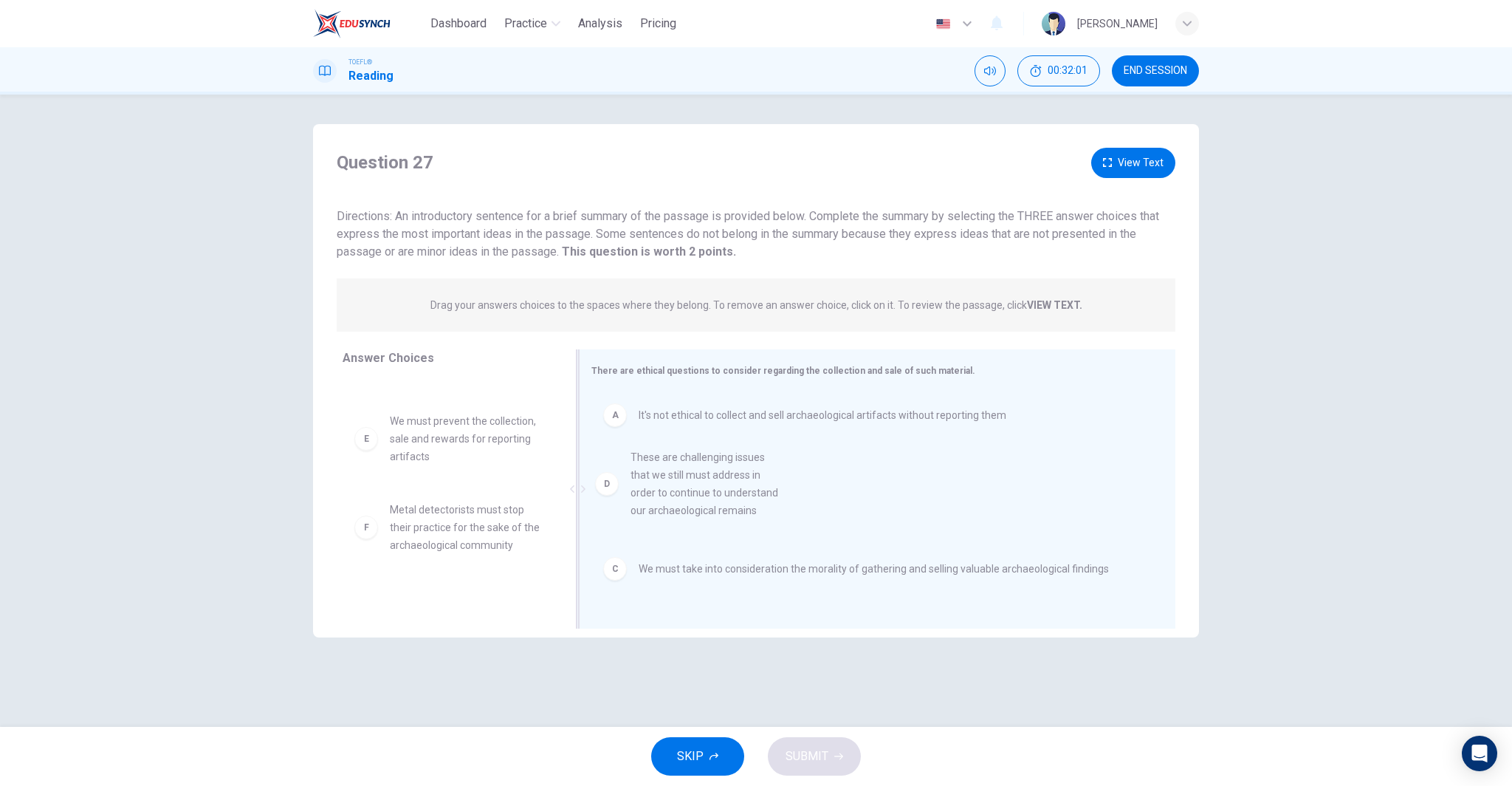
drag, startPoint x: 442, startPoint y: 450, endPoint x: 709, endPoint y: 550, distance: 285.1
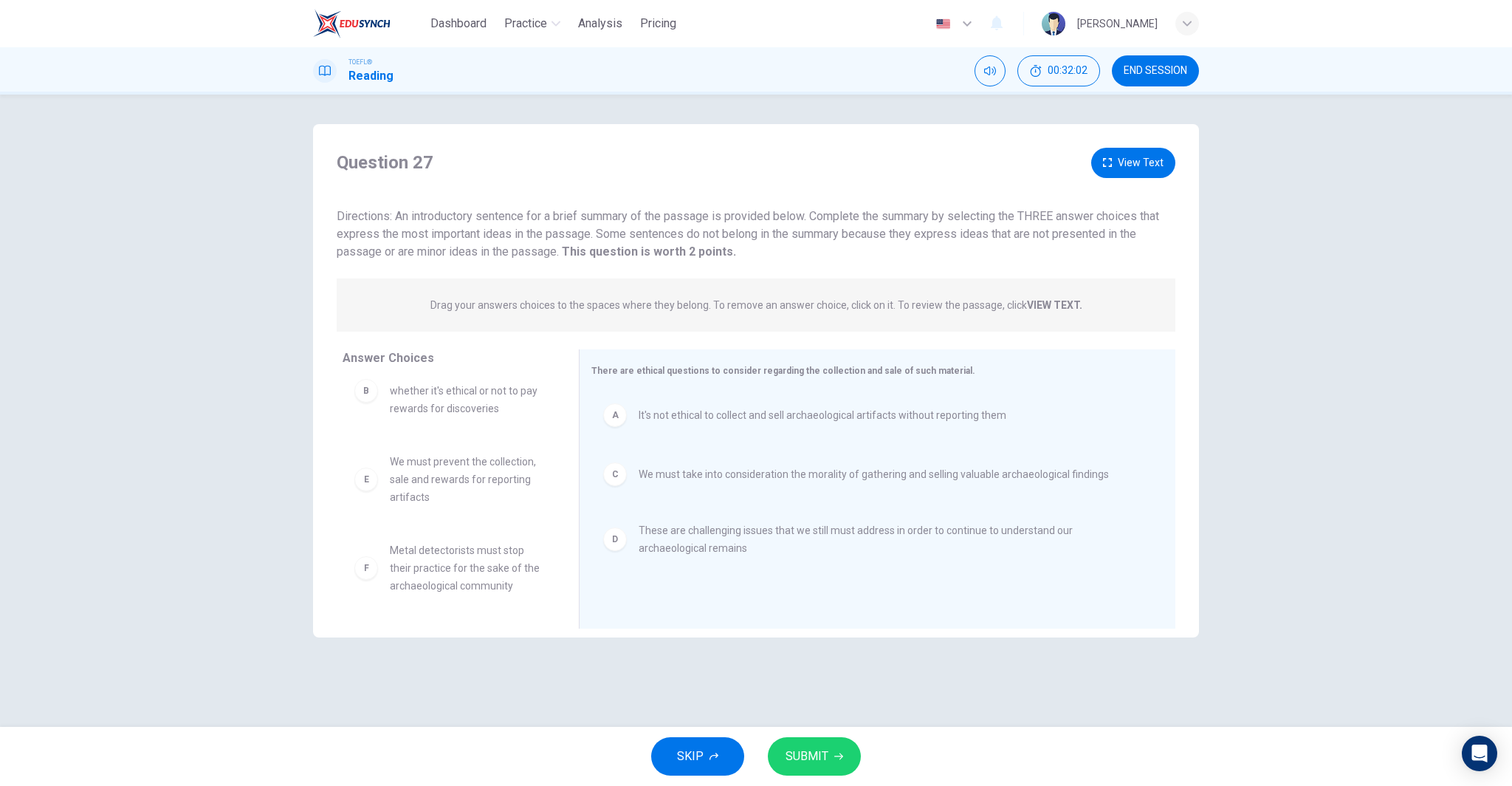
scroll to position [27, 0]
click at [838, 764] on button "SUBMIT" at bounding box center [814, 756] width 93 height 38
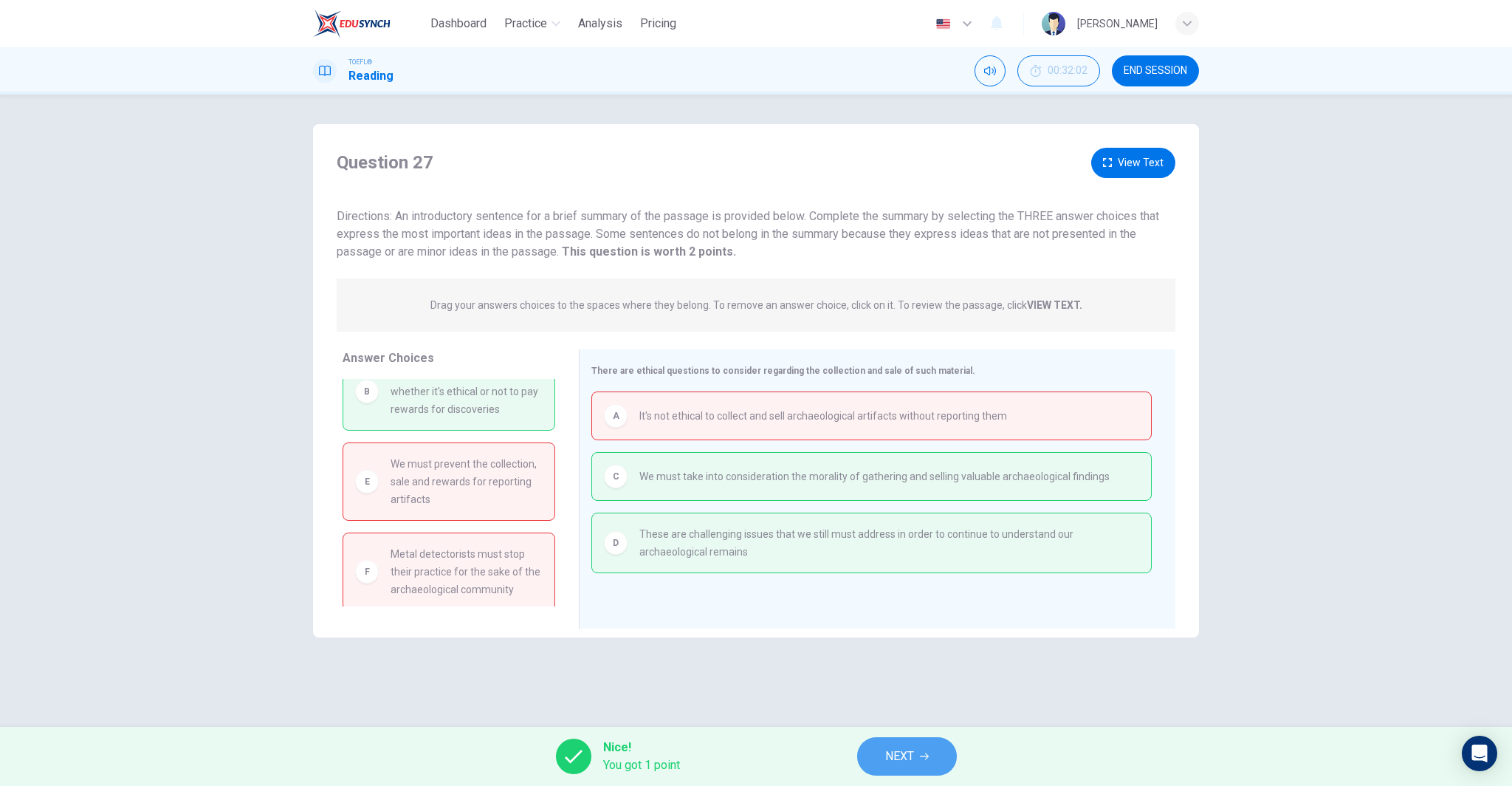
click at [889, 764] on span "NEXT" at bounding box center [900, 757] width 29 height 21
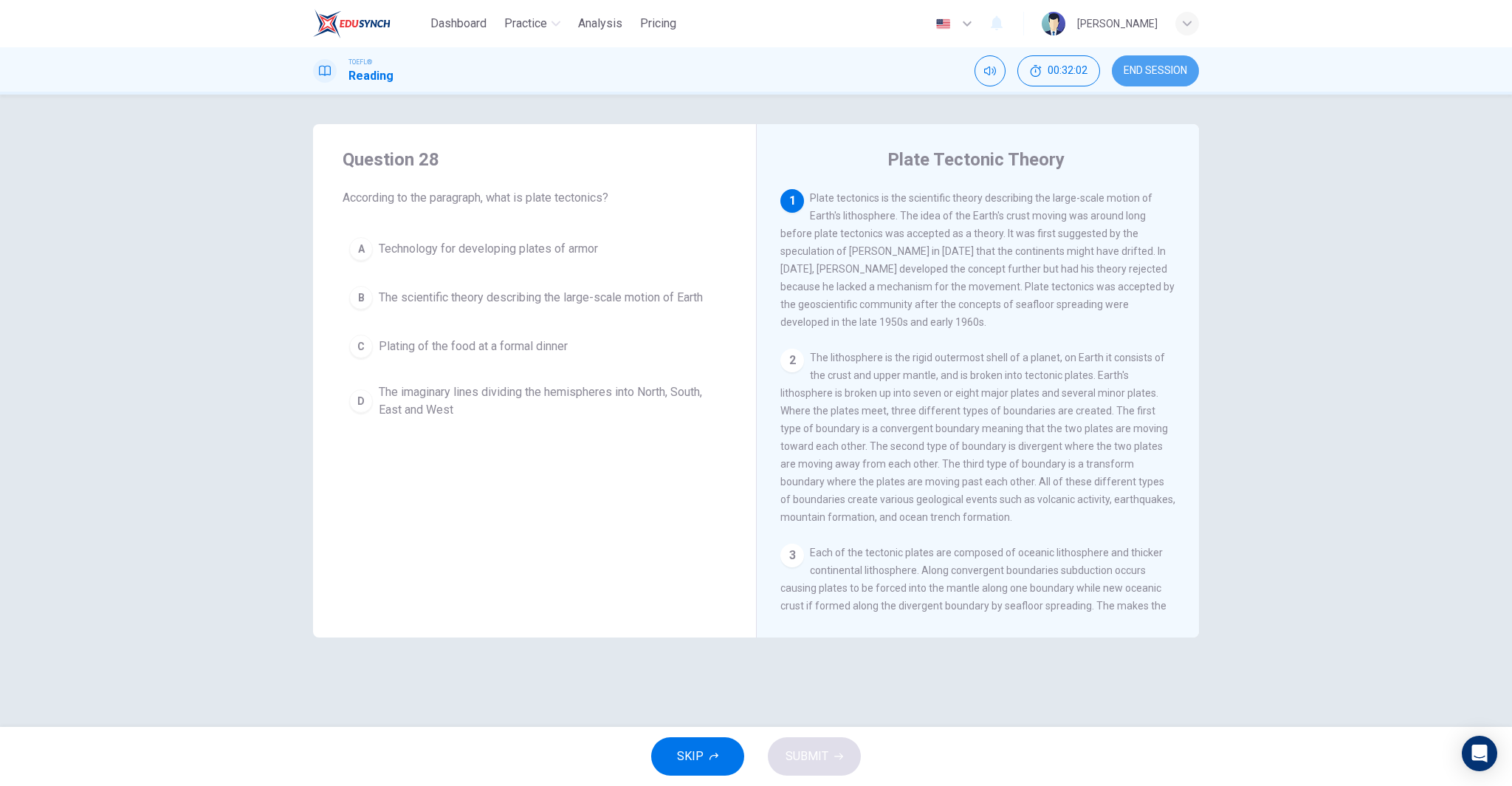
click at [1170, 75] on span "END SESSION" at bounding box center [1156, 70] width 63 height 12
